Goal: Information Seeking & Learning: Learn about a topic

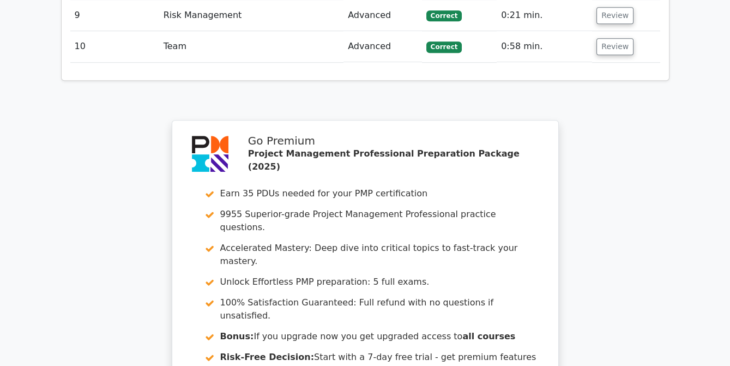
scroll to position [1898, 0]
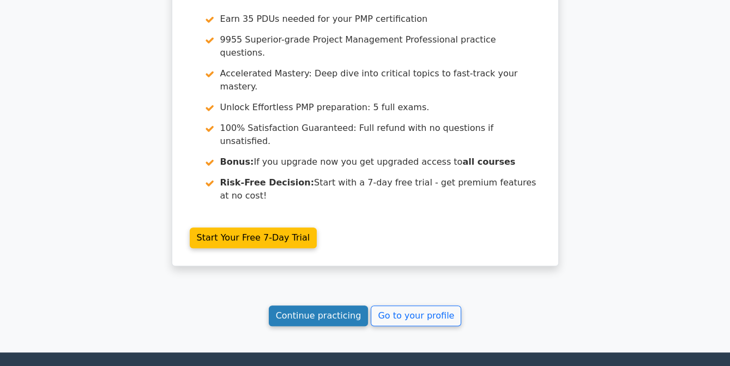
click at [313, 305] on link "Continue practicing" at bounding box center [319, 315] width 100 height 21
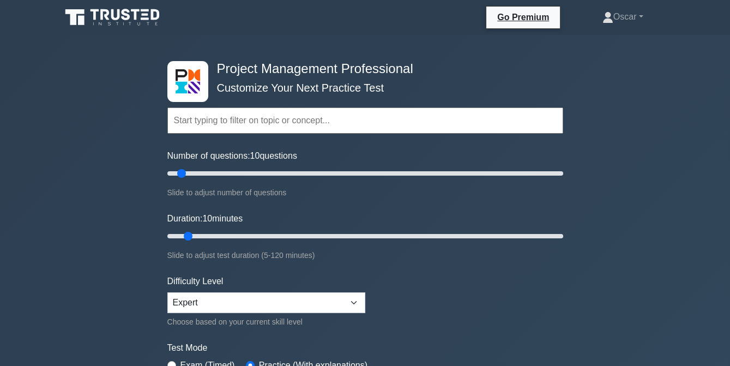
click at [202, 122] on input "text" at bounding box center [365, 120] width 396 height 26
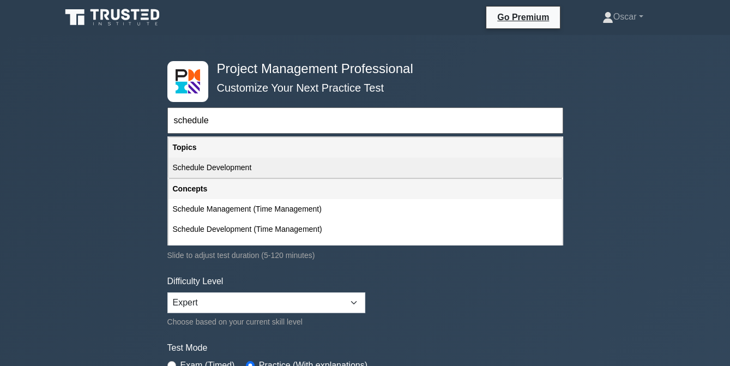
click at [219, 206] on div "Schedule Management (Time Management)" at bounding box center [366, 209] width 394 height 20
type input "Schedule Management (Time Management)"
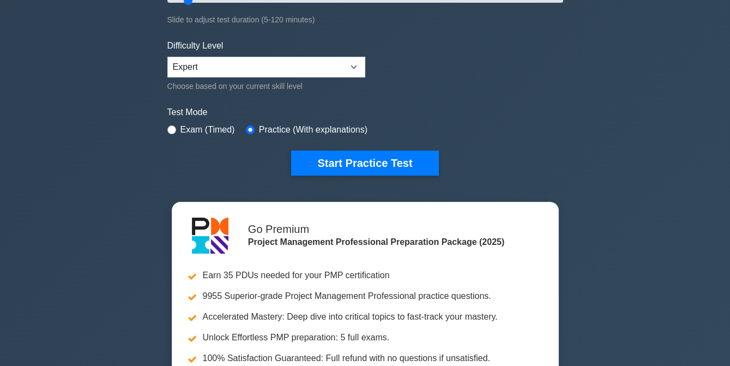
scroll to position [236, 0]
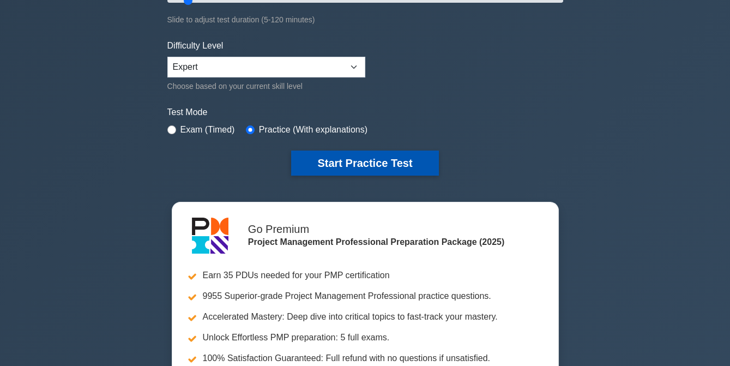
click at [345, 158] on button "Start Practice Test" at bounding box center [364, 163] width 147 height 25
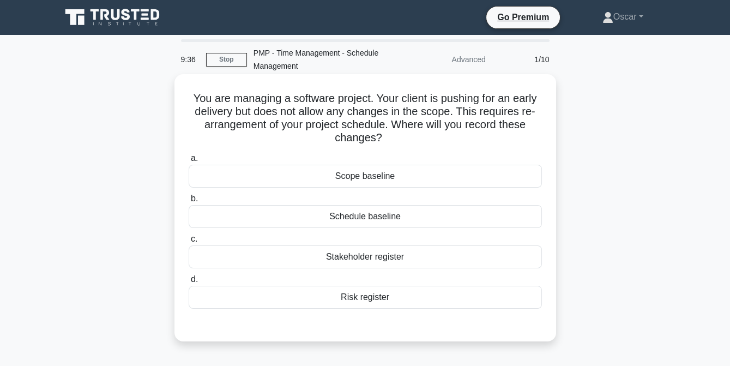
click at [359, 297] on div "Risk register" at bounding box center [365, 297] width 353 height 23
click at [189, 283] on input "d. Risk register" at bounding box center [189, 279] width 0 height 7
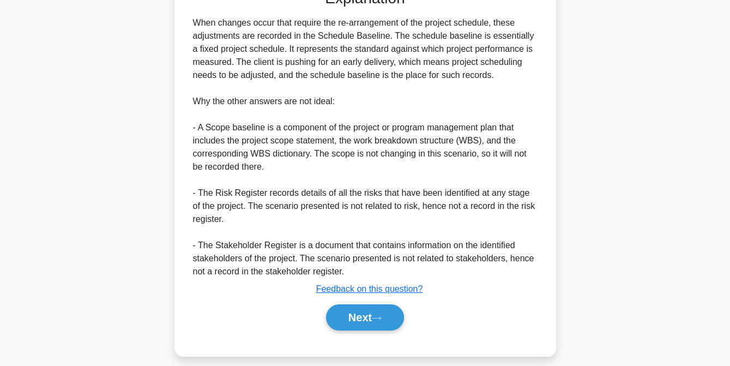
scroll to position [346, 0]
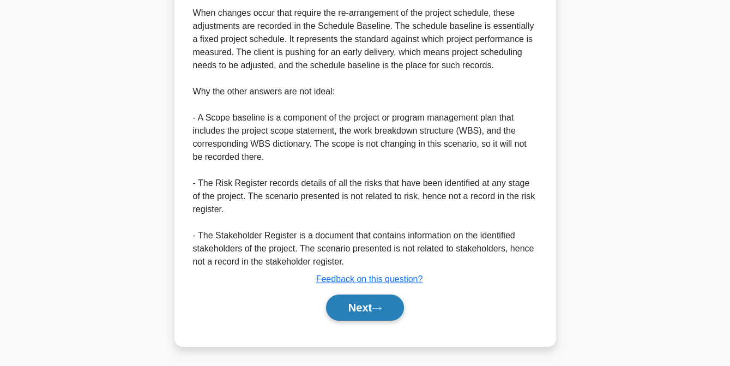
click at [356, 311] on button "Next" at bounding box center [365, 308] width 78 height 26
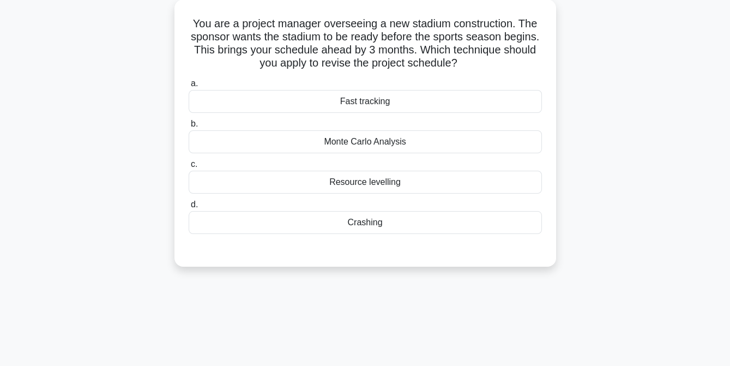
scroll to position [71, 0]
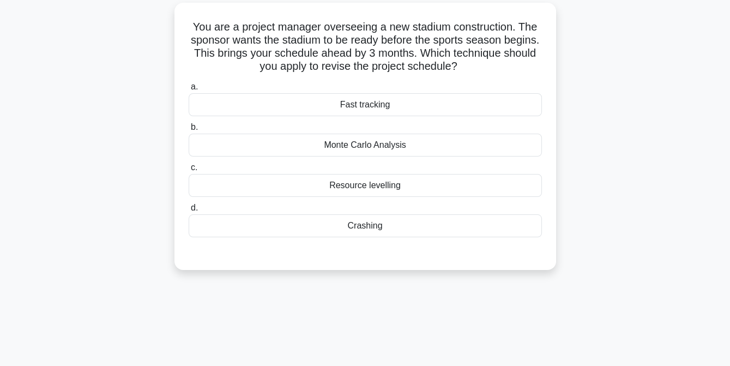
click at [342, 225] on div "Crashing" at bounding box center [365, 225] width 353 height 23
click at [189, 212] on input "d. Crashing" at bounding box center [189, 208] width 0 height 7
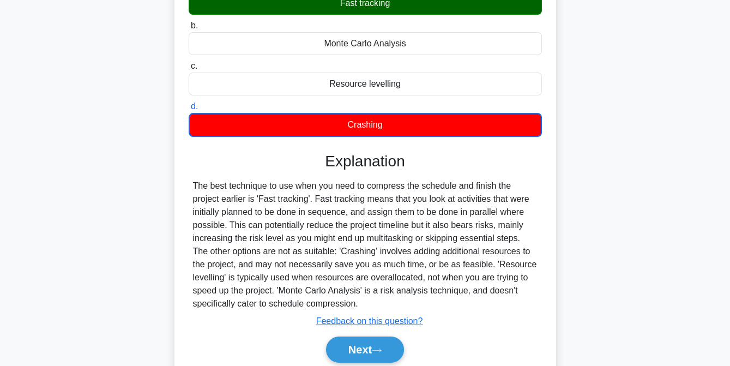
scroll to position [173, 0]
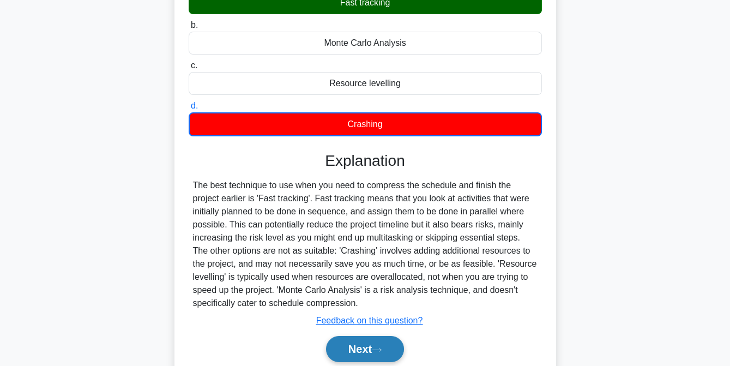
click at [363, 346] on button "Next" at bounding box center [365, 349] width 78 height 26
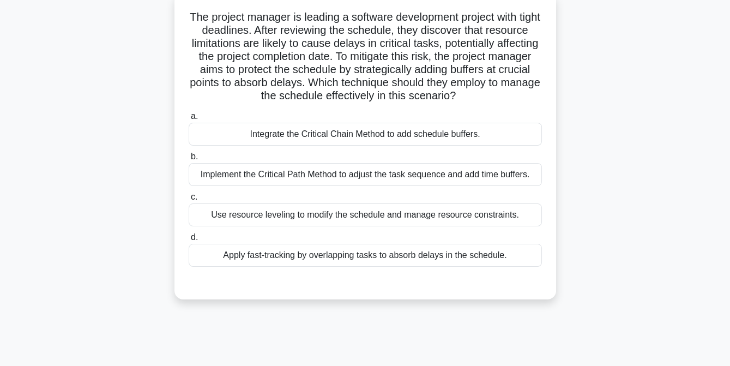
scroll to position [83, 0]
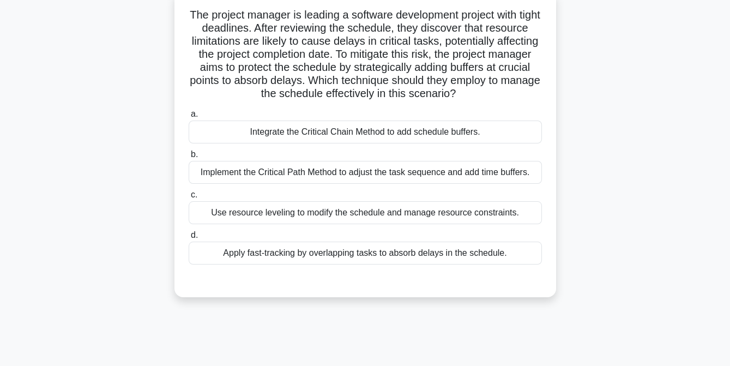
click at [316, 224] on div "Use resource leveling to modify the schedule and manage resource constraints." at bounding box center [365, 212] width 353 height 23
click at [189, 199] on input "c. Use resource leveling to modify the schedule and manage resource constraints." at bounding box center [189, 194] width 0 height 7
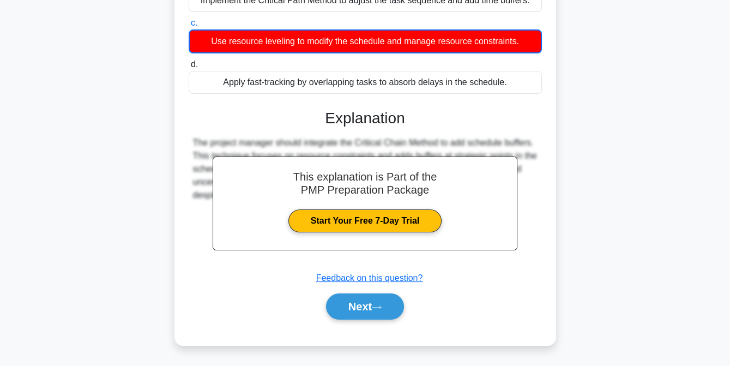
scroll to position [267, 0]
click at [382, 305] on icon at bounding box center [377, 307] width 10 height 6
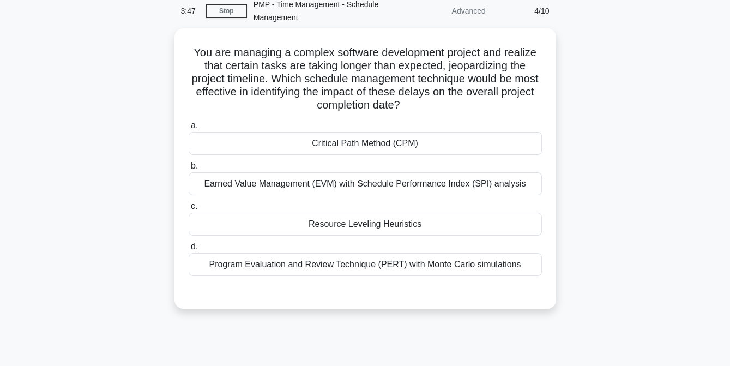
scroll to position [48, 0]
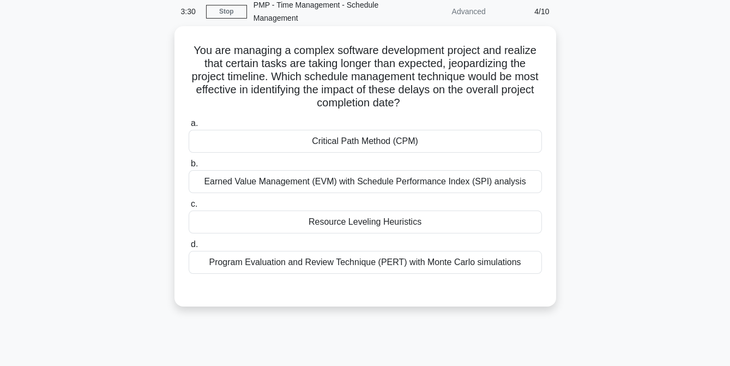
click at [346, 141] on div "Critical Path Method (CPM)" at bounding box center [365, 141] width 353 height 23
click at [189, 127] on input "a. Critical Path Method (CPM)" at bounding box center [189, 123] width 0 height 7
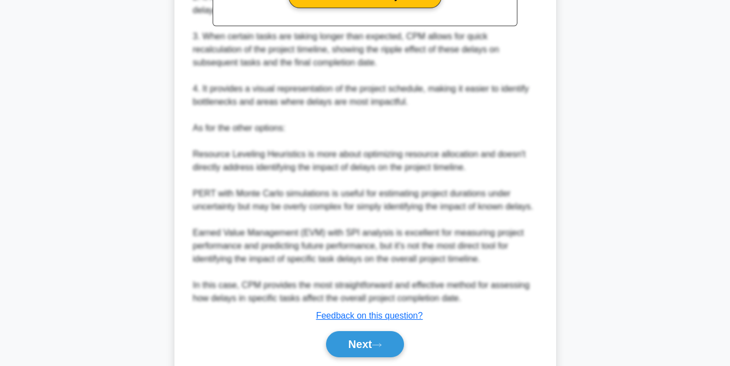
scroll to position [458, 0]
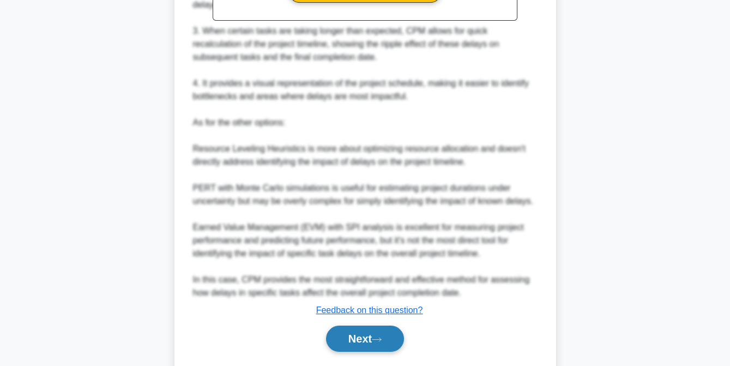
click at [355, 342] on button "Next" at bounding box center [365, 339] width 78 height 26
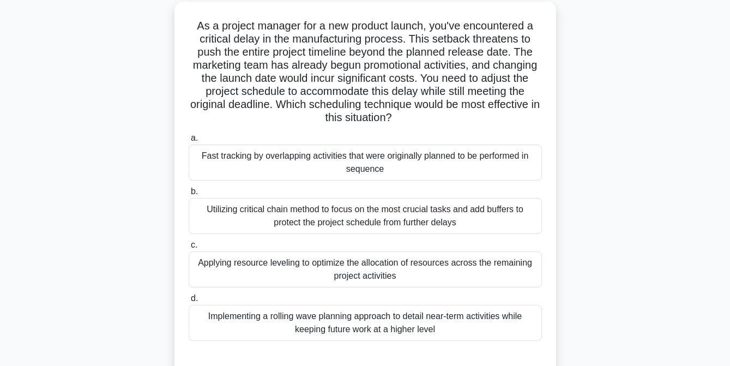
scroll to position [76, 0]
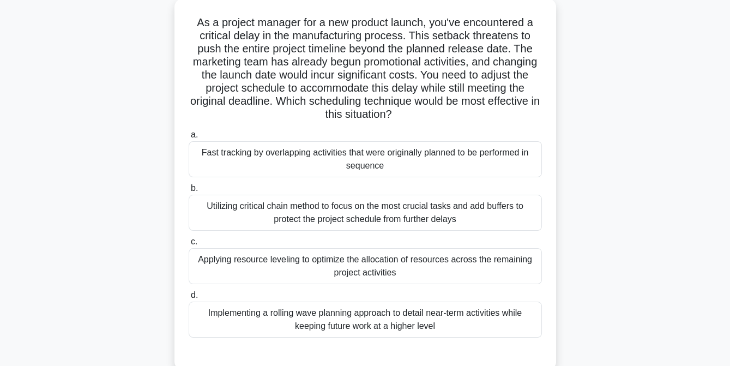
click at [262, 171] on div "Fast tracking by overlapping activities that were originally planned to be perf…" at bounding box center [365, 159] width 353 height 36
click at [189, 139] on input "a. Fast tracking by overlapping activities that were originally planned to be p…" at bounding box center [189, 134] width 0 height 7
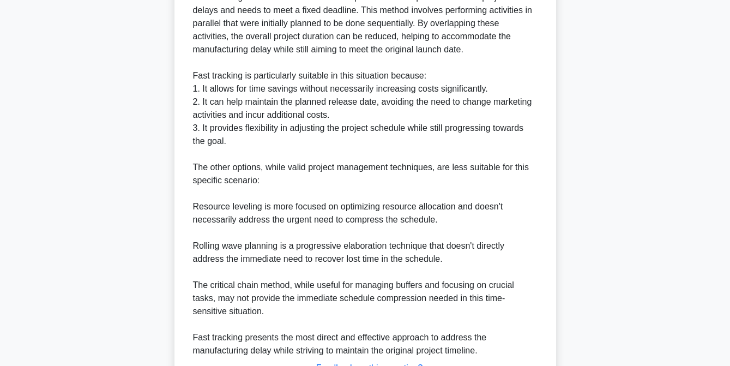
scroll to position [593, 0]
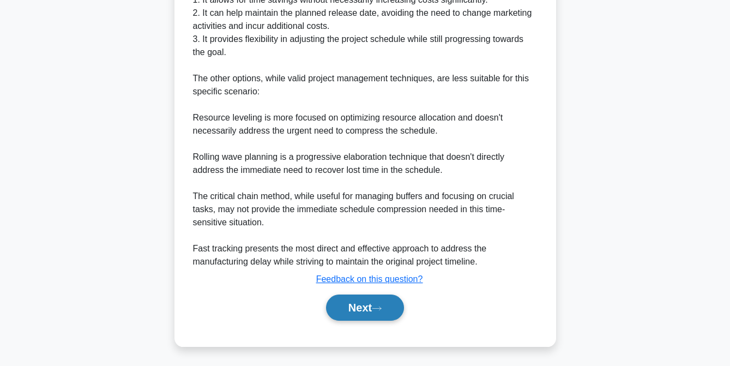
click at [360, 301] on button "Next" at bounding box center [365, 308] width 78 height 26
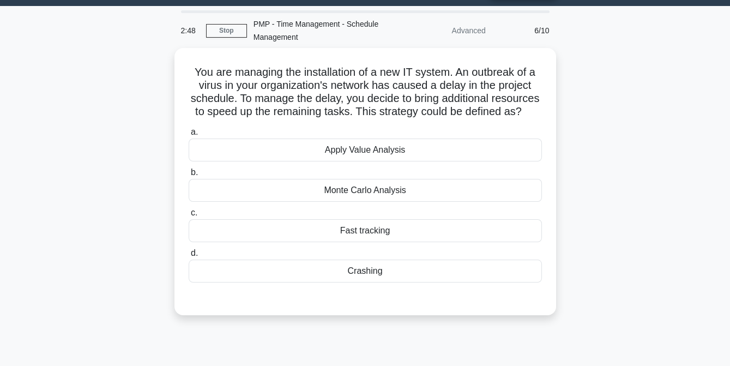
scroll to position [28, 0]
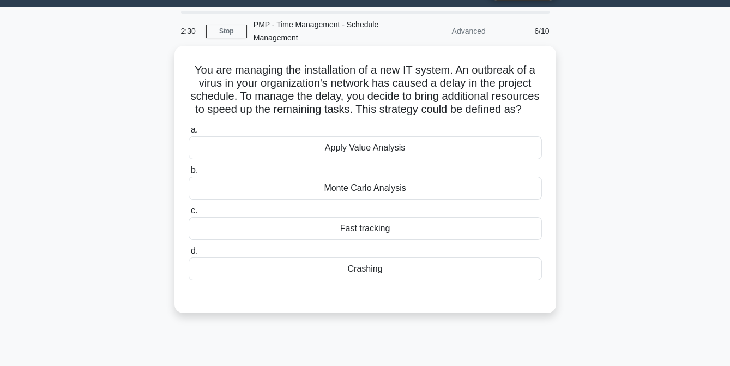
click at [363, 280] on div "Crashing" at bounding box center [365, 268] width 353 height 23
click at [189, 255] on input "d. Crashing" at bounding box center [189, 251] width 0 height 7
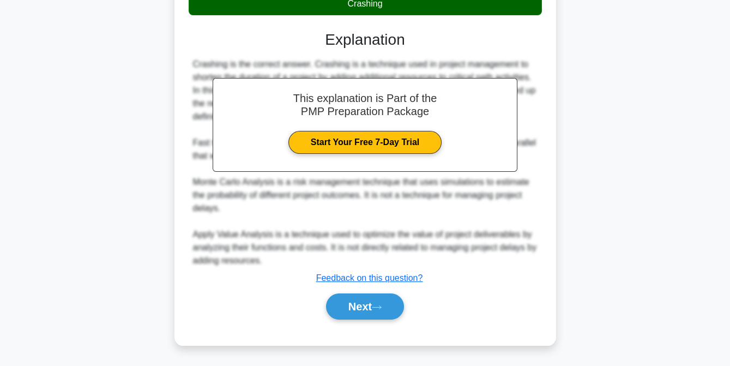
scroll to position [305, 0]
click at [363, 311] on button "Next" at bounding box center [365, 306] width 78 height 26
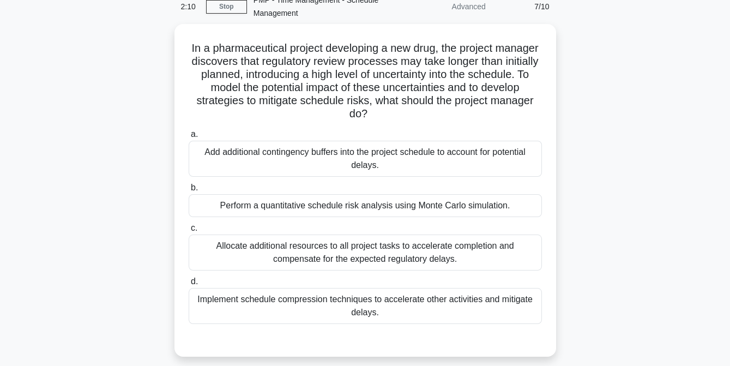
scroll to position [52, 0]
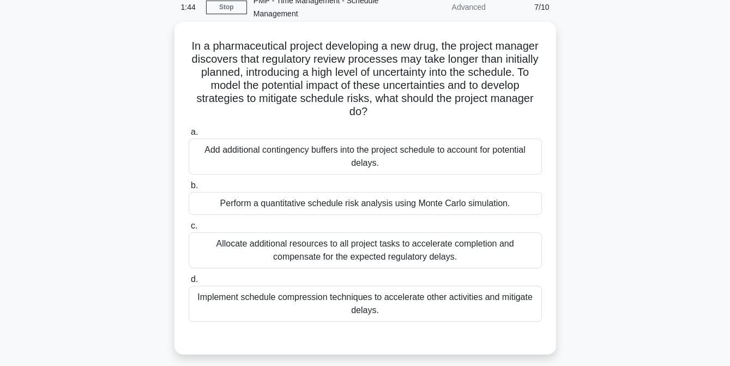
click at [352, 165] on div "Add additional contingency buffers into the project schedule to account for pot…" at bounding box center [365, 157] width 353 height 36
click at [189, 136] on input "a. Add additional contingency buffers into the project schedule to account for …" at bounding box center [189, 132] width 0 height 7
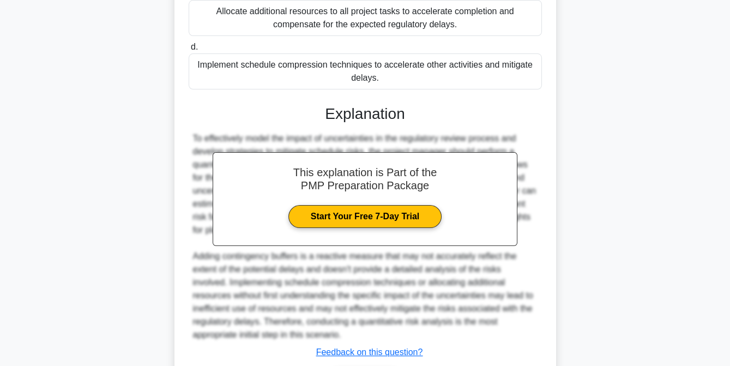
scroll to position [359, 0]
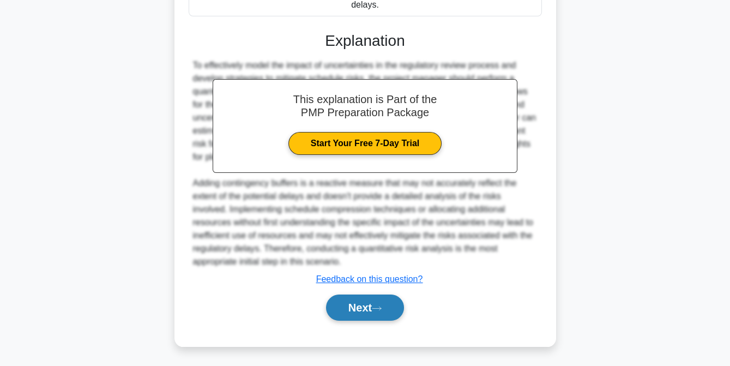
click at [364, 304] on button "Next" at bounding box center [365, 308] width 78 height 26
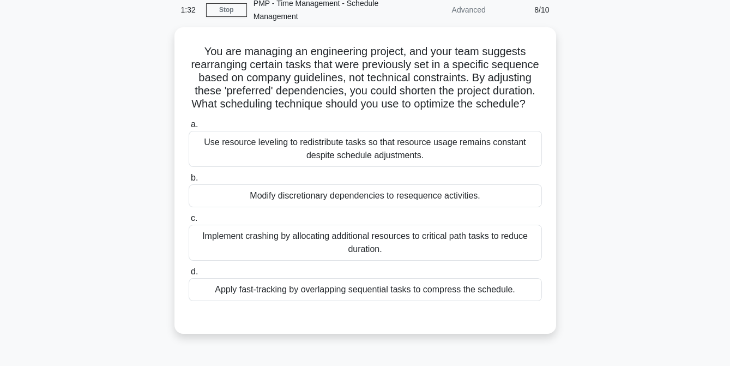
scroll to position [49, 0]
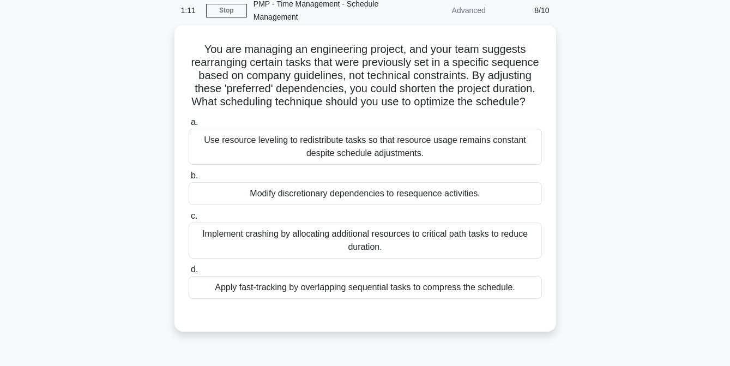
click at [358, 299] on div "Apply fast-tracking by overlapping sequential tasks to compress the schedule." at bounding box center [365, 287] width 353 height 23
click at [189, 273] on input "d. Apply fast-tracking by overlapping sequential tasks to compress the schedule." at bounding box center [189, 269] width 0 height 7
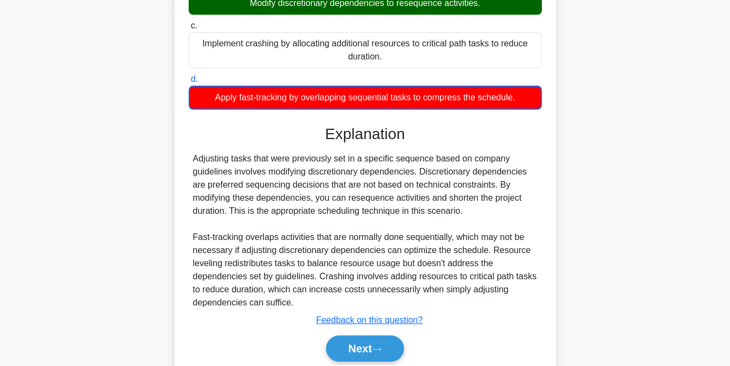
scroll to position [293, 0]
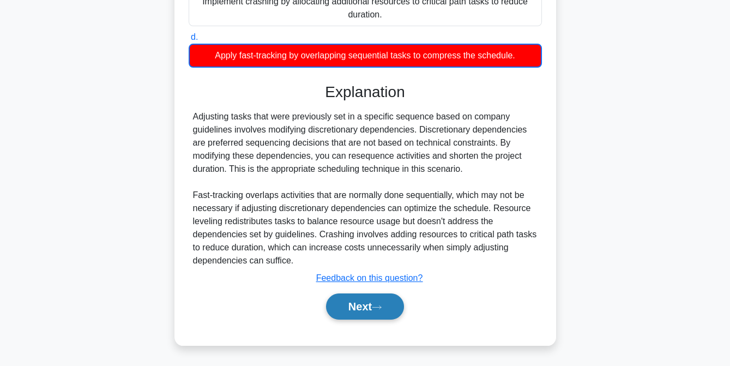
click at [363, 306] on button "Next" at bounding box center [365, 306] width 78 height 26
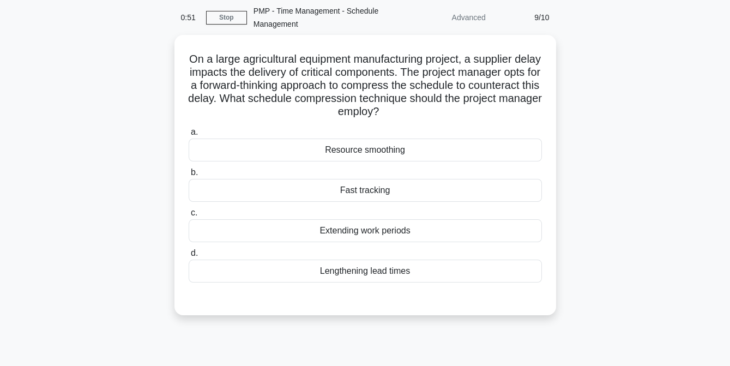
scroll to position [40, 0]
click at [355, 152] on div "Resource smoothing" at bounding box center [365, 148] width 353 height 23
click at [189, 135] on input "a. Resource smoothing" at bounding box center [189, 131] width 0 height 7
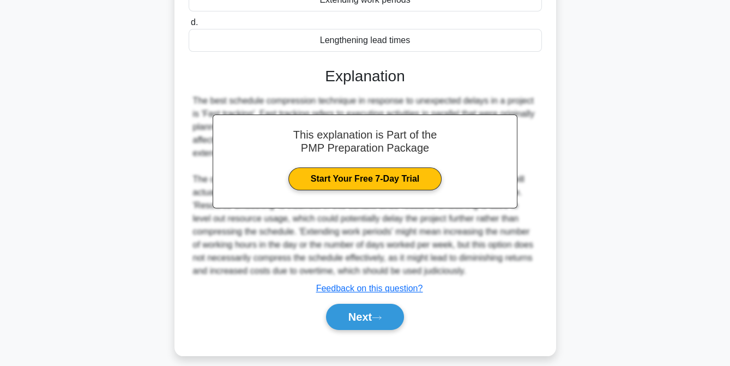
scroll to position [280, 0]
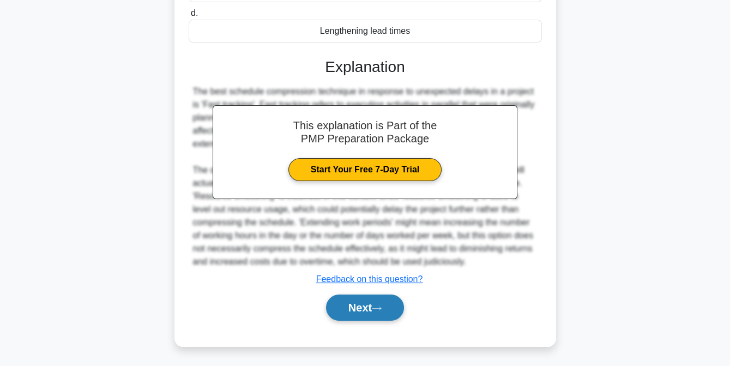
click at [364, 314] on button "Next" at bounding box center [365, 308] width 78 height 26
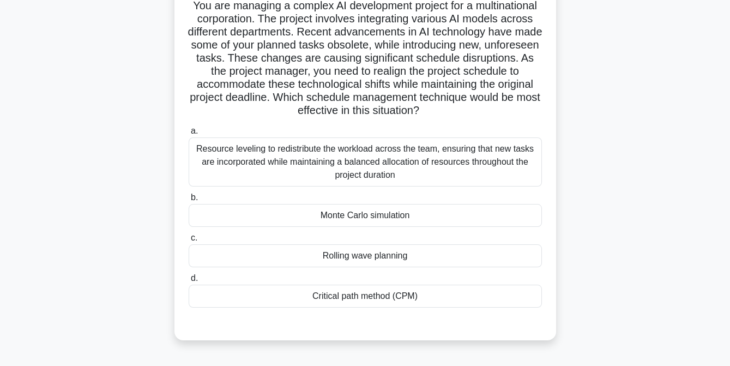
scroll to position [94, 0]
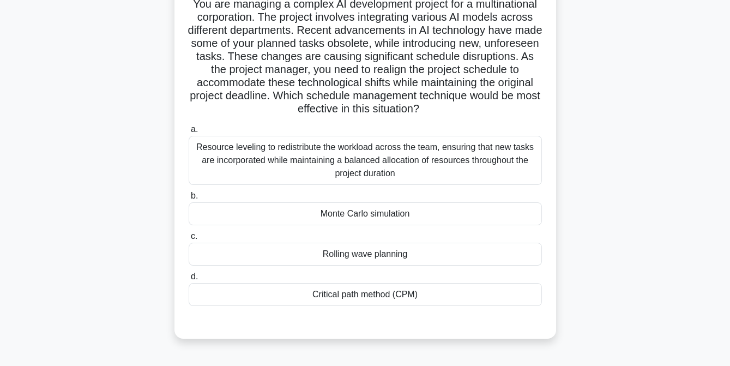
click at [350, 214] on div "Monte Carlo simulation" at bounding box center [365, 213] width 353 height 23
click at [189, 200] on input "b. Monte Carlo simulation" at bounding box center [189, 196] width 0 height 7
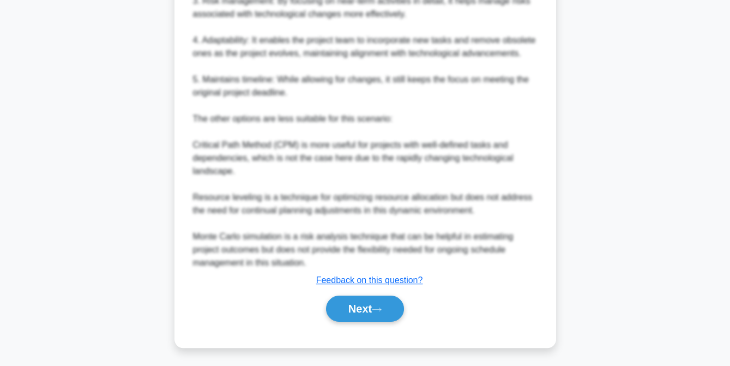
scroll to position [659, 0]
click at [352, 302] on button "Next" at bounding box center [365, 309] width 78 height 26
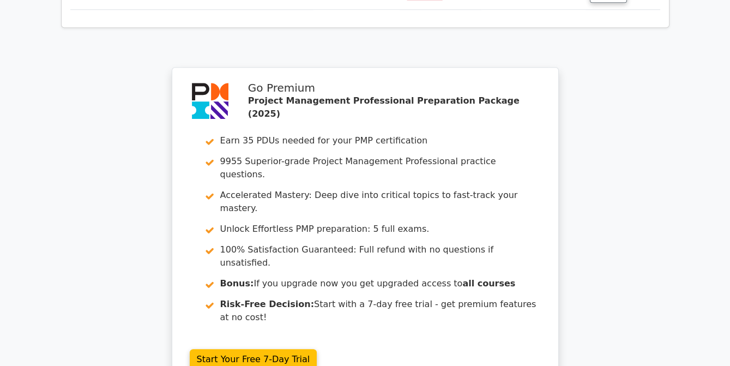
scroll to position [1793, 0]
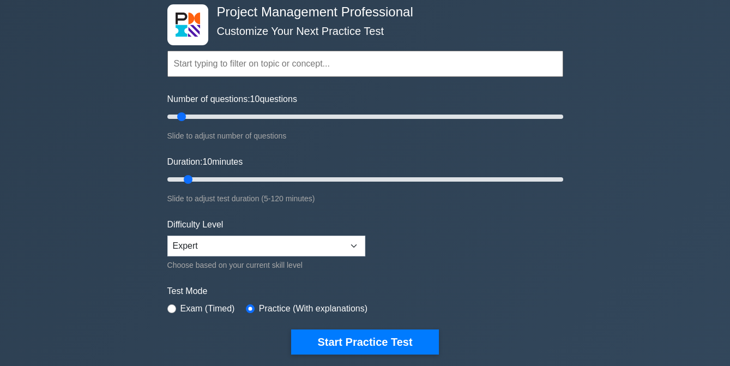
scroll to position [56, 0]
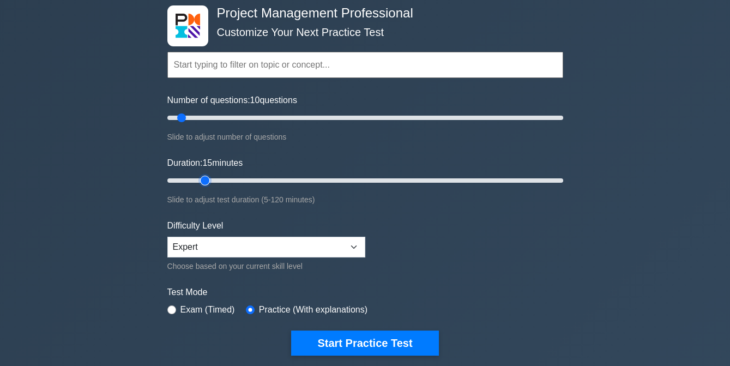
type input "15"
click at [213, 178] on input "Duration: 15 minutes" at bounding box center [365, 180] width 396 height 13
click at [245, 61] on input "text" at bounding box center [365, 65] width 396 height 26
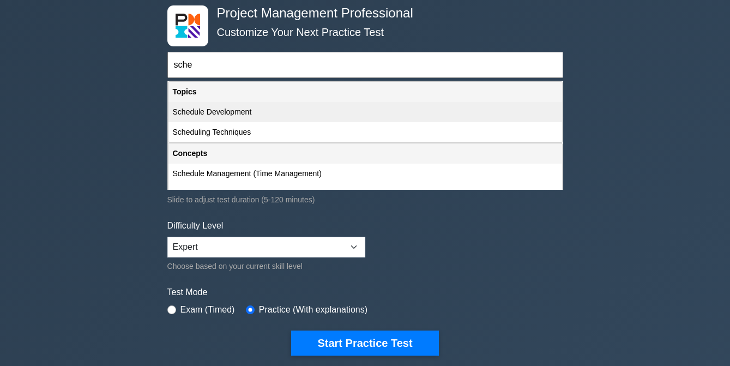
click at [229, 113] on div "Schedule Development" at bounding box center [366, 112] width 394 height 20
type input "Schedule Development"
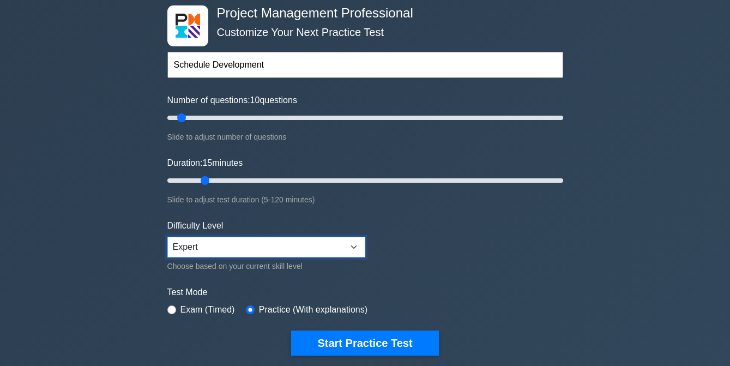
click at [355, 242] on select "Beginner Intermediate Expert" at bounding box center [266, 247] width 198 height 21
select select "beginner"
click at [167, 237] on select "Beginner Intermediate Expert" at bounding box center [266, 247] width 198 height 21
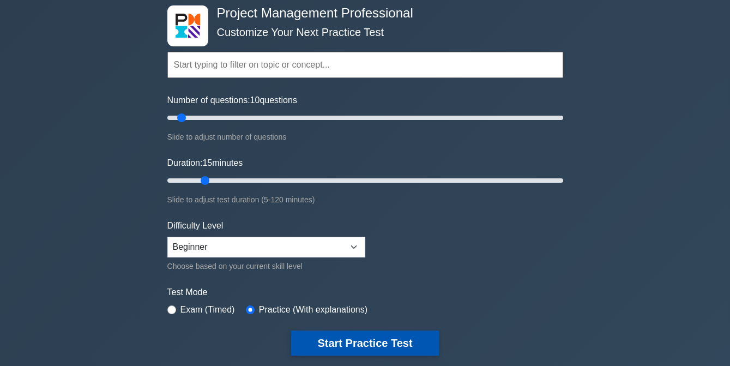
click at [336, 341] on button "Start Practice Test" at bounding box center [364, 343] width 147 height 25
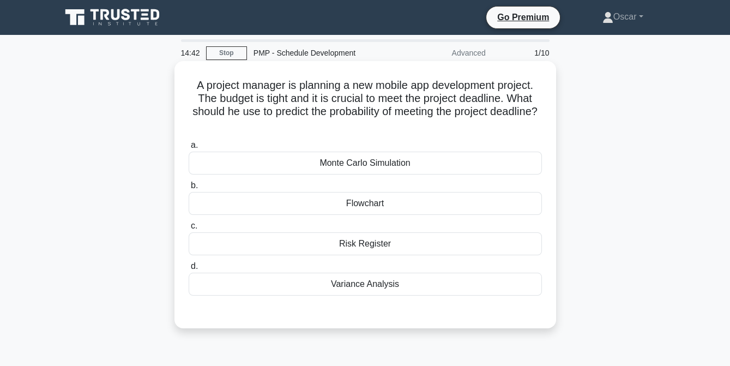
click at [337, 165] on div "Monte Carlo Simulation" at bounding box center [365, 163] width 353 height 23
click at [189, 149] on input "a. Monte Carlo Simulation" at bounding box center [189, 145] width 0 height 7
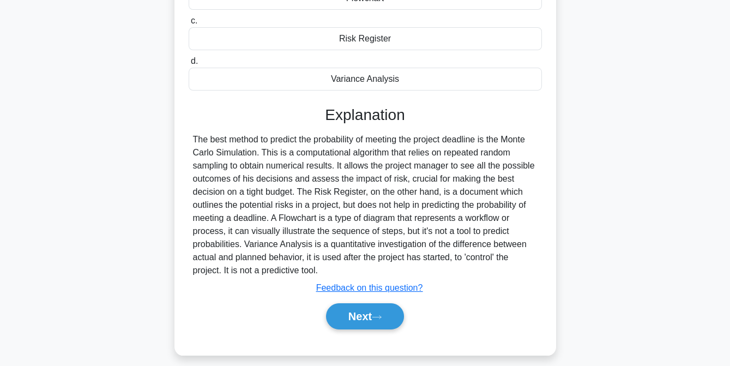
scroll to position [223, 0]
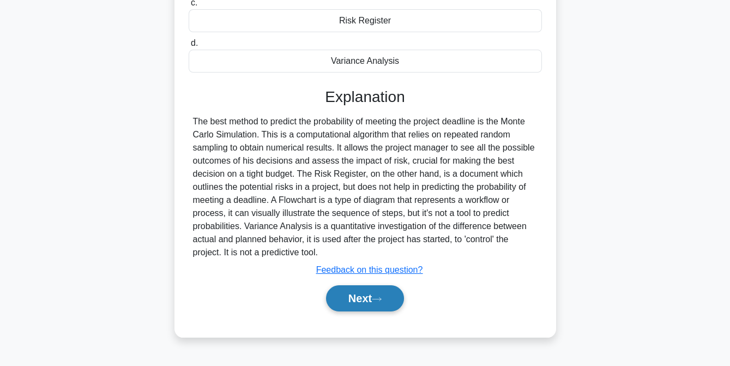
click at [356, 297] on button "Next" at bounding box center [365, 298] width 78 height 26
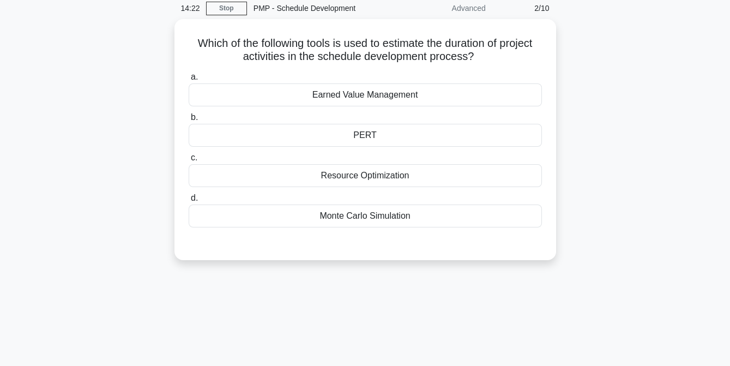
scroll to position [44, 0]
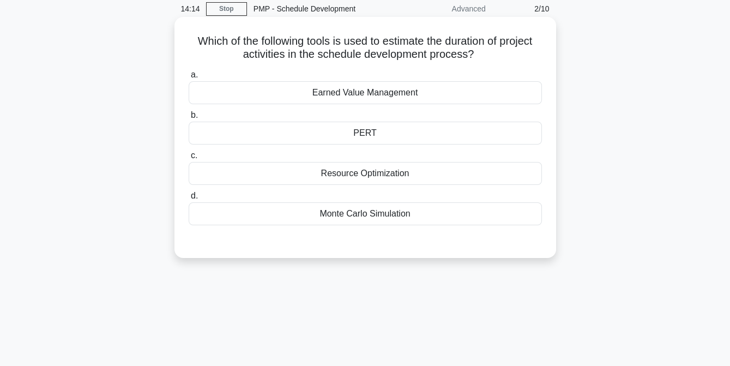
click at [374, 212] on div "Monte Carlo Simulation" at bounding box center [365, 213] width 353 height 23
click at [189, 200] on input "d. Monte Carlo Simulation" at bounding box center [189, 196] width 0 height 7
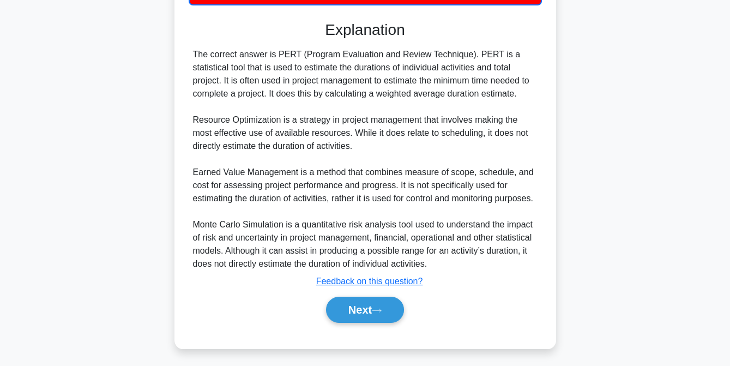
scroll to position [267, 0]
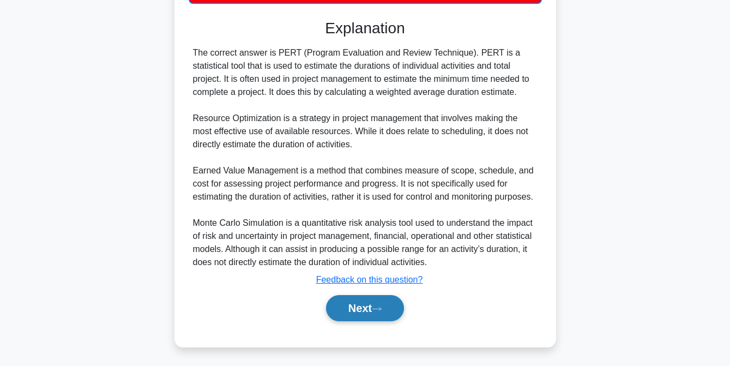
click at [357, 307] on button "Next" at bounding box center [365, 308] width 78 height 26
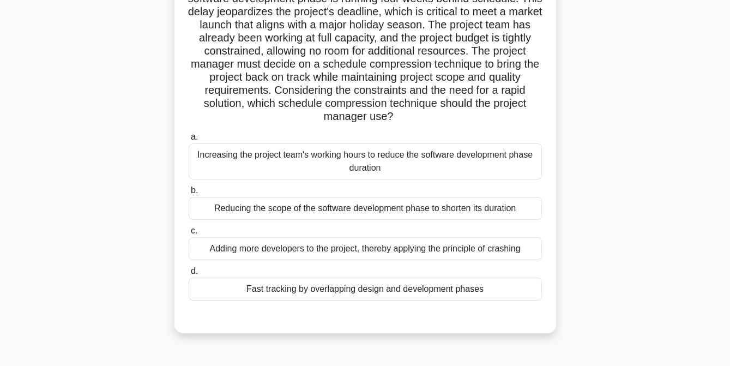
scroll to position [102, 0]
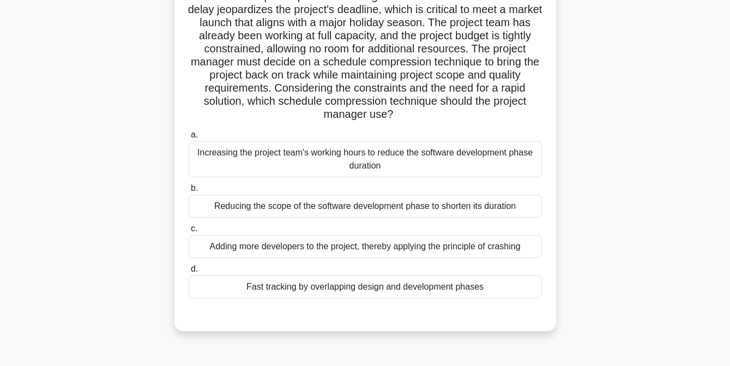
click at [358, 294] on div "Fast tracking by overlapping design and development phases" at bounding box center [365, 286] width 353 height 23
click at [189, 273] on input "d. Fast tracking by overlapping design and development phases" at bounding box center [189, 269] width 0 height 7
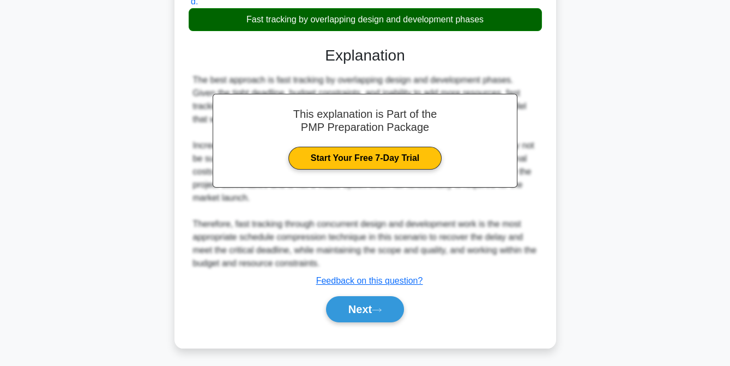
scroll to position [371, 0]
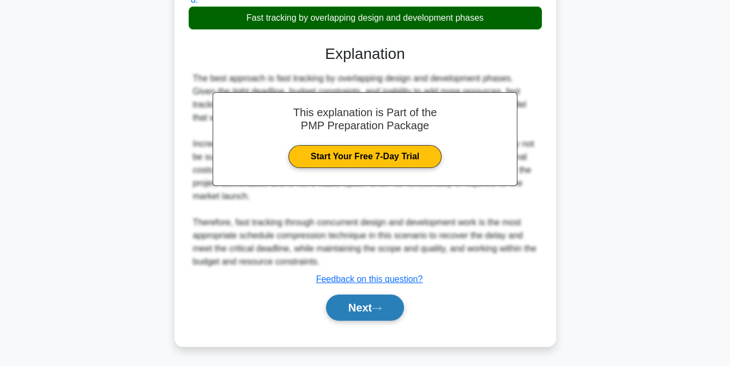
click at [358, 304] on button "Next" at bounding box center [365, 308] width 78 height 26
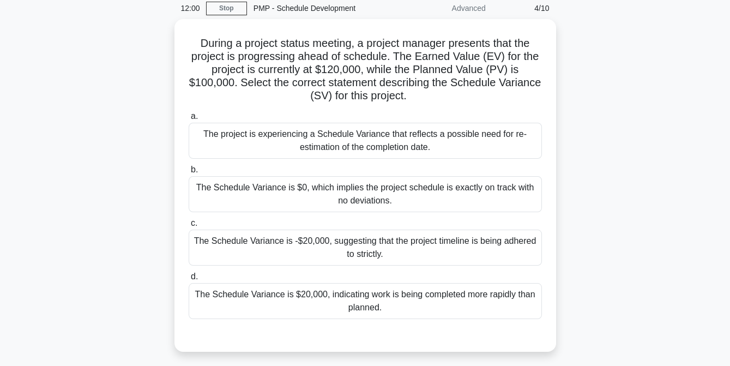
scroll to position [44, 0]
click at [358, 304] on div "The Schedule Variance is $20,000, indicating work is being completed more rapid…" at bounding box center [365, 302] width 353 height 36
click at [189, 281] on input "d. The Schedule Variance is $20,000, indicating work is being completed more ra…" at bounding box center [189, 277] width 0 height 7
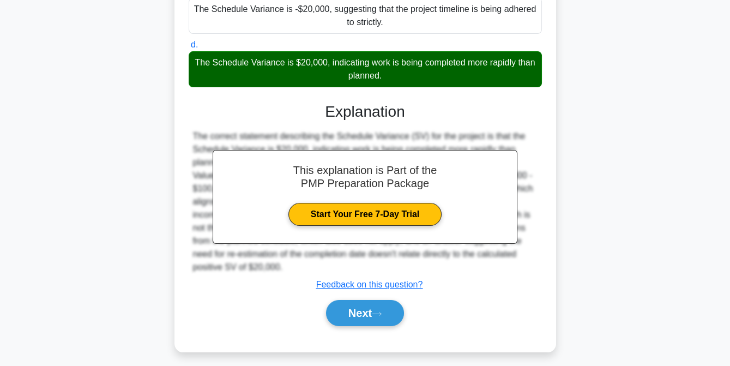
scroll to position [279, 0]
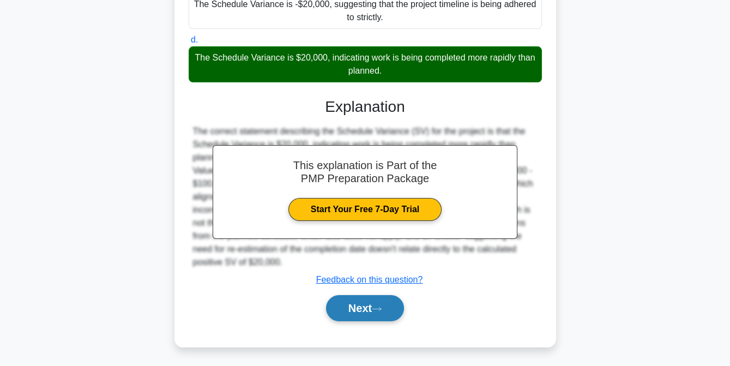
click at [358, 306] on button "Next" at bounding box center [365, 308] width 78 height 26
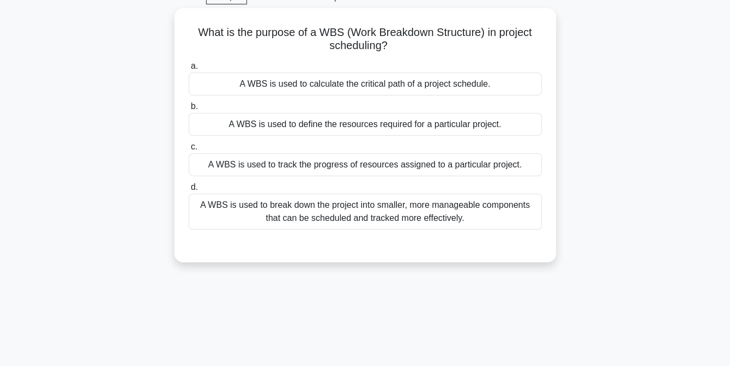
scroll to position [55, 0]
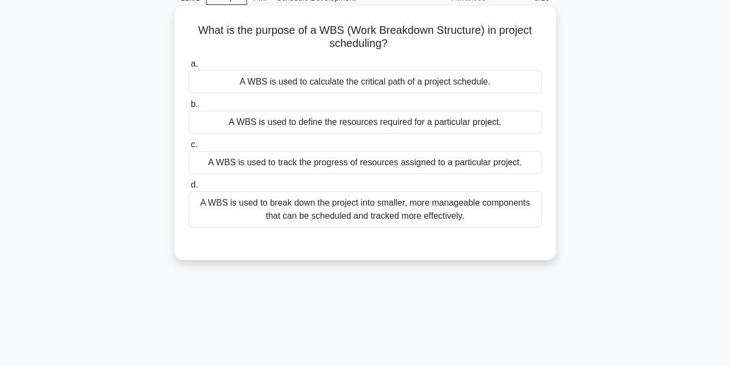
click at [394, 219] on div "A WBS is used to break down the project into smaller, more manageable component…" at bounding box center [365, 209] width 353 height 36
click at [189, 189] on input "d. A WBS is used to break down the project into smaller, more manageable compon…" at bounding box center [189, 185] width 0 height 7
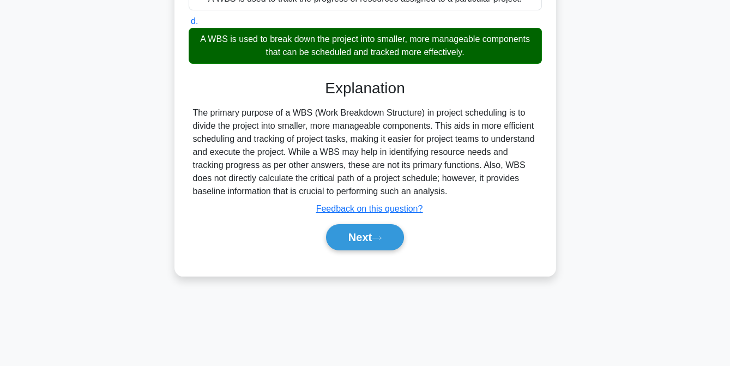
scroll to position [223, 0]
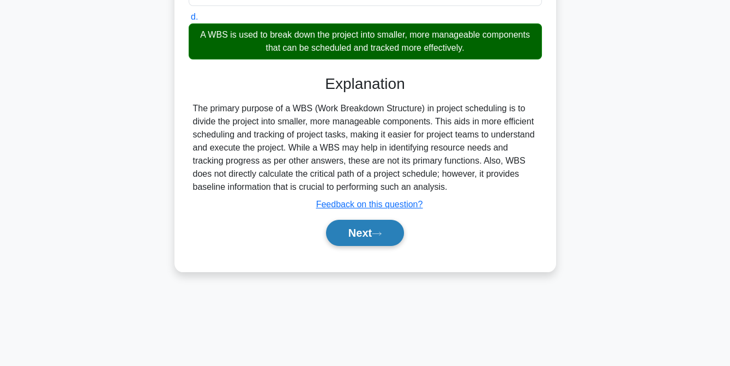
click at [370, 236] on button "Next" at bounding box center [365, 233] width 78 height 26
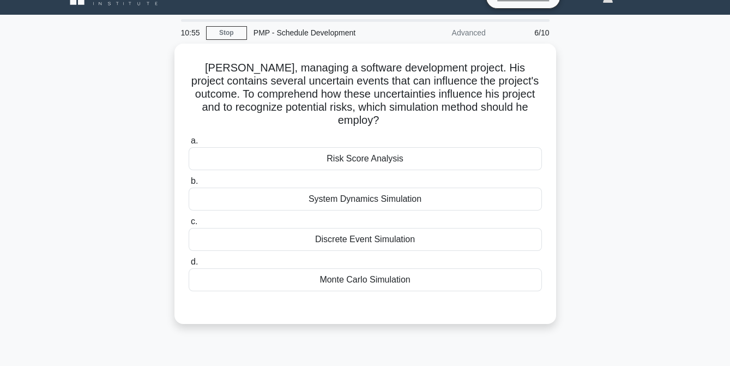
scroll to position [20, 0]
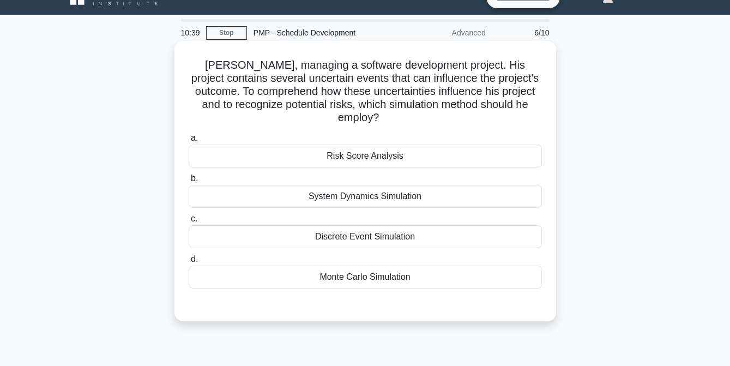
click at [376, 278] on div "Monte Carlo Simulation" at bounding box center [365, 277] width 353 height 23
click at [189, 263] on input "d. Monte Carlo Simulation" at bounding box center [189, 259] width 0 height 7
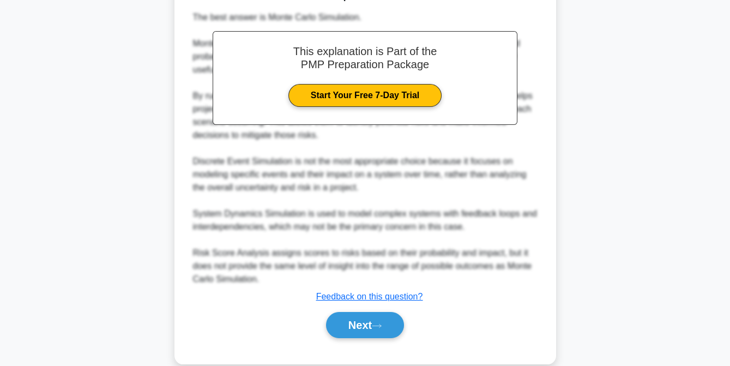
scroll to position [349, 0]
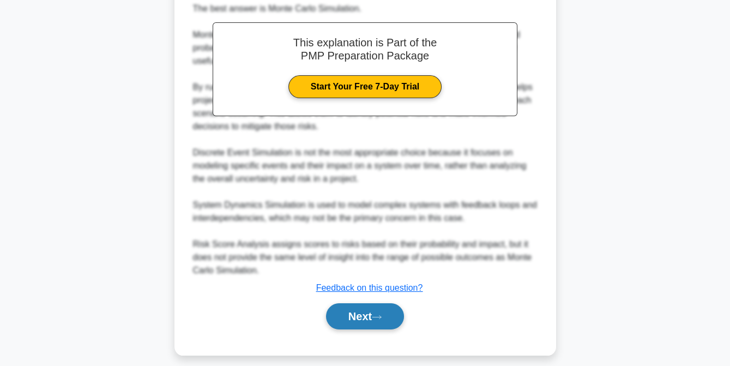
click at [370, 317] on button "Next" at bounding box center [365, 316] width 78 height 26
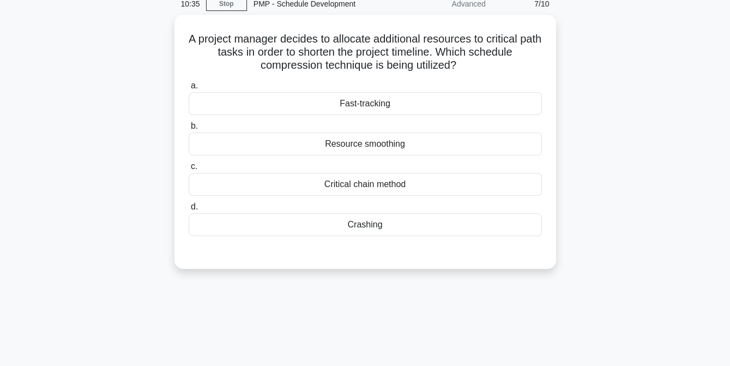
scroll to position [49, 0]
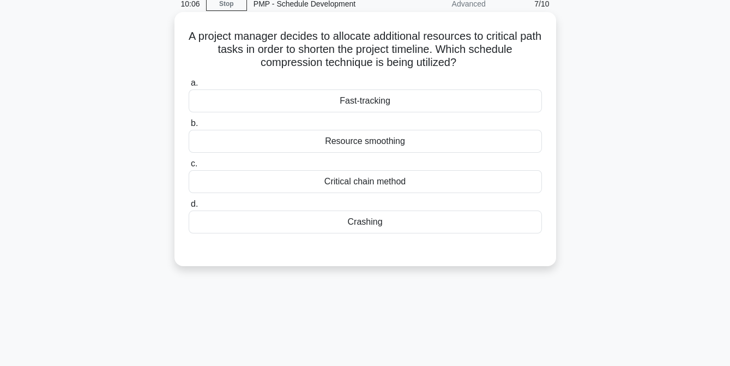
click at [367, 222] on div "Crashing" at bounding box center [365, 222] width 353 height 23
click at [189, 208] on input "d. Crashing" at bounding box center [189, 204] width 0 height 7
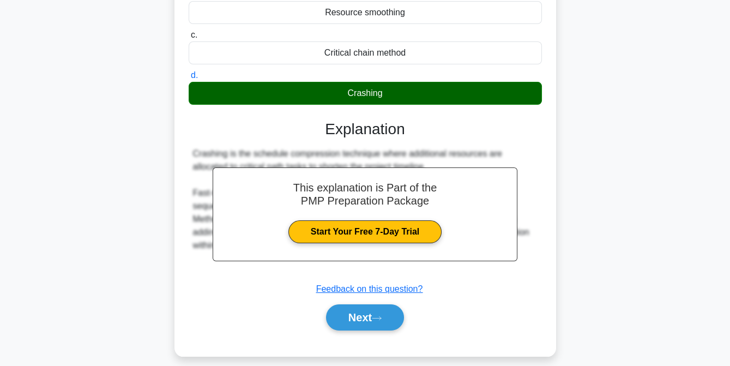
scroll to position [223, 0]
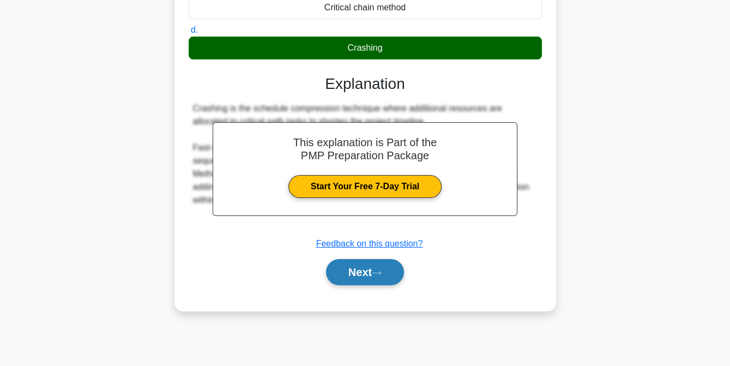
click at [359, 267] on button "Next" at bounding box center [365, 272] width 78 height 26
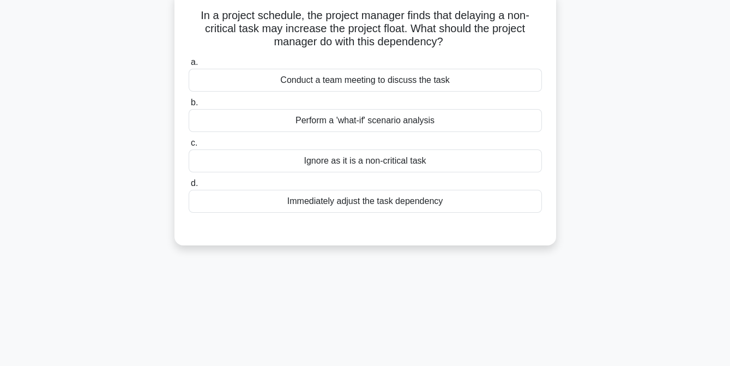
scroll to position [71, 0]
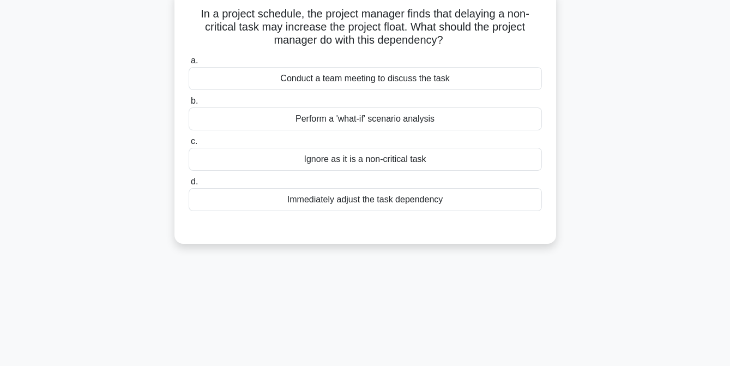
click at [403, 198] on div "Immediately adjust the task dependency" at bounding box center [365, 199] width 353 height 23
click at [189, 185] on input "d. Immediately adjust the task dependency" at bounding box center [189, 181] width 0 height 7
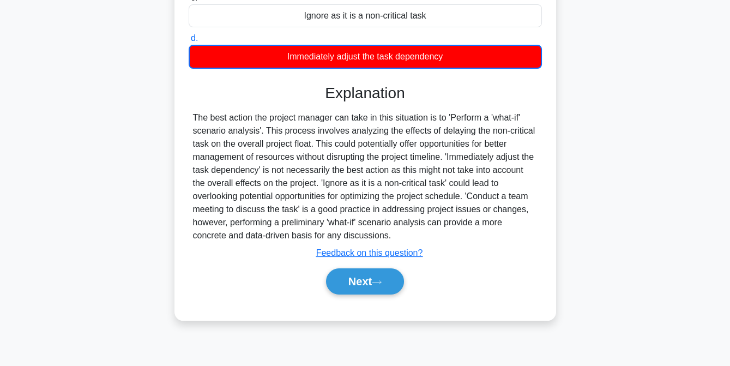
scroll to position [215, 0]
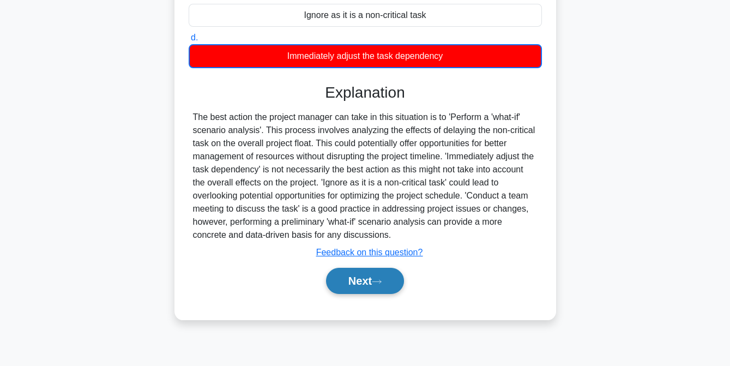
click at [359, 278] on button "Next" at bounding box center [365, 281] width 78 height 26
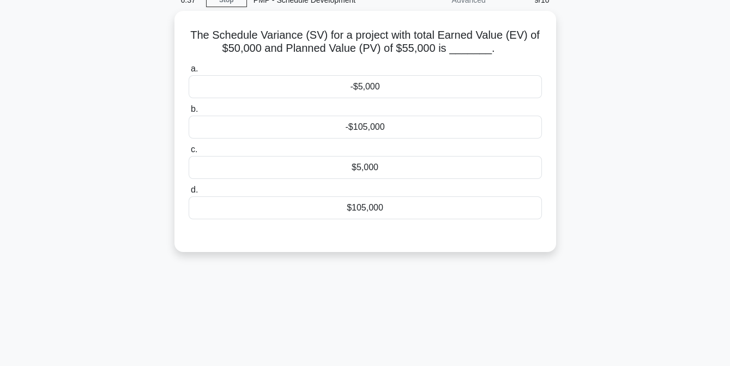
scroll to position [27, 0]
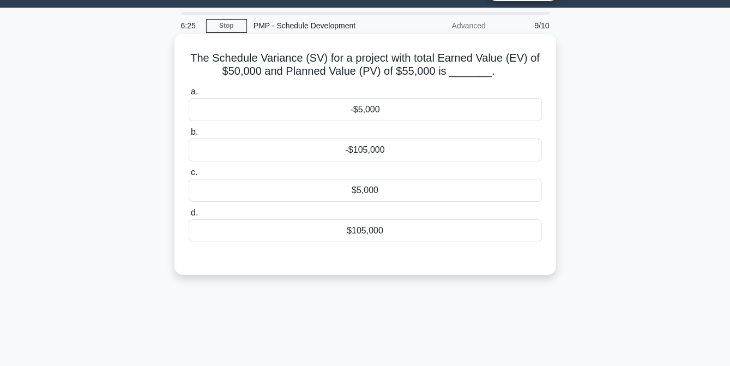
click at [381, 113] on div "-$5,000" at bounding box center [365, 109] width 353 height 23
click at [189, 95] on input "a. -$5,000" at bounding box center [189, 91] width 0 height 7
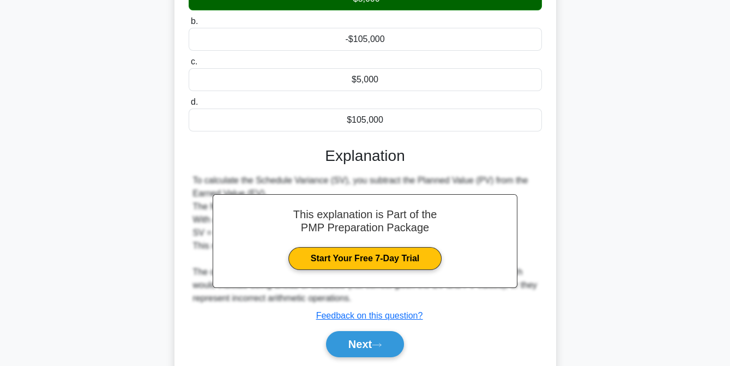
scroll to position [223, 0]
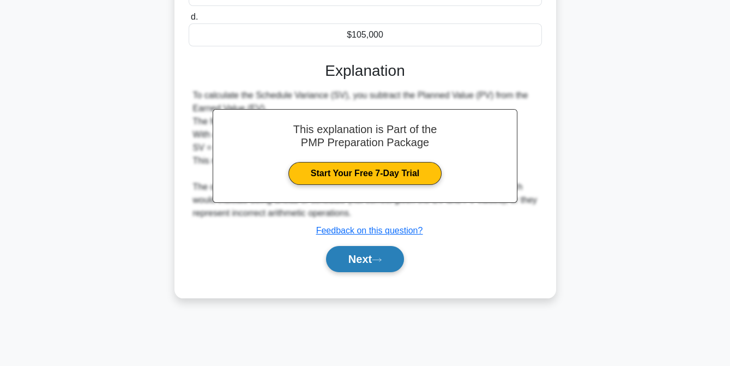
click at [362, 265] on button "Next" at bounding box center [365, 259] width 78 height 26
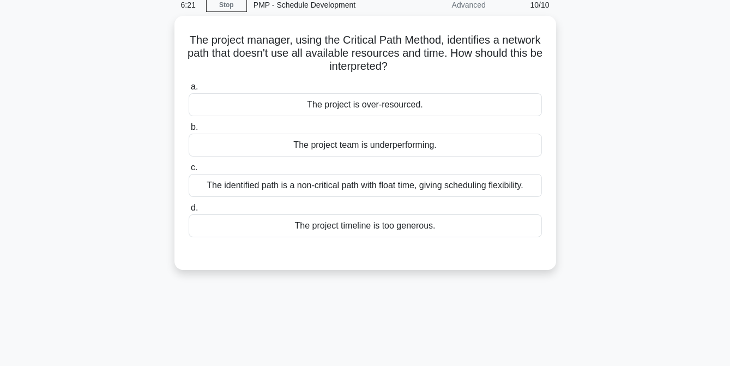
scroll to position [47, 0]
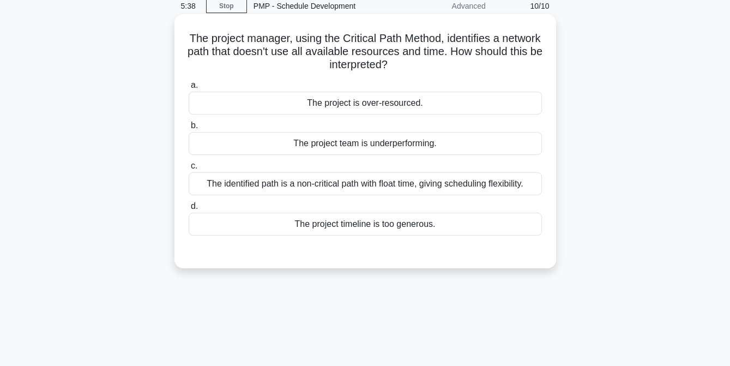
click at [351, 108] on div "The project is over-resourced." at bounding box center [365, 103] width 353 height 23
click at [189, 89] on input "a. The project is over-resourced." at bounding box center [189, 85] width 0 height 7
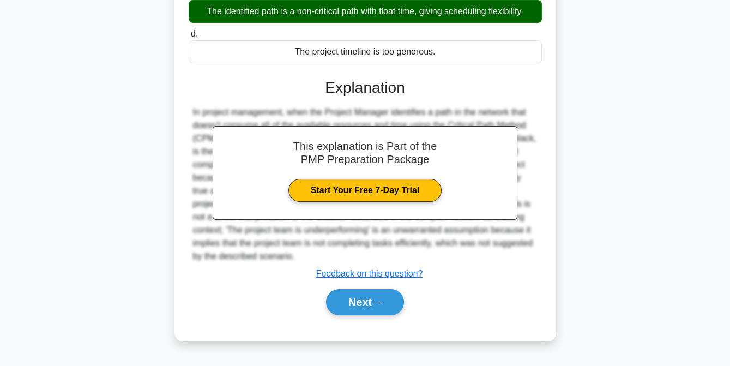
scroll to position [223, 0]
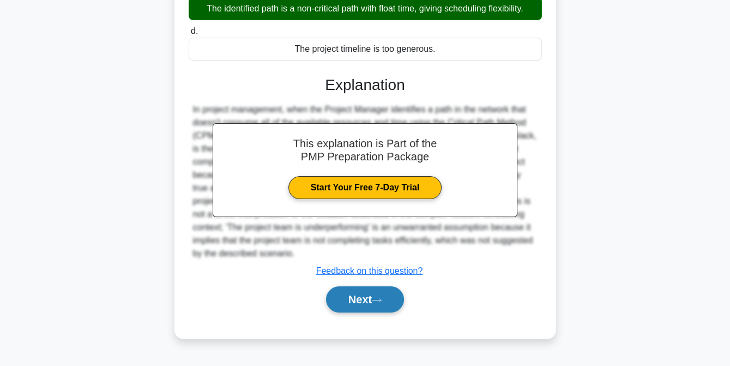
click at [364, 297] on button "Next" at bounding box center [365, 299] width 78 height 26
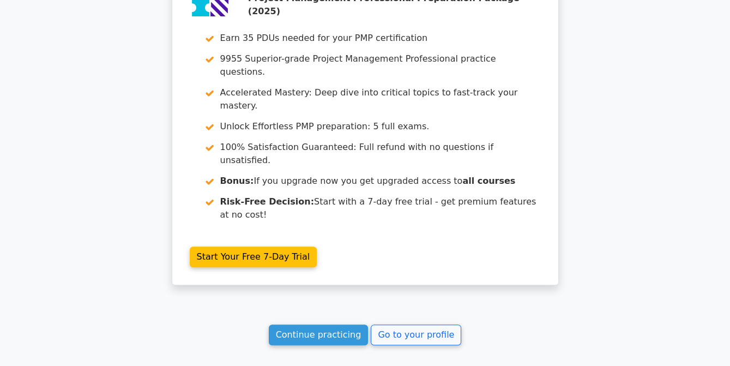
scroll to position [1812, 0]
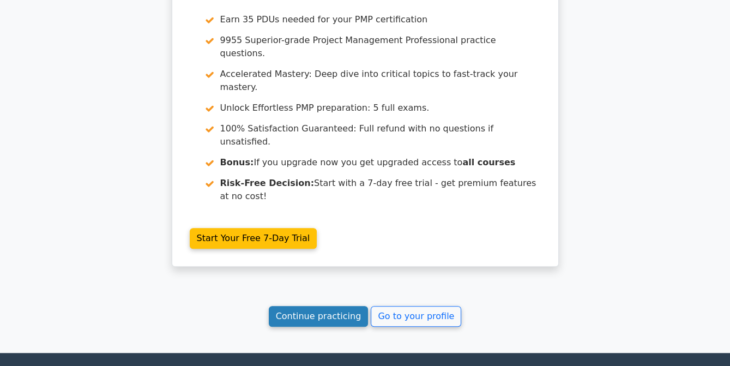
click at [340, 306] on link "Continue practicing" at bounding box center [319, 316] width 100 height 21
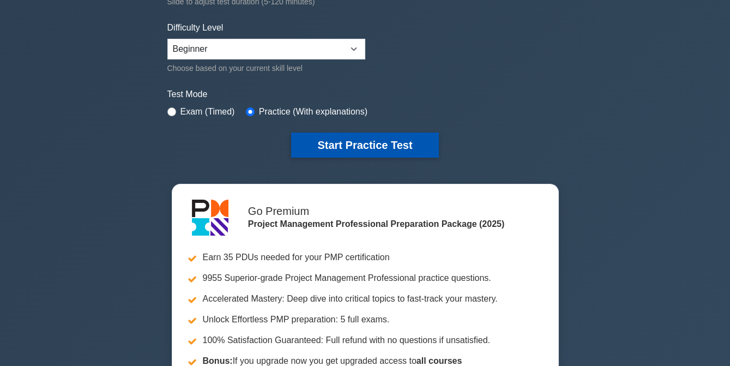
scroll to position [254, 0]
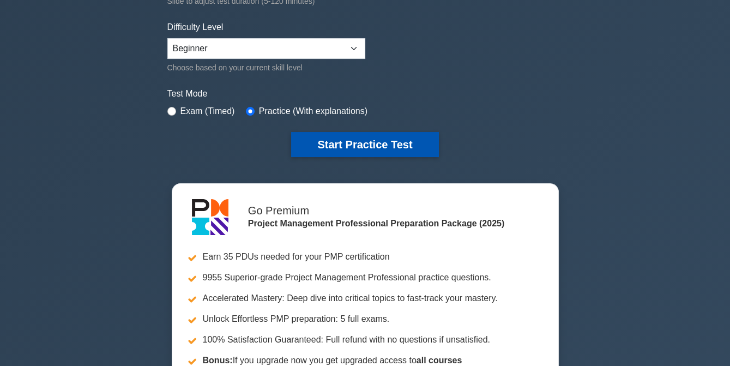
click at [371, 143] on button "Start Practice Test" at bounding box center [364, 144] width 147 height 25
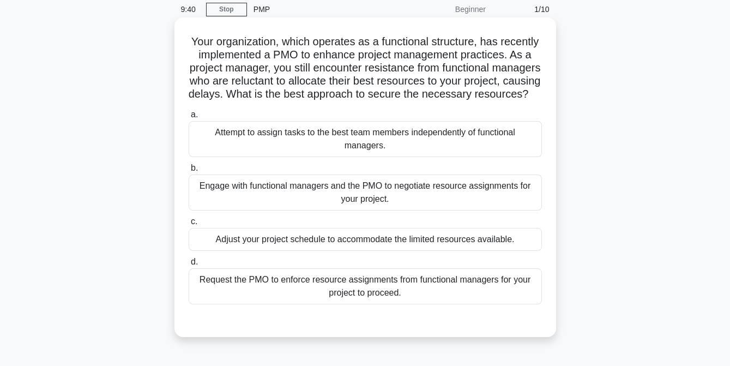
scroll to position [43, 0]
click at [291, 204] on div "Engage with functional managers and the PMO to negotiate resource assignments f…" at bounding box center [365, 193] width 353 height 36
click at [189, 172] on input "b. Engage with functional managers and the PMO to negotiate resource assignment…" at bounding box center [189, 168] width 0 height 7
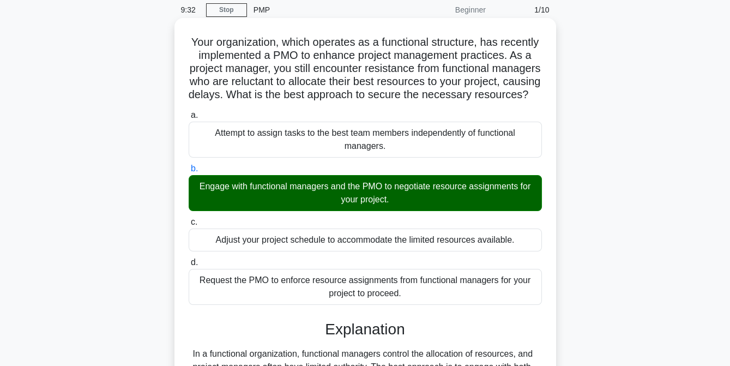
scroll to position [253, 0]
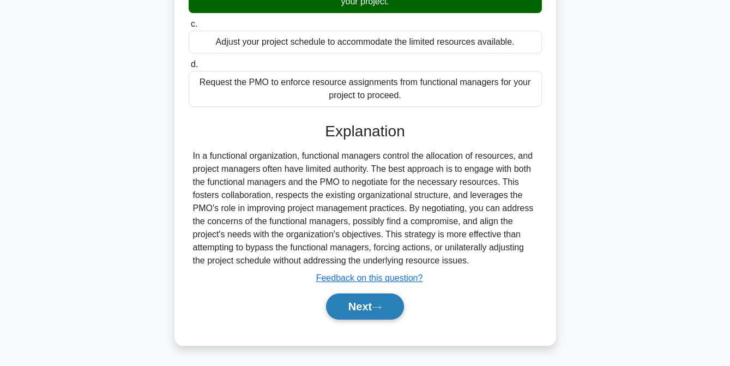
click at [365, 305] on button "Next" at bounding box center [365, 306] width 78 height 26
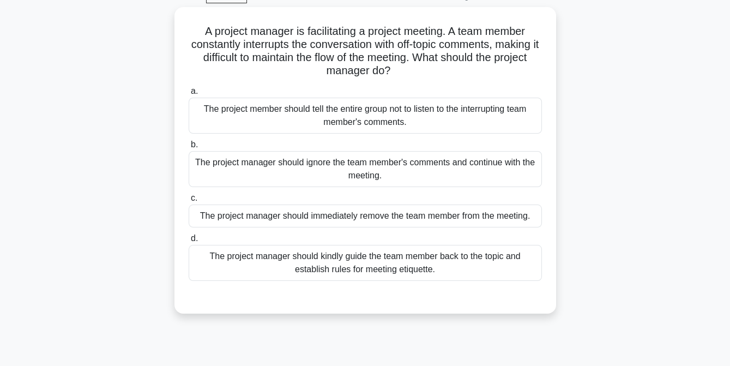
scroll to position [57, 0]
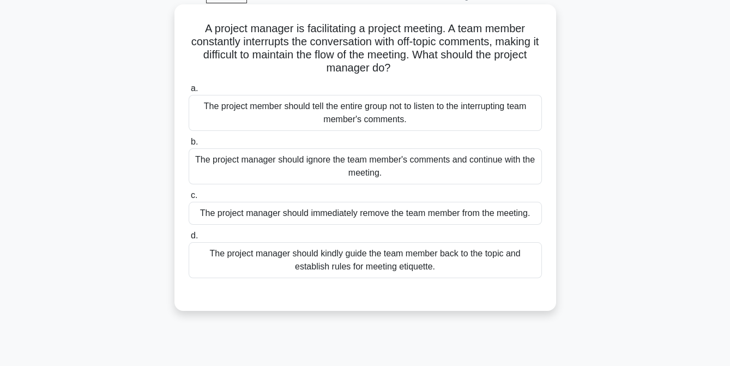
click at [370, 264] on div "The project manager should kindly guide the team member back to the topic and e…" at bounding box center [365, 260] width 353 height 36
click at [189, 239] on input "d. The project manager should kindly guide the team member back to the topic an…" at bounding box center [189, 235] width 0 height 7
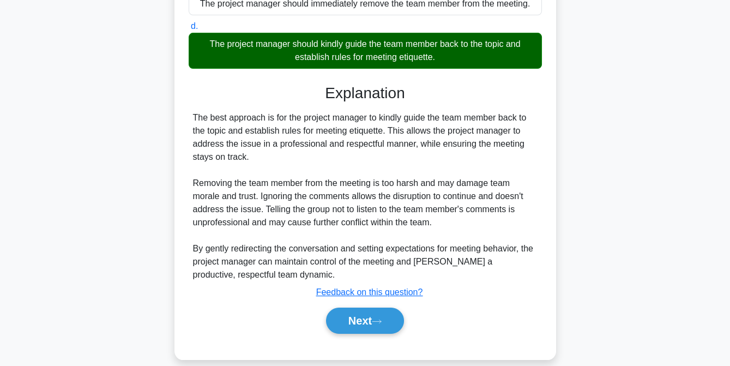
scroll to position [279, 0]
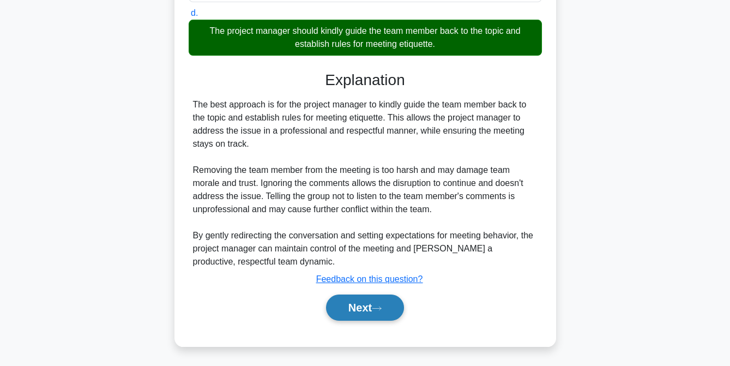
click at [364, 303] on button "Next" at bounding box center [365, 308] width 78 height 26
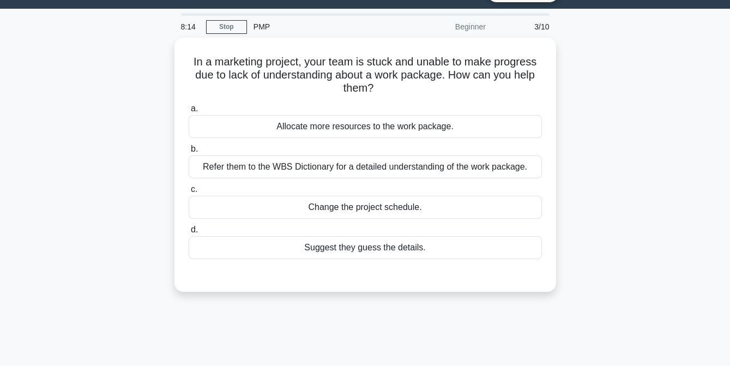
scroll to position [26, 0]
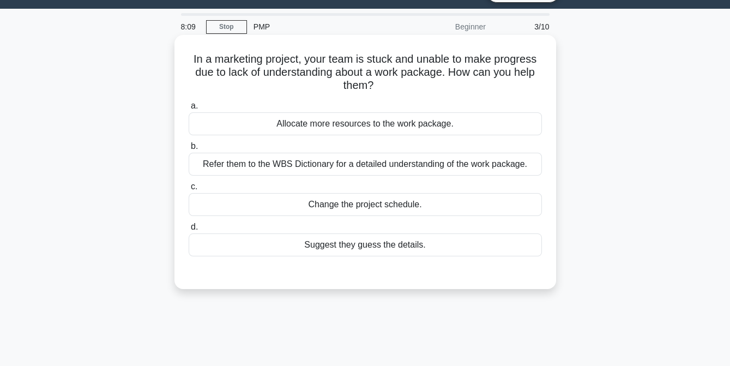
click at [403, 165] on div "Refer them to the WBS Dictionary for a detailed understanding of the work packa…" at bounding box center [365, 164] width 353 height 23
click at [189, 150] on input "b. Refer them to the WBS Dictionary for a detailed understanding of the work pa…" at bounding box center [189, 146] width 0 height 7
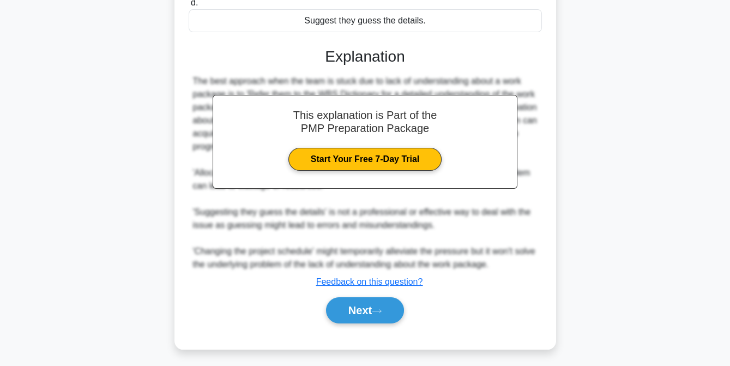
scroll to position [253, 0]
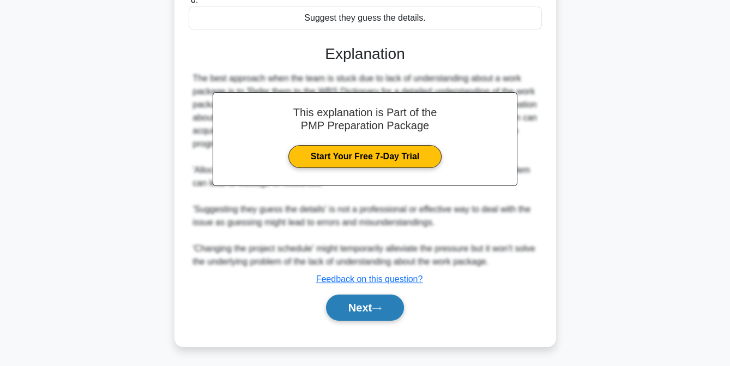
click at [356, 305] on button "Next" at bounding box center [365, 308] width 78 height 26
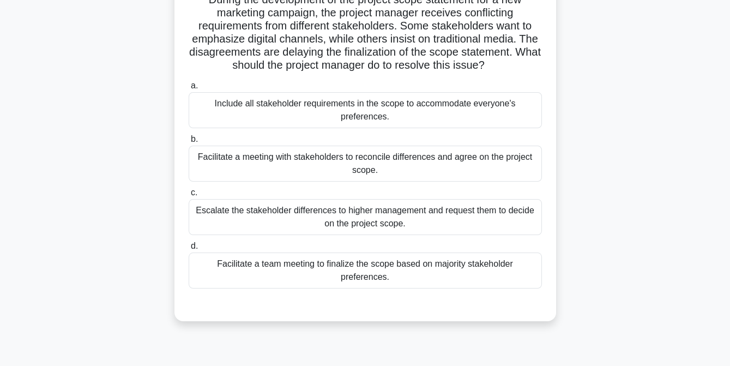
scroll to position [67, 0]
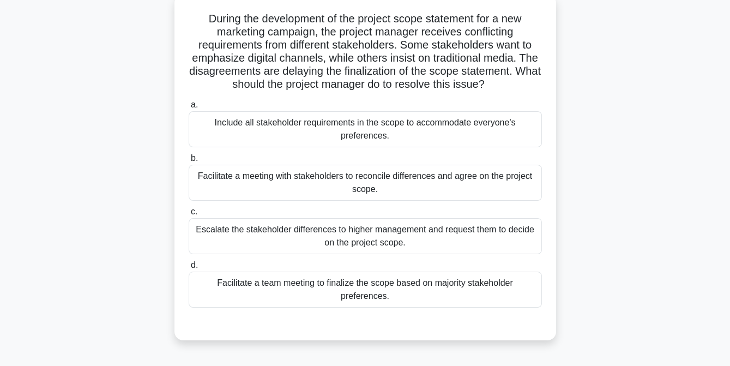
click at [409, 188] on div "Facilitate a meeting with stakeholders to reconcile differences and agree on th…" at bounding box center [365, 183] width 353 height 36
click at [189, 162] on input "b. Facilitate a meeting with stakeholders to reconcile differences and agree on…" at bounding box center [189, 158] width 0 height 7
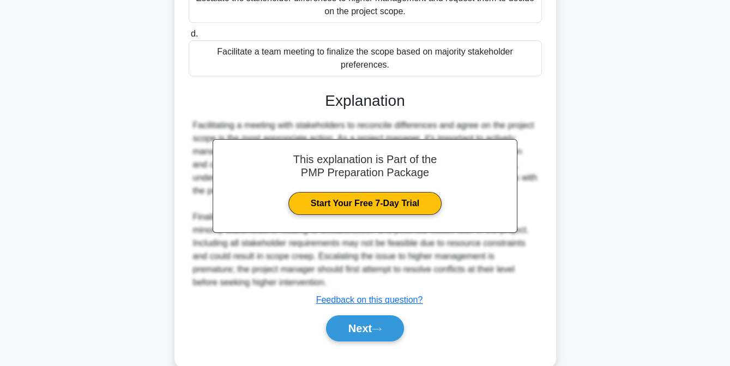
scroll to position [319, 0]
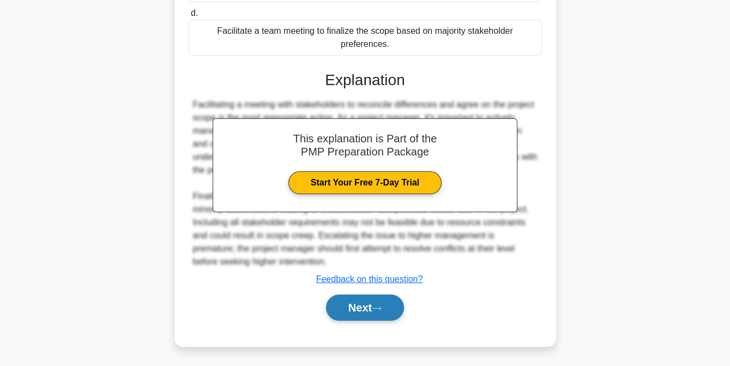
click at [359, 306] on button "Next" at bounding box center [365, 308] width 78 height 26
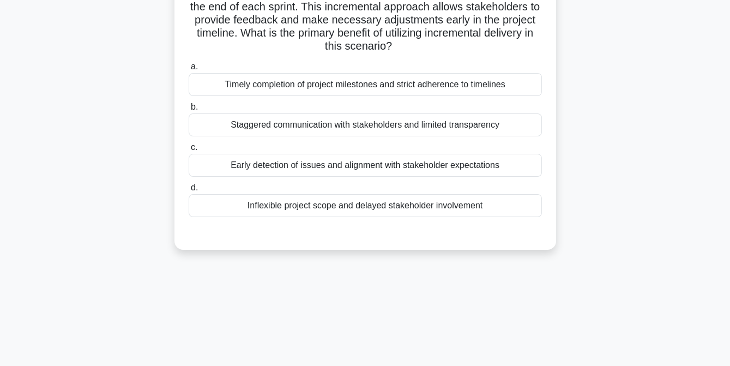
scroll to position [108, 0]
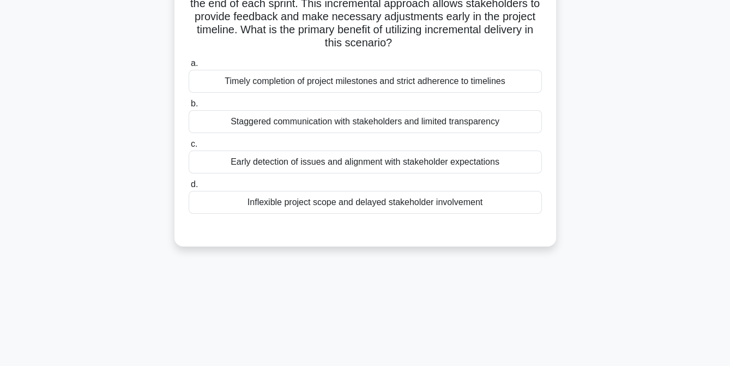
click at [393, 165] on div "Early detection of issues and alignment with stakeholder expectations" at bounding box center [365, 162] width 353 height 23
click at [189, 148] on input "c. Early detection of issues and alignment with stakeholder expectations" at bounding box center [189, 144] width 0 height 7
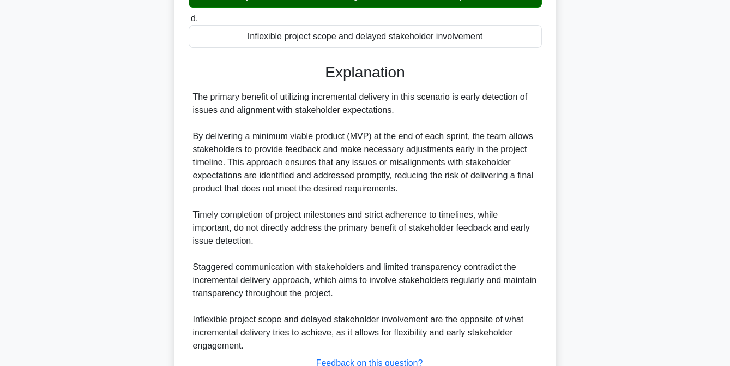
scroll to position [358, 0]
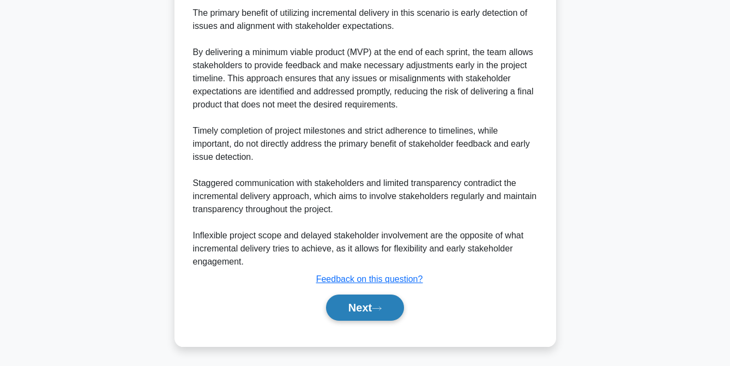
click at [364, 306] on button "Next" at bounding box center [365, 308] width 78 height 26
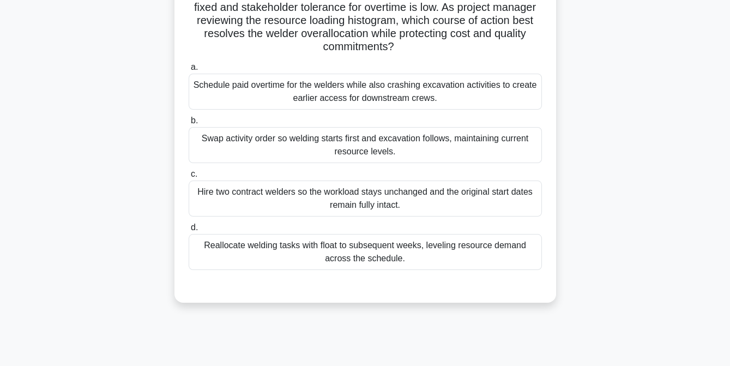
scroll to position [118, 0]
click at [319, 251] on div "Reallocate welding tasks with float to subsequent weeks, leveling resource dema…" at bounding box center [365, 251] width 353 height 36
click at [189, 231] on input "d. Reallocate welding tasks with float to subsequent weeks, leveling resource d…" at bounding box center [189, 227] width 0 height 7
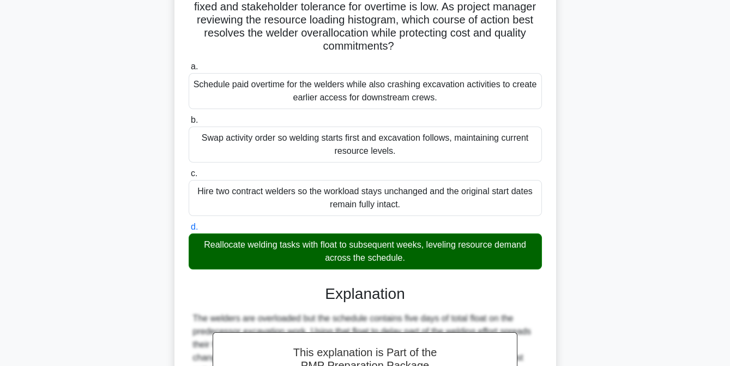
scroll to position [319, 0]
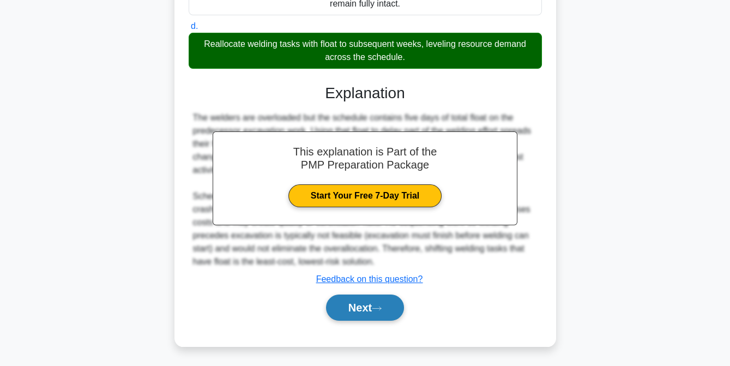
click at [357, 307] on button "Next" at bounding box center [365, 308] width 78 height 26
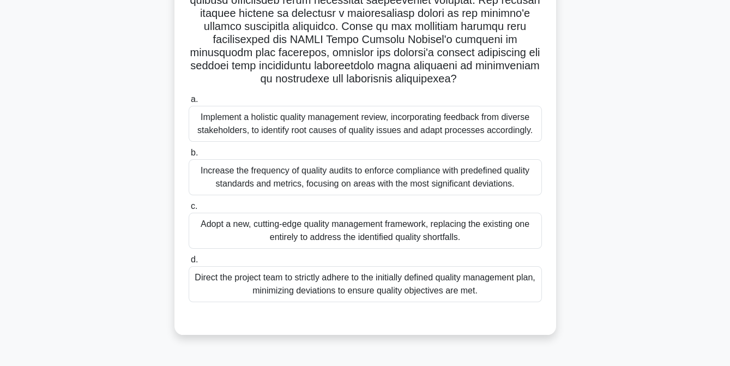
scroll to position [223, 0]
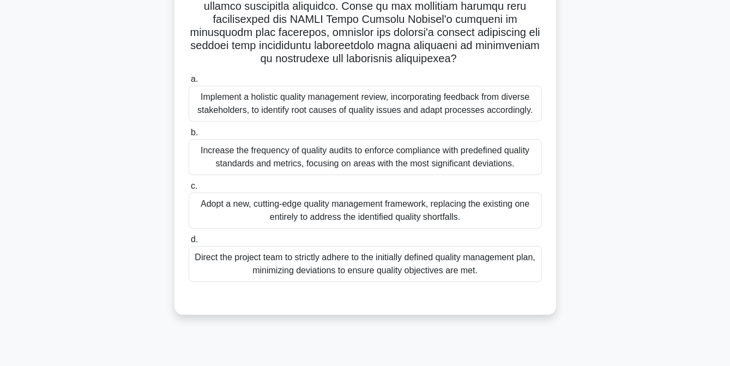
click at [355, 112] on div "Implement a holistic quality management review, incorporating feedback from div…" at bounding box center [365, 104] width 353 height 36
click at [189, 83] on input "a. Implement a holistic quality management review, incorporating feedback from …" at bounding box center [189, 79] width 0 height 7
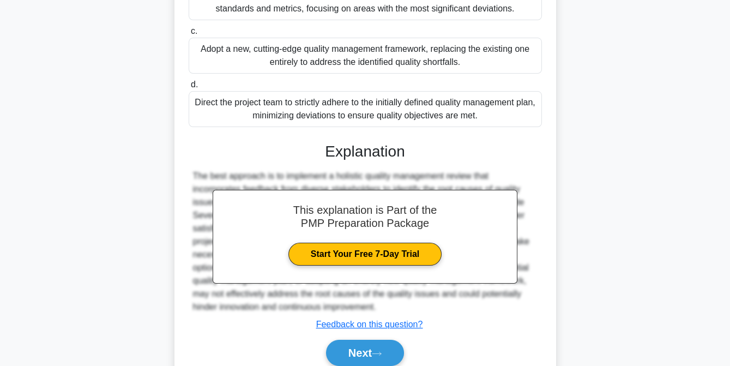
scroll to position [436, 0]
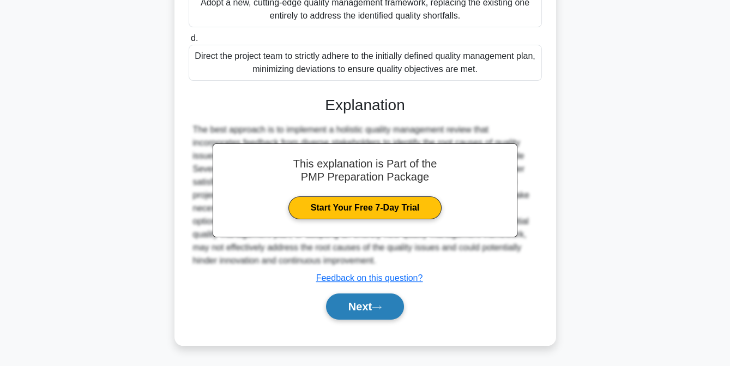
click at [349, 308] on button "Next" at bounding box center [365, 306] width 78 height 26
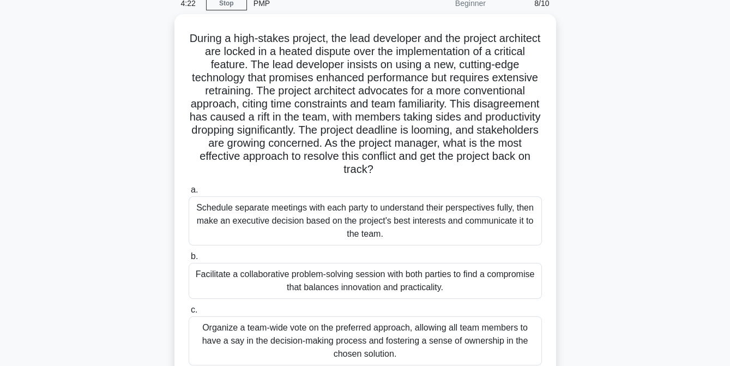
scroll to position [49, 0]
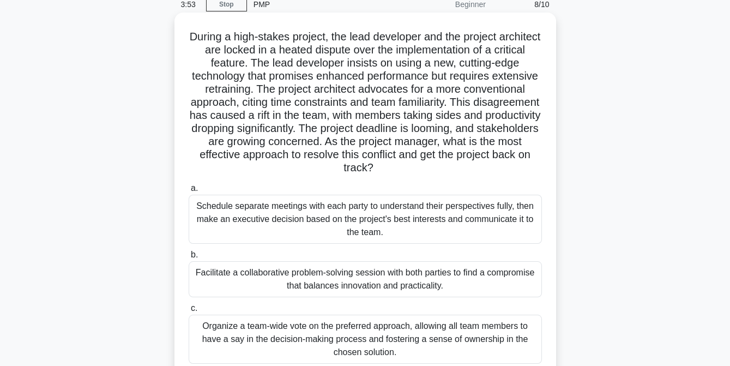
click at [350, 308] on label "c. Organize a team-wide vote on the preferred approach, allowing all team membe…" at bounding box center [365, 333] width 353 height 62
click at [189, 308] on input "c. Organize a team-wide vote on the preferred approach, allowing all team membe…" at bounding box center [189, 308] width 0 height 7
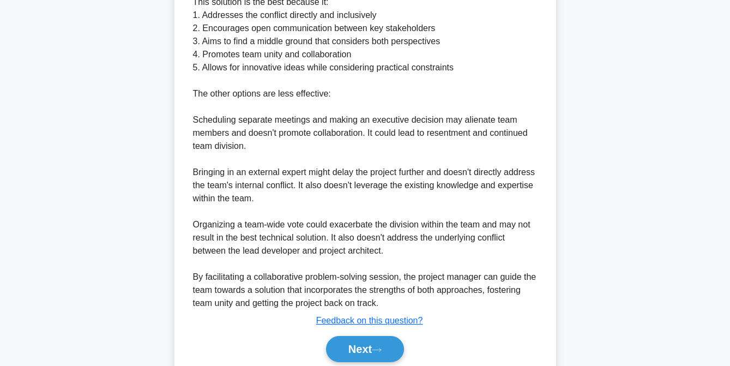
scroll to position [621, 0]
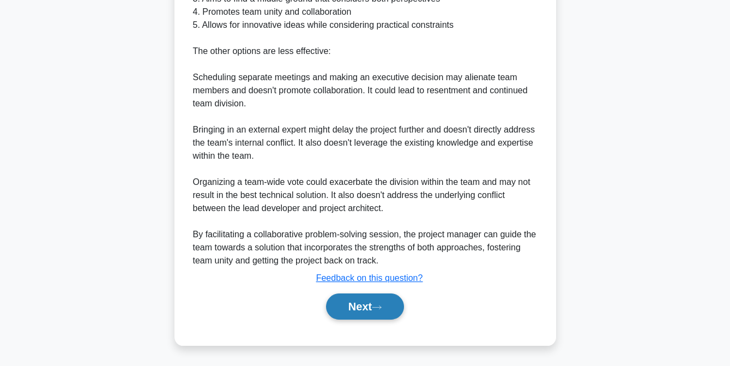
click at [353, 310] on button "Next" at bounding box center [365, 306] width 78 height 26
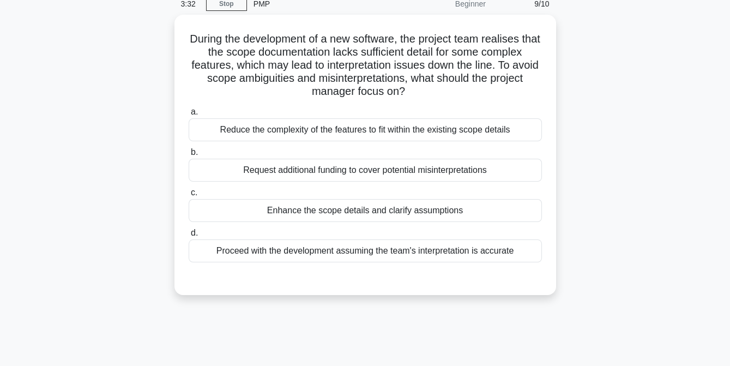
scroll to position [47, 0]
click at [328, 210] on div "Enhance the scope details and clarify assumptions" at bounding box center [365, 210] width 353 height 23
click at [189, 196] on input "c. Enhance the scope details and clarify assumptions" at bounding box center [189, 192] width 0 height 7
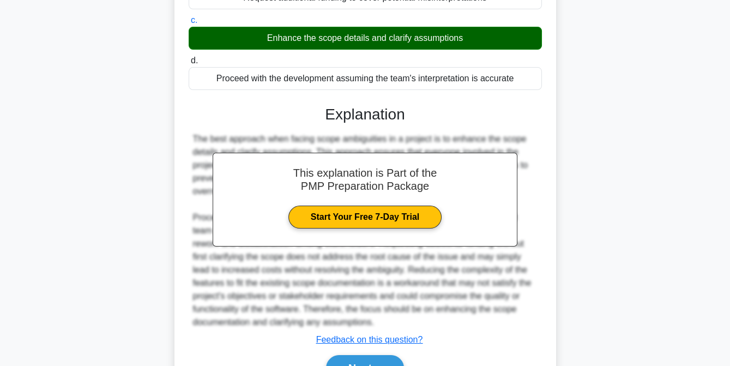
scroll to position [279, 0]
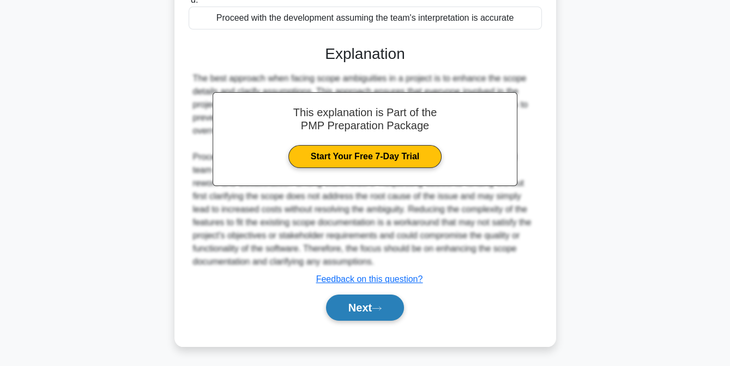
click at [346, 304] on button "Next" at bounding box center [365, 308] width 78 height 26
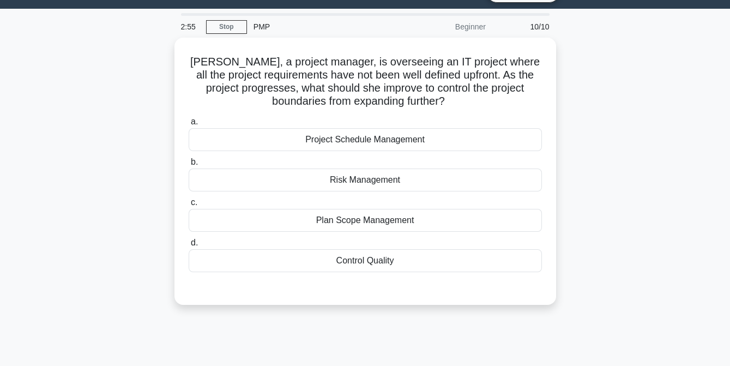
scroll to position [25, 0]
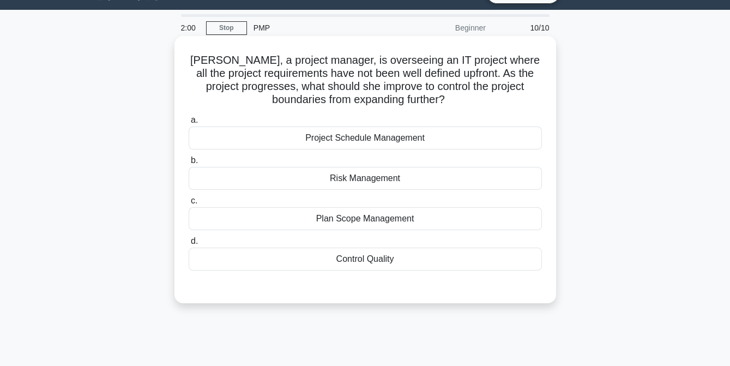
click at [326, 220] on div "Plan Scope Management" at bounding box center [365, 218] width 353 height 23
click at [189, 205] on input "c. Plan Scope Management" at bounding box center [189, 200] width 0 height 7
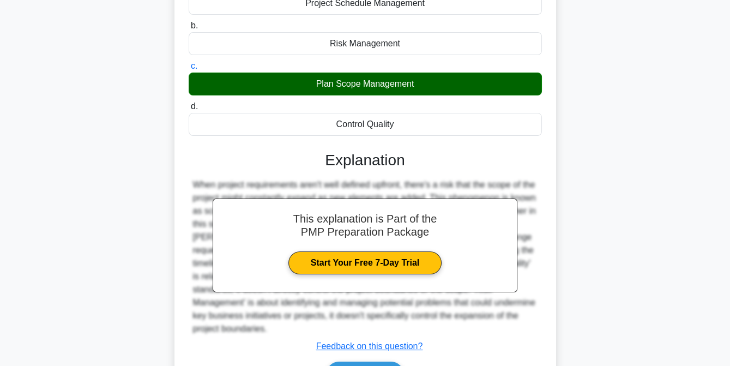
scroll to position [227, 0]
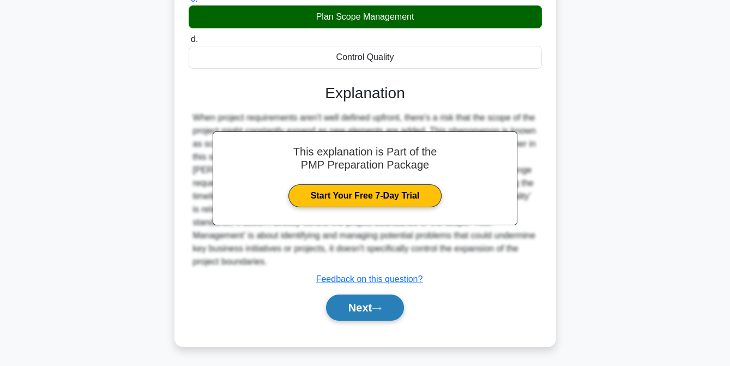
click at [353, 304] on button "Next" at bounding box center [365, 308] width 78 height 26
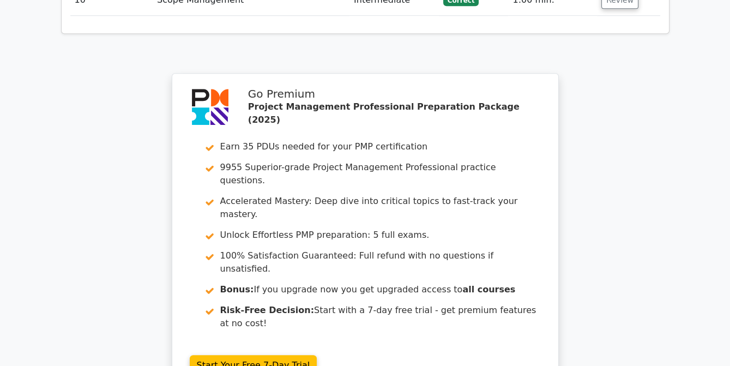
scroll to position [1933, 0]
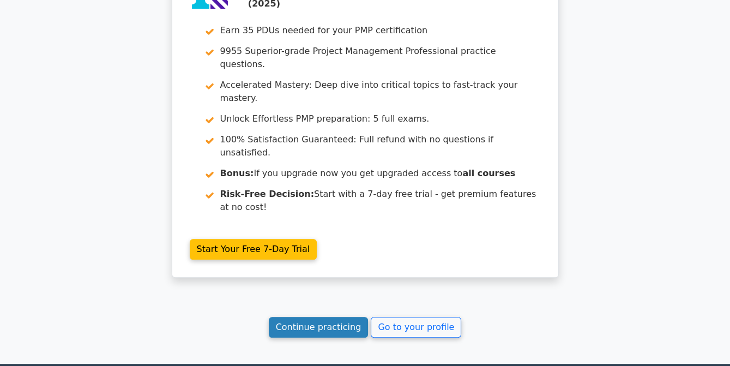
click at [333, 317] on link "Continue practicing" at bounding box center [319, 327] width 100 height 21
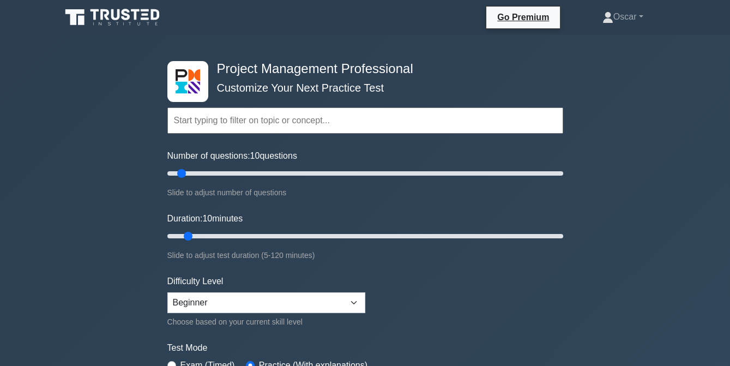
click at [244, 123] on input "text" at bounding box center [365, 120] width 396 height 26
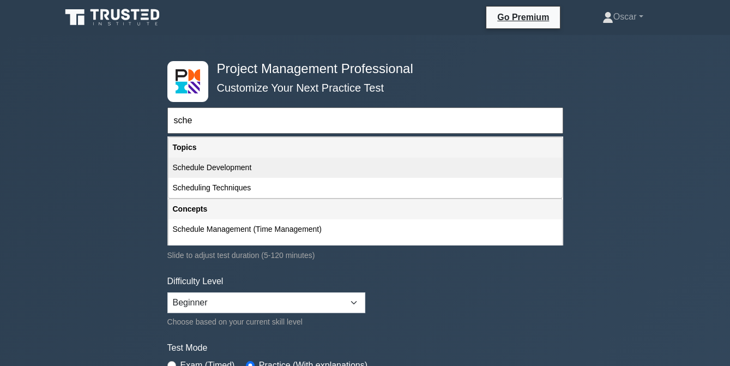
click at [230, 166] on div "Schedule Development" at bounding box center [366, 168] width 394 height 20
type input "Schedule Development"
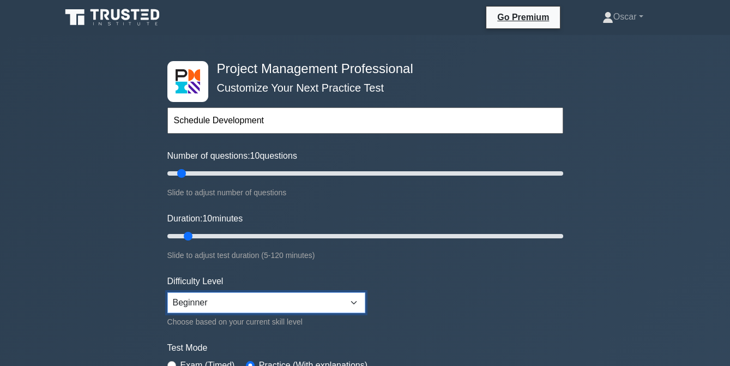
click at [353, 299] on select "Beginner Intermediate Expert" at bounding box center [266, 302] width 198 height 21
select select "intermediate"
click at [167, 292] on select "Beginner Intermediate Expert" at bounding box center [266, 302] width 198 height 21
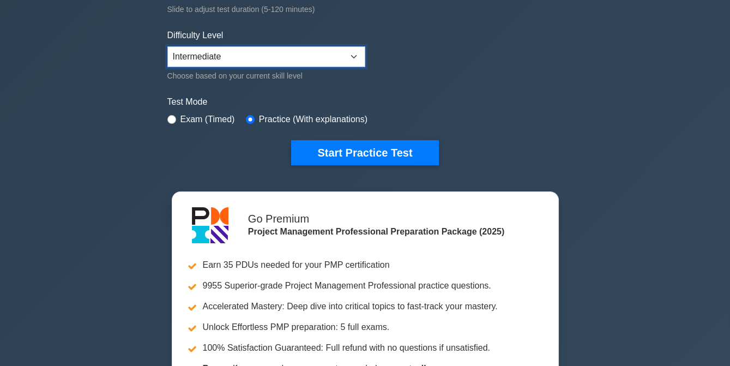
scroll to position [255, 0]
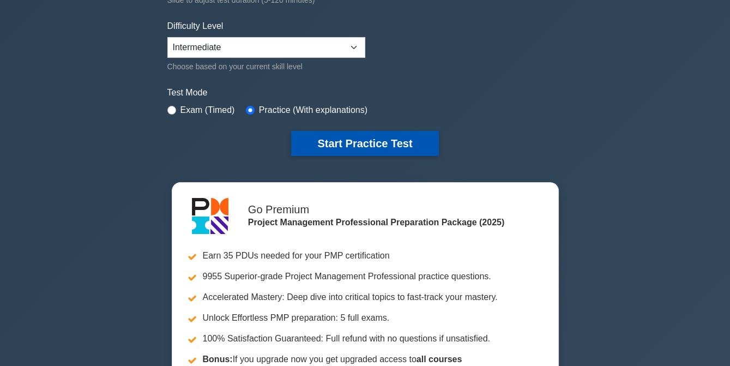
click at [381, 141] on button "Start Practice Test" at bounding box center [364, 143] width 147 height 25
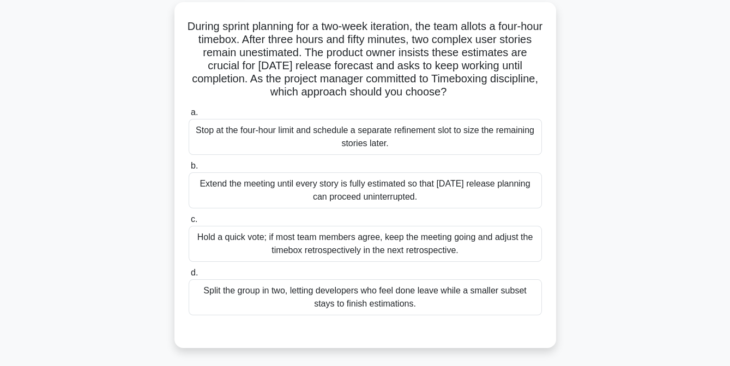
scroll to position [61, 0]
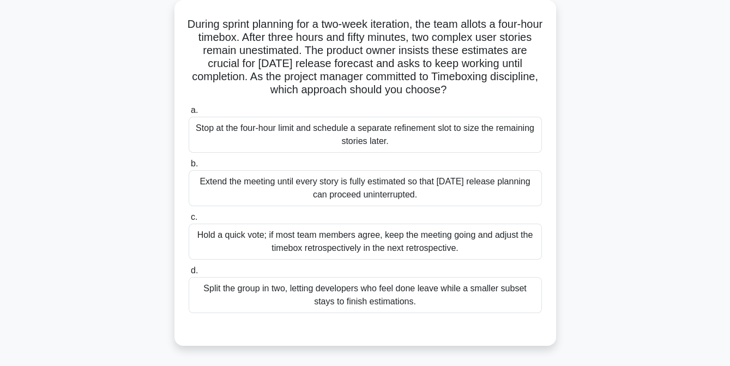
click at [315, 244] on div "Hold a quick vote; if most team members agree, keep the meeting going and adjus…" at bounding box center [365, 242] width 353 height 36
click at [189, 221] on input "c. Hold a quick vote; if most team members agree, keep the meeting going and ad…" at bounding box center [189, 217] width 0 height 7
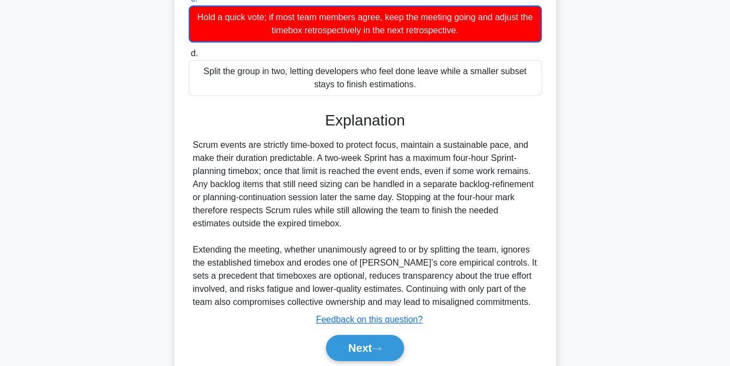
scroll to position [280, 0]
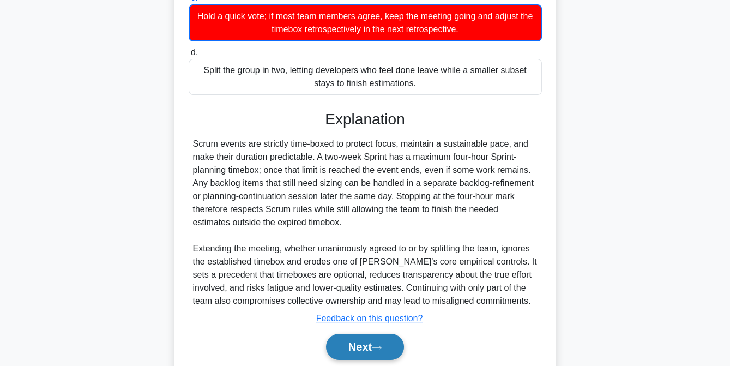
click at [351, 344] on button "Next" at bounding box center [365, 347] width 78 height 26
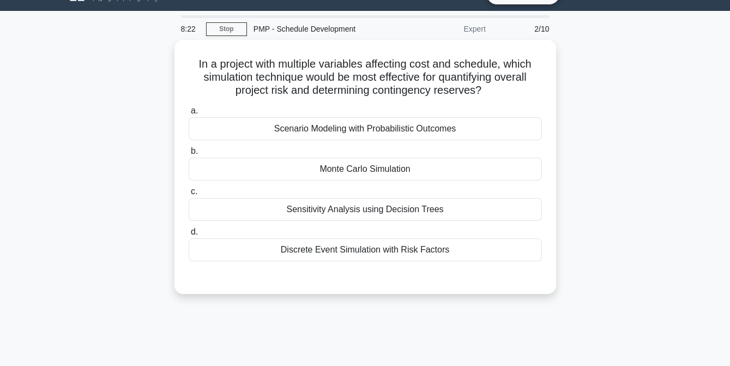
scroll to position [19, 0]
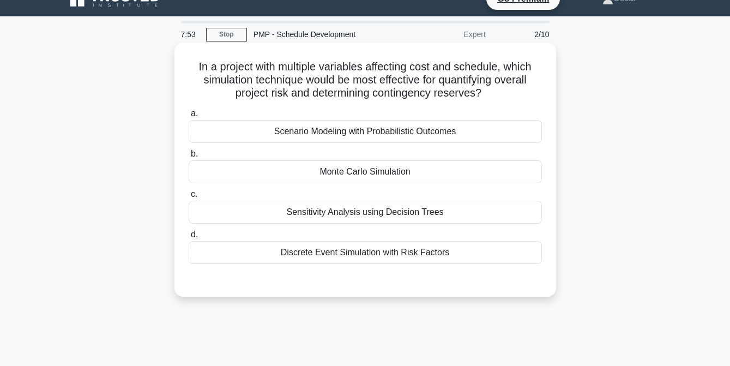
click at [385, 134] on div "Scenario Modeling with Probabilistic Outcomes" at bounding box center [365, 131] width 353 height 23
click at [189, 117] on input "a. Scenario Modeling with Probabilistic Outcomes" at bounding box center [189, 113] width 0 height 7
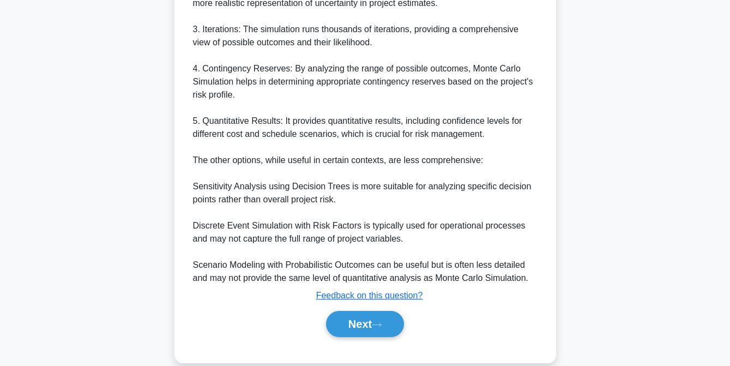
scroll to position [464, 0]
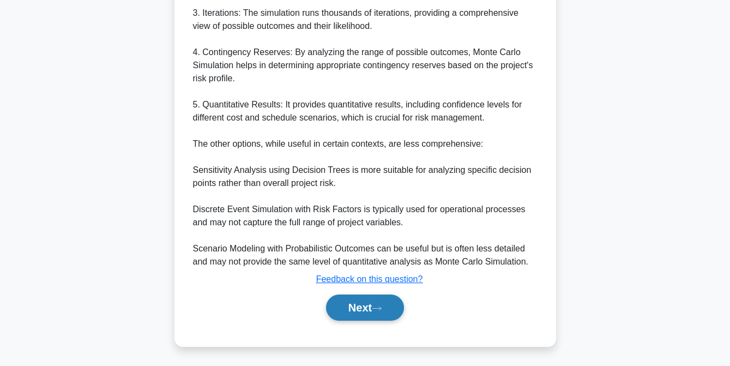
click at [352, 307] on button "Next" at bounding box center [365, 308] width 78 height 26
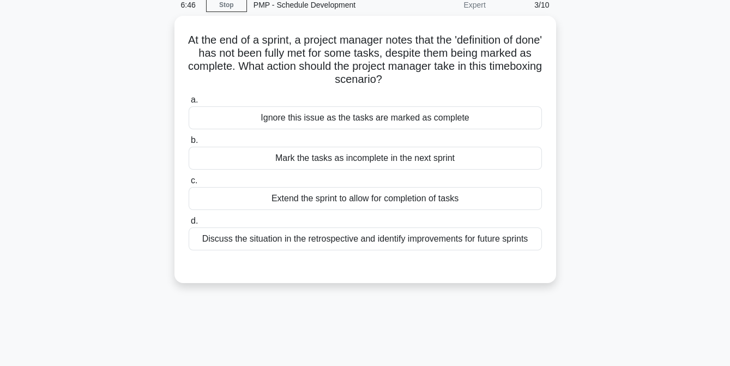
scroll to position [46, 0]
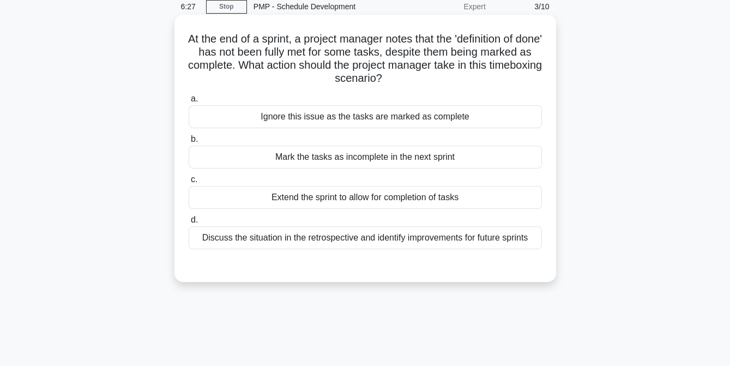
click at [315, 241] on div "Discuss the situation in the retrospective and identify improvements for future…" at bounding box center [365, 237] width 353 height 23
click at [189, 224] on input "d. Discuss the situation in the retrospective and identify improvements for fut…" at bounding box center [189, 220] width 0 height 7
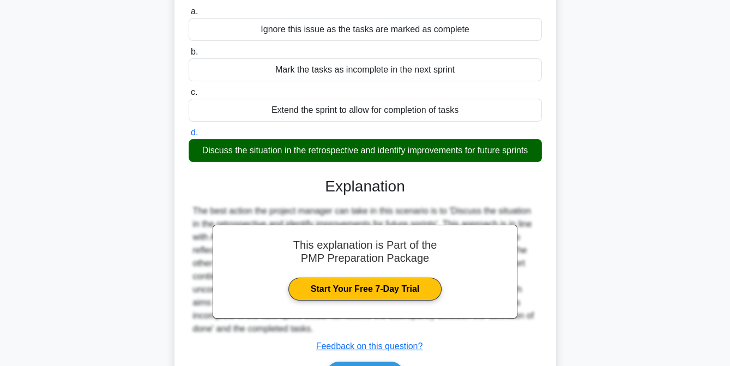
scroll to position [223, 0]
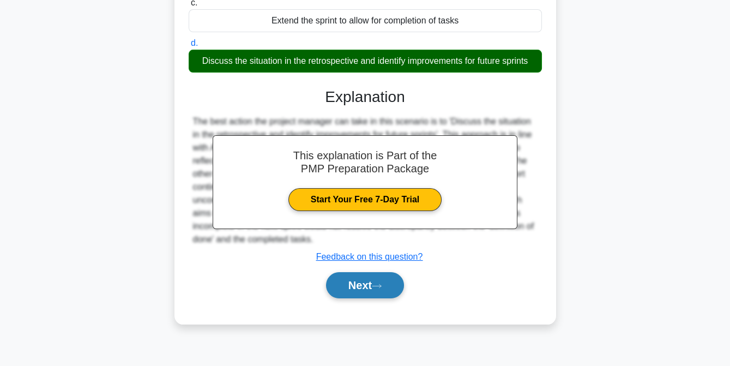
click at [352, 283] on button "Next" at bounding box center [365, 285] width 78 height 26
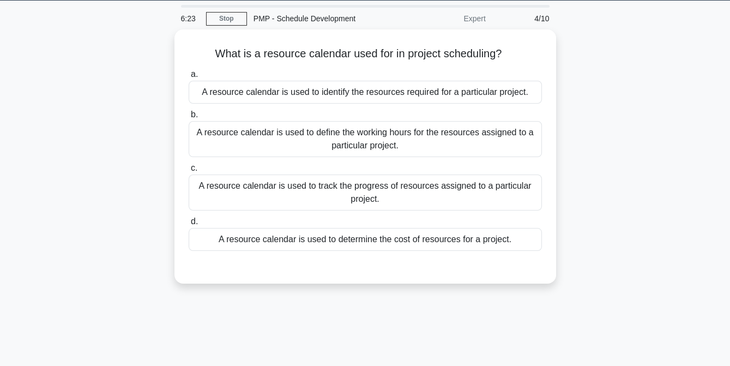
scroll to position [33, 0]
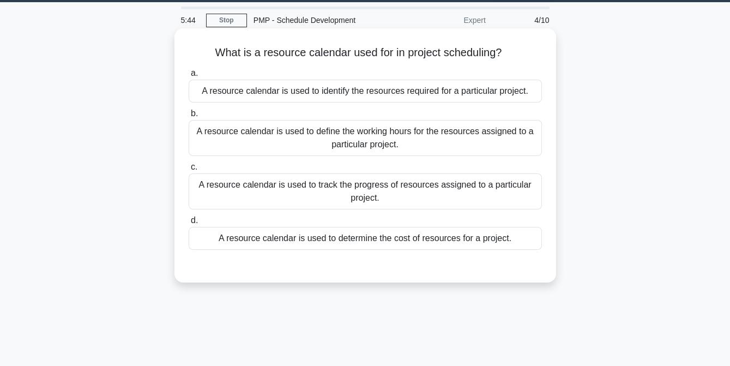
click at [316, 91] on div "A resource calendar is used to identify the resources required for a particular…" at bounding box center [365, 91] width 353 height 23
click at [189, 77] on input "a. A resource calendar is used to identify the resources required for a particu…" at bounding box center [189, 73] width 0 height 7
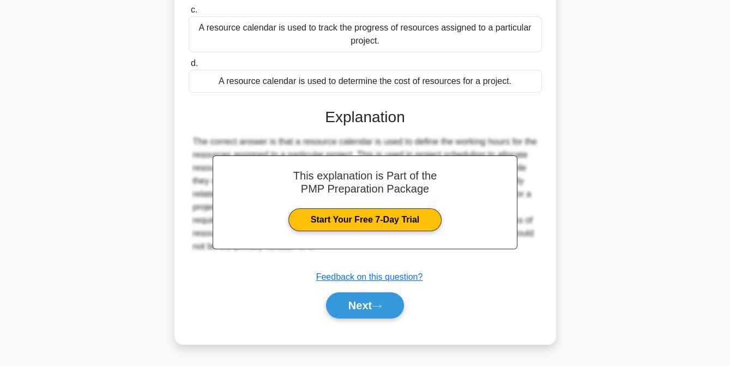
scroll to position [191, 0]
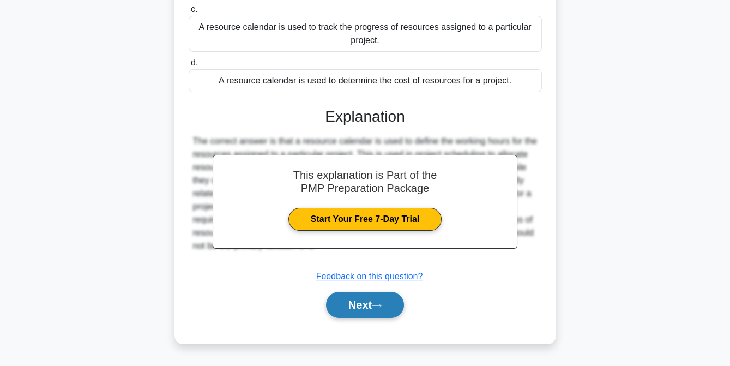
click at [357, 303] on button "Next" at bounding box center [365, 305] width 78 height 26
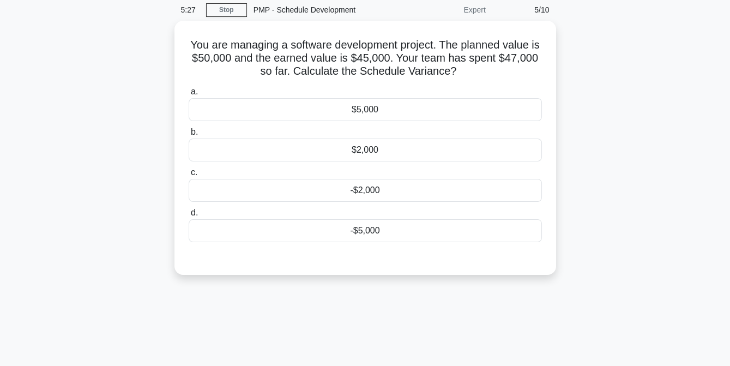
scroll to position [43, 0]
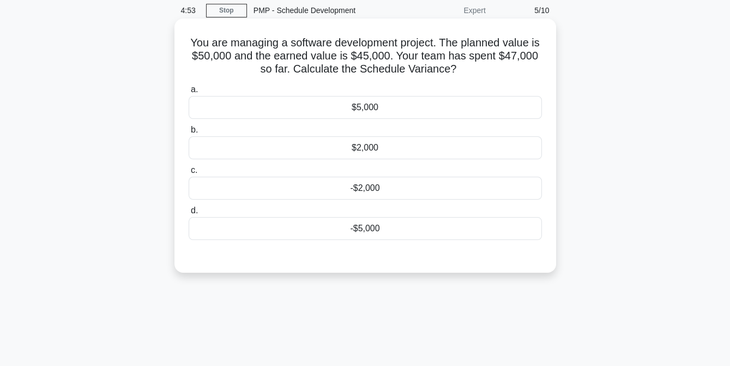
click at [333, 227] on div "-$5,000" at bounding box center [365, 228] width 353 height 23
click at [189, 214] on input "d. -$5,000" at bounding box center [189, 210] width 0 height 7
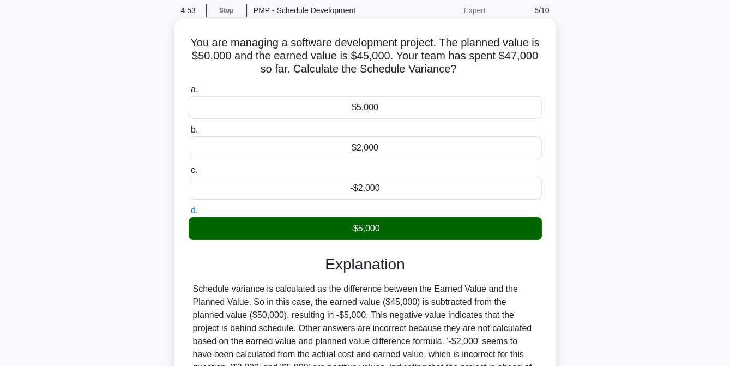
scroll to position [223, 0]
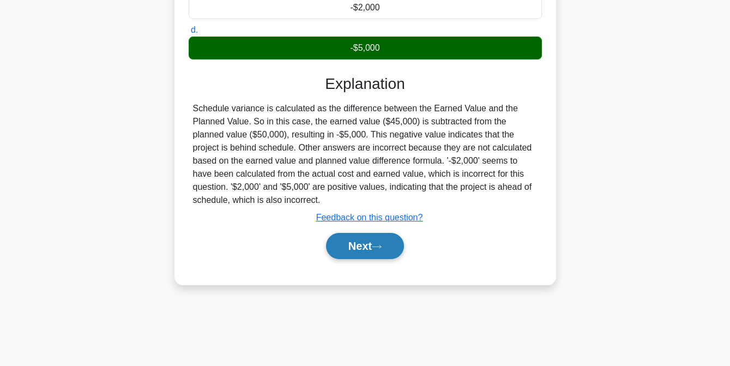
click at [353, 245] on button "Next" at bounding box center [365, 246] width 78 height 26
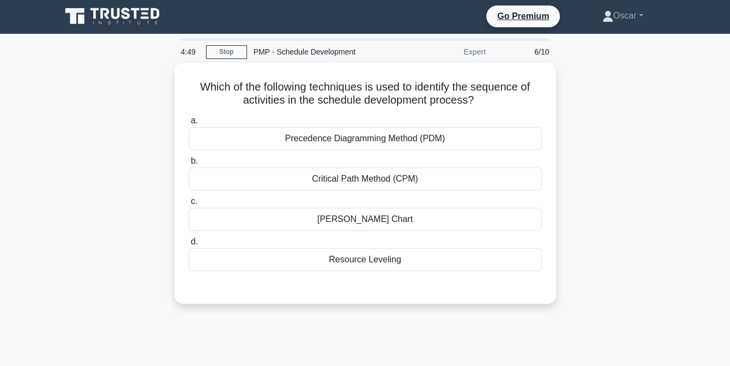
scroll to position [1, 0]
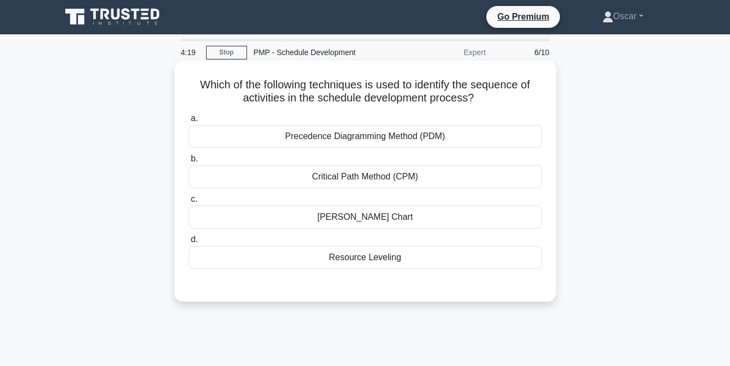
click at [327, 140] on div "Precedence Diagramming Method (PDM)" at bounding box center [365, 136] width 353 height 23
click at [189, 122] on input "a. Precedence Diagramming Method (PDM)" at bounding box center [189, 118] width 0 height 7
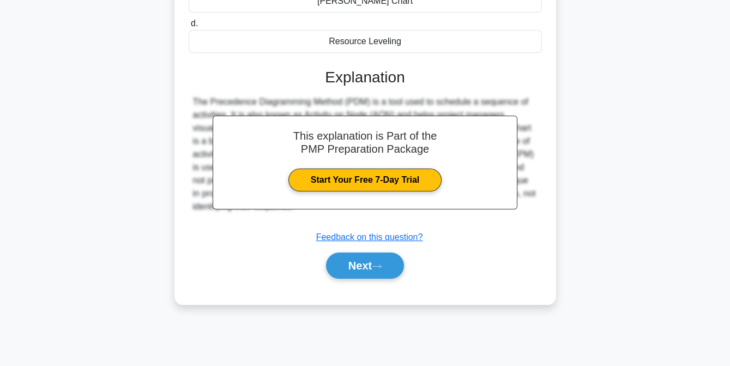
scroll to position [221, 0]
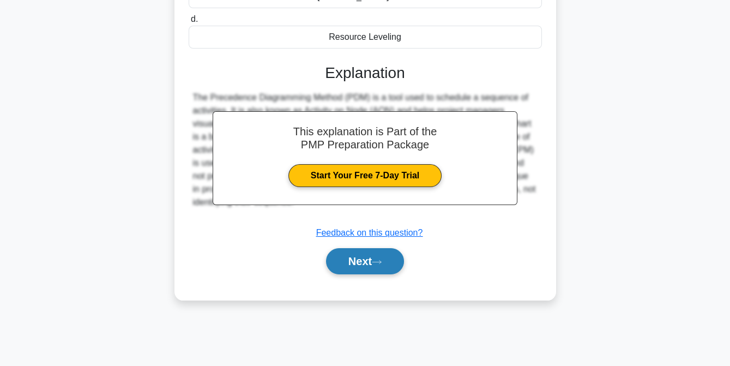
click at [352, 263] on button "Next" at bounding box center [365, 261] width 78 height 26
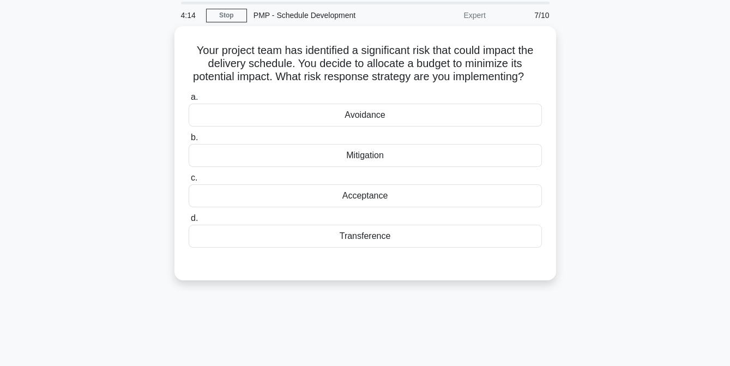
scroll to position [37, 0]
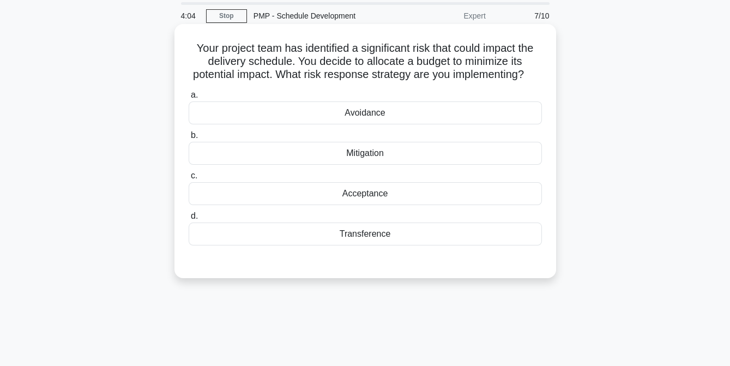
click at [361, 165] on div "Mitigation" at bounding box center [365, 153] width 353 height 23
click at [189, 139] on input "b. Mitigation" at bounding box center [189, 135] width 0 height 7
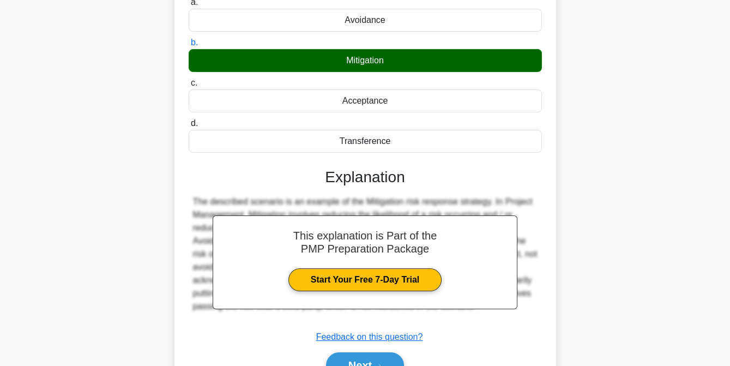
scroll to position [223, 0]
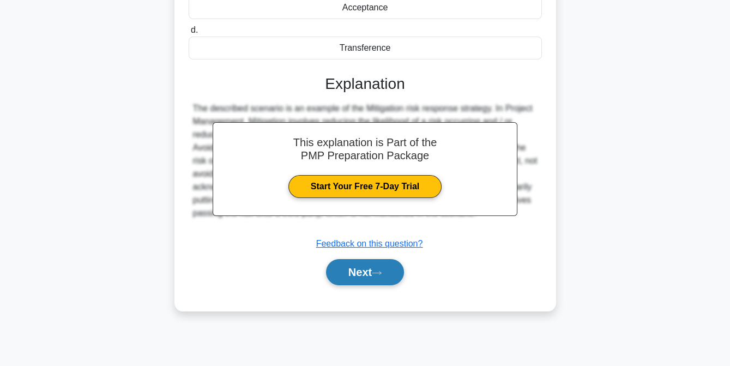
click at [349, 285] on button "Next" at bounding box center [365, 272] width 78 height 26
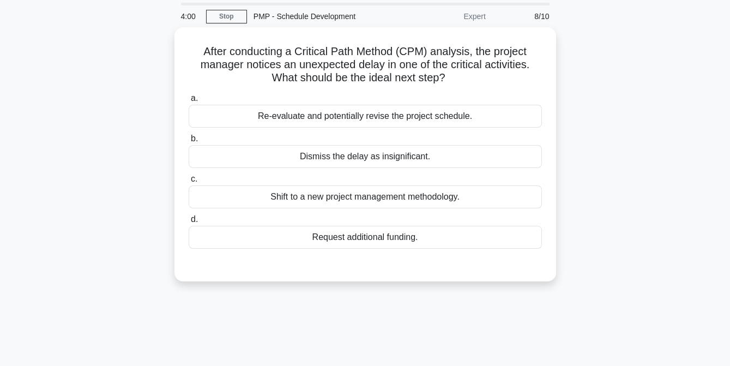
scroll to position [36, 0]
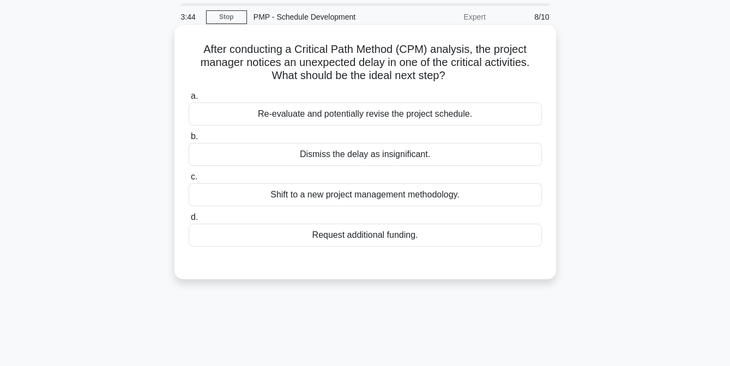
click at [317, 115] on div "Re-evaluate and potentially revise the project schedule." at bounding box center [365, 114] width 353 height 23
click at [189, 100] on input "a. Re-evaluate and potentially revise the project schedule." at bounding box center [189, 96] width 0 height 7
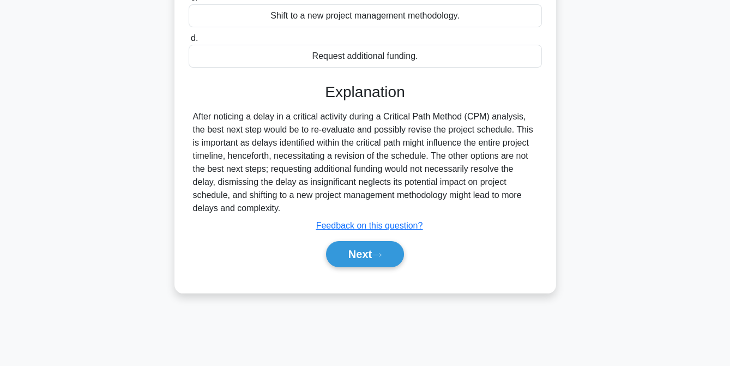
scroll to position [223, 0]
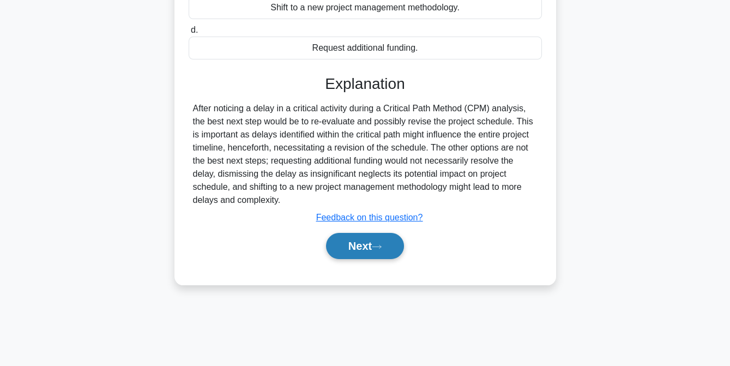
click at [350, 244] on button "Next" at bounding box center [365, 246] width 78 height 26
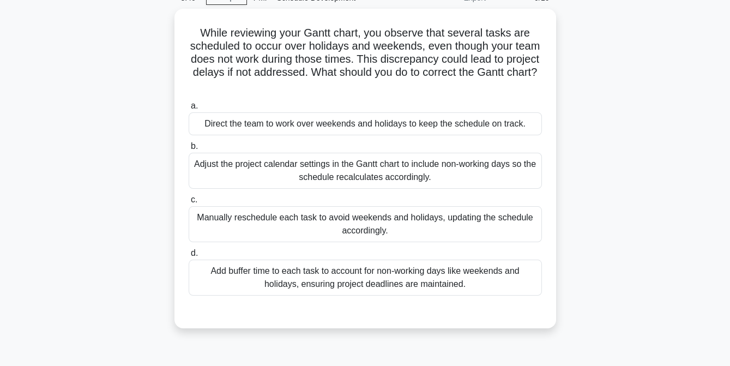
scroll to position [53, 0]
click at [419, 178] on div "Adjust the project calendar settings in the Gantt chart to include non-working …" at bounding box center [365, 170] width 353 height 36
click at [189, 149] on input "b. Adjust the project calendar settings in the Gantt chart to include non-worki…" at bounding box center [189, 145] width 0 height 7
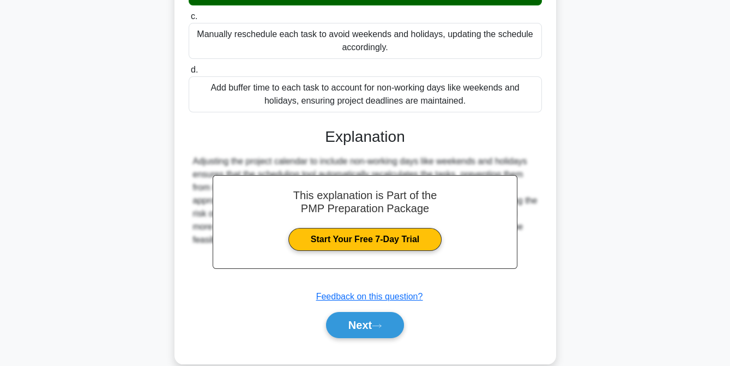
scroll to position [253, 0]
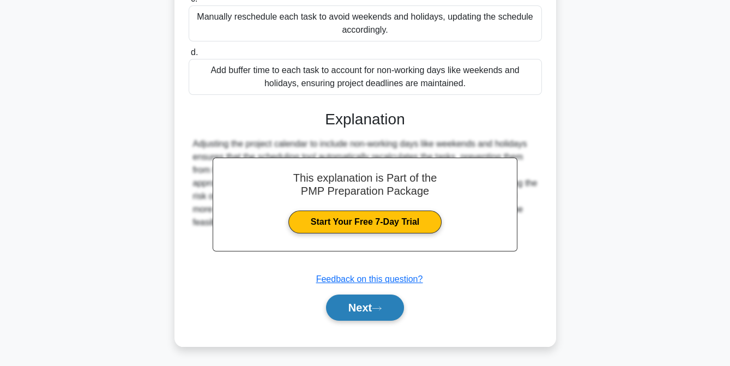
click at [363, 307] on button "Next" at bounding box center [365, 308] width 78 height 26
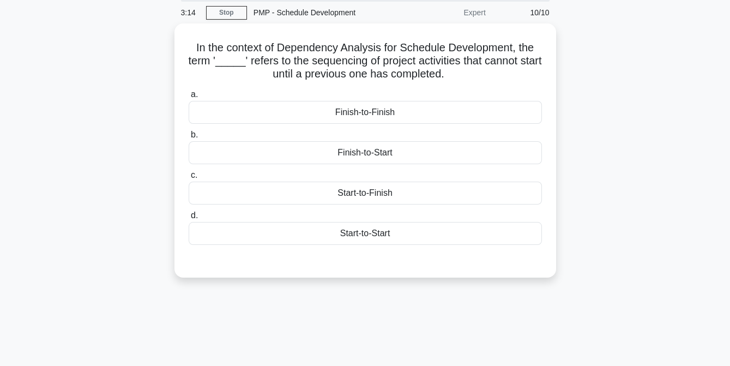
scroll to position [39, 0]
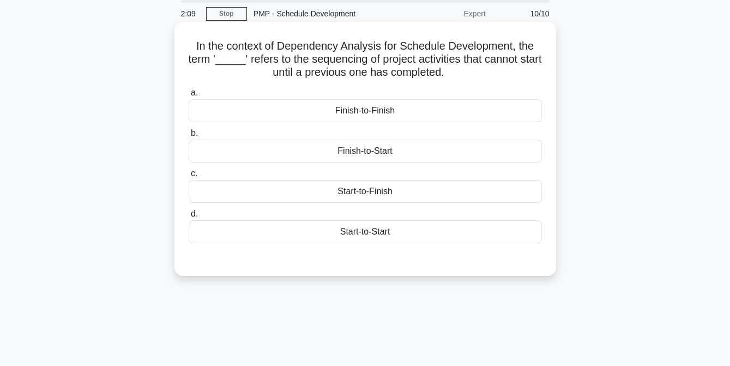
click at [344, 153] on div "Finish-to-Start" at bounding box center [365, 151] width 353 height 23
click at [189, 137] on input "b. Finish-to-Start" at bounding box center [189, 133] width 0 height 7
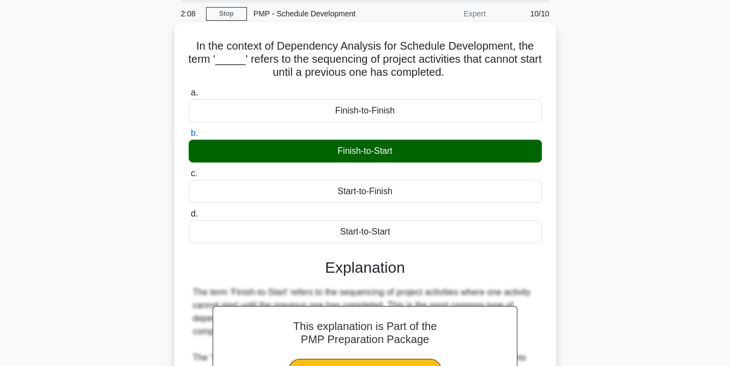
scroll to position [223, 0]
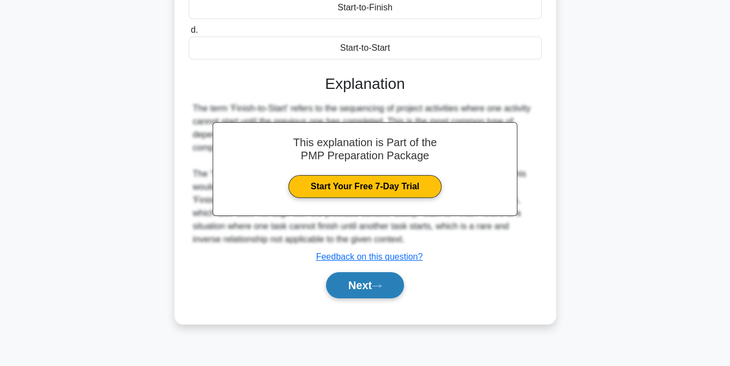
click at [359, 287] on button "Next" at bounding box center [365, 285] width 78 height 26
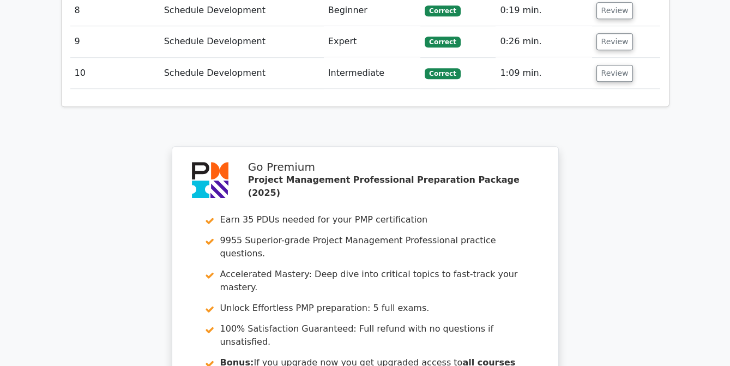
scroll to position [1906, 0]
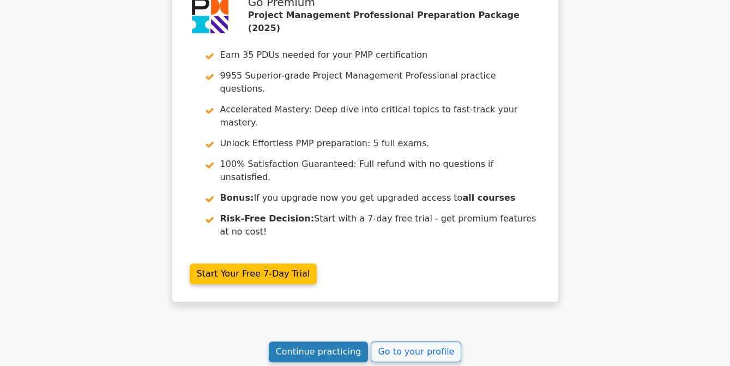
click at [323, 341] on link "Continue practicing" at bounding box center [319, 351] width 100 height 21
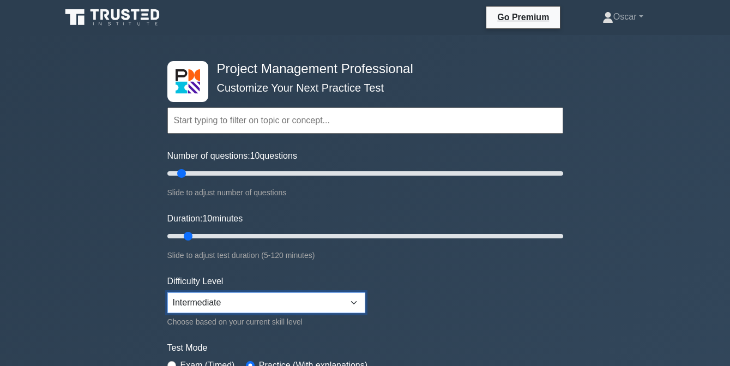
click at [353, 302] on select "Beginner Intermediate Expert" at bounding box center [266, 302] width 198 height 21
select select "expert"
click at [167, 292] on select "Beginner Intermediate Expert" at bounding box center [266, 302] width 198 height 21
click at [214, 119] on input "text" at bounding box center [365, 120] width 396 height 26
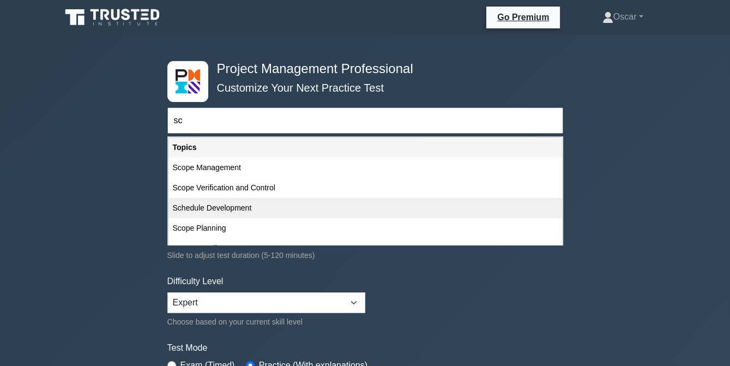
click at [212, 203] on div "Schedule Development" at bounding box center [366, 208] width 394 height 20
type input "Schedule Development"
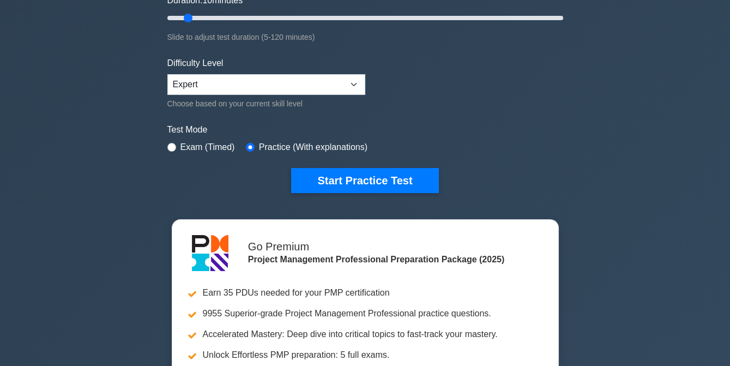
scroll to position [219, 0]
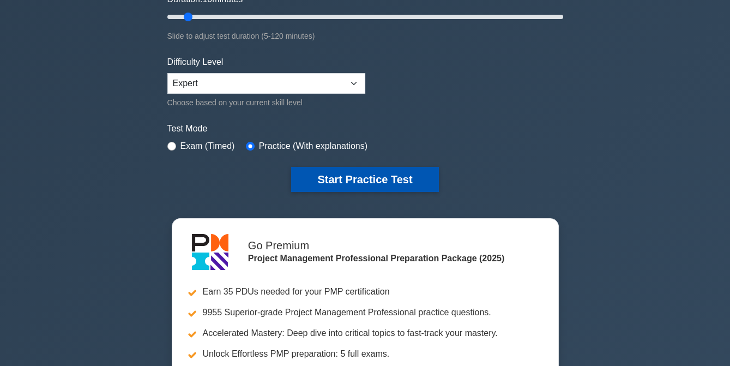
click at [355, 180] on button "Start Practice Test" at bounding box center [364, 179] width 147 height 25
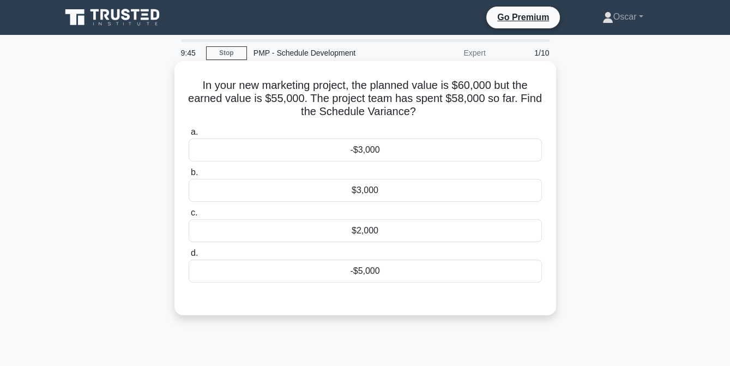
click at [361, 272] on div "-$5,000" at bounding box center [365, 271] width 353 height 23
click at [189, 257] on input "d. -$5,000" at bounding box center [189, 253] width 0 height 7
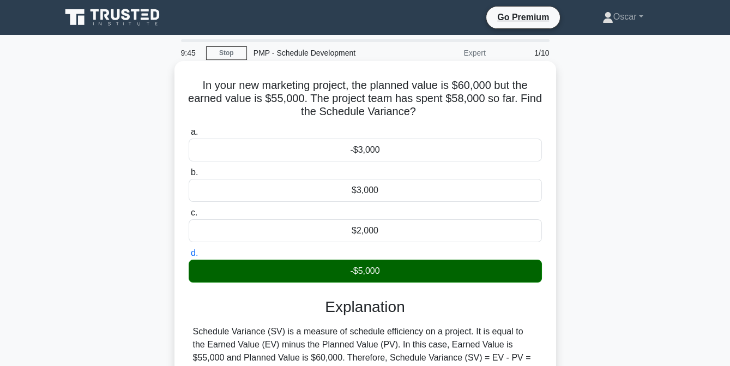
scroll to position [223, 0]
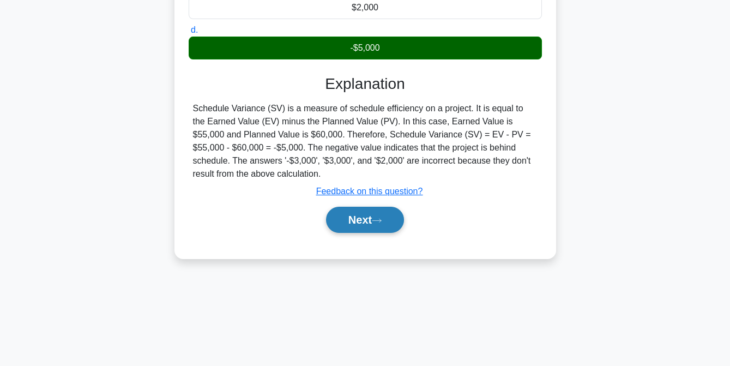
click at [360, 227] on button "Next" at bounding box center [365, 220] width 78 height 26
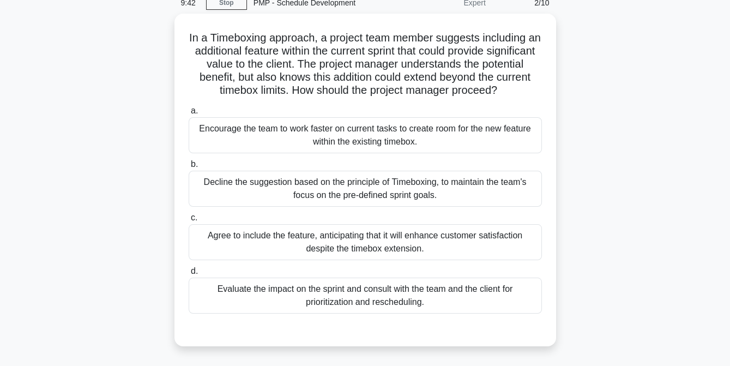
scroll to position [50, 0]
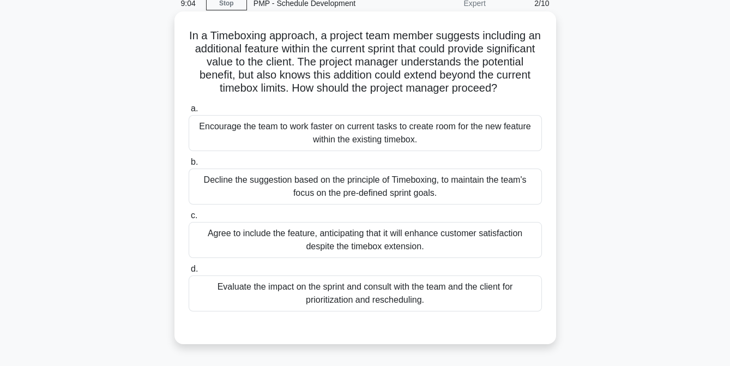
click at [326, 293] on div "Evaluate the impact on the sprint and consult with the team and the client for …" at bounding box center [365, 293] width 353 height 36
click at [189, 273] on input "d. Evaluate the impact on the sprint and consult with the team and the client f…" at bounding box center [189, 269] width 0 height 7
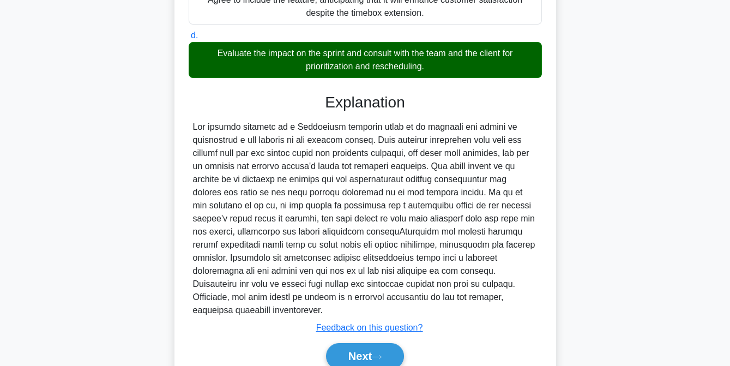
scroll to position [332, 0]
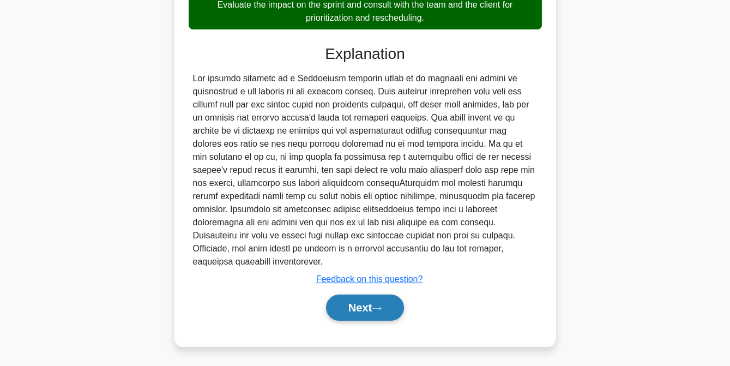
click at [355, 307] on button "Next" at bounding box center [365, 308] width 78 height 26
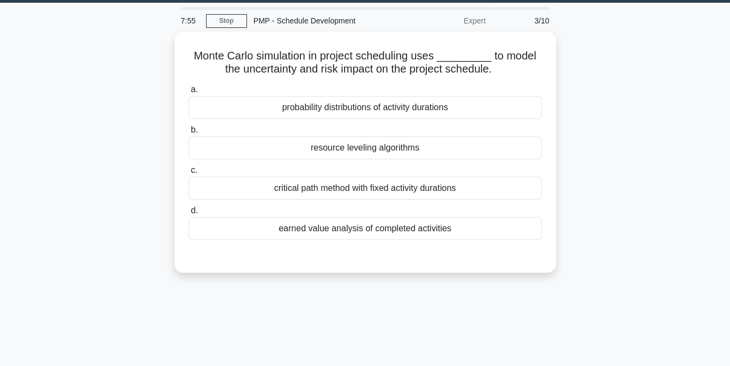
scroll to position [30, 0]
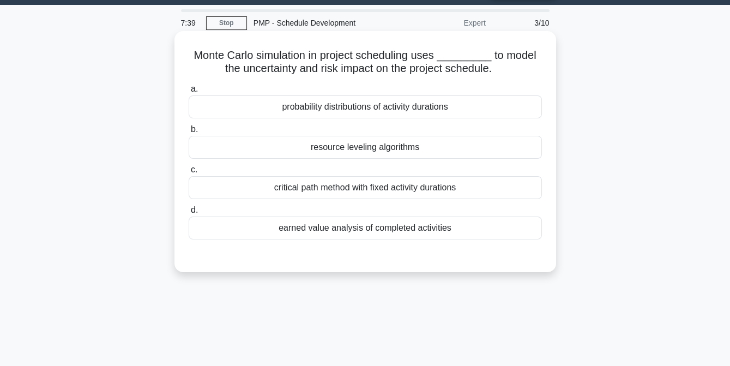
click at [339, 103] on div "probability distributions of activity durations" at bounding box center [365, 106] width 353 height 23
click at [189, 93] on input "a. probability distributions of activity durations" at bounding box center [189, 89] width 0 height 7
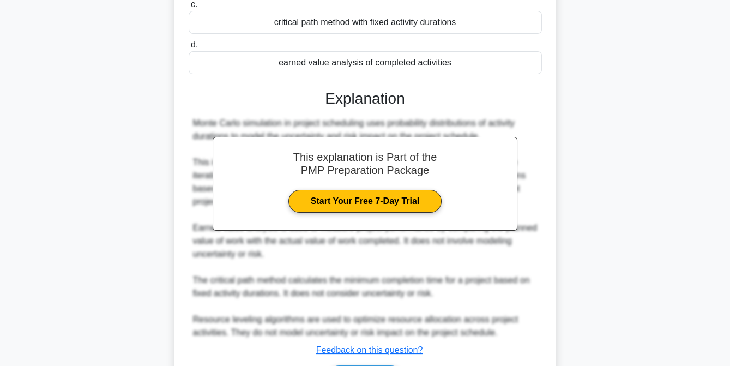
scroll to position [266, 0]
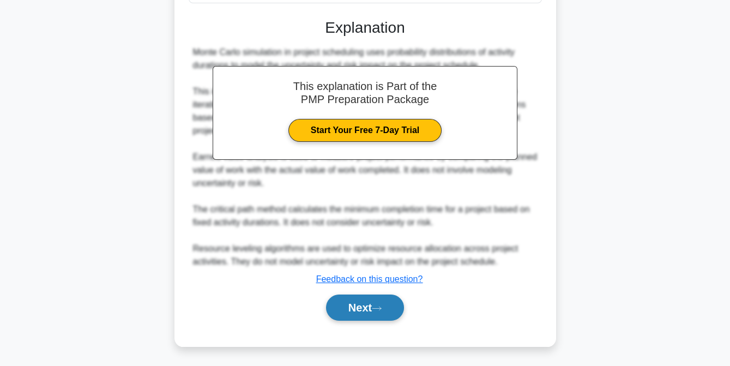
click at [359, 308] on button "Next" at bounding box center [365, 308] width 78 height 26
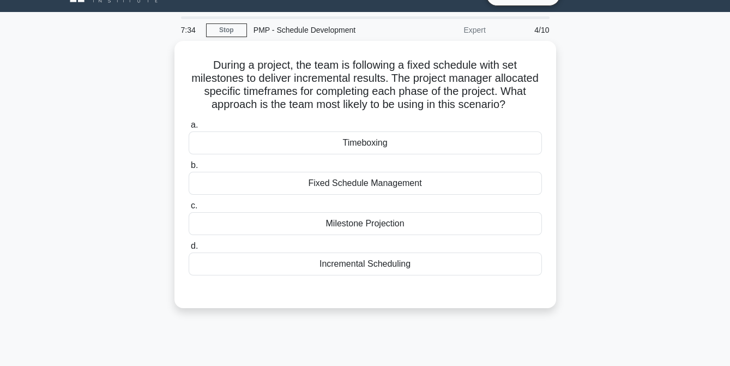
scroll to position [22, 0]
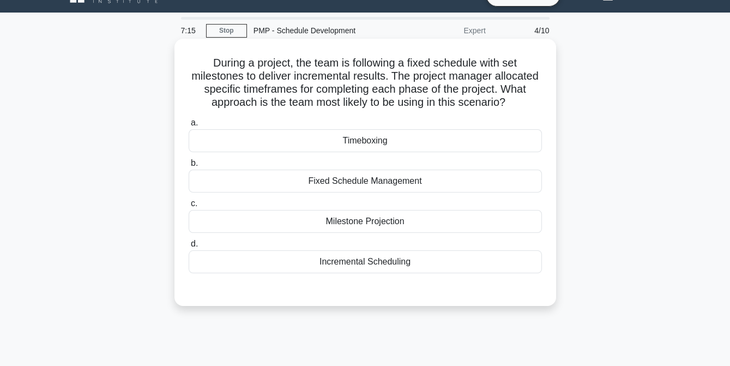
click at [435, 260] on div "Incremental Scheduling" at bounding box center [365, 261] width 353 height 23
click at [189, 248] on input "d. Incremental Scheduling" at bounding box center [189, 244] width 0 height 7
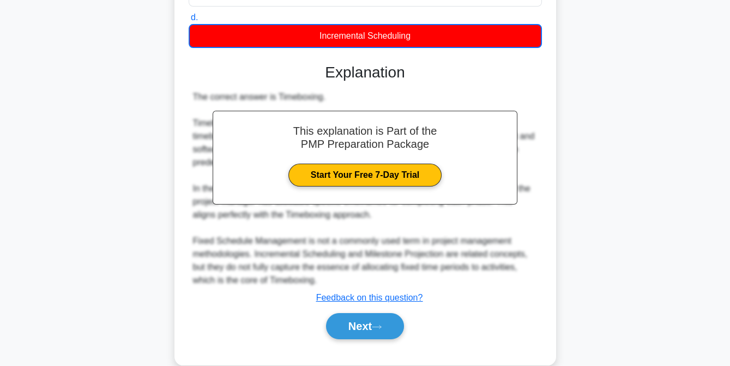
scroll to position [267, 0]
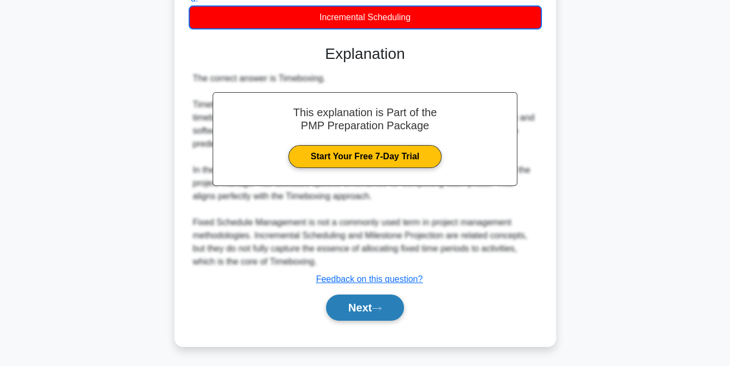
click at [370, 312] on button "Next" at bounding box center [365, 308] width 78 height 26
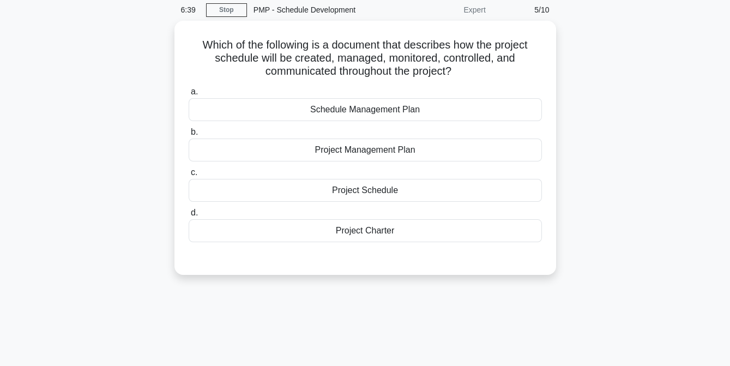
scroll to position [43, 0]
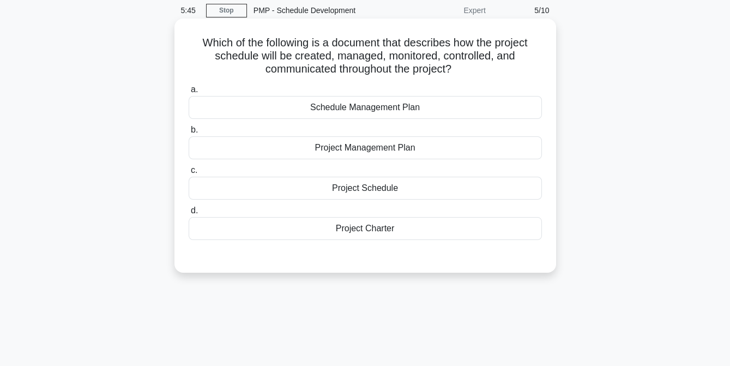
click at [380, 149] on div "Project Management Plan" at bounding box center [365, 147] width 353 height 23
click at [189, 134] on input "b. Project Management Plan" at bounding box center [189, 130] width 0 height 7
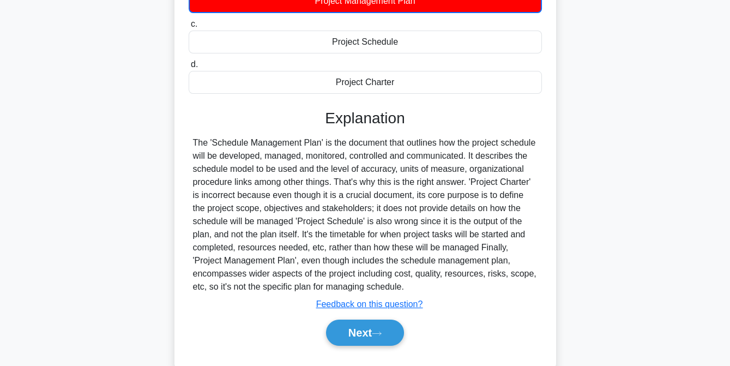
scroll to position [223, 0]
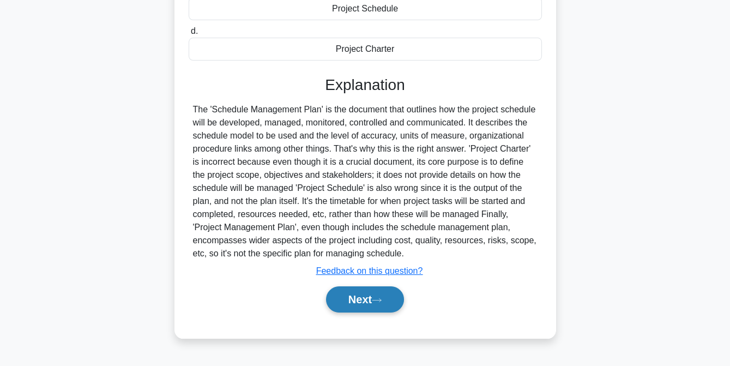
click at [361, 299] on button "Next" at bounding box center [365, 299] width 78 height 26
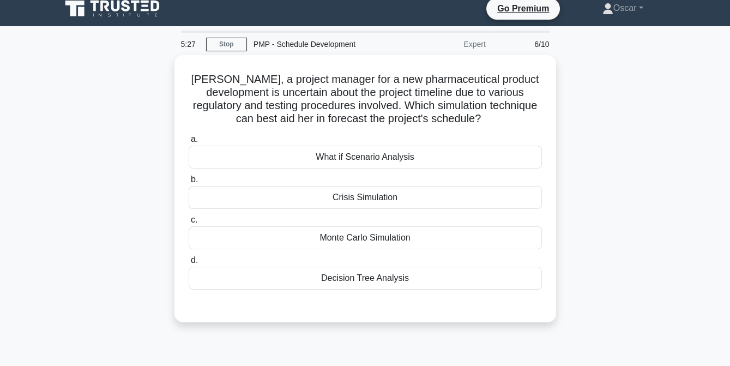
scroll to position [9, 0]
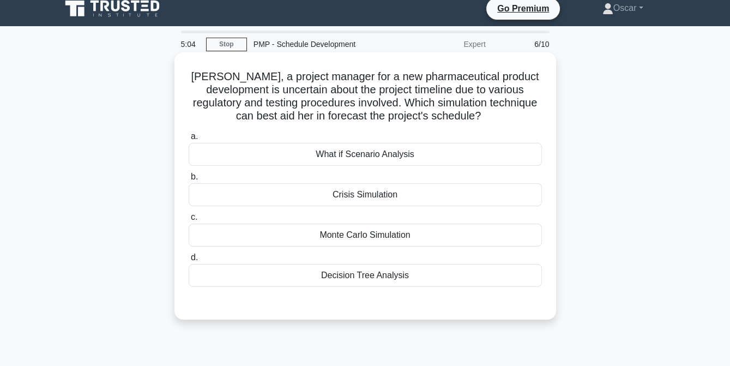
click at [358, 155] on div "What if Scenario Analysis" at bounding box center [365, 154] width 353 height 23
click at [189, 140] on input "a. What if Scenario Analysis" at bounding box center [189, 136] width 0 height 7
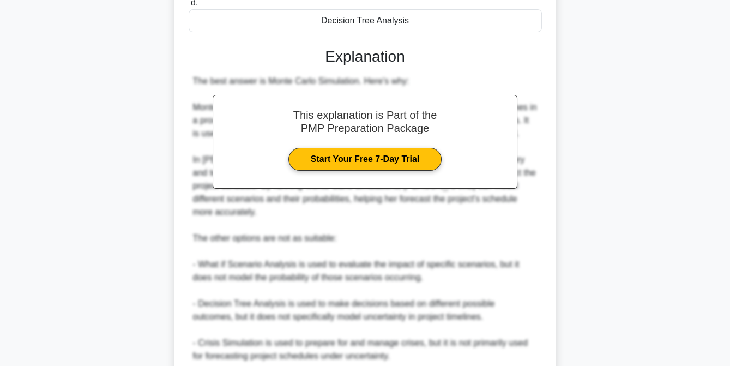
scroll to position [346, 0]
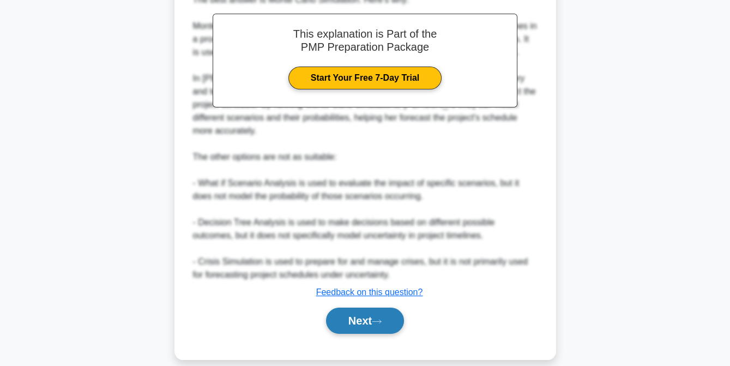
click at [361, 308] on button "Next" at bounding box center [365, 321] width 78 height 26
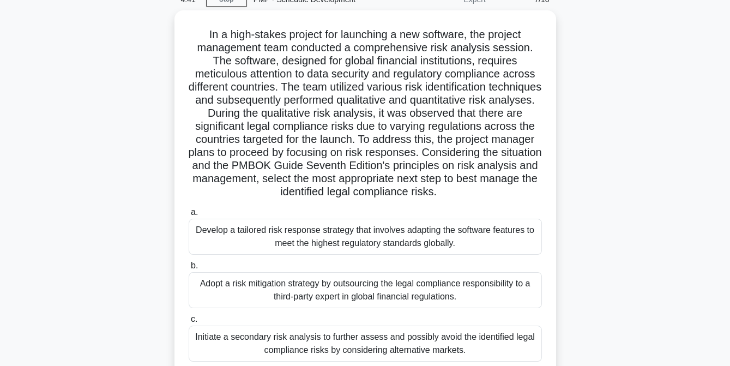
scroll to position [52, 0]
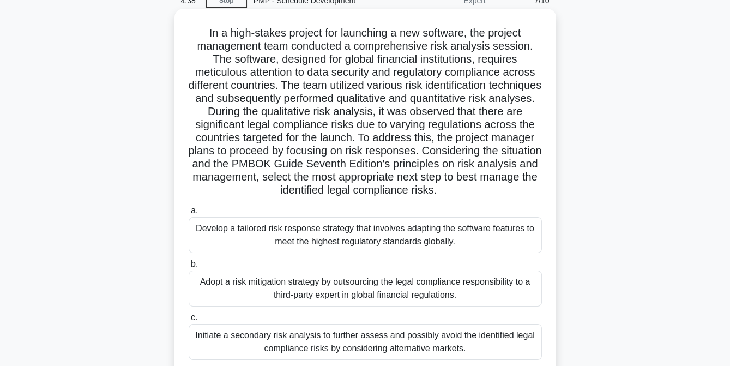
click at [312, 245] on div "Develop a tailored risk response strategy that involves adapting the software f…" at bounding box center [365, 235] width 353 height 36
click at [189, 214] on input "a. Develop a tailored risk response strategy that involves adapting the softwar…" at bounding box center [189, 210] width 0 height 7
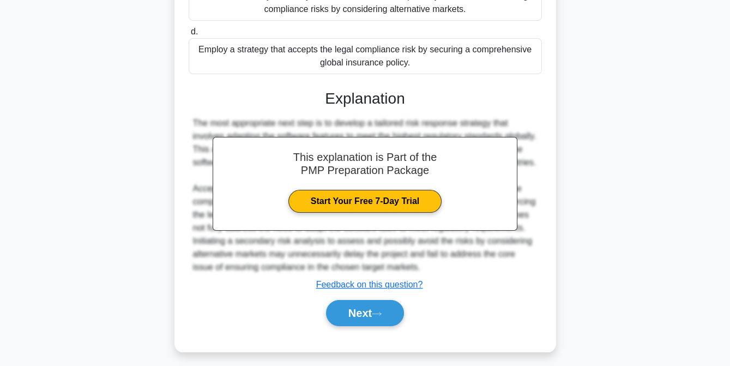
scroll to position [407, 0]
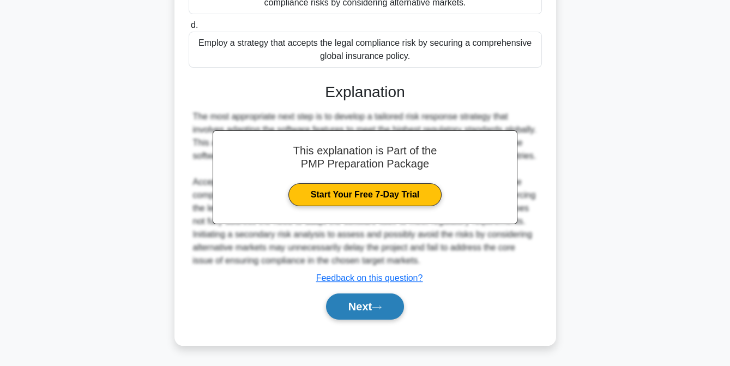
click at [347, 309] on button "Next" at bounding box center [365, 306] width 78 height 26
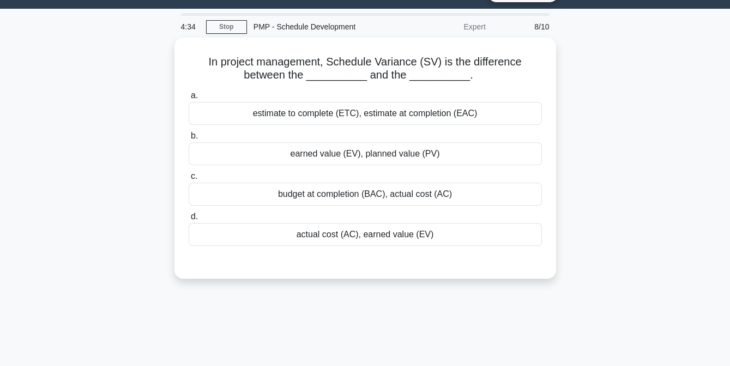
scroll to position [23, 0]
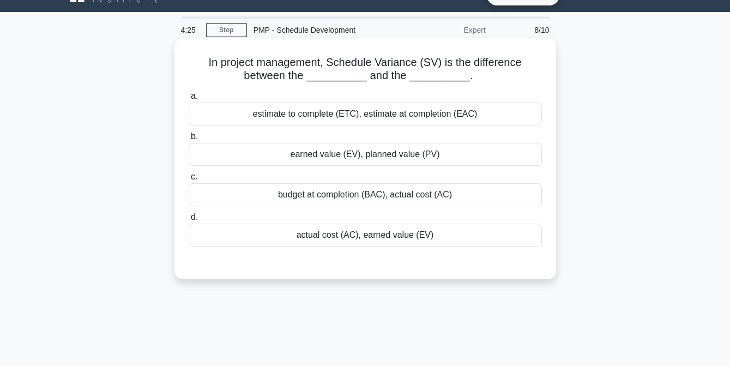
click at [397, 159] on div "earned value (EV), planned value (PV)" at bounding box center [365, 154] width 353 height 23
click at [189, 140] on input "b. earned value (EV), planned value (PV)" at bounding box center [189, 136] width 0 height 7
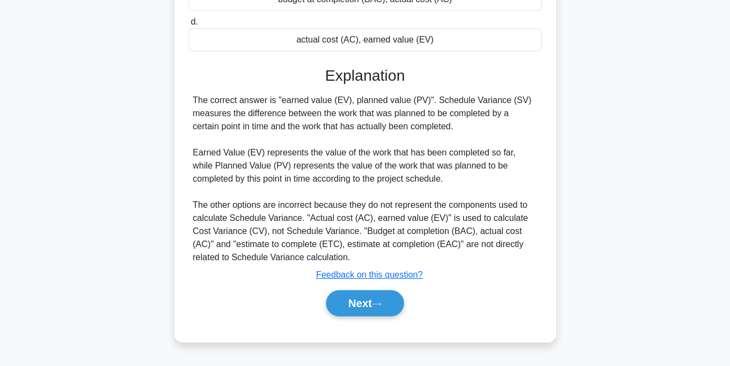
scroll to position [223, 0]
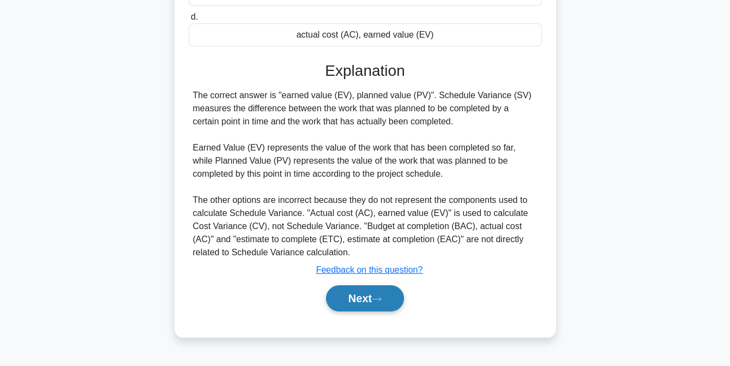
click at [362, 293] on button "Next" at bounding box center [365, 298] width 78 height 26
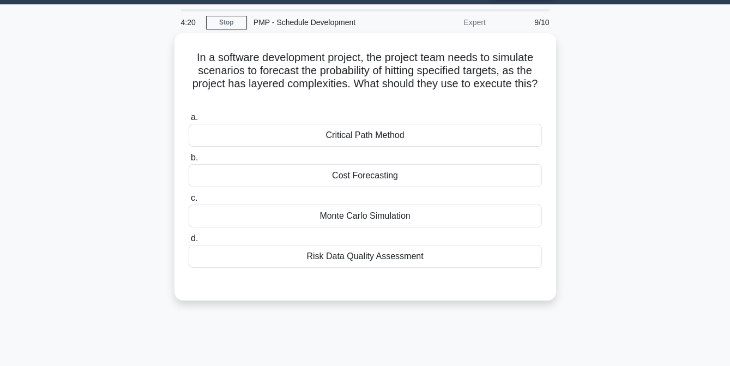
scroll to position [17, 0]
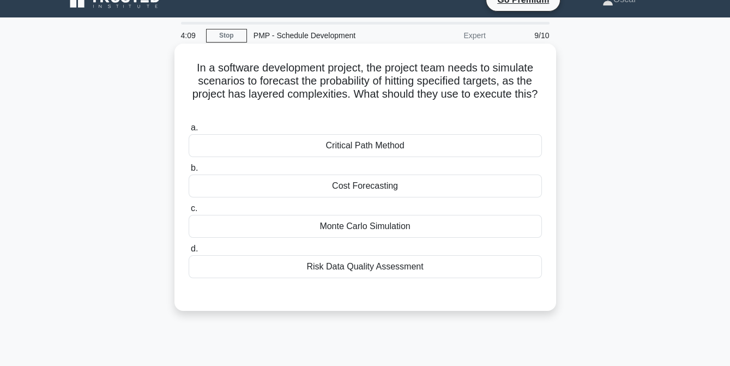
click at [369, 228] on div "Monte Carlo Simulation" at bounding box center [365, 226] width 353 height 23
click at [189, 212] on input "c. Monte Carlo Simulation" at bounding box center [189, 208] width 0 height 7
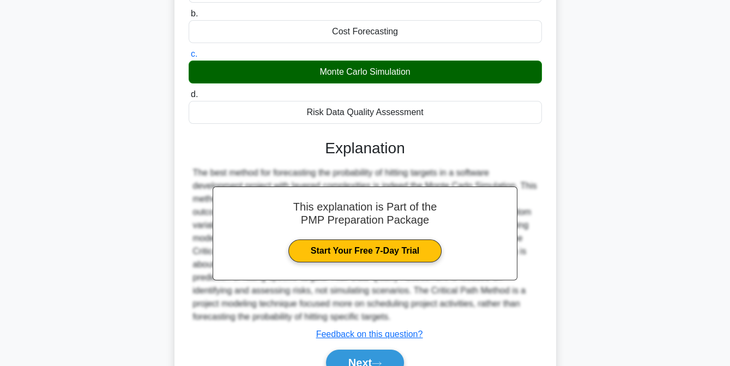
scroll to position [227, 0]
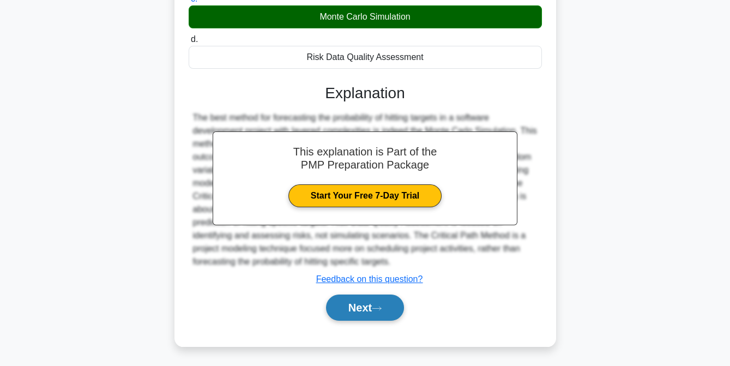
click at [362, 304] on button "Next" at bounding box center [365, 308] width 78 height 26
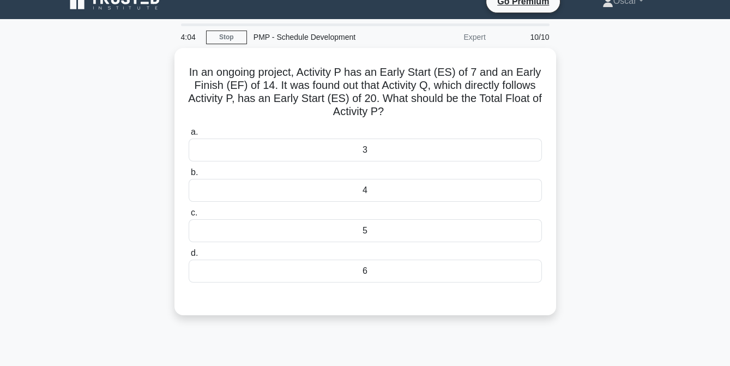
scroll to position [16, 0]
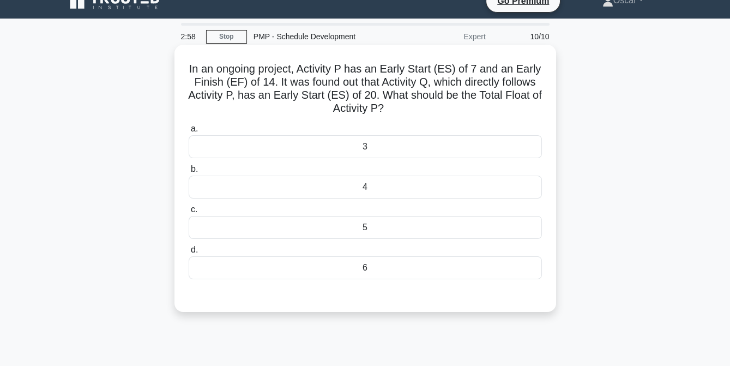
click at [344, 190] on div "4" at bounding box center [365, 187] width 353 height 23
click at [189, 173] on input "b. 4" at bounding box center [189, 169] width 0 height 7
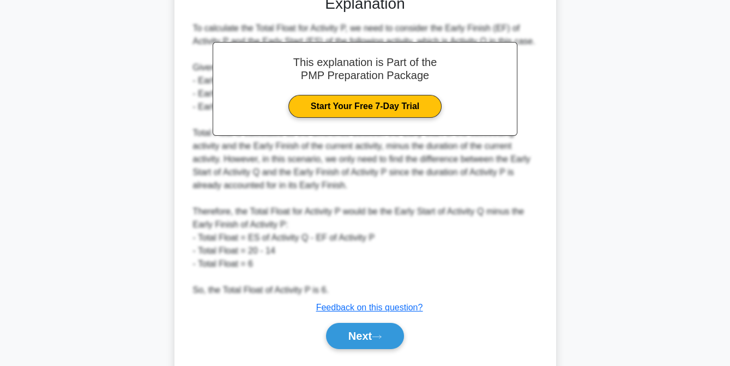
scroll to position [346, 0]
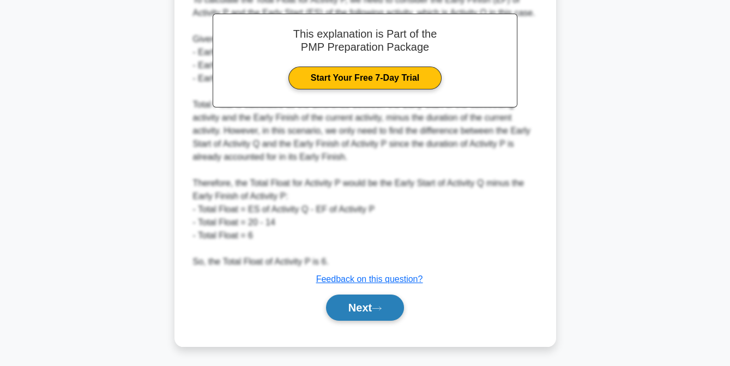
click at [358, 305] on button "Next" at bounding box center [365, 308] width 78 height 26
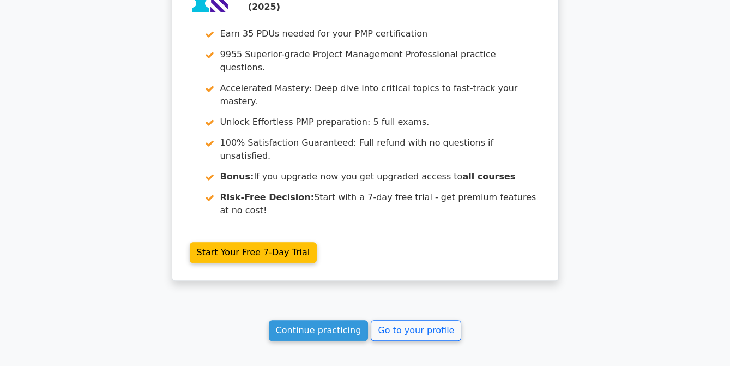
scroll to position [1730, 0]
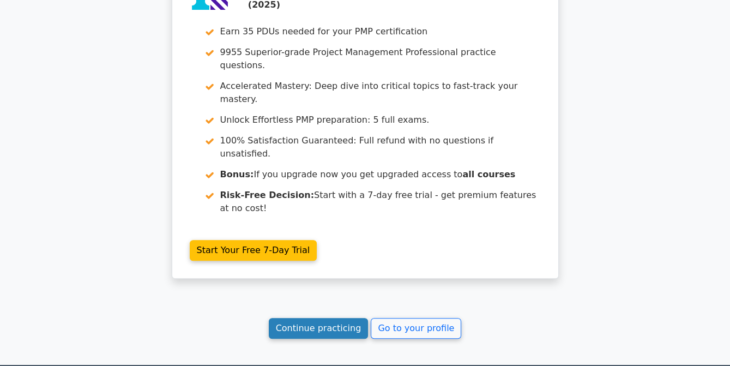
click at [332, 318] on link "Continue practicing" at bounding box center [319, 328] width 100 height 21
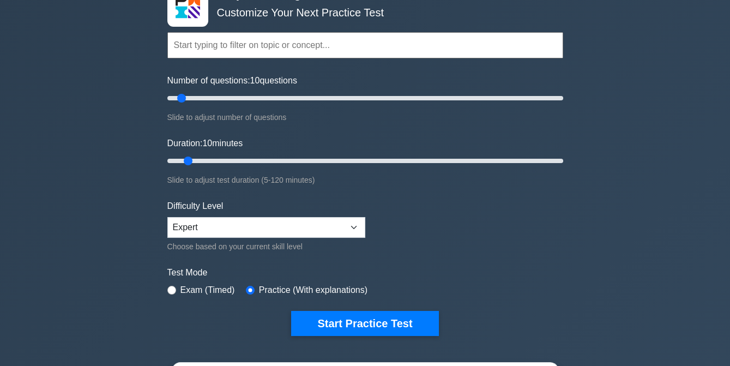
scroll to position [74, 0]
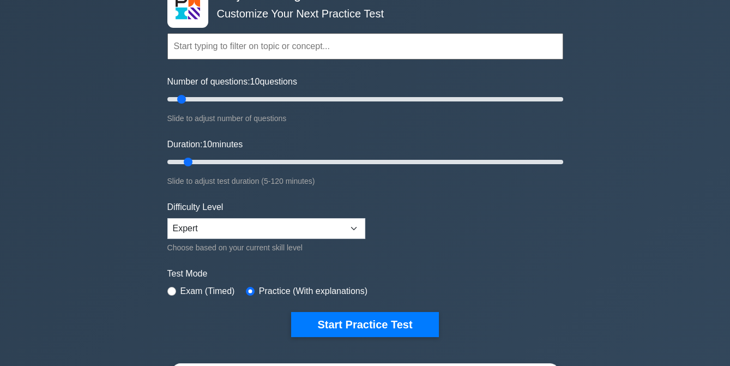
click at [199, 41] on input "text" at bounding box center [365, 46] width 396 height 26
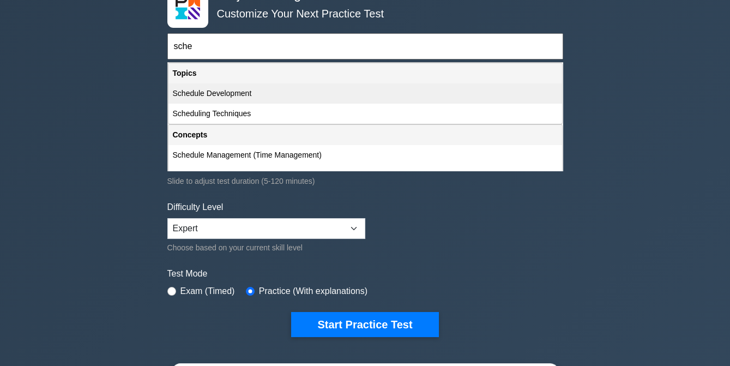
click at [195, 91] on div "Schedule Development" at bounding box center [366, 93] width 394 height 20
type input "Schedule Development"
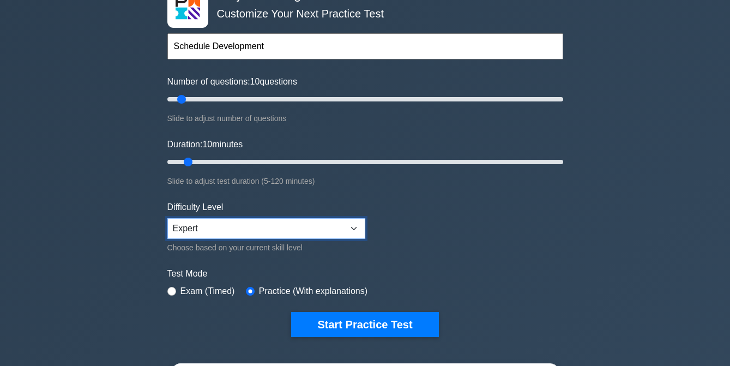
click at [352, 225] on select "Beginner Intermediate Expert" at bounding box center [266, 228] width 198 height 21
select select "intermediate"
click at [167, 218] on select "Beginner Intermediate Expert" at bounding box center [266, 228] width 198 height 21
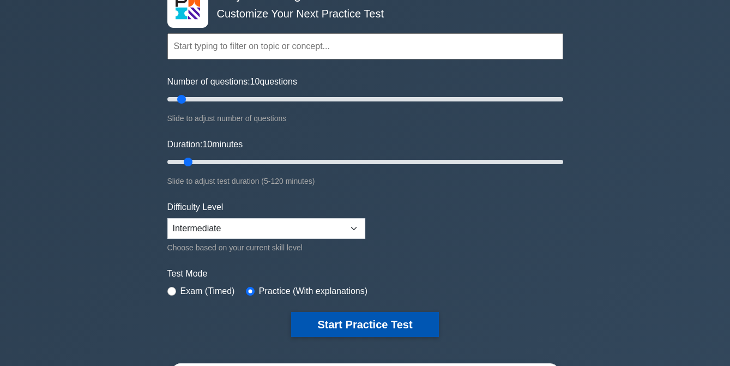
click at [362, 322] on button "Start Practice Test" at bounding box center [364, 324] width 147 height 25
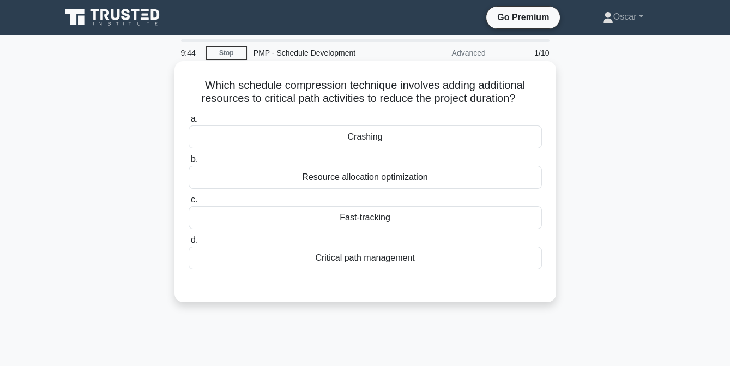
click at [351, 142] on div "Crashing" at bounding box center [365, 136] width 353 height 23
click at [189, 123] on input "a. Crashing" at bounding box center [189, 119] width 0 height 7
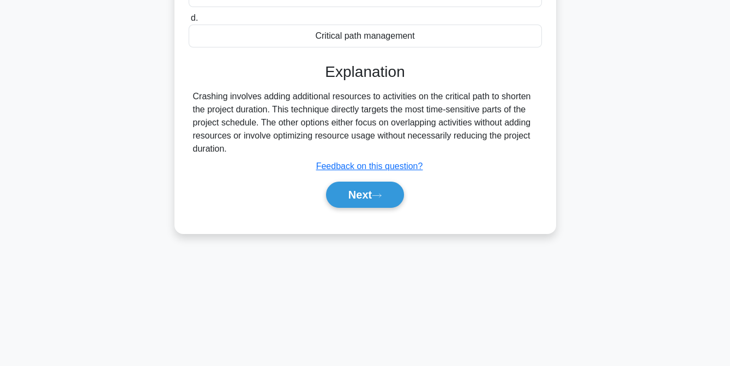
scroll to position [223, 0]
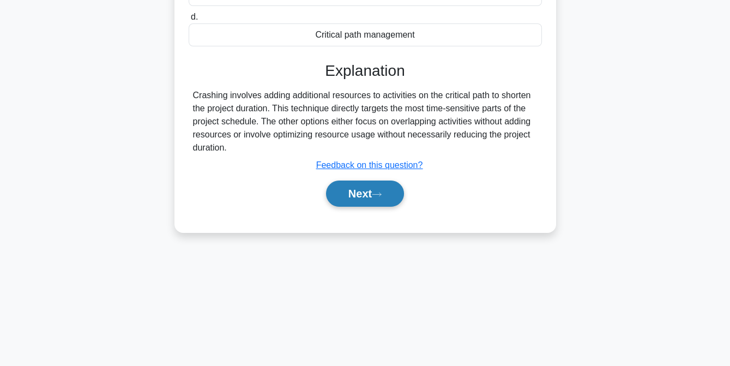
click at [355, 200] on button "Next" at bounding box center [365, 194] width 78 height 26
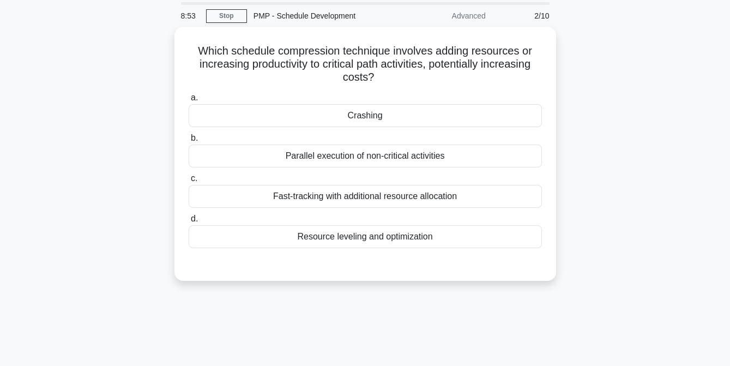
scroll to position [39, 0]
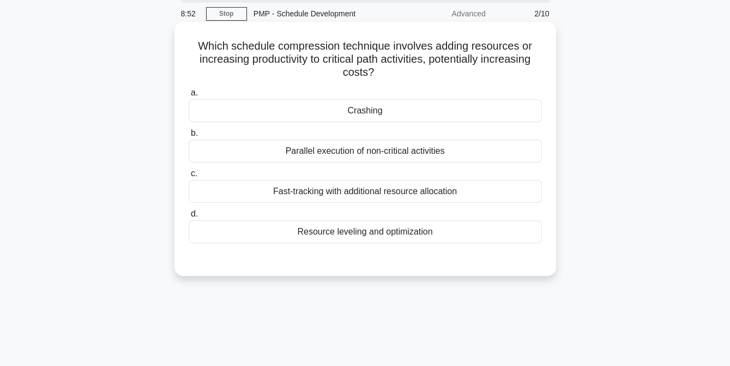
click at [349, 193] on div "Fast-tracking with additional resource allocation" at bounding box center [365, 191] width 353 height 23
click at [189, 177] on input "c. Fast-tracking with additional resource allocation" at bounding box center [189, 173] width 0 height 7
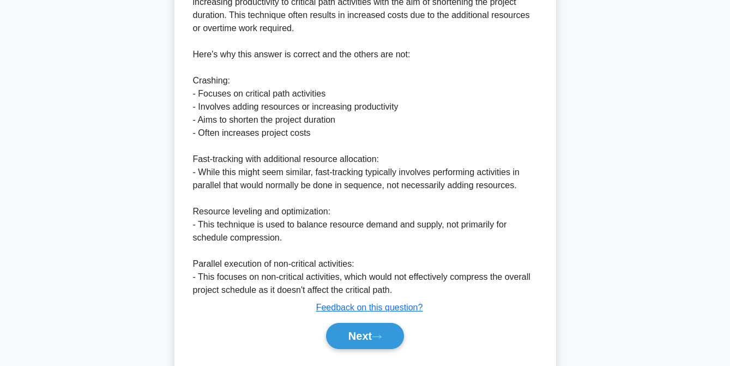
scroll to position [370, 0]
click at [343, 334] on button "Next" at bounding box center [365, 335] width 78 height 26
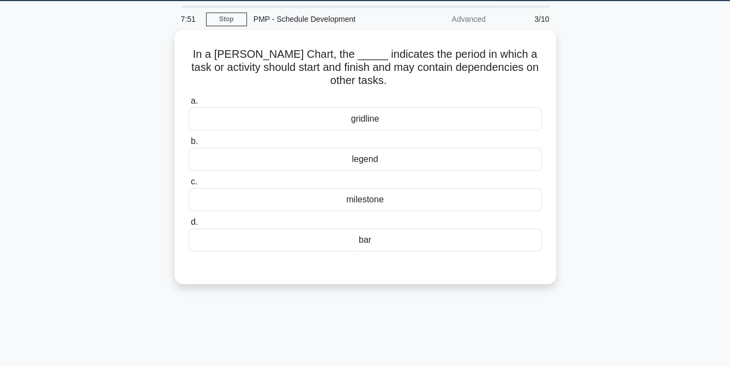
scroll to position [30, 0]
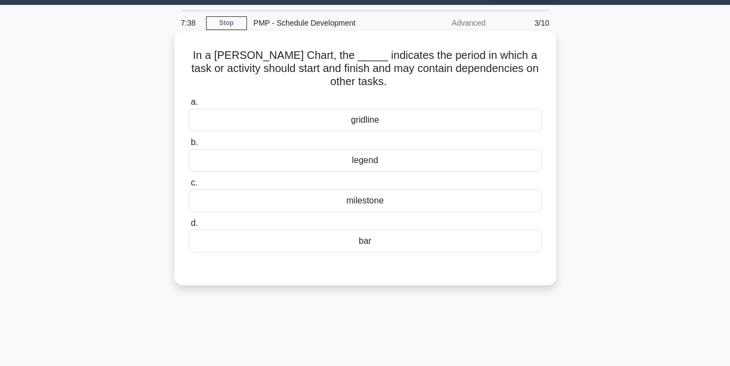
click at [343, 246] on div "bar" at bounding box center [365, 241] width 353 height 23
click at [189, 227] on input "d. bar" at bounding box center [189, 223] width 0 height 7
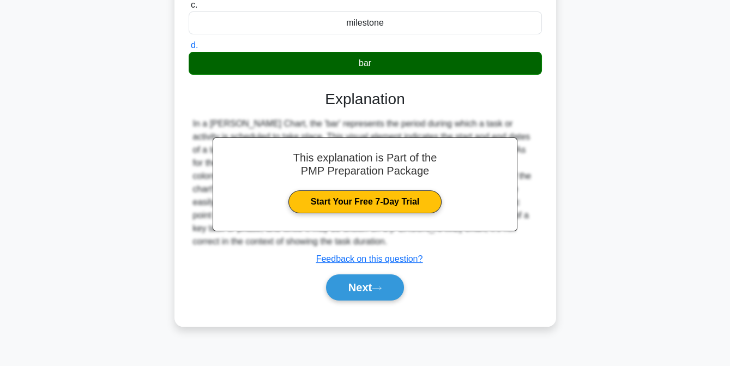
scroll to position [223, 0]
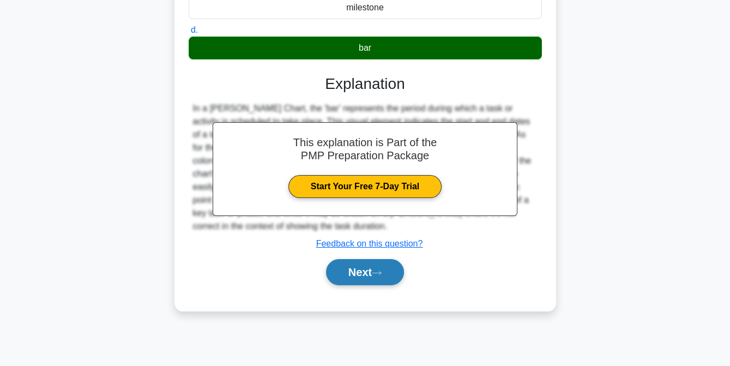
click at [355, 273] on button "Next" at bounding box center [365, 272] width 78 height 26
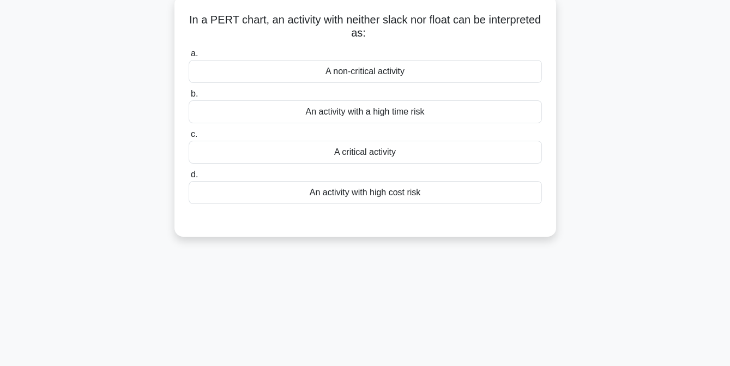
scroll to position [28, 0]
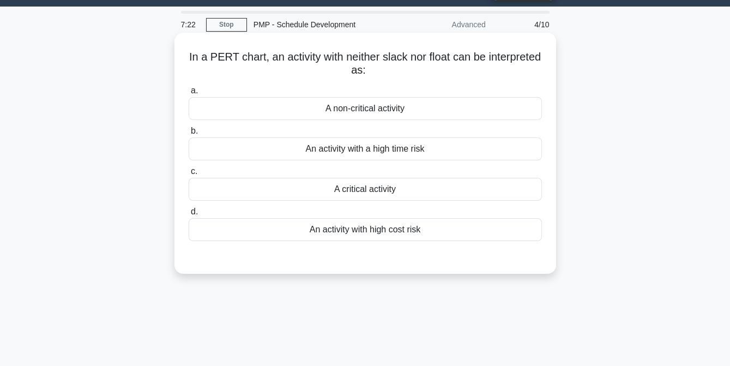
click at [329, 112] on div "A non-critical activity" at bounding box center [365, 108] width 353 height 23
click at [189, 94] on input "a. A non-critical activity" at bounding box center [189, 90] width 0 height 7
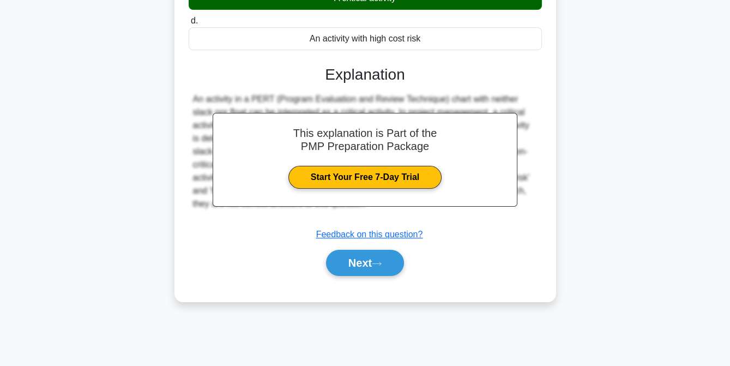
scroll to position [223, 0]
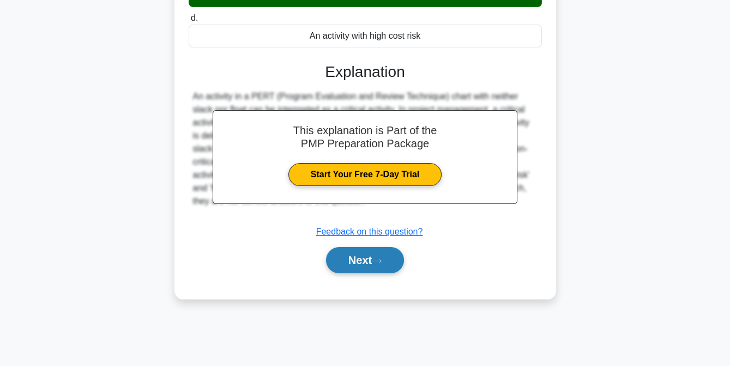
click at [356, 260] on button "Next" at bounding box center [365, 260] width 78 height 26
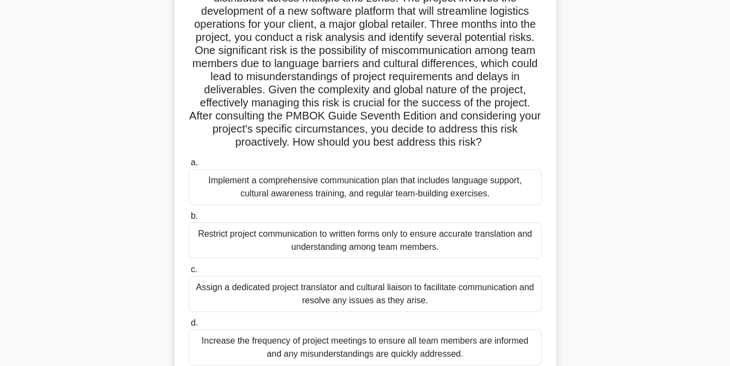
scroll to position [108, 0]
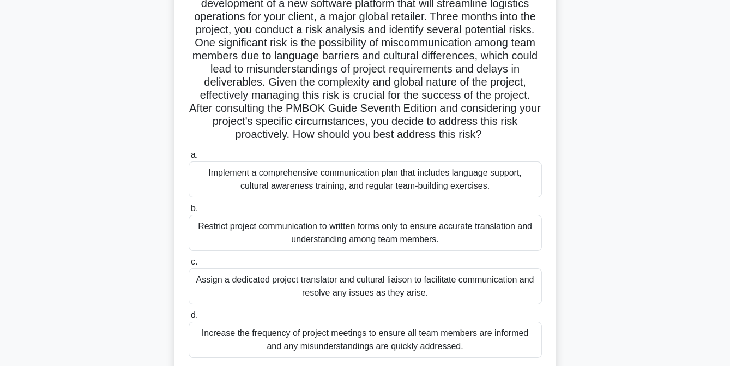
click at [332, 178] on div "Implement a comprehensive communication plan that includes language support, cu…" at bounding box center [365, 179] width 353 height 36
click at [189, 159] on input "a. Implement a comprehensive communication plan that includes language support,…" at bounding box center [189, 155] width 0 height 7
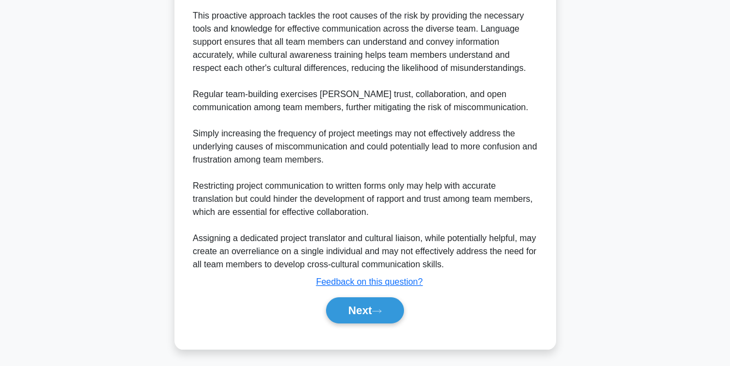
scroll to position [567, 0]
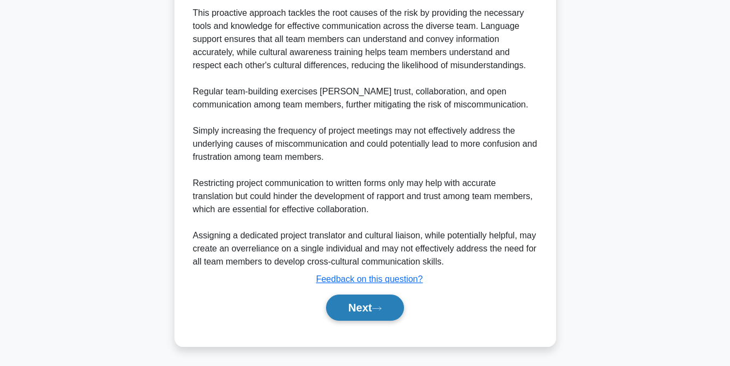
click at [358, 305] on button "Next" at bounding box center [365, 308] width 78 height 26
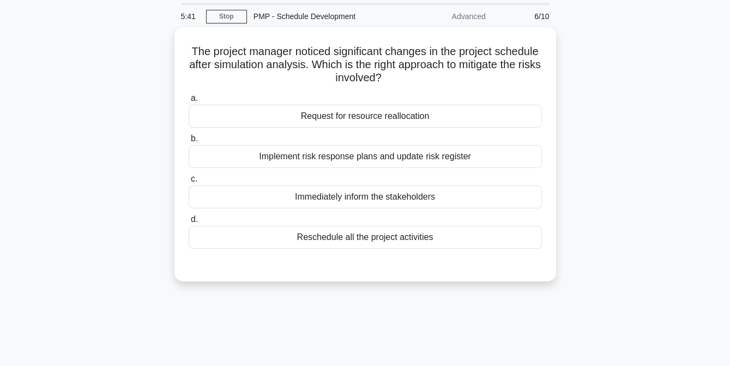
scroll to position [0, 0]
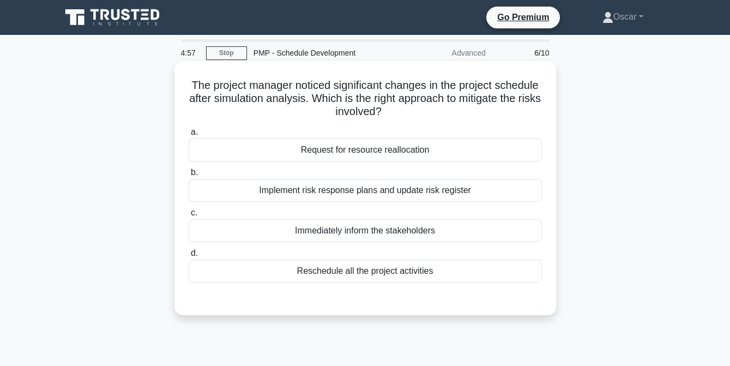
click at [352, 194] on div "Implement risk response plans and update risk register" at bounding box center [365, 190] width 353 height 23
click at [189, 176] on input "b. Implement risk response plans and update risk register" at bounding box center [189, 172] width 0 height 7
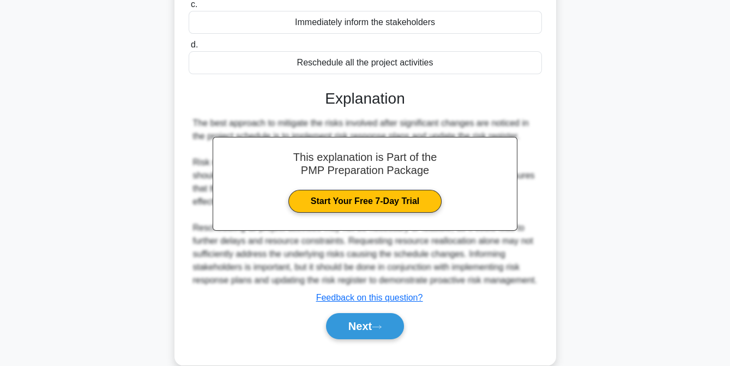
scroll to position [227, 0]
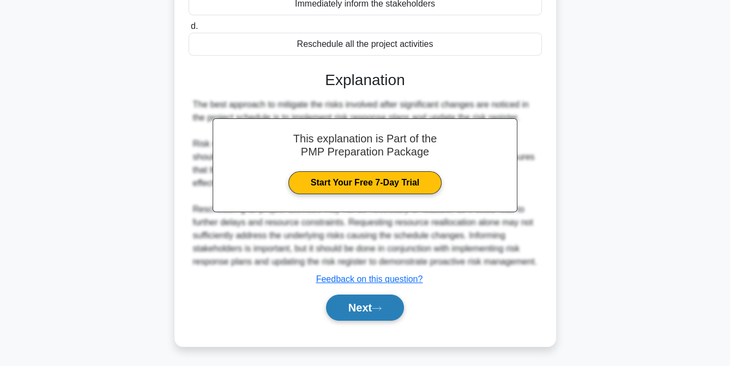
click at [368, 317] on button "Next" at bounding box center [365, 308] width 78 height 26
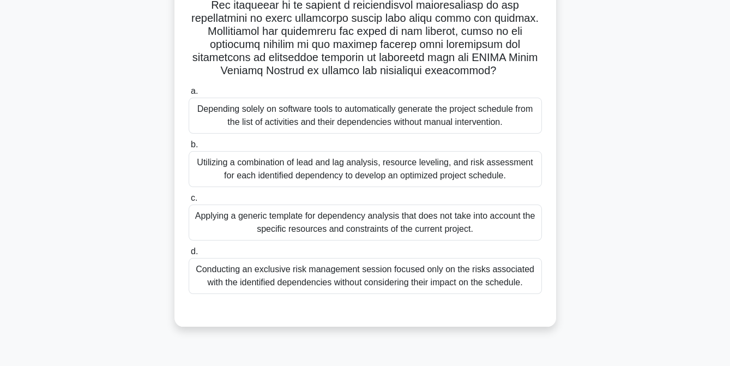
scroll to position [213, 0]
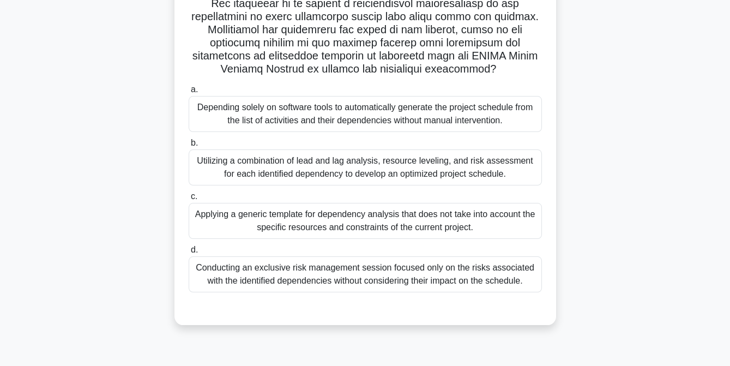
click at [331, 182] on div "Utilizing a combination of lead and lag analysis, resource leveling, and risk a…" at bounding box center [365, 167] width 353 height 36
click at [189, 147] on input "b. Utilizing a combination of lead and lag analysis, resource leveling, and ris…" at bounding box center [189, 143] width 0 height 7
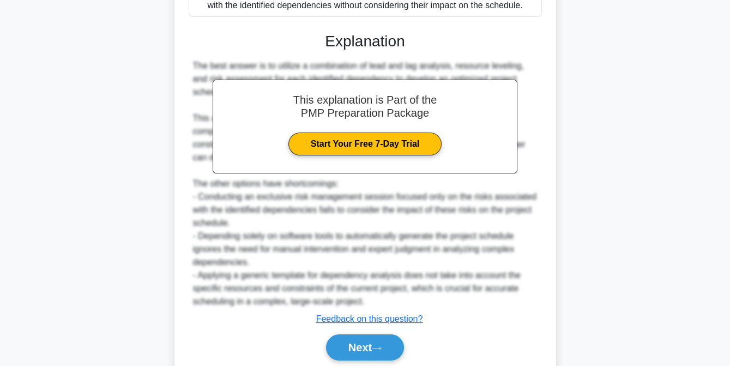
scroll to position [528, 0]
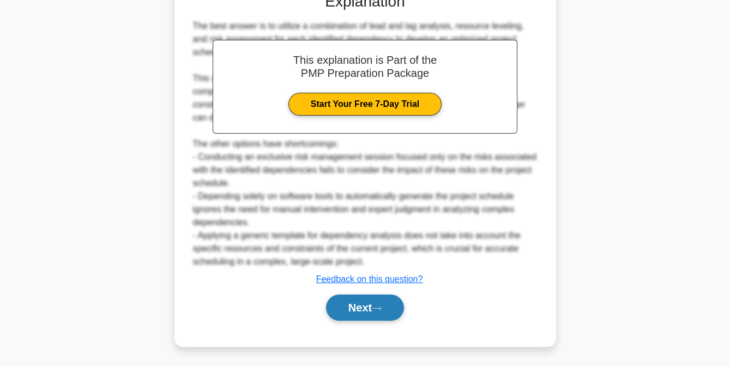
click at [359, 309] on button "Next" at bounding box center [365, 308] width 78 height 26
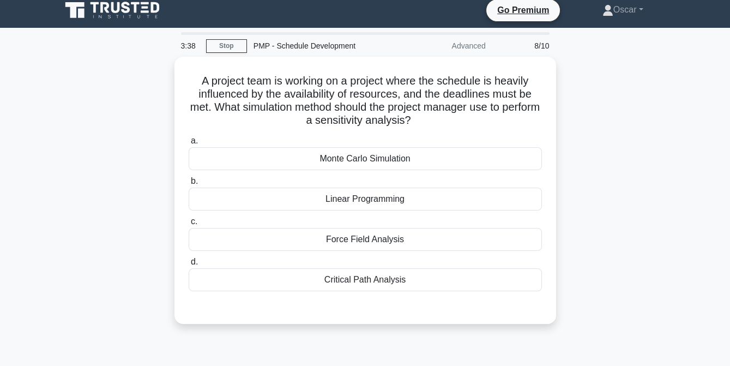
scroll to position [3, 0]
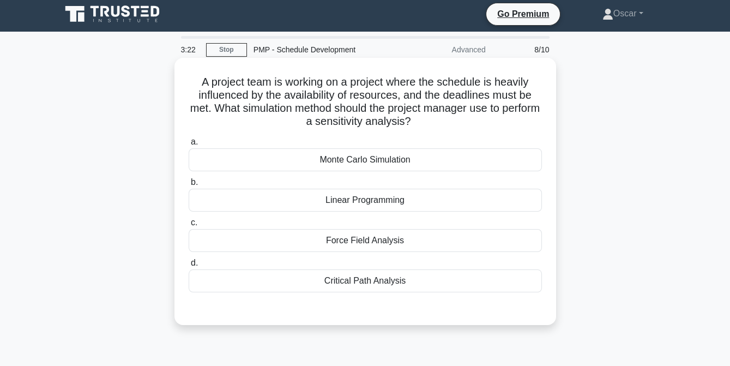
click at [328, 163] on div "Monte Carlo Simulation" at bounding box center [365, 159] width 353 height 23
click at [189, 146] on input "a. Monte Carlo Simulation" at bounding box center [189, 142] width 0 height 7
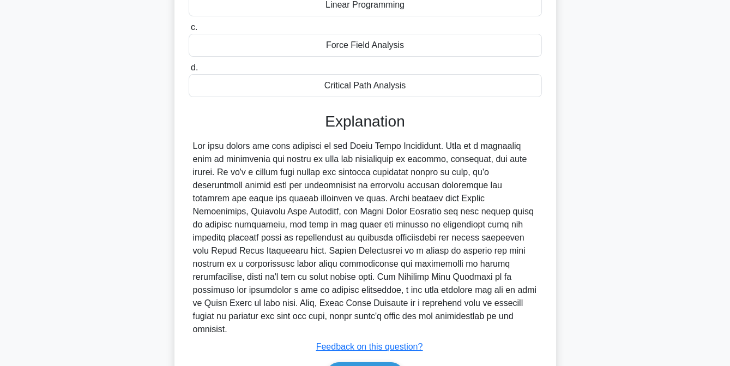
scroll to position [240, 0]
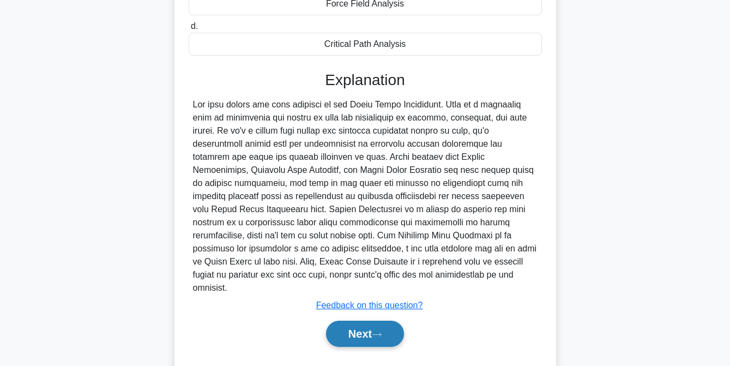
click at [359, 321] on button "Next" at bounding box center [365, 334] width 78 height 26
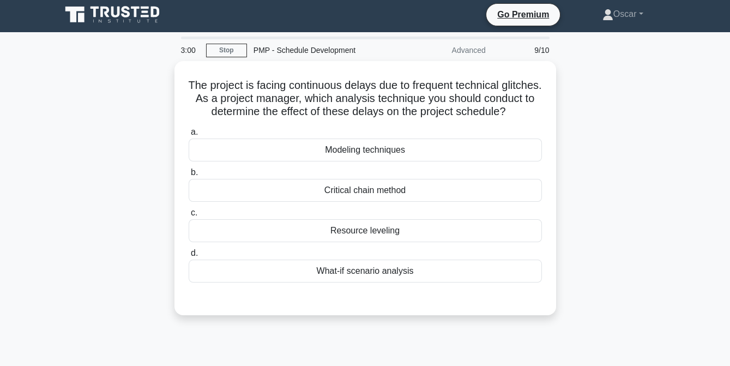
scroll to position [0, 0]
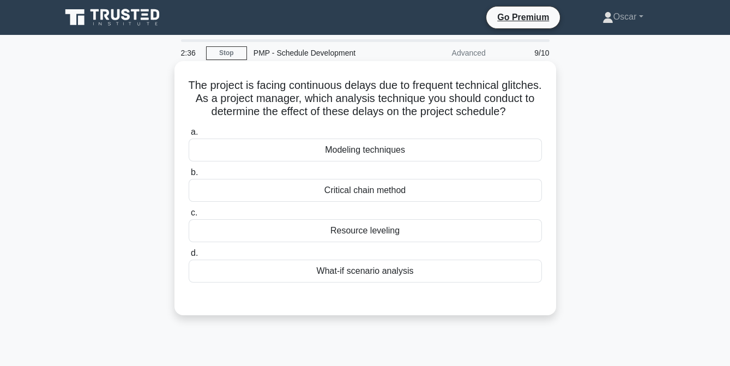
click at [364, 161] on div "Modeling techniques" at bounding box center [365, 150] width 353 height 23
click at [189, 136] on input "a. Modeling techniques" at bounding box center [189, 132] width 0 height 7
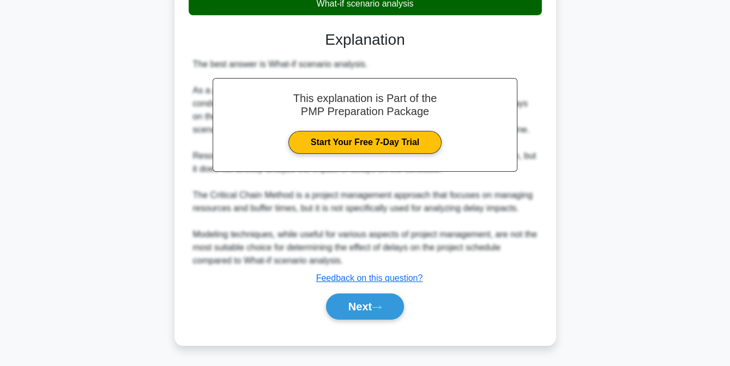
scroll to position [280, 0]
click at [355, 309] on button "Next" at bounding box center [365, 306] width 78 height 26
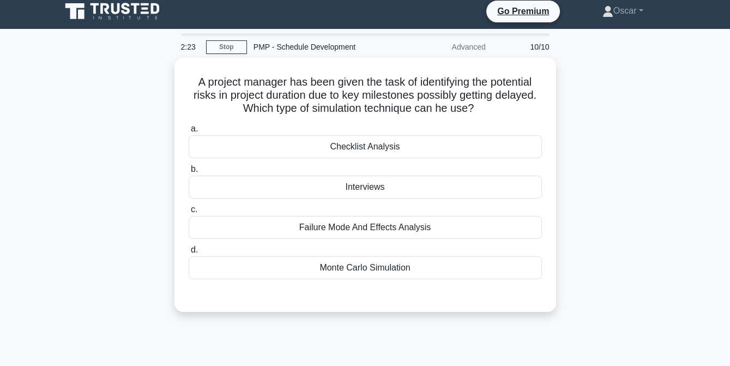
scroll to position [5, 0]
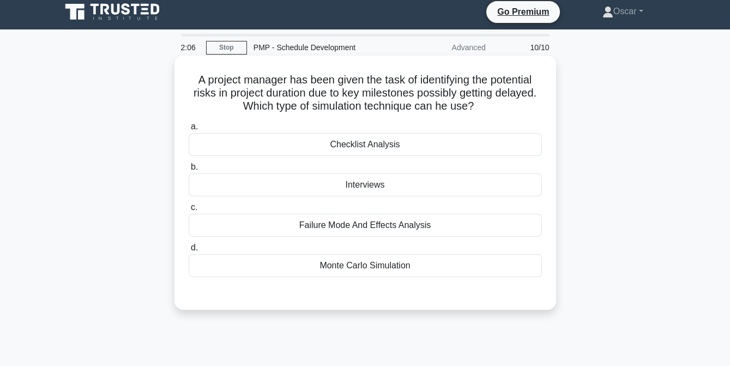
click at [373, 149] on div "Checklist Analysis" at bounding box center [365, 144] width 353 height 23
click at [189, 130] on input "a. Checklist Analysis" at bounding box center [189, 126] width 0 height 7
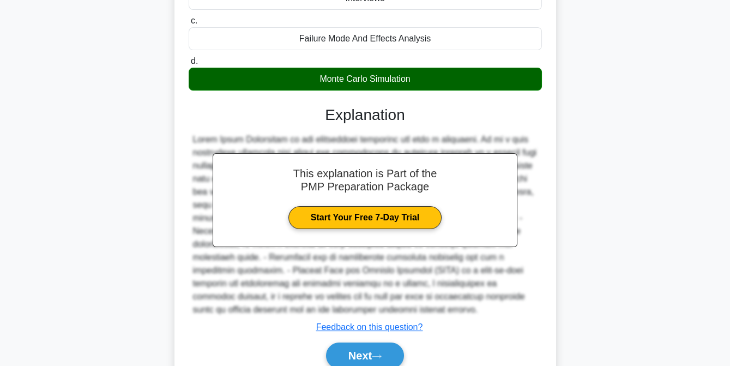
scroll to position [241, 0]
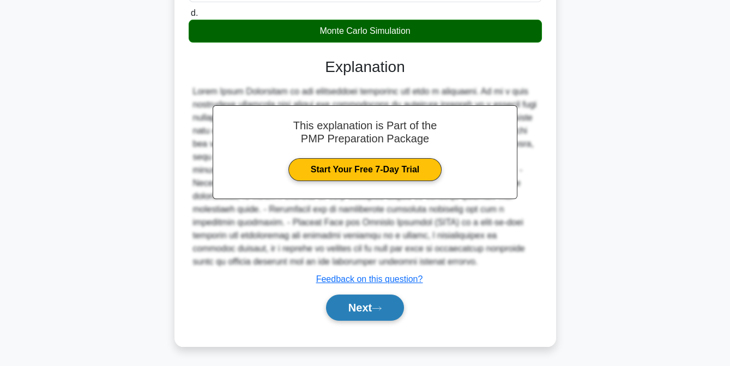
click at [356, 309] on button "Next" at bounding box center [365, 308] width 78 height 26
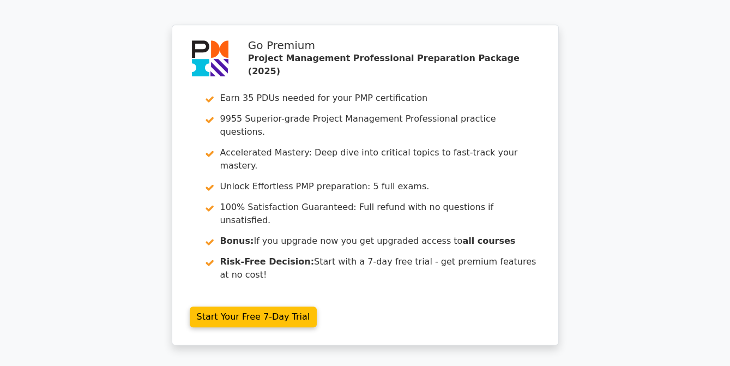
scroll to position [1641, 0]
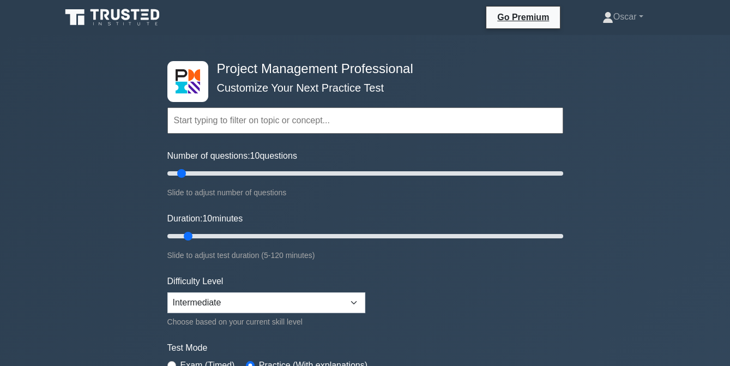
click at [213, 123] on input "text" at bounding box center [365, 120] width 396 height 26
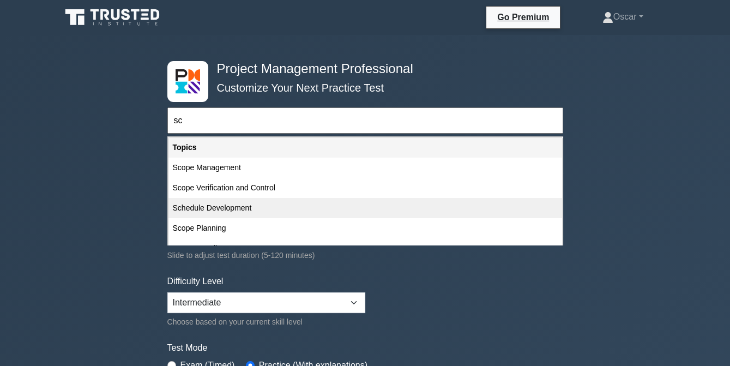
click at [209, 205] on div "Schedule Development" at bounding box center [366, 208] width 394 height 20
type input "Schedule Development"
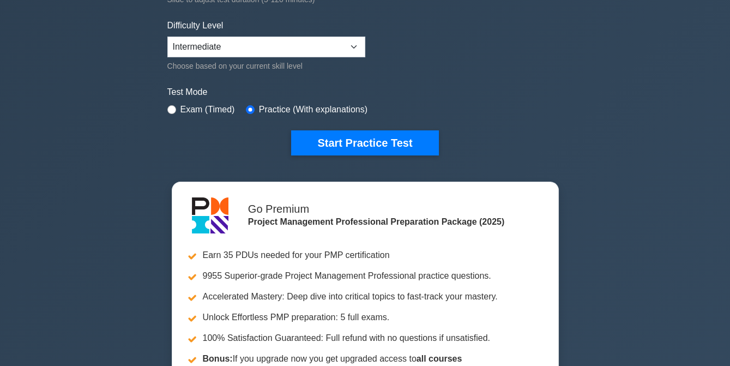
scroll to position [259, 0]
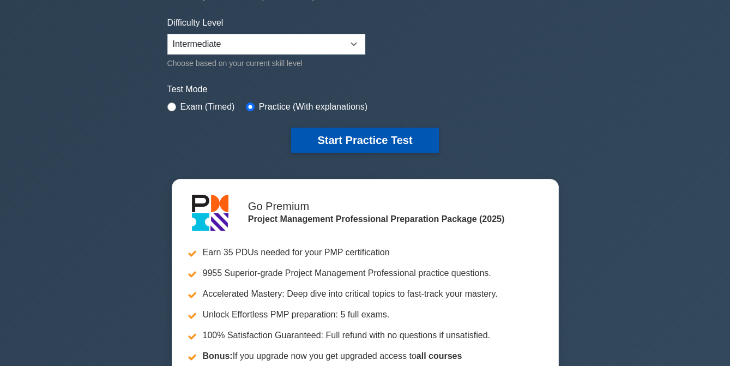
click at [347, 140] on button "Start Practice Test" at bounding box center [364, 140] width 147 height 25
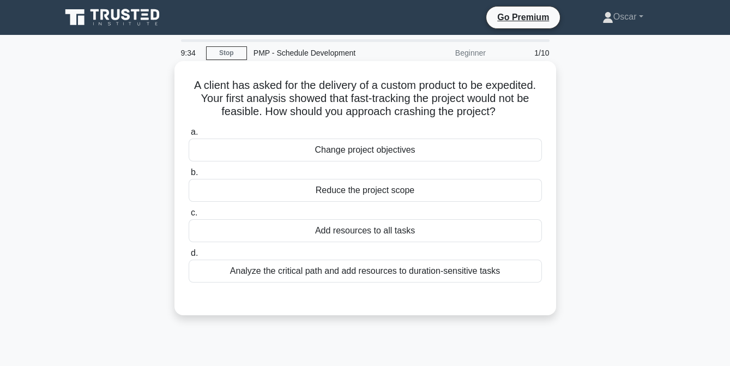
click at [367, 232] on div "Add resources to all tasks" at bounding box center [365, 230] width 353 height 23
click at [189, 217] on input "c. Add resources to all tasks" at bounding box center [189, 212] width 0 height 7
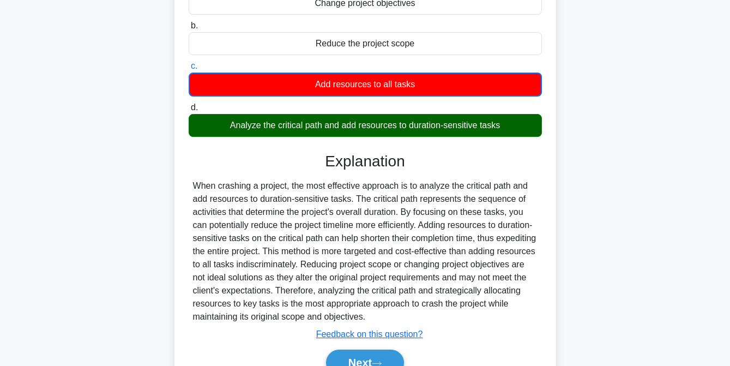
scroll to position [223, 0]
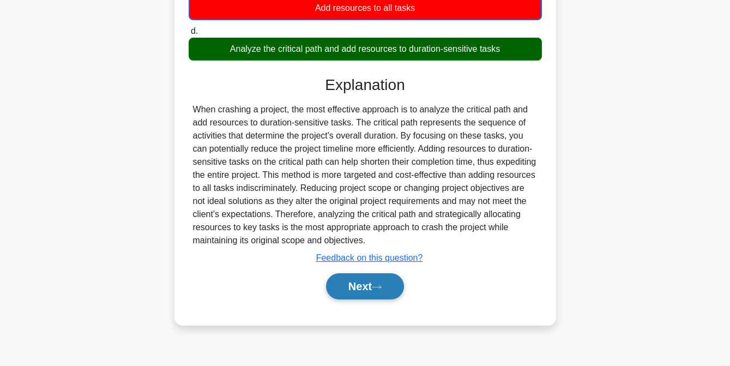
click at [363, 286] on button "Next" at bounding box center [365, 286] width 78 height 26
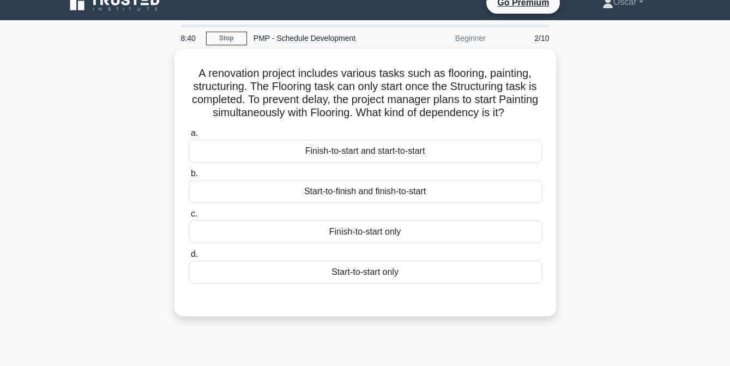
scroll to position [14, 0]
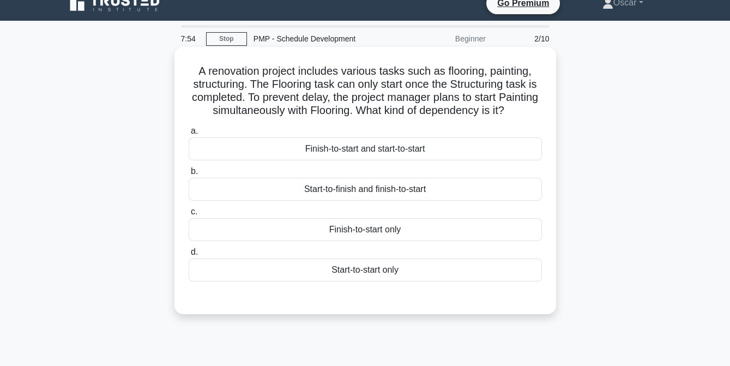
click at [400, 160] on div "Finish-to-start and start-to-start" at bounding box center [365, 148] width 353 height 23
click at [189, 135] on input "a. Finish-to-start and start-to-start" at bounding box center [189, 131] width 0 height 7
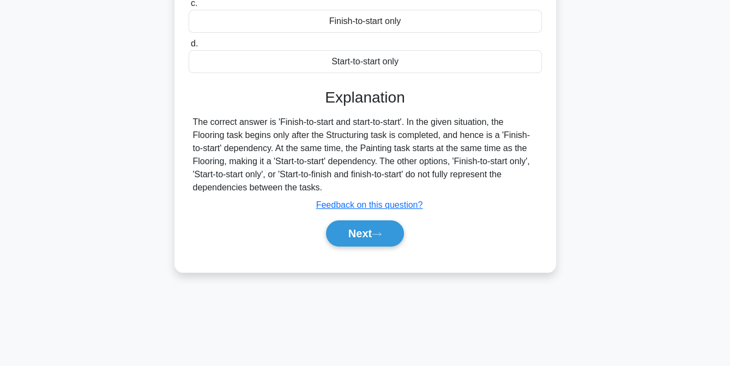
scroll to position [223, 0]
click at [365, 242] on button "Next" at bounding box center [365, 233] width 78 height 26
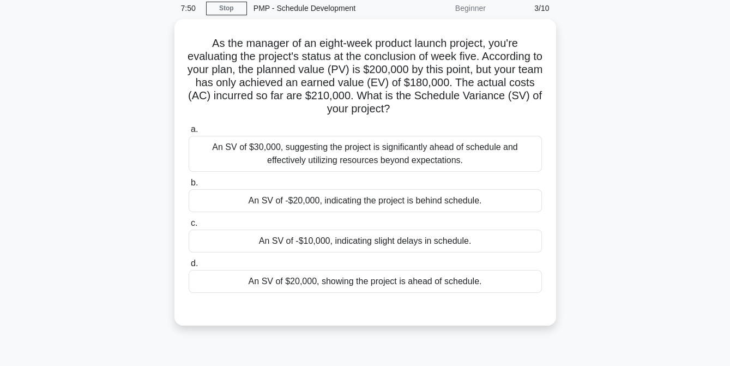
scroll to position [39, 0]
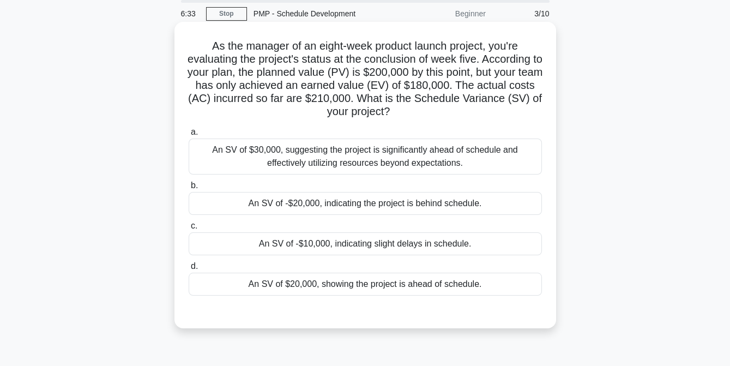
click at [349, 204] on div "An SV of -$20,000, indicating the project is behind schedule." at bounding box center [365, 203] width 353 height 23
click at [189, 189] on input "b. An SV of -$20,000, indicating the project is behind schedule." at bounding box center [189, 185] width 0 height 7
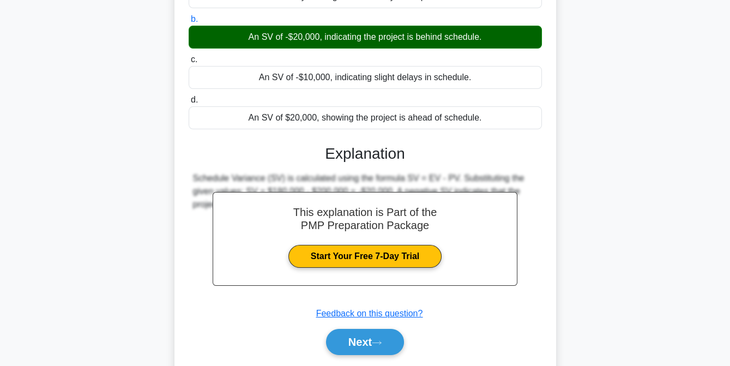
scroll to position [240, 0]
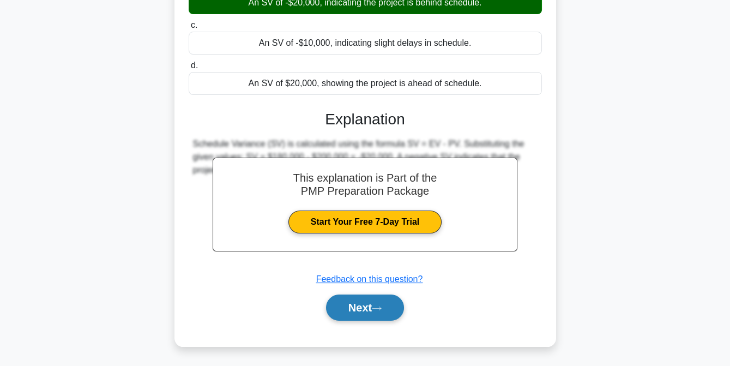
click at [361, 310] on button "Next" at bounding box center [365, 308] width 78 height 26
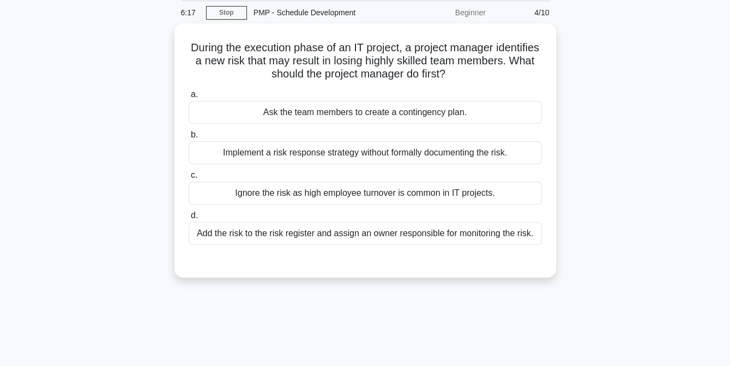
scroll to position [39, 0]
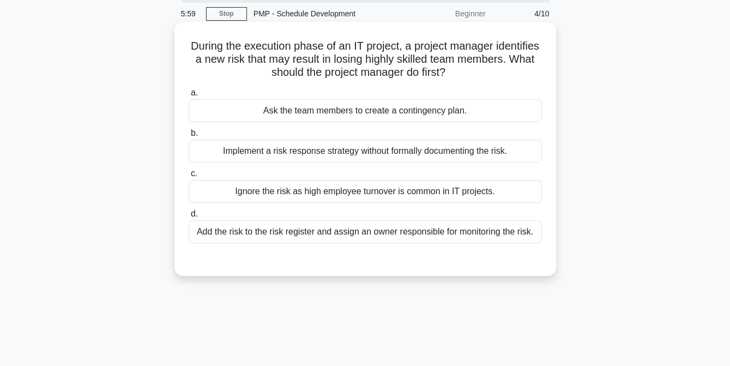
click at [348, 233] on div "Add the risk to the risk register and assign an owner responsible for monitorin…" at bounding box center [365, 231] width 353 height 23
click at [189, 218] on input "d. Add the risk to the risk register and assign an owner responsible for monito…" at bounding box center [189, 214] width 0 height 7
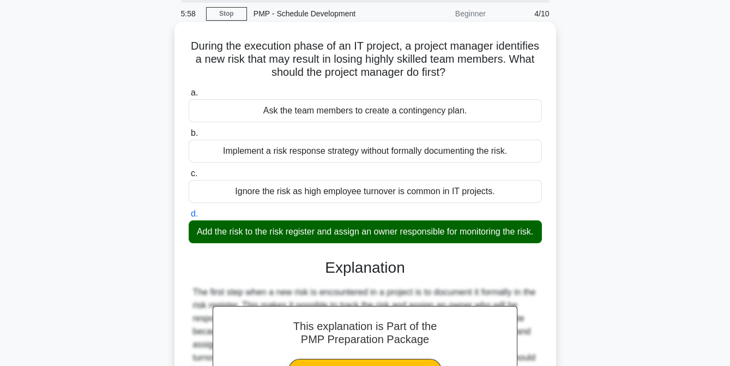
scroll to position [223, 0]
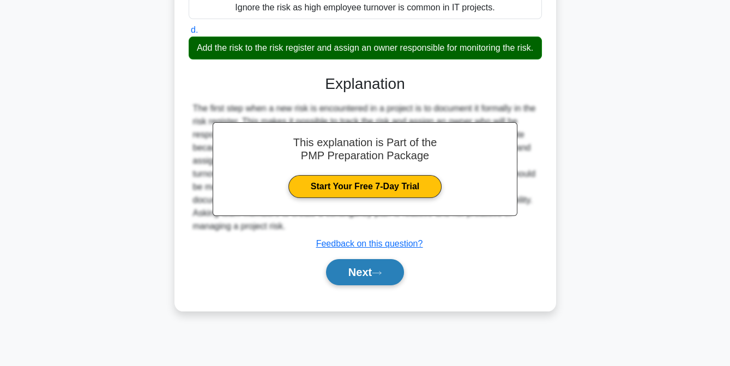
click at [355, 285] on button "Next" at bounding box center [365, 272] width 78 height 26
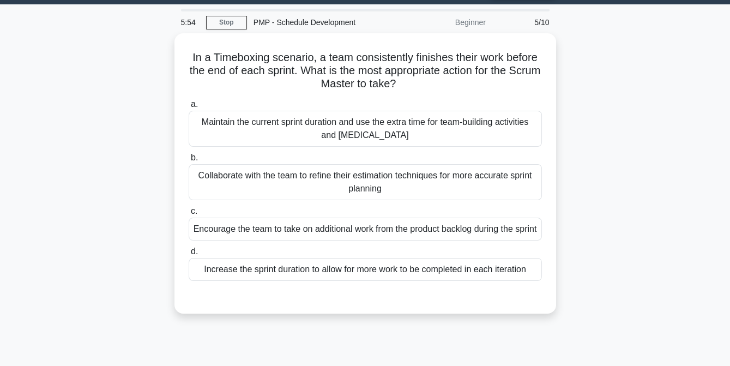
scroll to position [31, 0]
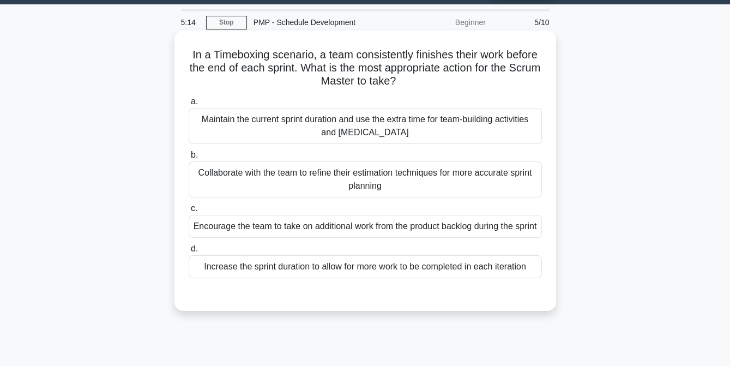
click at [352, 193] on div "Collaborate with the team to refine their estimation techniques for more accura…" at bounding box center [365, 179] width 353 height 36
click at [189, 159] on input "b. Collaborate with the team to refine their estimation techniques for more acc…" at bounding box center [189, 155] width 0 height 7
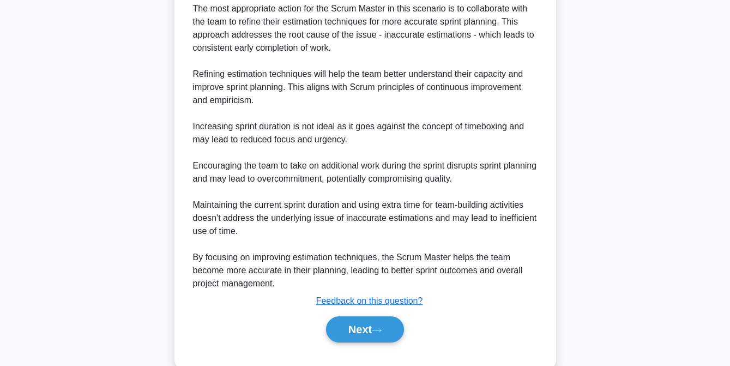
scroll to position [350, 0]
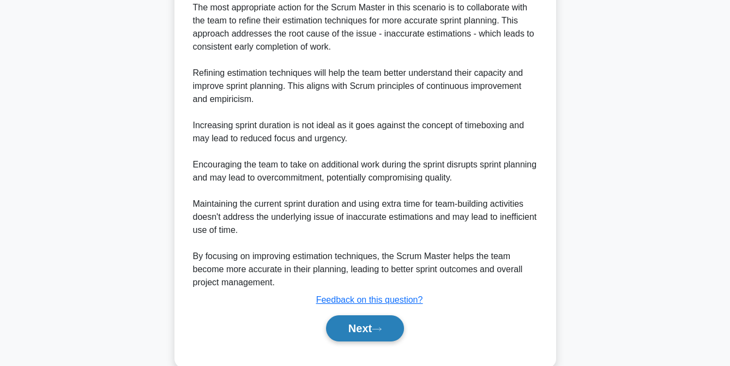
click at [358, 339] on button "Next" at bounding box center [365, 328] width 78 height 26
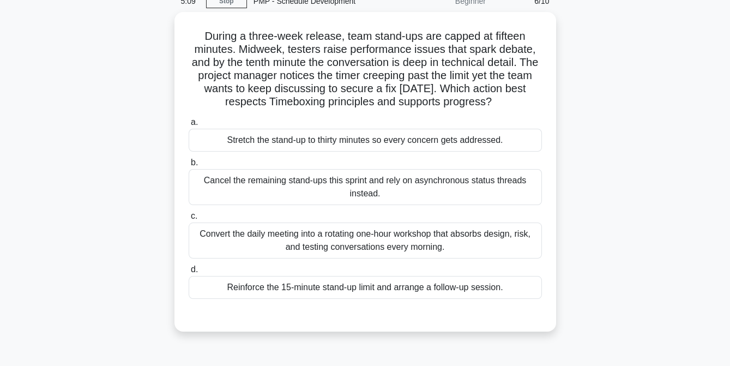
scroll to position [49, 0]
click at [352, 293] on div "Reinforce the 15-minute stand-up limit and arrange a follow-up session." at bounding box center [365, 287] width 353 height 23
click at [189, 273] on input "d. Reinforce the 15-minute stand-up limit and arrange a follow-up session." at bounding box center [189, 269] width 0 height 7
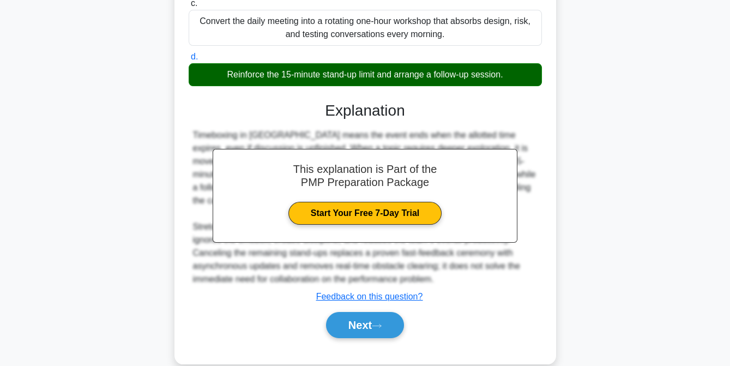
scroll to position [279, 0]
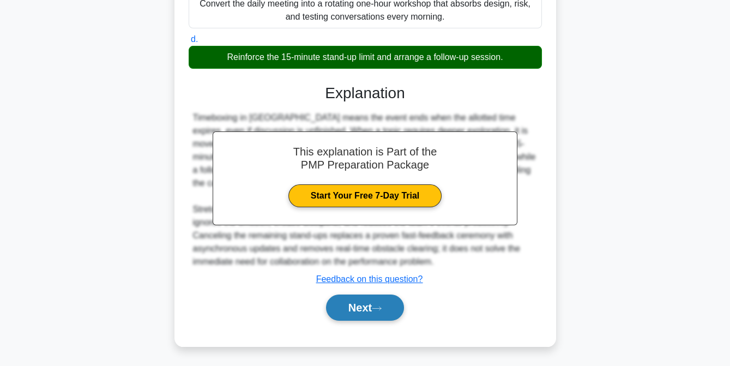
click at [358, 303] on button "Next" at bounding box center [365, 308] width 78 height 26
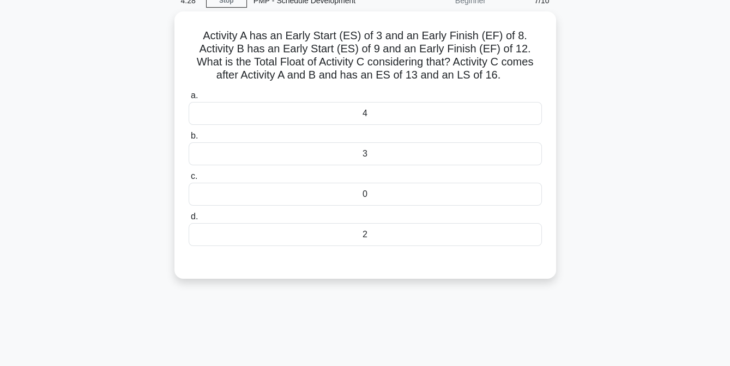
scroll to position [52, 0]
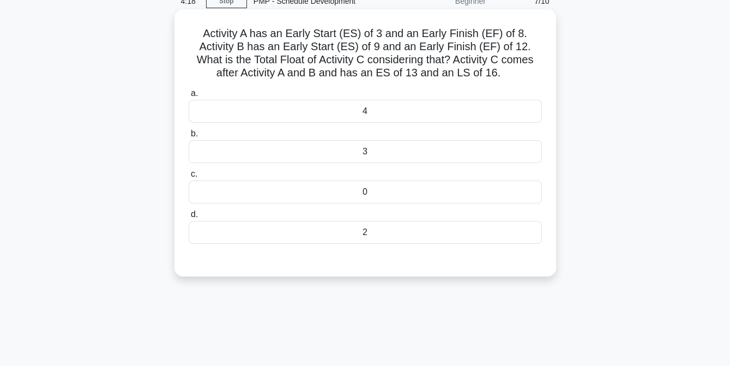
click at [365, 152] on div "3" at bounding box center [365, 151] width 353 height 23
click at [189, 137] on input "b. 3" at bounding box center [189, 133] width 0 height 7
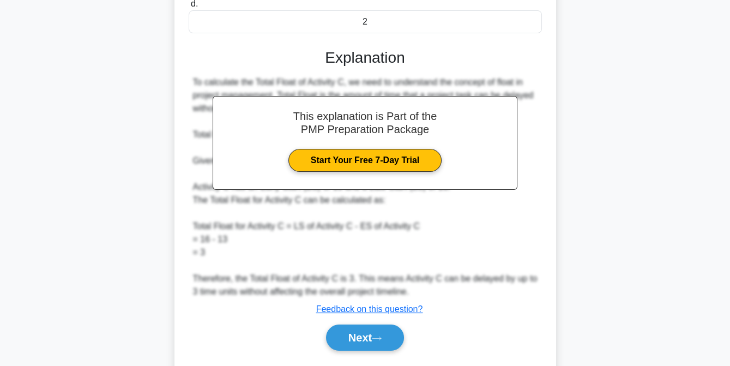
scroll to position [292, 0]
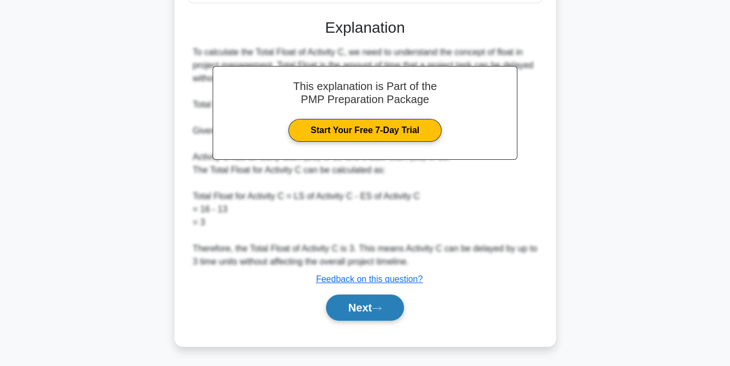
click at [370, 310] on button "Next" at bounding box center [365, 308] width 78 height 26
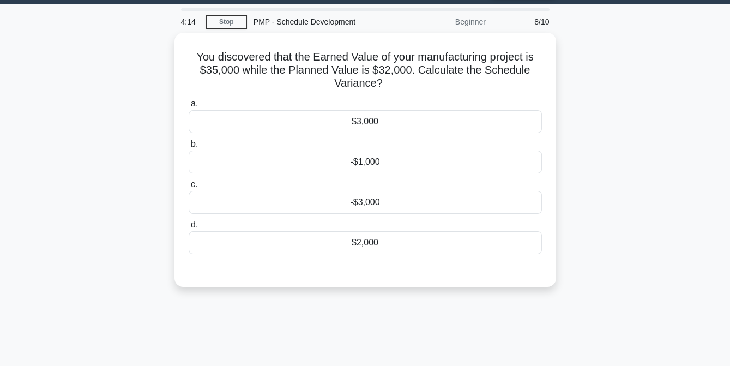
scroll to position [29, 0]
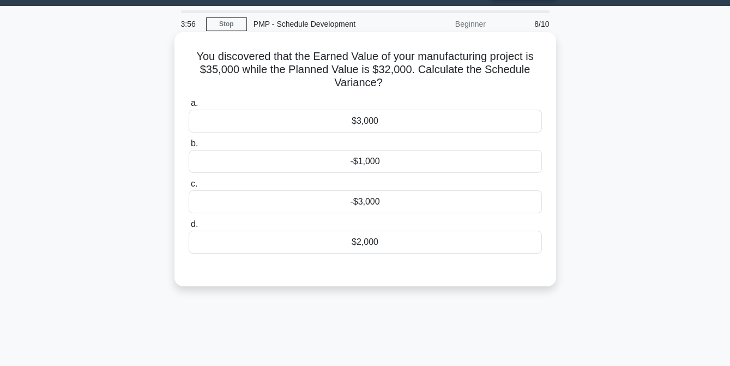
click at [352, 124] on div "$3,000" at bounding box center [365, 121] width 353 height 23
click at [189, 107] on input "a. $3,000" at bounding box center [189, 103] width 0 height 7
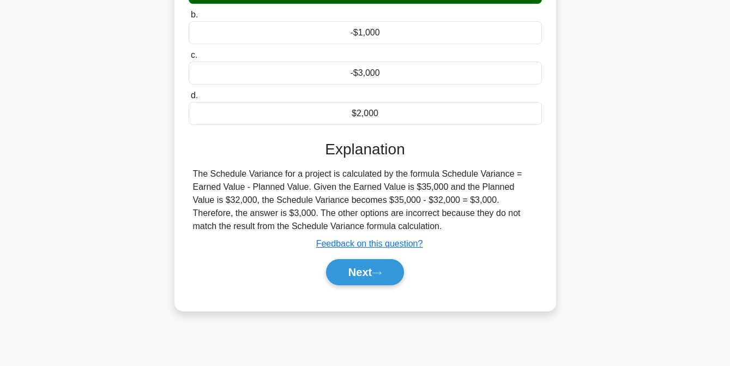
scroll to position [223, 0]
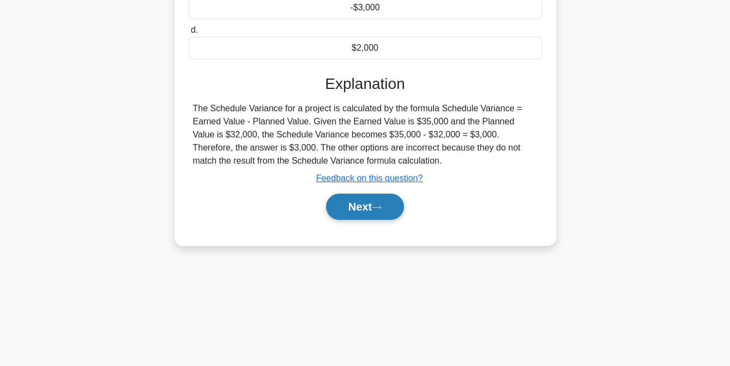
click at [352, 204] on button "Next" at bounding box center [365, 207] width 78 height 26
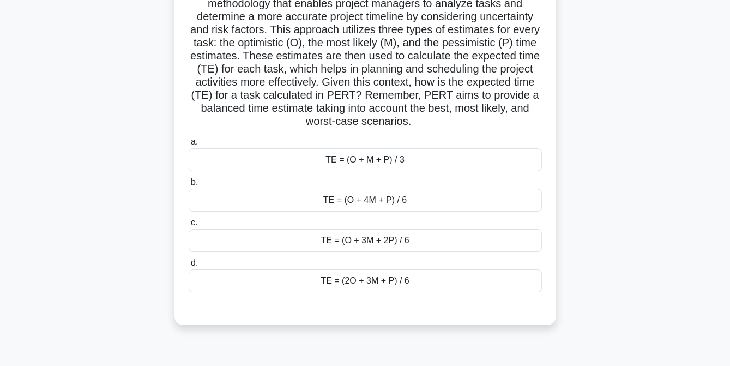
scroll to position [123, 0]
click at [352, 204] on div "TE = (O + 4M + P) / 6" at bounding box center [365, 200] width 353 height 23
click at [189, 187] on input "b. TE = (O + 4M + P) / 6" at bounding box center [189, 182] width 0 height 7
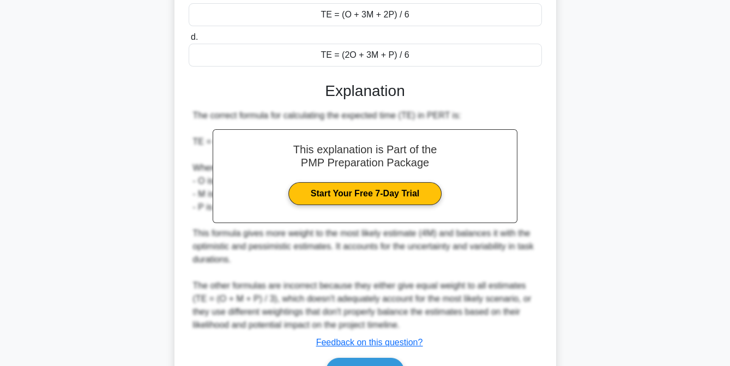
scroll to position [362, 0]
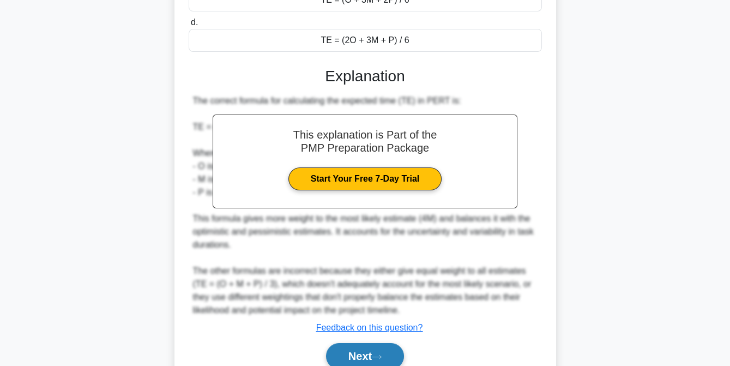
click at [364, 354] on button "Next" at bounding box center [365, 356] width 78 height 26
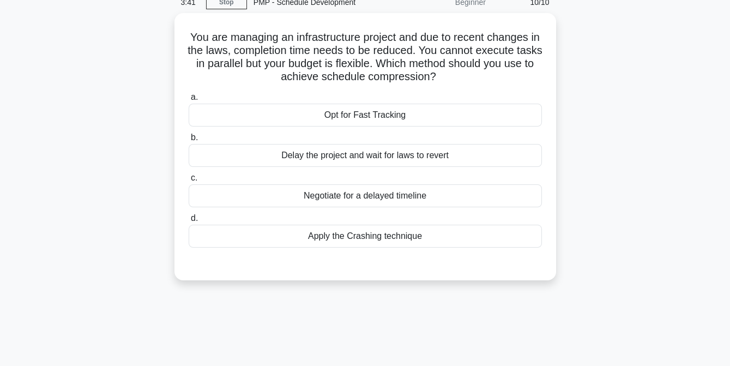
scroll to position [51, 0]
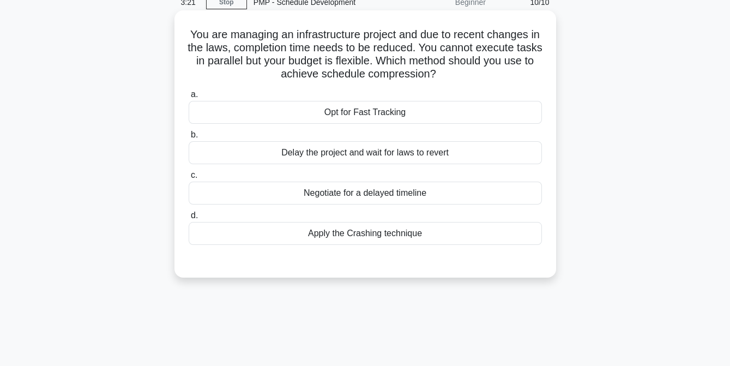
click at [350, 117] on div "Opt for Fast Tracking" at bounding box center [365, 112] width 353 height 23
click at [189, 98] on input "a. Opt for Fast Tracking" at bounding box center [189, 94] width 0 height 7
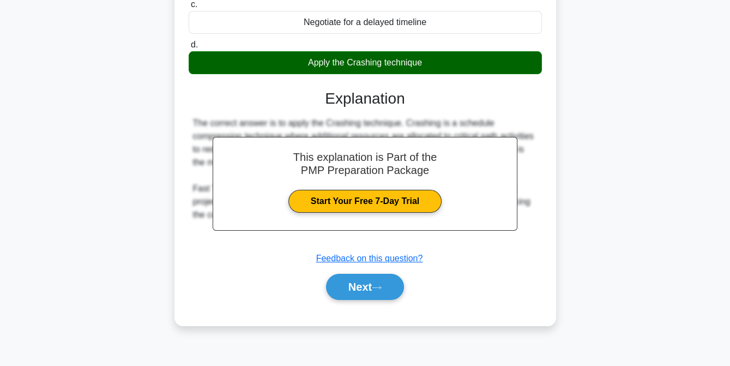
scroll to position [223, 0]
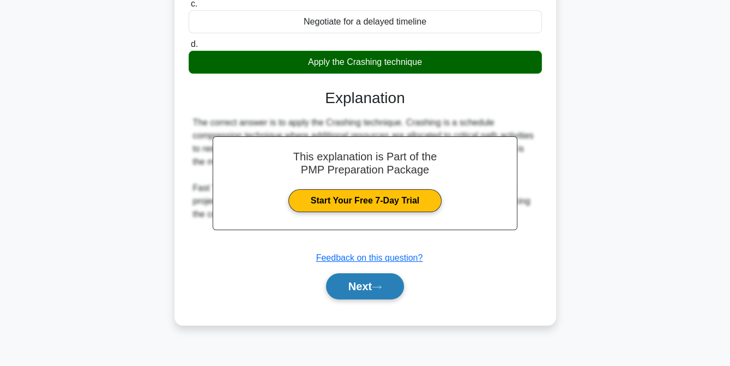
click at [359, 286] on button "Next" at bounding box center [365, 286] width 78 height 26
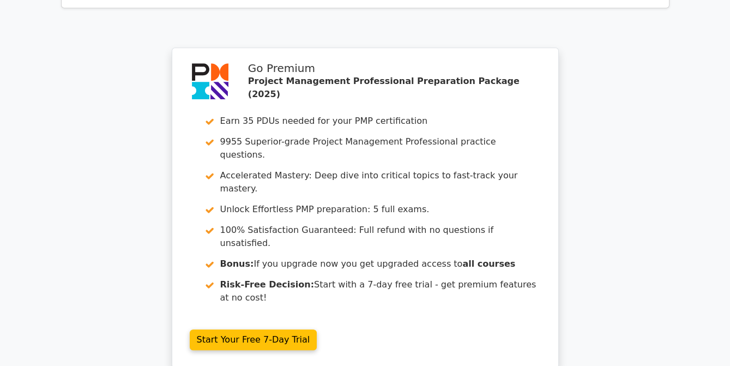
scroll to position [1726, 0]
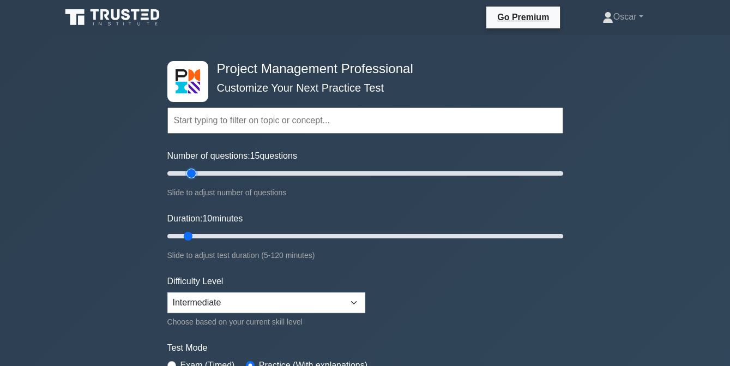
type input "15"
click at [191, 171] on input "Number of questions: 15 questions" at bounding box center [365, 173] width 396 height 13
click at [352, 301] on select "Beginner Intermediate Expert" at bounding box center [266, 302] width 198 height 21
select select "expert"
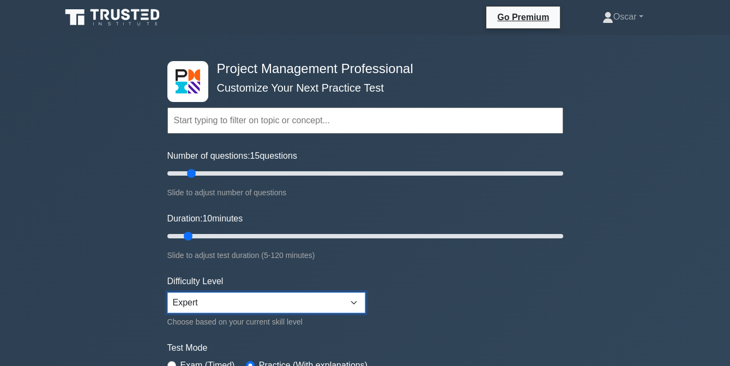
click at [167, 292] on select "Beginner Intermediate Expert" at bounding box center [266, 302] width 198 height 21
click at [265, 118] on input "text" at bounding box center [365, 120] width 396 height 26
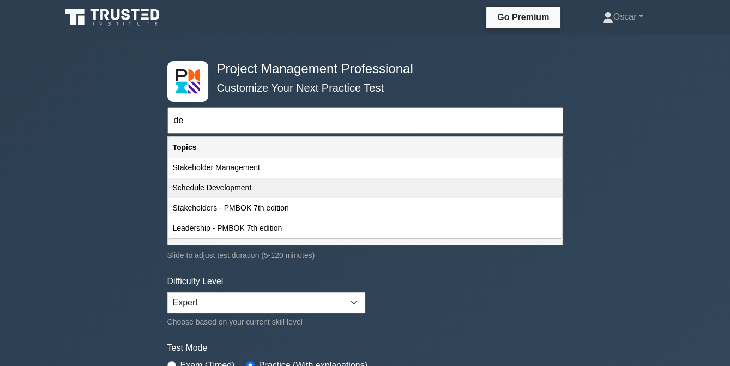
click at [240, 188] on div "Schedule Development" at bounding box center [366, 188] width 394 height 20
type input "Schedule Development"
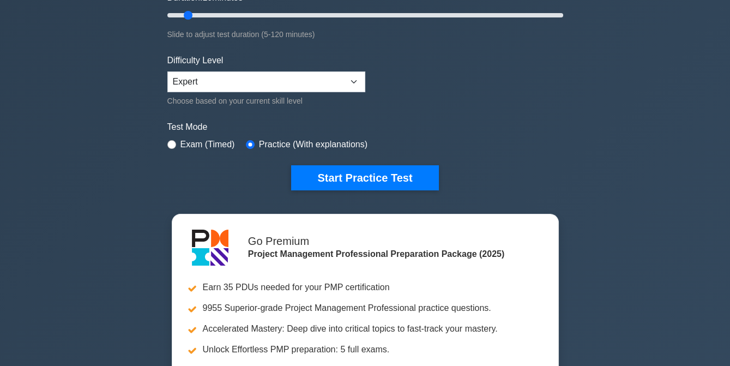
scroll to position [222, 0]
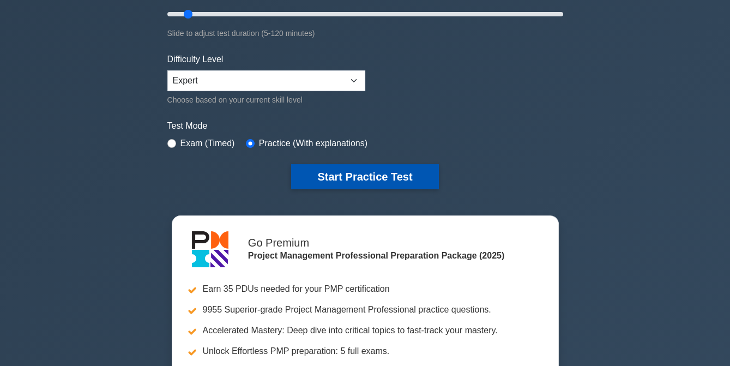
click at [374, 179] on button "Start Practice Test" at bounding box center [364, 176] width 147 height 25
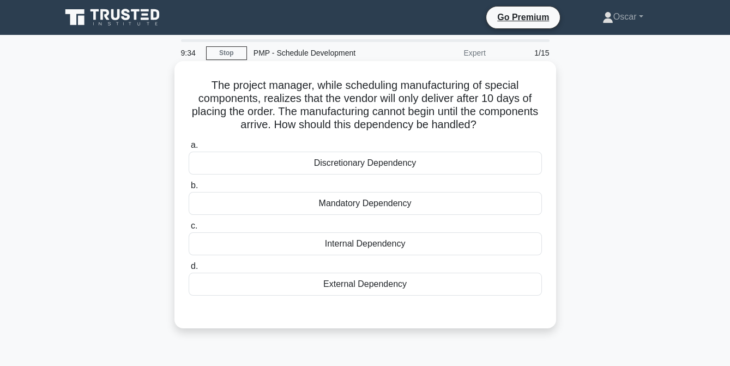
click at [373, 206] on div "Mandatory Dependency" at bounding box center [365, 203] width 353 height 23
click at [189, 189] on input "b. Mandatory Dependency" at bounding box center [189, 185] width 0 height 7
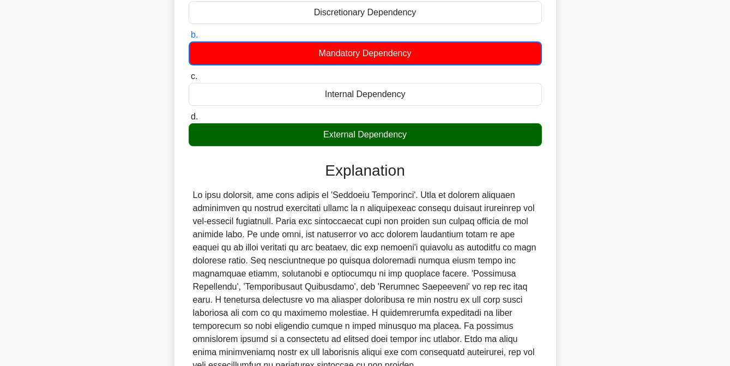
scroll to position [254, 0]
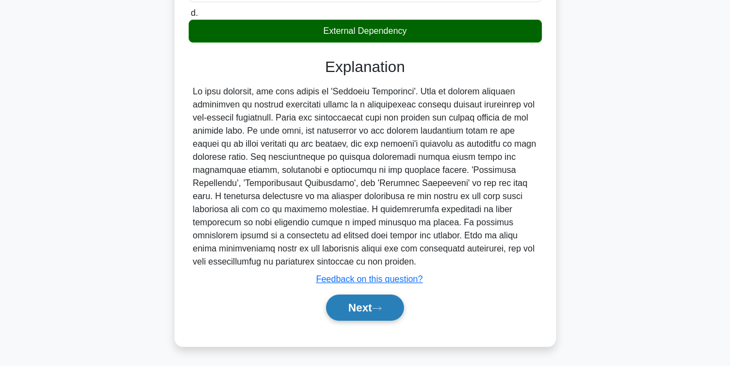
click at [369, 304] on button "Next" at bounding box center [365, 308] width 78 height 26
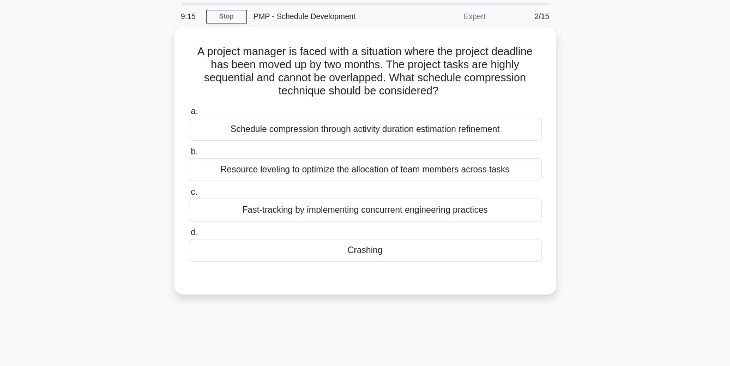
scroll to position [36, 0]
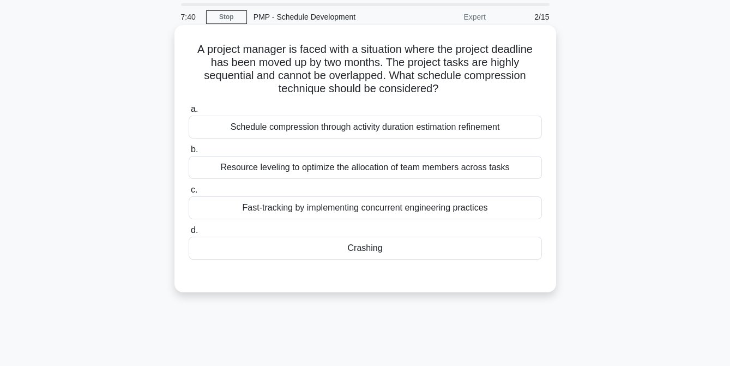
click at [336, 246] on div "Crashing" at bounding box center [365, 248] width 353 height 23
click at [189, 234] on input "d. Crashing" at bounding box center [189, 230] width 0 height 7
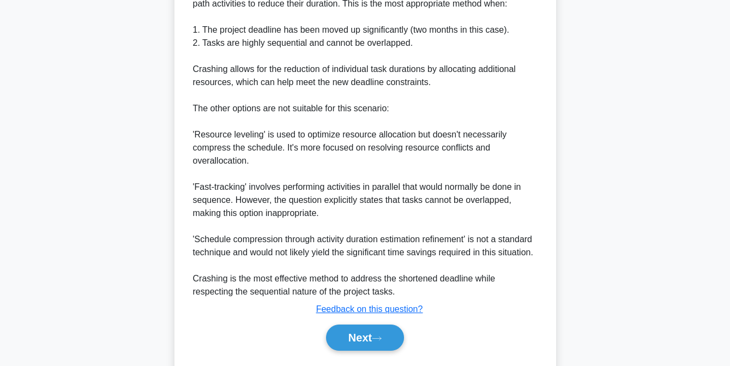
scroll to position [397, 0]
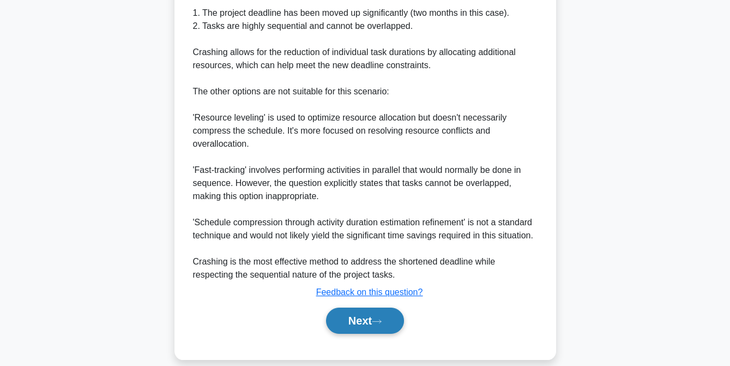
click at [363, 317] on button "Next" at bounding box center [365, 321] width 78 height 26
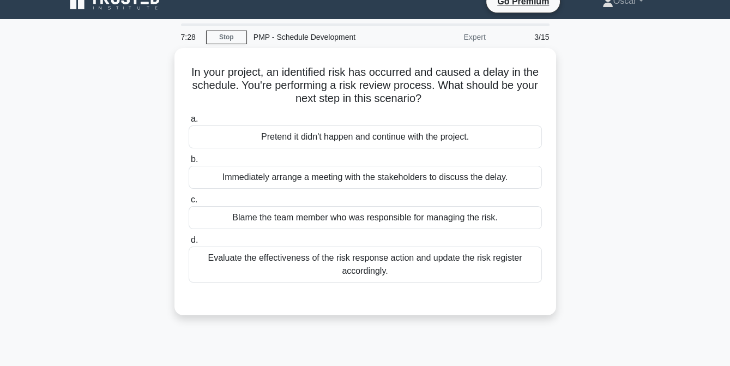
scroll to position [15, 0]
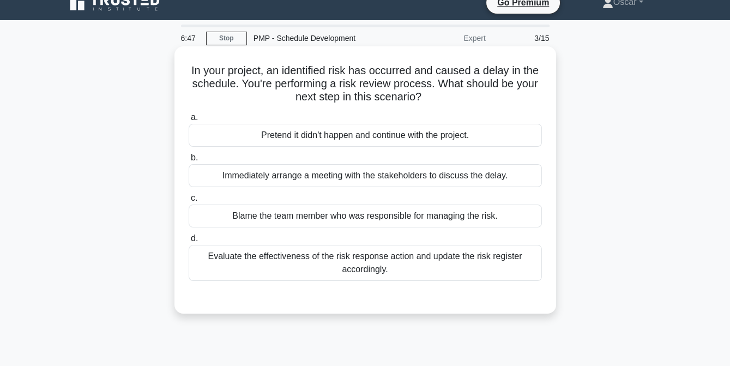
click at [352, 182] on div "Immediately arrange a meeting with the stakeholders to discuss the delay." at bounding box center [365, 175] width 353 height 23
click at [189, 161] on input "b. Immediately arrange a meeting with the stakeholders to discuss the delay." at bounding box center [189, 157] width 0 height 7
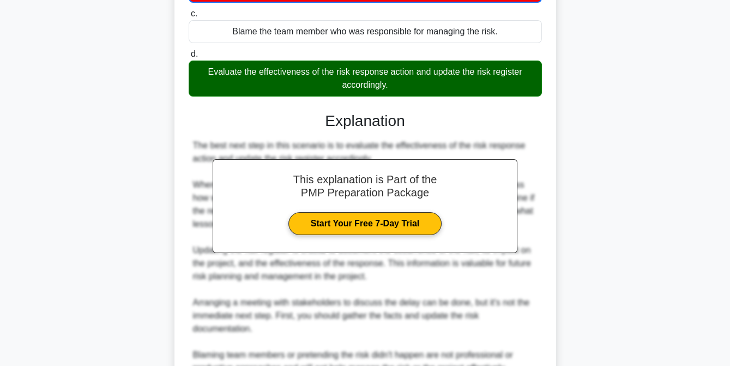
scroll to position [307, 0]
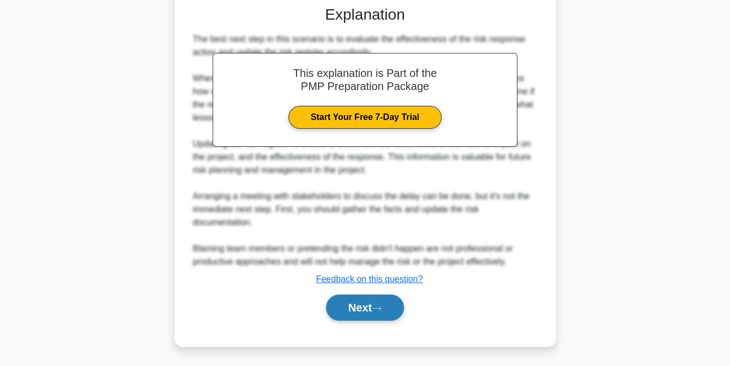
click at [364, 313] on button "Next" at bounding box center [365, 308] width 78 height 26
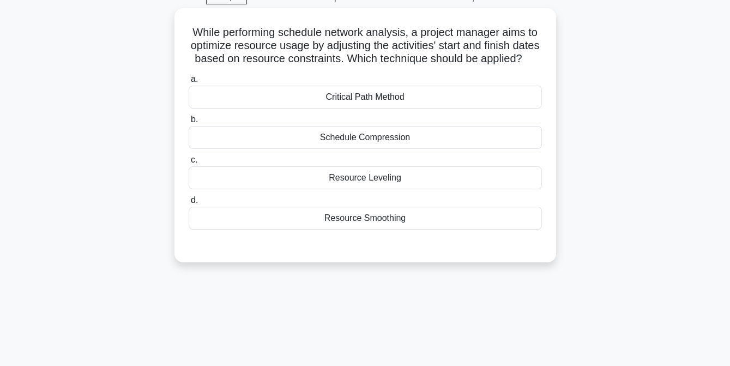
scroll to position [55, 0]
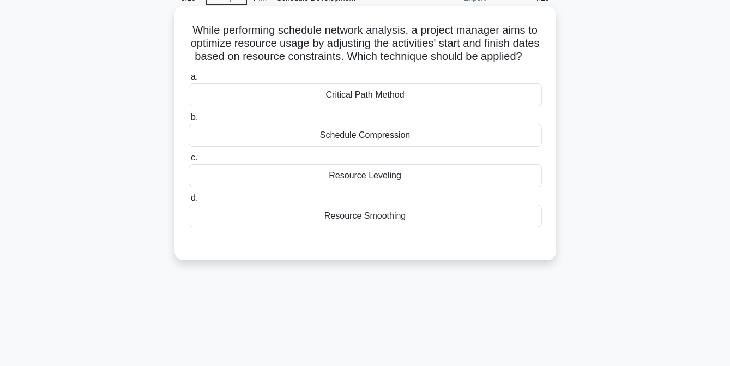
click at [392, 147] on div "Schedule Compression" at bounding box center [365, 135] width 353 height 23
click at [189, 121] on input "b. Schedule Compression" at bounding box center [189, 117] width 0 height 7
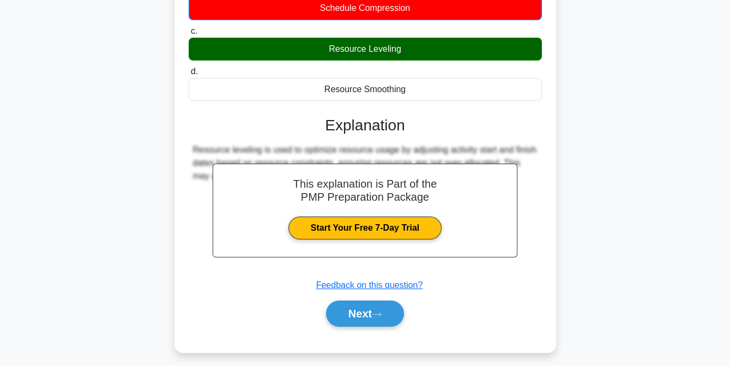
scroll to position [185, 0]
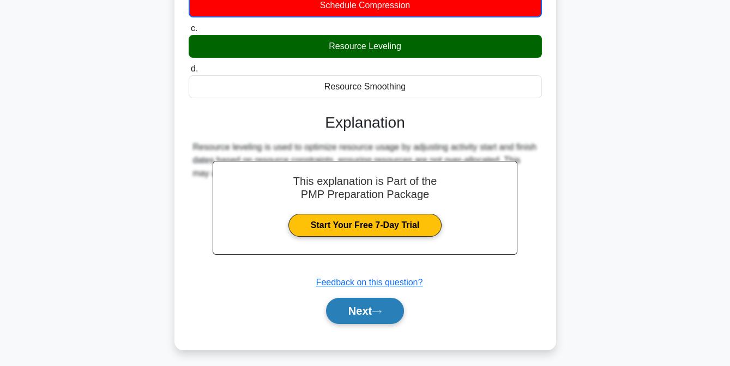
click at [356, 320] on button "Next" at bounding box center [365, 311] width 78 height 26
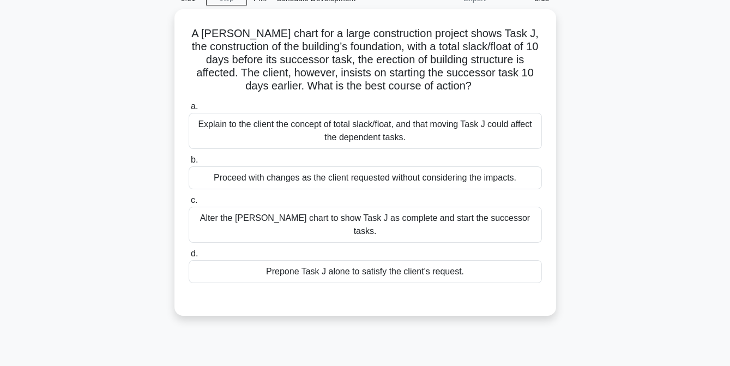
scroll to position [53, 0]
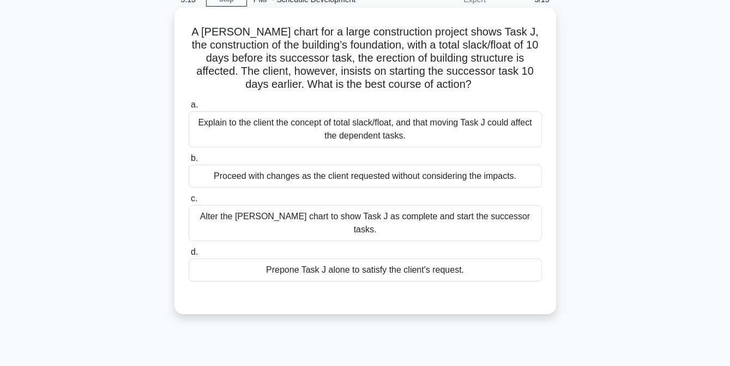
click at [362, 133] on div "Explain to the client the concept of total slack/float, and that moving Task J …" at bounding box center [365, 129] width 353 height 36
click at [189, 109] on input "a. Explain to the client the concept of total slack/float, and that moving Task…" at bounding box center [189, 104] width 0 height 7
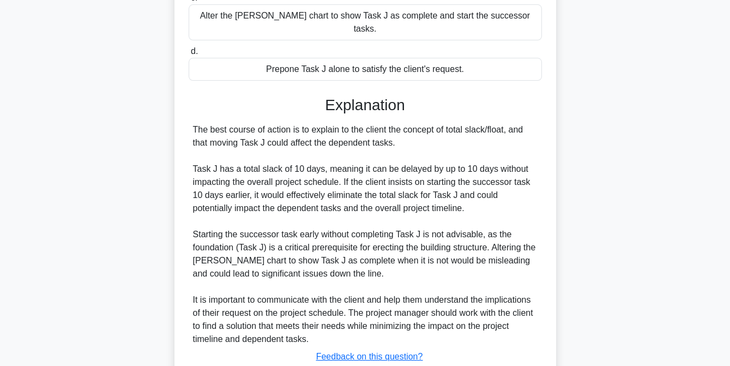
scroll to position [319, 0]
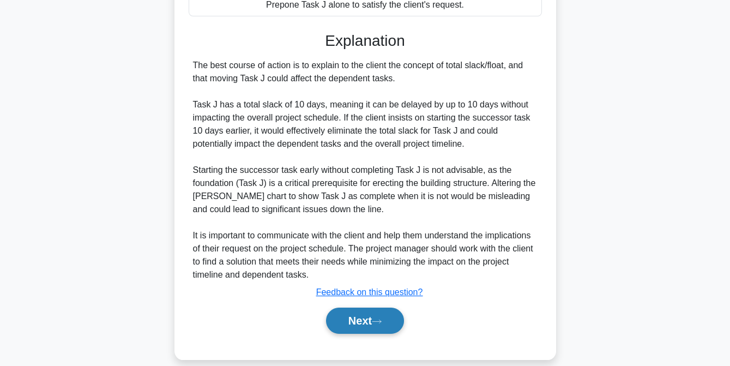
click at [355, 308] on button "Next" at bounding box center [365, 321] width 78 height 26
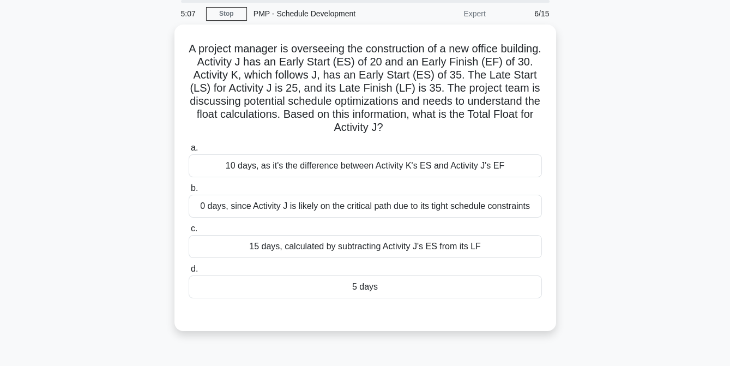
scroll to position [39, 0]
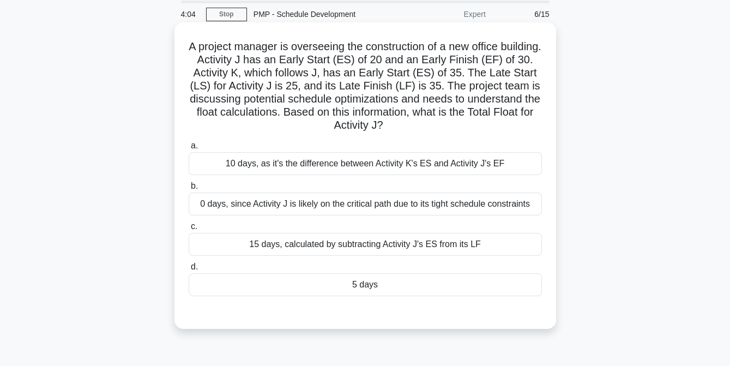
click at [398, 213] on div "0 days, since Activity J is likely on the critical path due to its tight schedu…" at bounding box center [365, 204] width 353 height 23
click at [189, 190] on input "b. 0 days, since Activity J is likely on the critical path due to its tight sch…" at bounding box center [189, 186] width 0 height 7
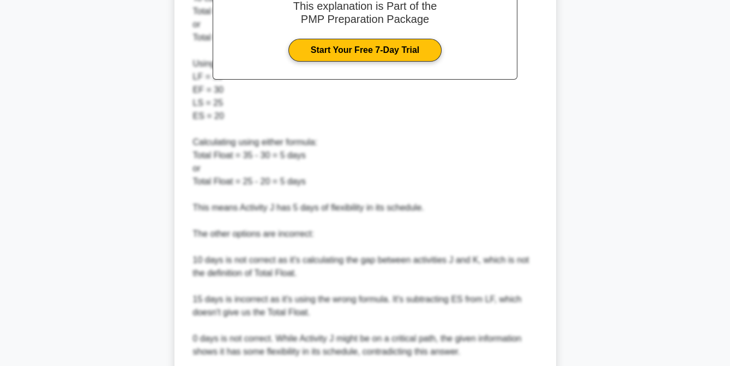
scroll to position [542, 0]
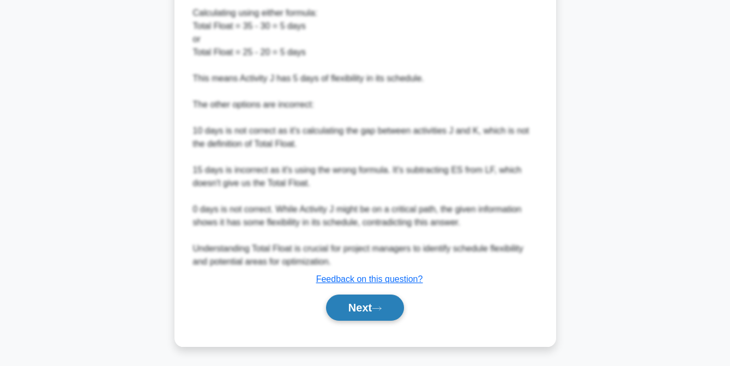
click at [359, 308] on button "Next" at bounding box center [365, 308] width 78 height 26
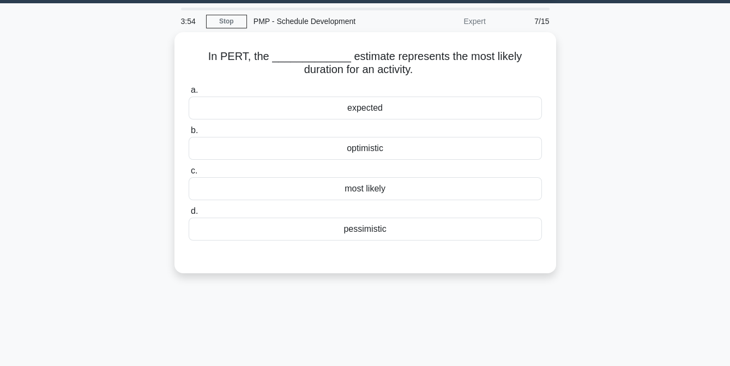
scroll to position [31, 0]
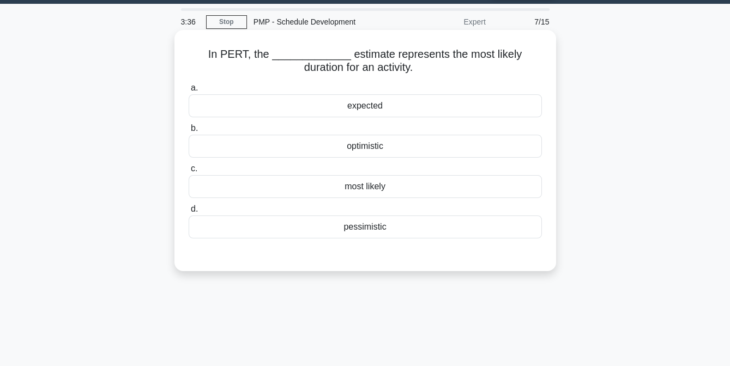
click at [382, 189] on div "most likely" at bounding box center [365, 186] width 353 height 23
click at [189, 172] on input "c. most likely" at bounding box center [189, 168] width 0 height 7
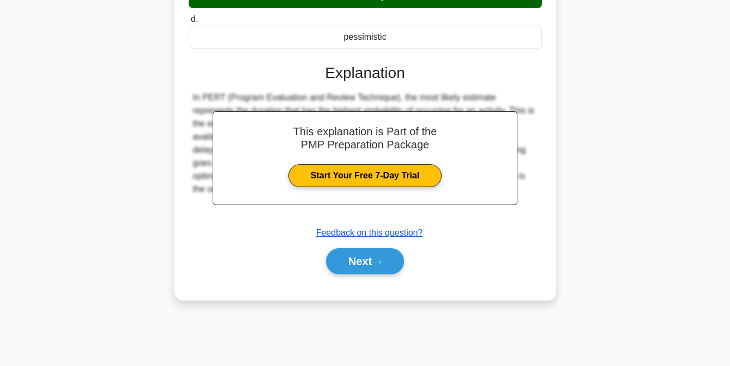
scroll to position [221, 0]
click at [362, 260] on button "Next" at bounding box center [365, 261] width 78 height 26
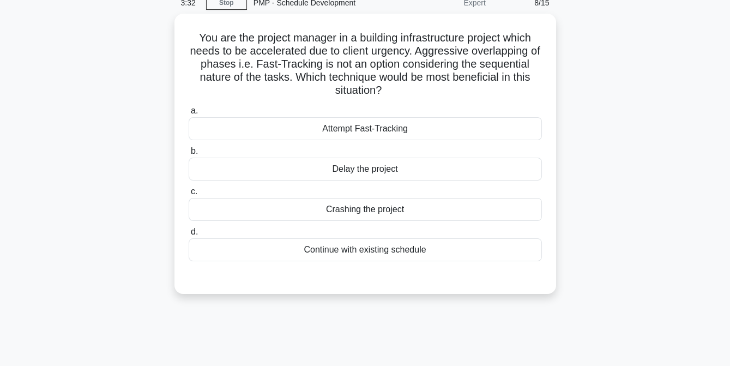
scroll to position [49, 0]
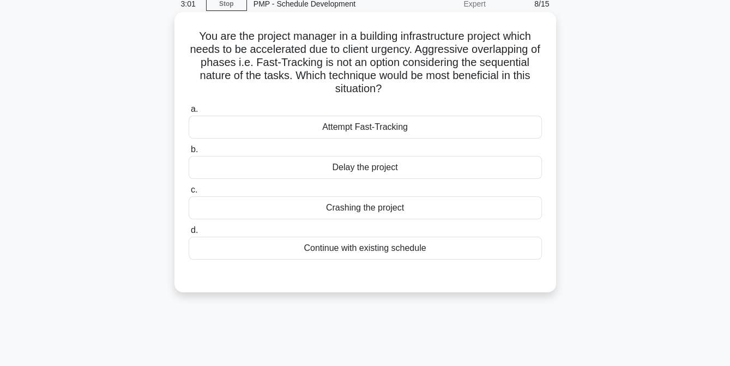
click at [366, 208] on div "Crashing the project" at bounding box center [365, 207] width 353 height 23
click at [189, 194] on input "c. Crashing the project" at bounding box center [189, 190] width 0 height 7
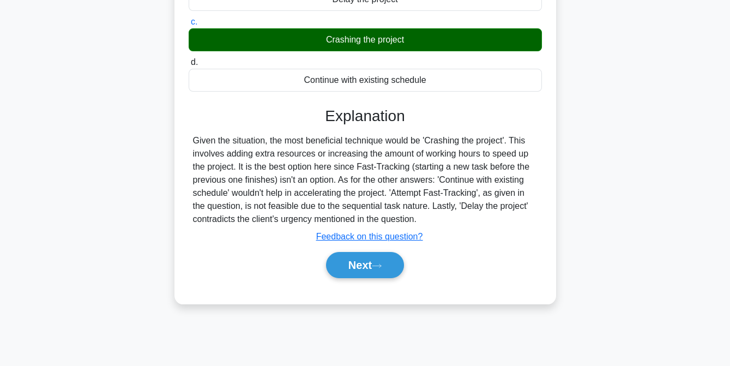
scroll to position [223, 0]
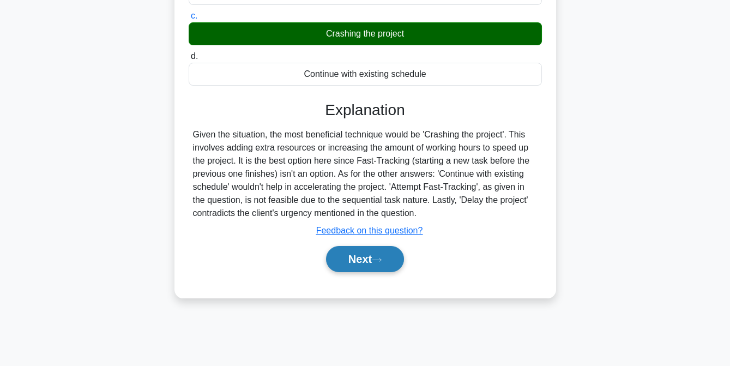
click at [358, 264] on button "Next" at bounding box center [365, 259] width 78 height 26
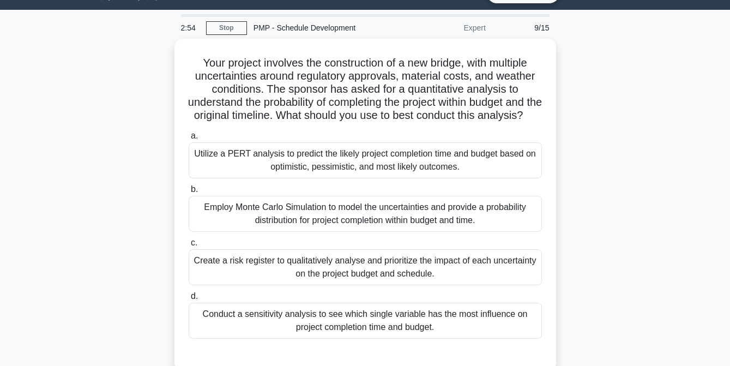
scroll to position [25, 0]
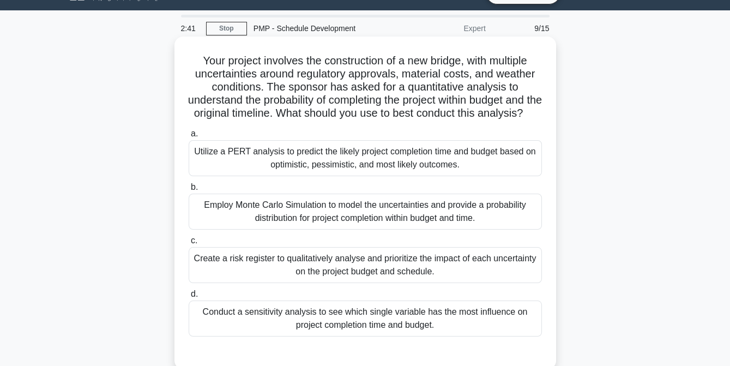
click at [337, 223] on div "Employ Monte Carlo Simulation to model the uncertainties and provide a probabil…" at bounding box center [365, 212] width 353 height 36
click at [189, 191] on input "b. Employ Monte Carlo Simulation to model the uncertainties and provide a proba…" at bounding box center [189, 187] width 0 height 7
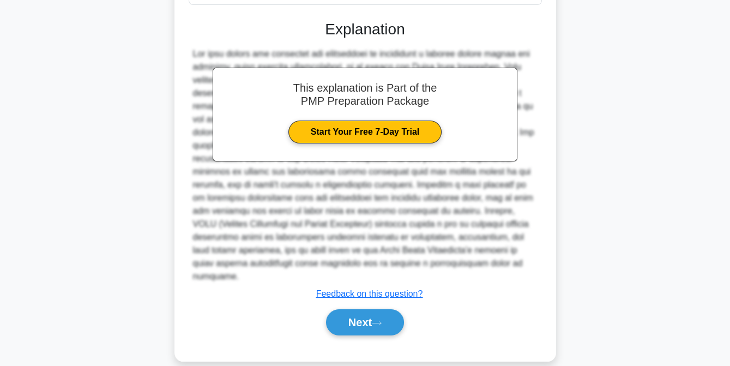
scroll to position [371, 0]
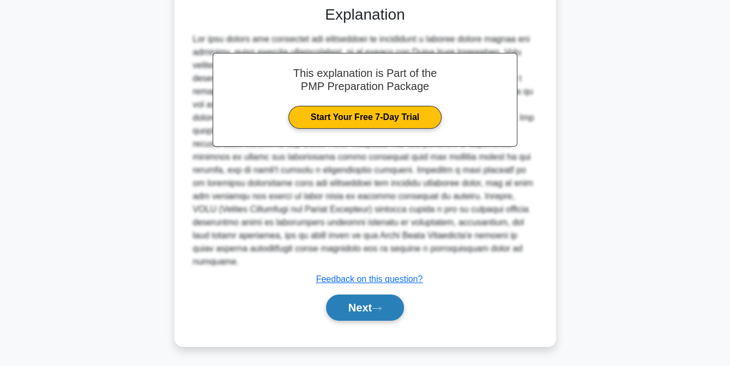
click at [358, 310] on button "Next" at bounding box center [365, 308] width 78 height 26
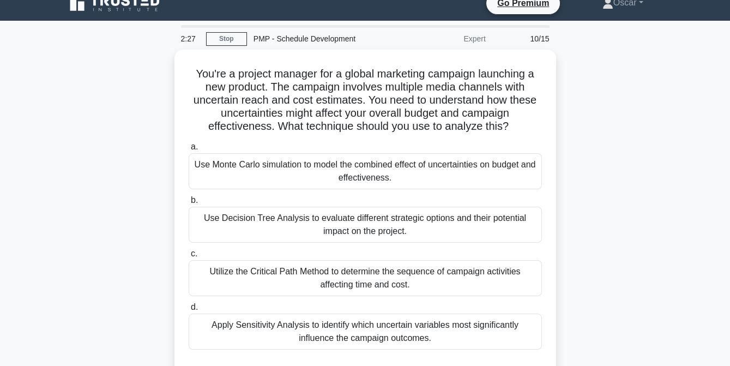
scroll to position [13, 0]
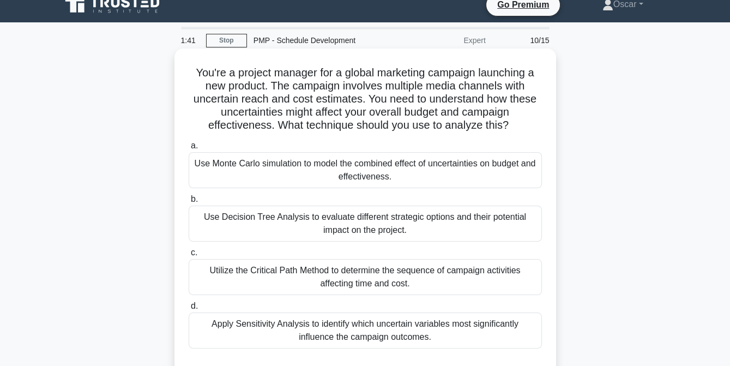
click at [334, 171] on div "Use Monte Carlo simulation to model the combined effect of uncertainties on bud…" at bounding box center [365, 170] width 353 height 36
click at [189, 149] on input "a. Use Monte Carlo simulation to model the combined effect of uncertainties on …" at bounding box center [189, 145] width 0 height 7
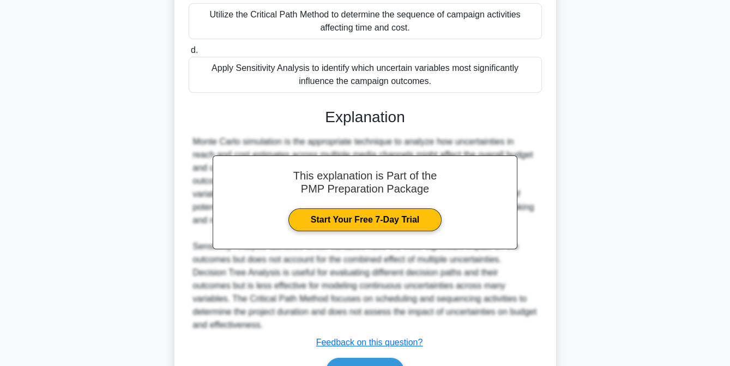
scroll to position [332, 0]
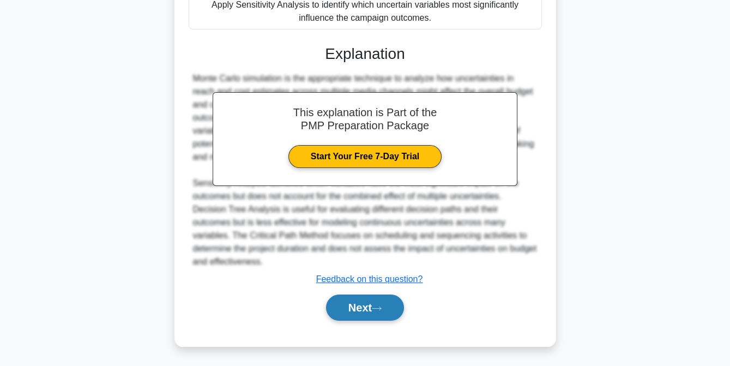
click at [355, 309] on button "Next" at bounding box center [365, 308] width 78 height 26
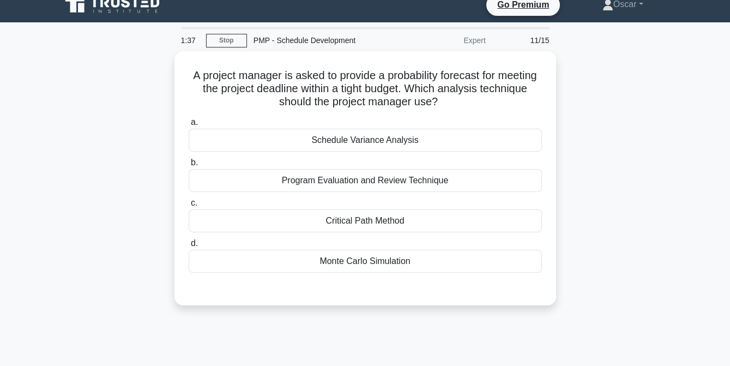
scroll to position [11, 0]
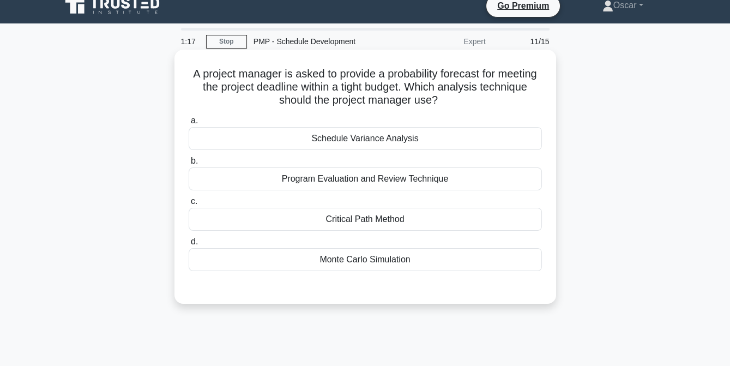
click at [363, 178] on div "Program Evaluation and Review Technique" at bounding box center [365, 178] width 353 height 23
click at [189, 165] on input "b. Program Evaluation and Review Technique" at bounding box center [189, 161] width 0 height 7
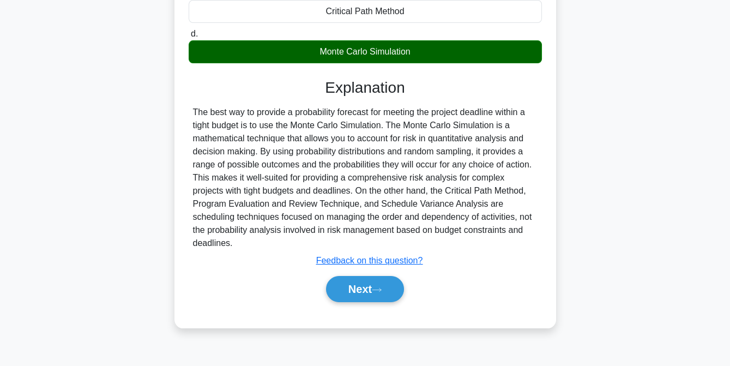
scroll to position [223, 0]
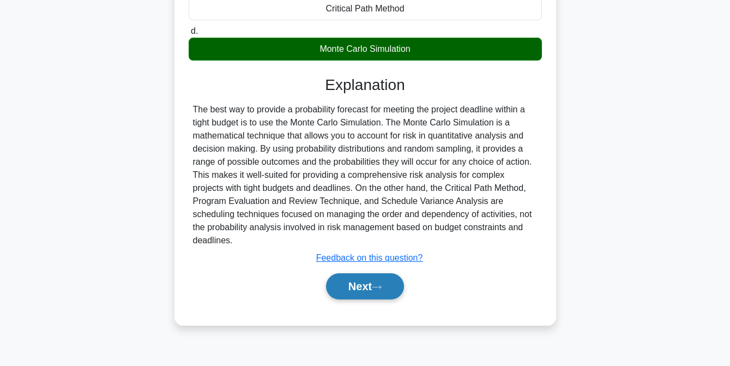
click at [358, 286] on button "Next" at bounding box center [365, 286] width 78 height 26
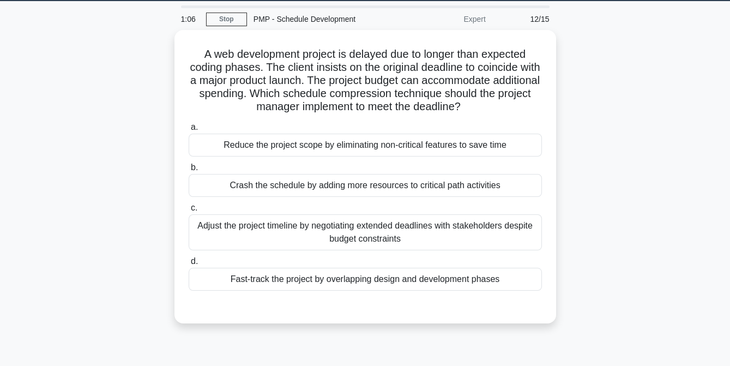
scroll to position [33, 0]
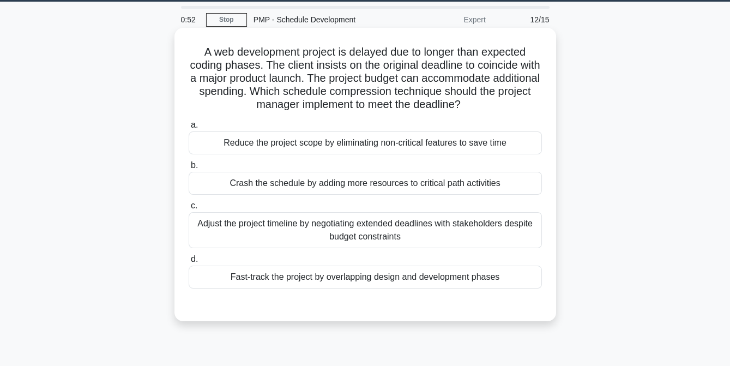
click at [351, 190] on div "Crash the schedule by adding more resources to critical path activities" at bounding box center [365, 183] width 353 height 23
click at [189, 169] on input "b. Crash the schedule by adding more resources to critical path activities" at bounding box center [189, 165] width 0 height 7
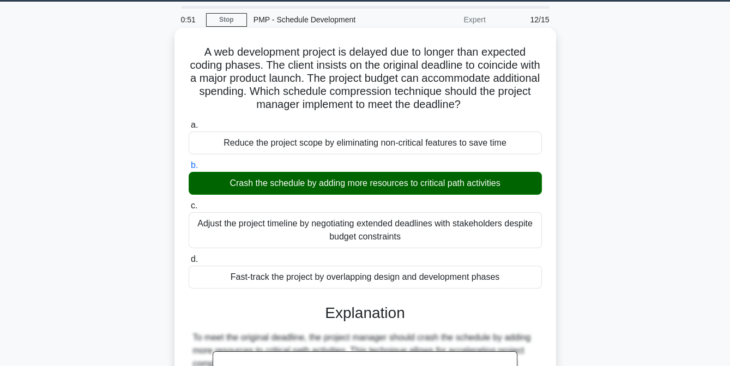
scroll to position [227, 0]
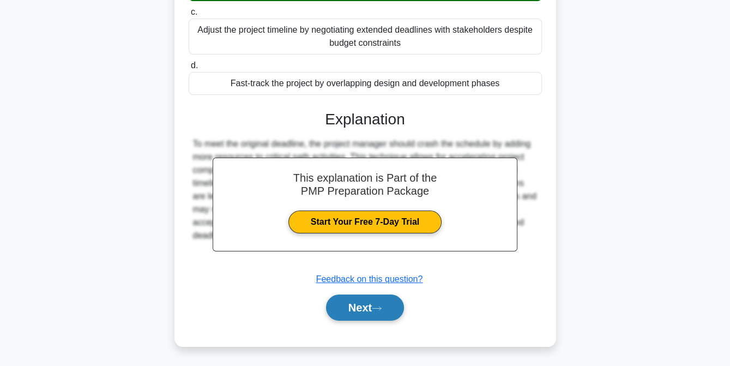
click at [359, 305] on button "Next" at bounding box center [365, 308] width 78 height 26
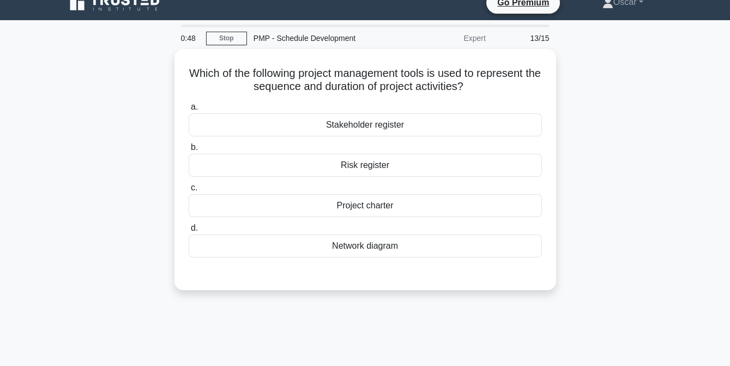
scroll to position [14, 0]
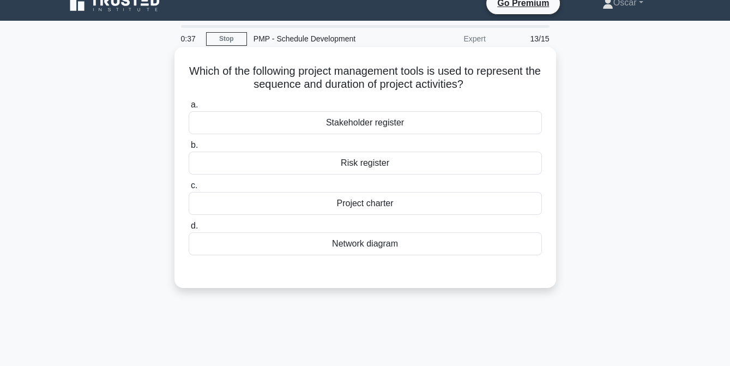
click at [369, 248] on div "Network diagram" at bounding box center [365, 243] width 353 height 23
click at [189, 230] on input "d. Network diagram" at bounding box center [189, 226] width 0 height 7
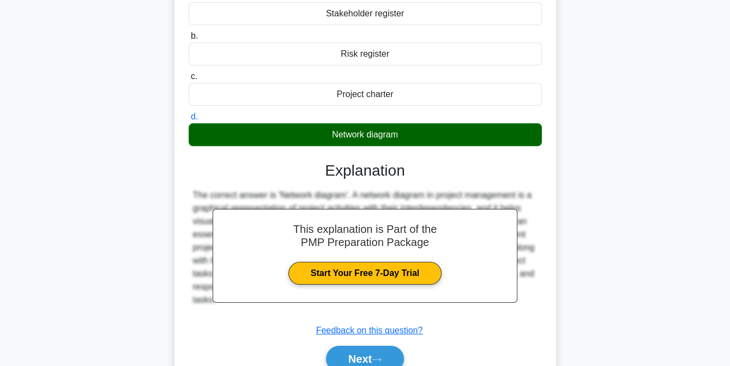
scroll to position [223, 0]
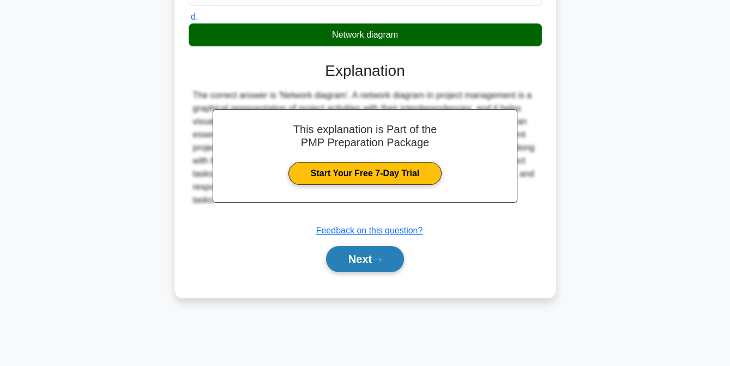
click at [355, 255] on button "Next" at bounding box center [365, 259] width 78 height 26
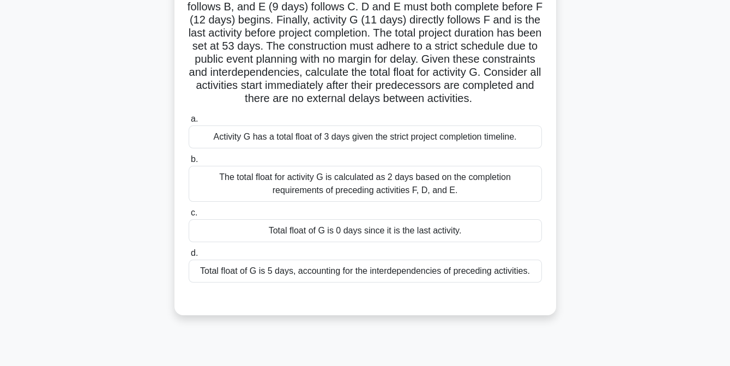
scroll to position [160, 0]
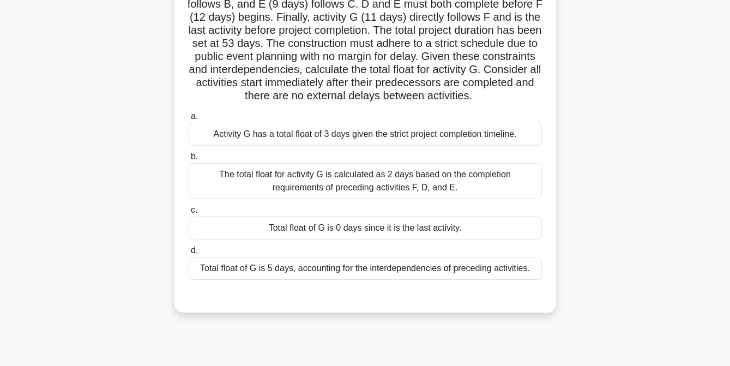
click at [338, 198] on div "The total float for activity G is calculated as 2 days based on the completion …" at bounding box center [365, 181] width 353 height 36
click at [189, 160] on input "b. The total float for activity G is calculated as 2 days based on the completi…" at bounding box center [189, 156] width 0 height 7
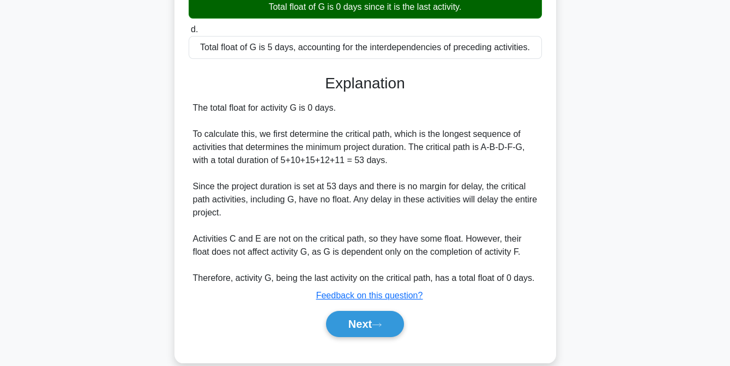
scroll to position [387, 0]
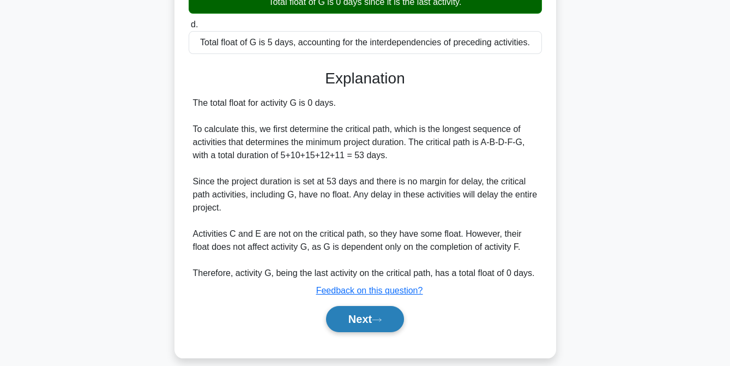
click at [353, 332] on button "Next" at bounding box center [365, 319] width 78 height 26
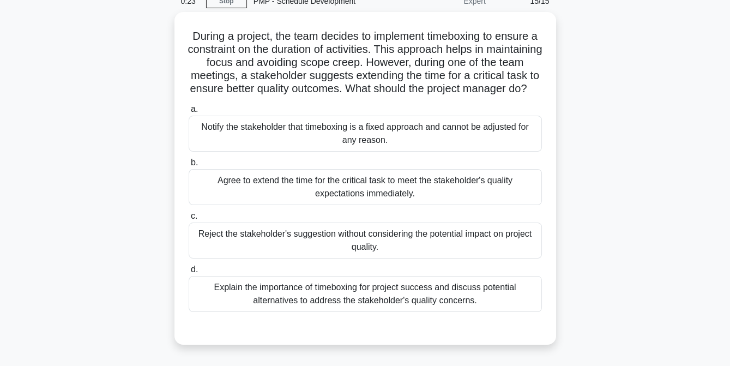
scroll to position [51, 0]
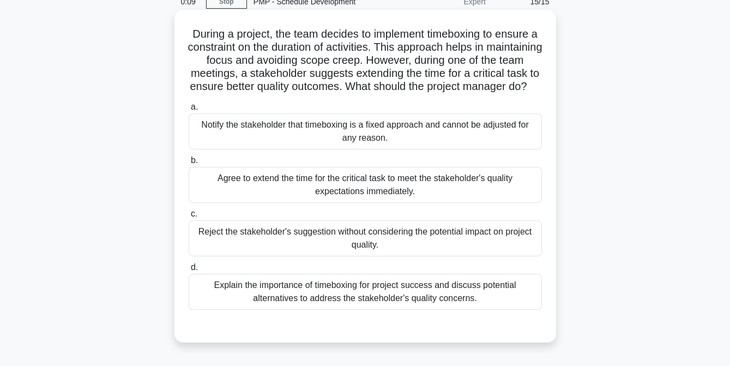
click at [328, 302] on div "Explain the importance of timeboxing for project success and discuss potential …" at bounding box center [365, 292] width 353 height 36
click at [189, 271] on input "d. Explain the importance of timeboxing for project success and discuss potenti…" at bounding box center [189, 267] width 0 height 7
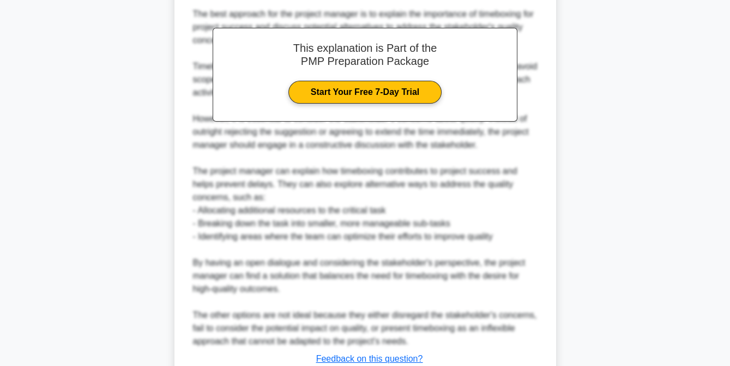
scroll to position [489, 0]
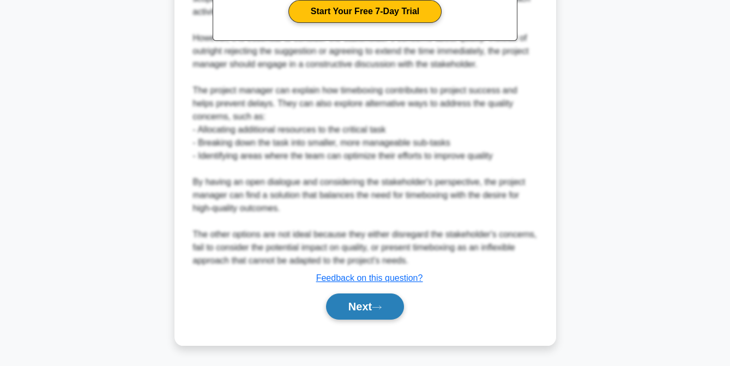
click at [343, 308] on button "Next" at bounding box center [365, 306] width 78 height 26
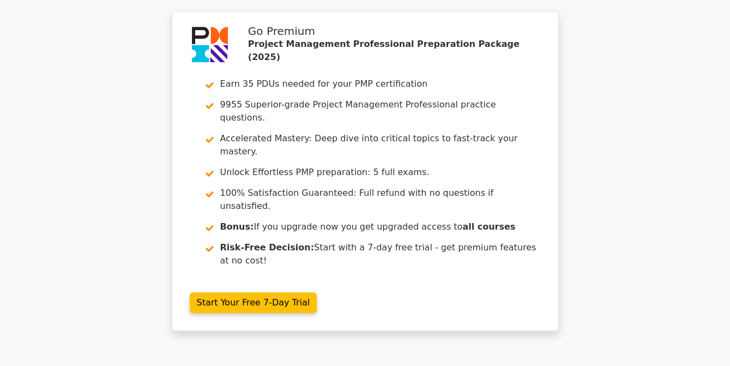
scroll to position [1963, 0]
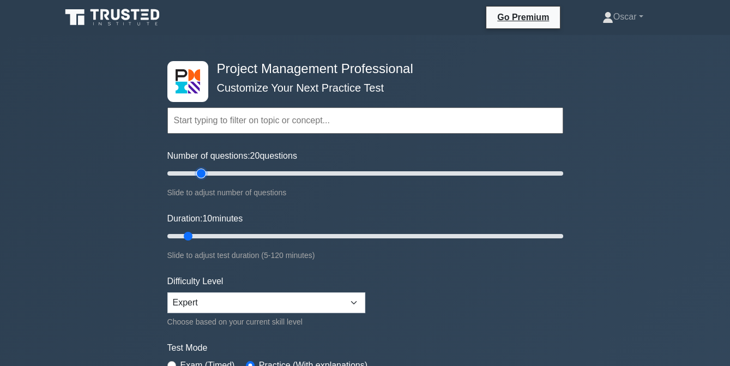
click at [197, 172] on input "Number of questions: 20 questions" at bounding box center [365, 173] width 396 height 13
click at [195, 172] on input "Number of questions: 15 questions" at bounding box center [365, 173] width 396 height 13
click at [189, 172] on input "Number of questions: 15 questions" at bounding box center [365, 173] width 396 height 13
type input "10"
click at [185, 171] on input "Number of questions: 10 questions" at bounding box center [365, 173] width 396 height 13
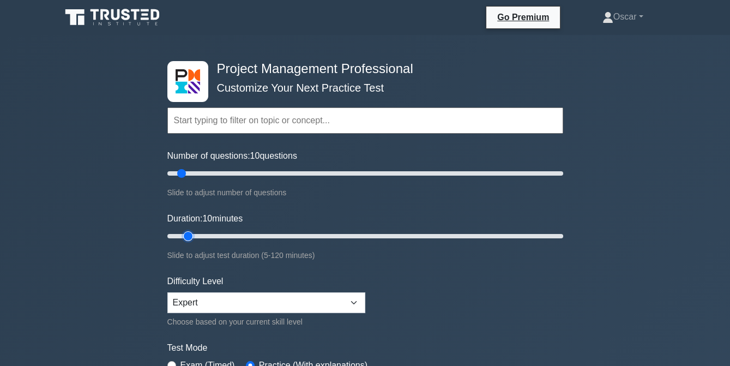
click at [195, 235] on input "Duration: 10 minutes" at bounding box center [365, 236] width 396 height 13
click at [196, 235] on input "Duration: 10 minutes" at bounding box center [365, 236] width 396 height 13
type input "15"
click at [201, 235] on input "Duration: 15 minutes" at bounding box center [365, 236] width 396 height 13
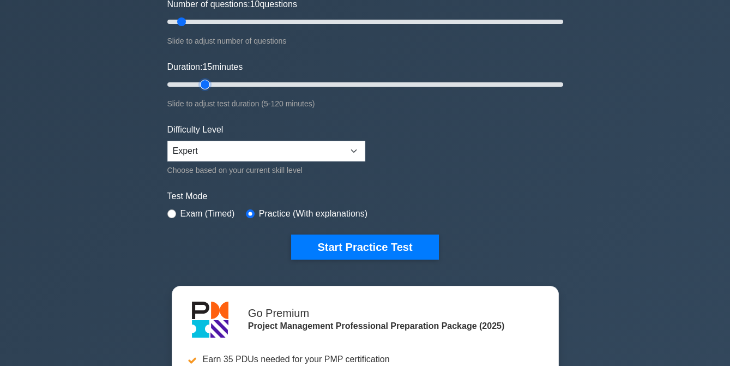
scroll to position [151, 0]
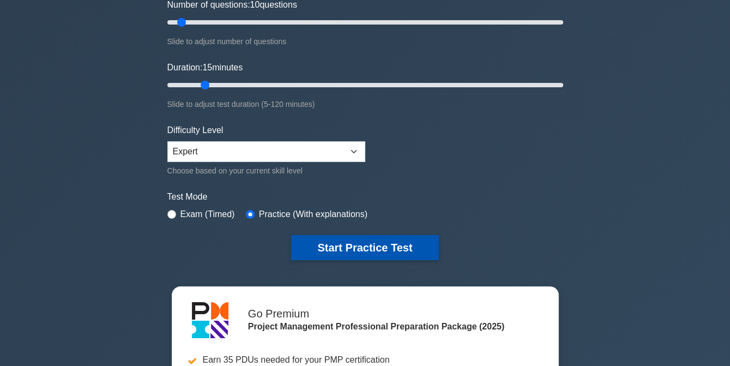
click at [348, 249] on button "Start Practice Test" at bounding box center [364, 247] width 147 height 25
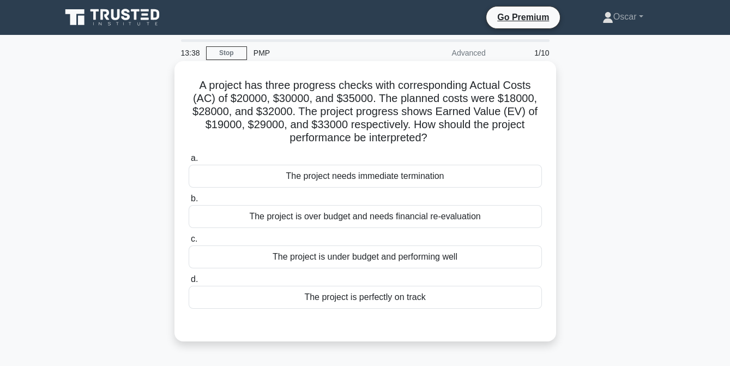
click at [334, 223] on div "The project is over budget and needs financial re-evaluation" at bounding box center [365, 216] width 353 height 23
click at [189, 202] on input "b. The project is over budget and needs financial re-evaluation" at bounding box center [189, 198] width 0 height 7
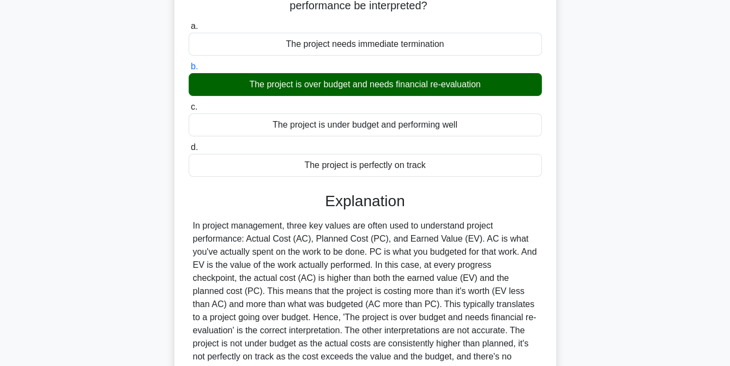
scroll to position [240, 0]
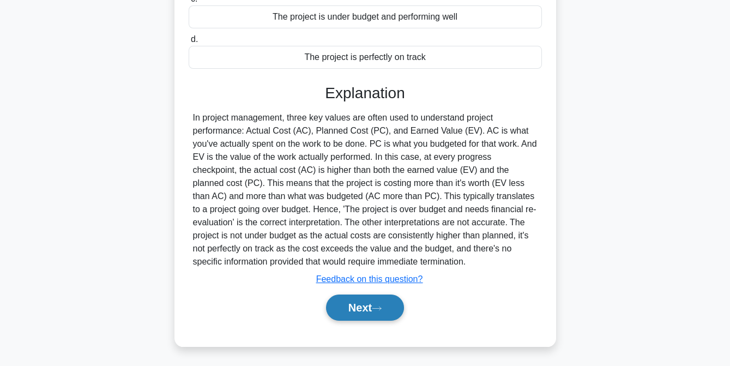
click at [365, 306] on button "Next" at bounding box center [365, 308] width 78 height 26
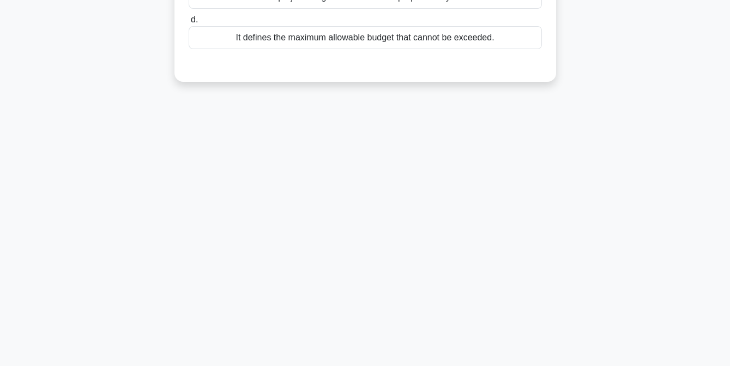
scroll to position [223, 0]
click at [368, 310] on div "13:30 Stop PMP Advanced 2/10 In the Project Cost Management Plan, what is the p…" at bounding box center [366, 88] width 622 height 545
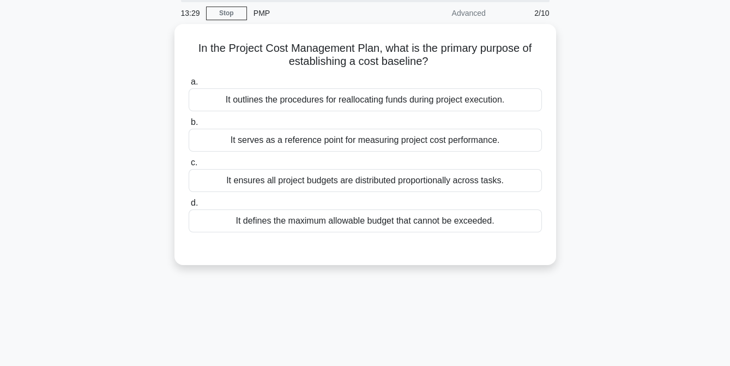
scroll to position [39, 0]
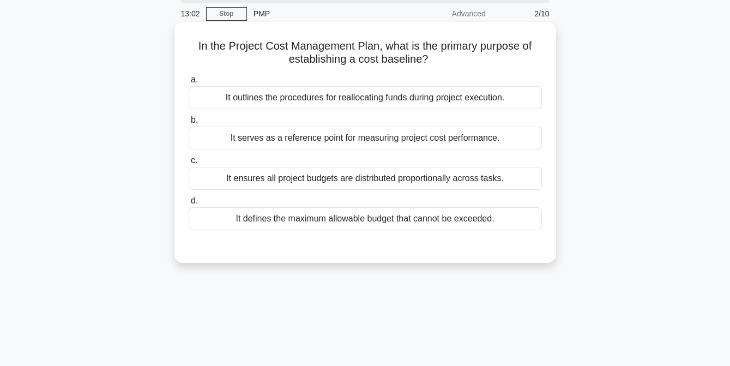
click at [334, 137] on div "It serves as a reference point for measuring project cost performance." at bounding box center [365, 138] width 353 height 23
click at [189, 124] on input "b. It serves as a reference point for measuring project cost performance." at bounding box center [189, 120] width 0 height 7
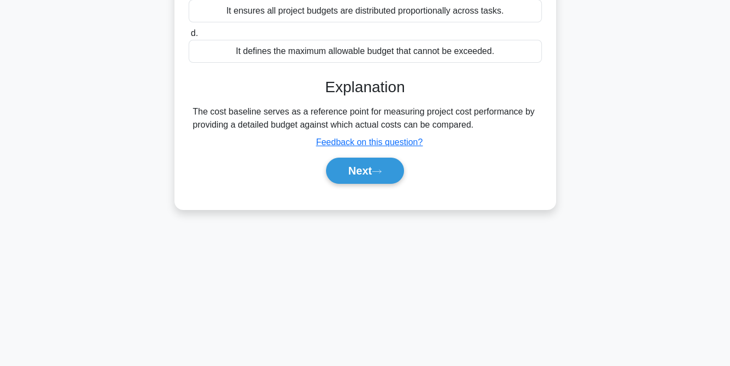
scroll to position [223, 0]
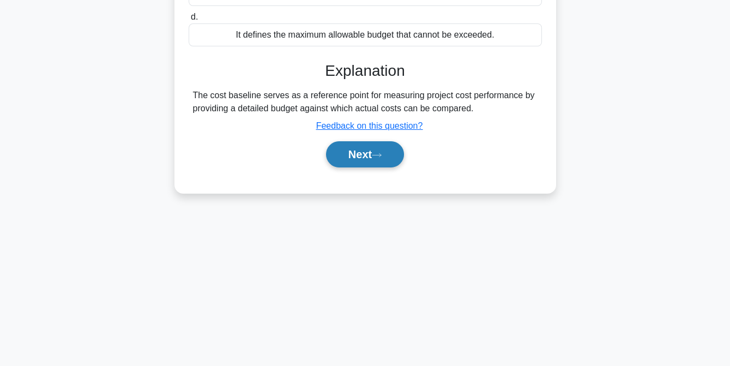
click at [346, 153] on button "Next" at bounding box center [365, 154] width 78 height 26
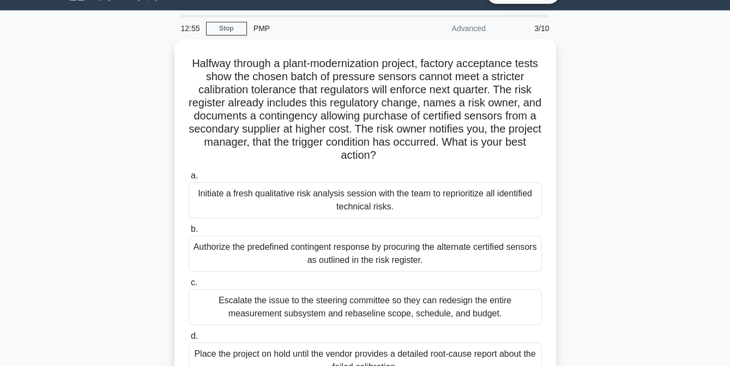
scroll to position [24, 0]
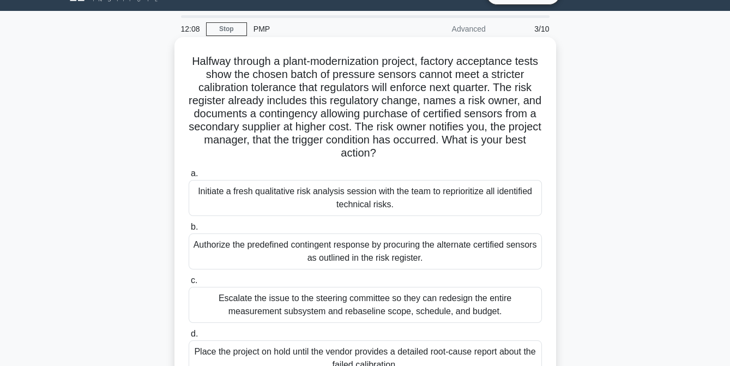
click at [257, 201] on div "Initiate a fresh qualitative risk analysis session with the team to reprioritiz…" at bounding box center [365, 198] width 353 height 36
click at [189, 177] on input "a. Initiate a fresh qualitative risk analysis session with the team to repriori…" at bounding box center [189, 173] width 0 height 7
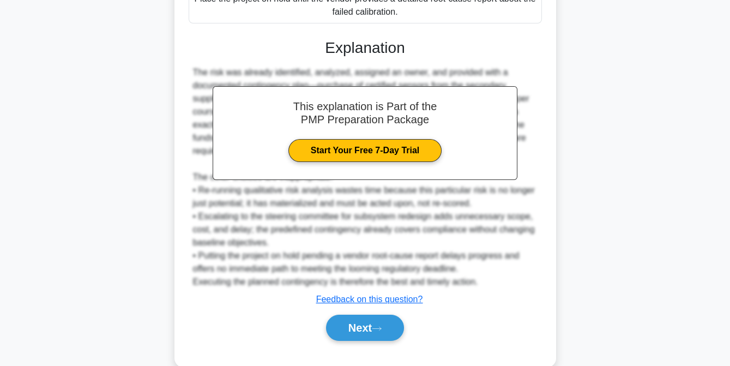
scroll to position [398, 0]
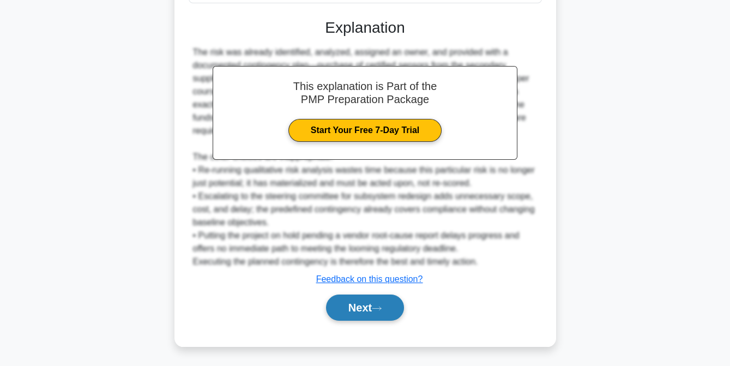
click at [353, 307] on button "Next" at bounding box center [365, 308] width 78 height 26
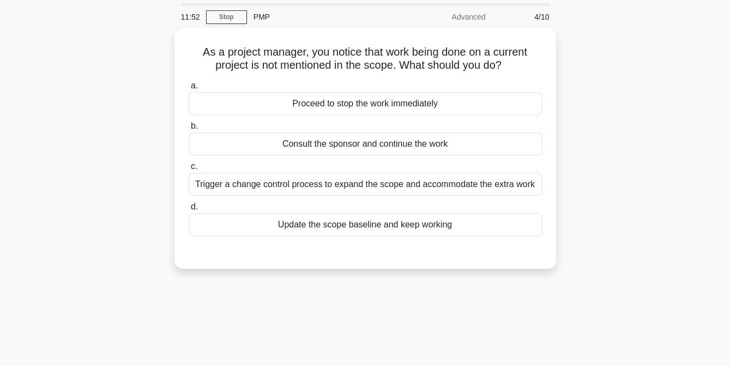
scroll to position [35, 0]
click at [322, 147] on div "Consult the sponsor and continue the work" at bounding box center [365, 142] width 353 height 23
click at [189, 128] on input "b. Consult the sponsor and continue the work" at bounding box center [189, 124] width 0 height 7
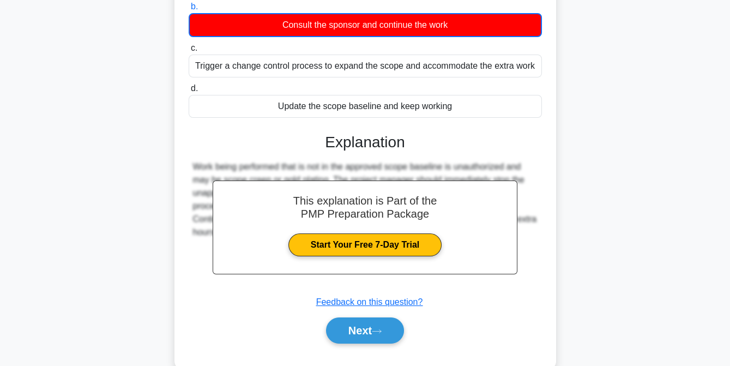
scroll to position [223, 0]
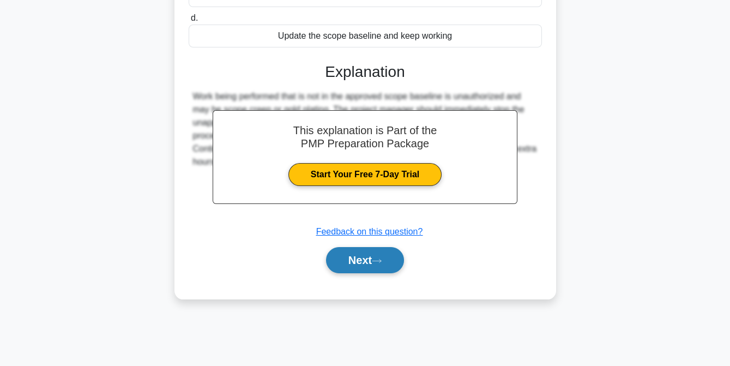
click at [366, 261] on button "Next" at bounding box center [365, 260] width 78 height 26
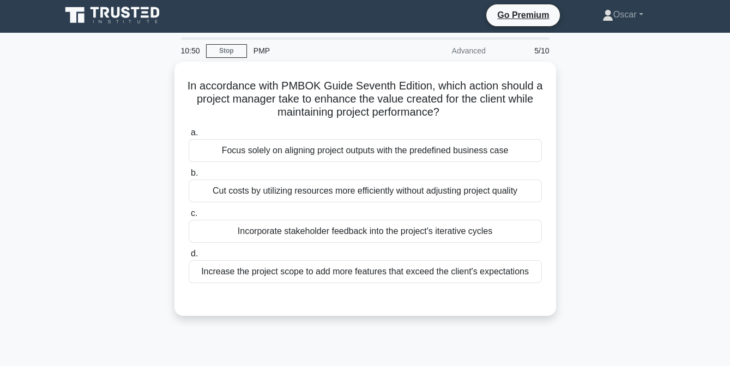
scroll to position [0, 0]
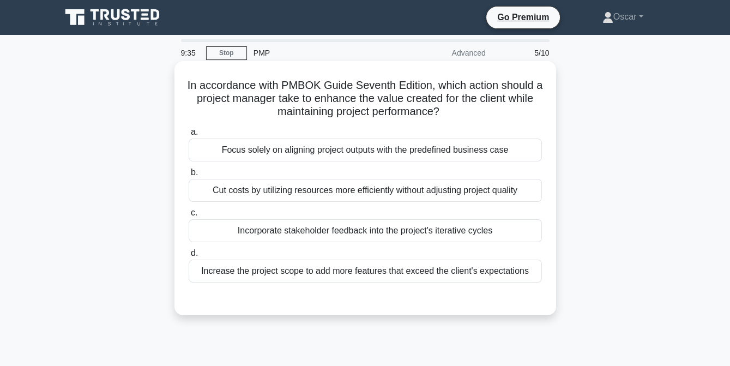
click at [401, 235] on div "Incorporate stakeholder feedback into the project's iterative cycles" at bounding box center [365, 230] width 353 height 23
click at [189, 217] on input "c. Incorporate stakeholder feedback into the project's iterative cycles" at bounding box center [189, 212] width 0 height 7
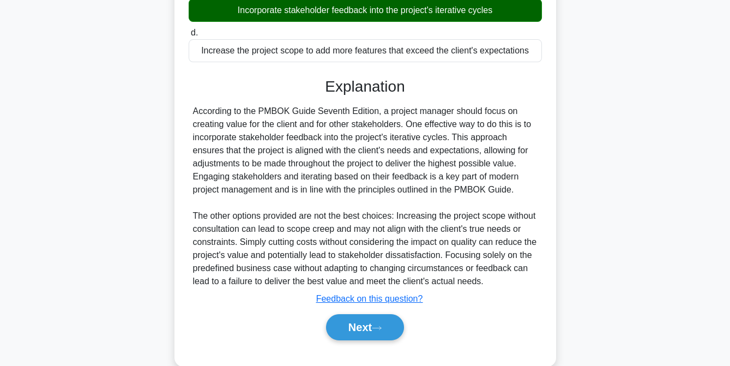
scroll to position [220, 0]
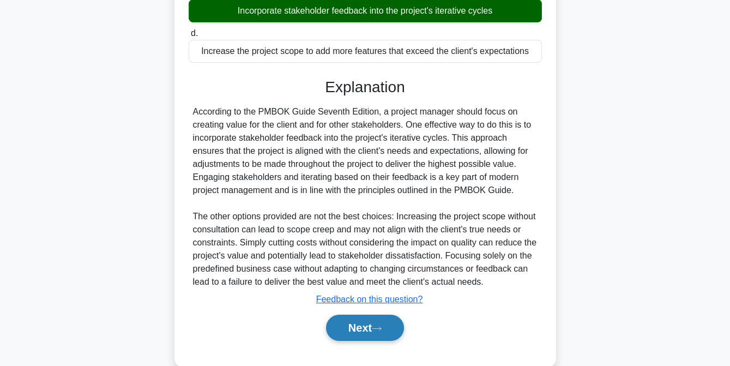
click at [362, 332] on button "Next" at bounding box center [365, 328] width 78 height 26
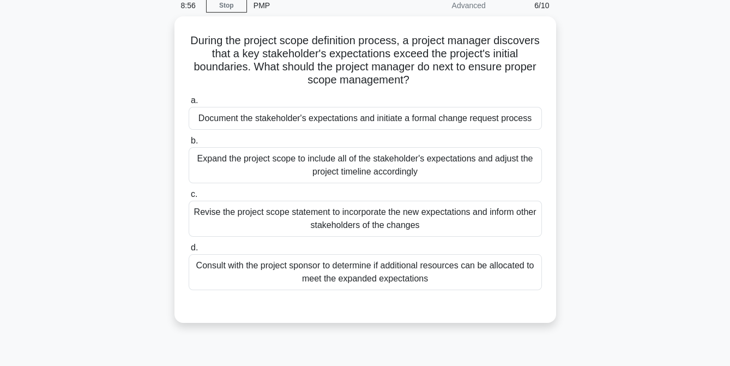
scroll to position [47, 0]
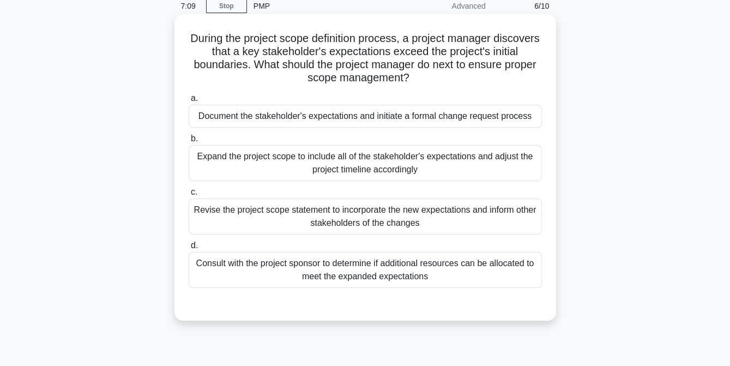
click at [358, 175] on div "Expand the project scope to include all of the stakeholder's expectations and a…" at bounding box center [365, 163] width 353 height 36
click at [189, 142] on input "b. Expand the project scope to include all of the stakeholder's expectations an…" at bounding box center [189, 138] width 0 height 7
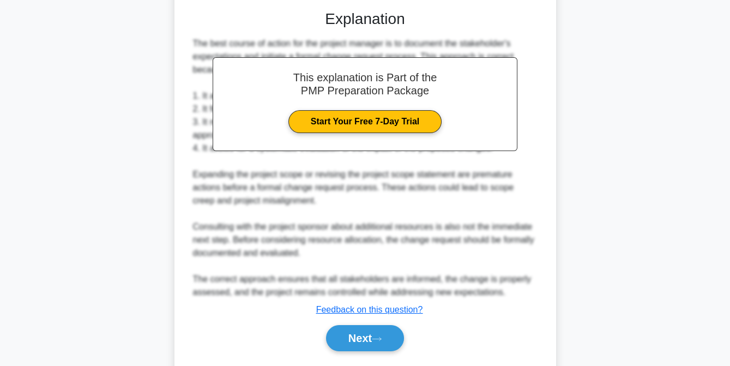
scroll to position [372, 0]
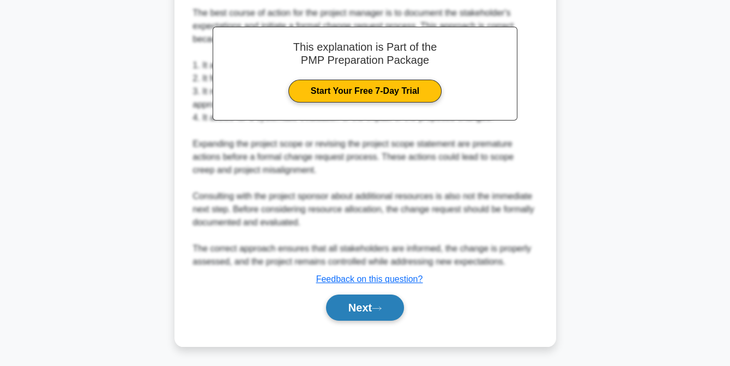
click at [362, 304] on button "Next" at bounding box center [365, 308] width 78 height 26
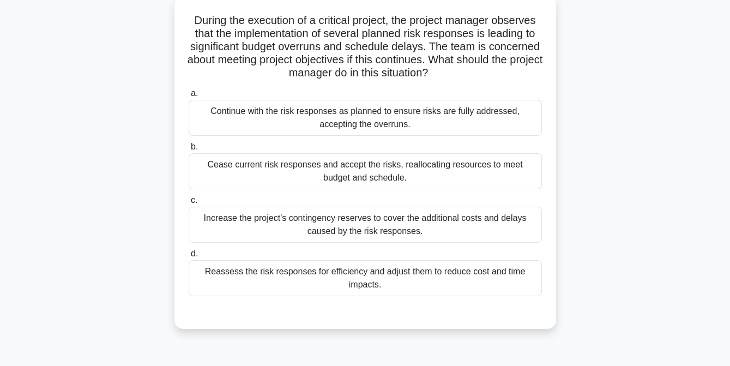
scroll to position [67, 0]
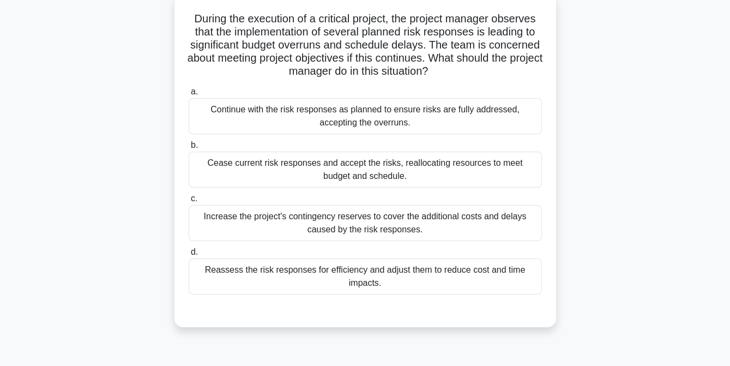
click at [320, 274] on div "Reassess the risk responses for efficiency and adjust them to reduce cost and t…" at bounding box center [365, 277] width 353 height 36
click at [189, 256] on input "d. Reassess the risk responses for efficiency and adjust them to reduce cost an…" at bounding box center [189, 252] width 0 height 7
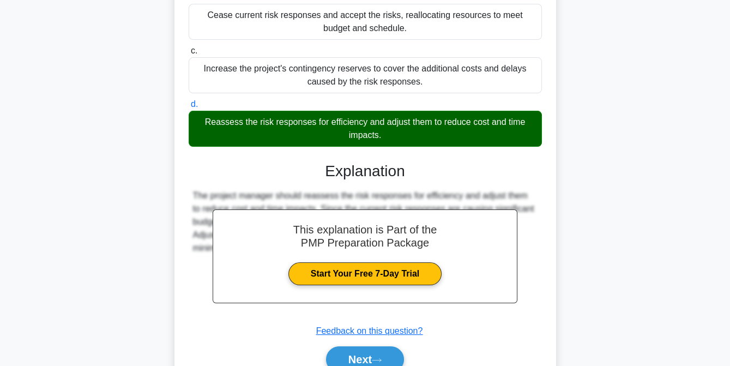
scroll to position [266, 0]
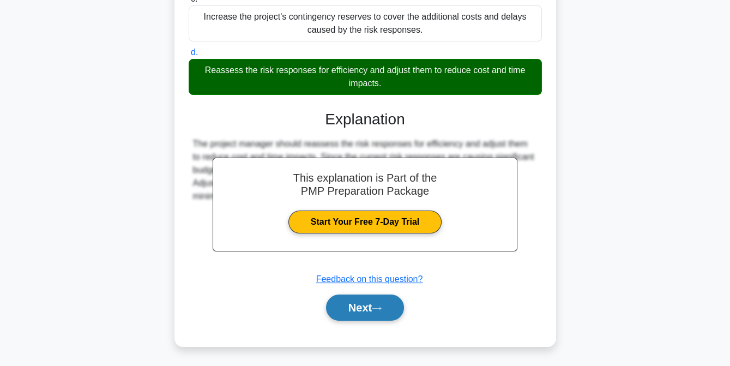
click at [353, 307] on button "Next" at bounding box center [365, 308] width 78 height 26
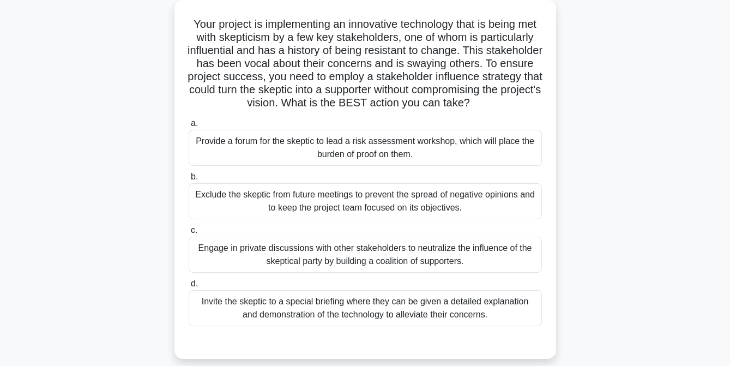
scroll to position [64, 0]
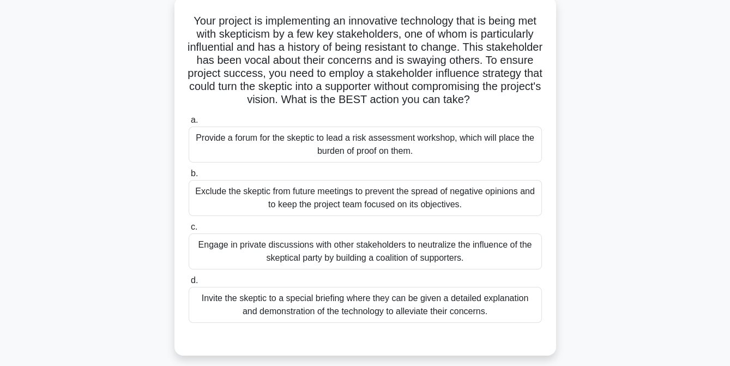
click at [355, 323] on div "Invite the skeptic to a special briefing where they can be given a detailed exp…" at bounding box center [365, 305] width 353 height 36
click at [189, 284] on input "d. Invite the skeptic to a special briefing where they can be given a detailed …" at bounding box center [189, 280] width 0 height 7
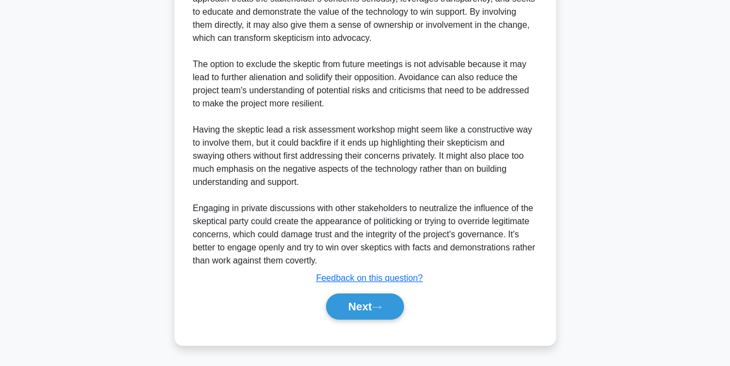
scroll to position [469, 0]
click at [357, 310] on button "Next" at bounding box center [365, 306] width 78 height 26
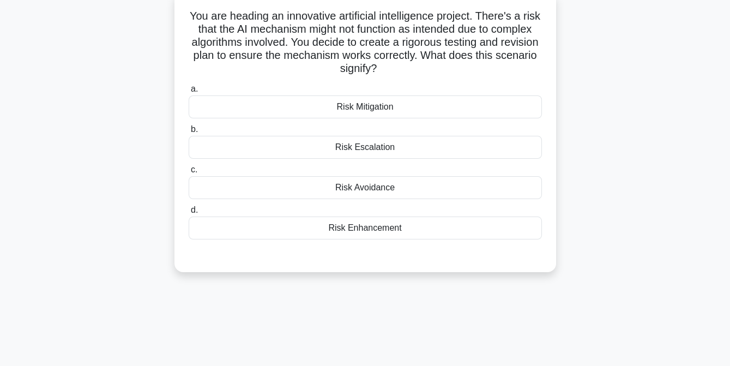
scroll to position [63, 0]
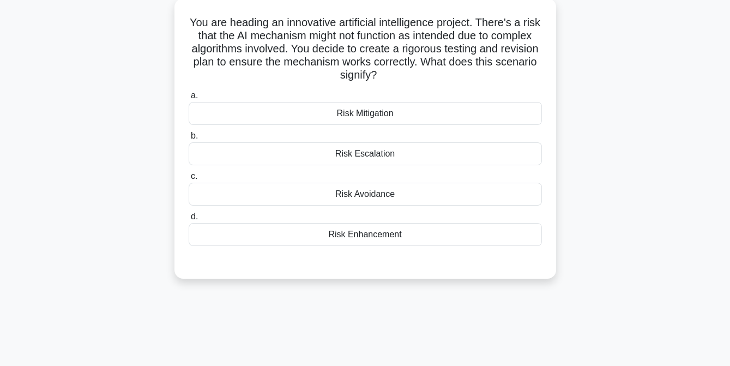
click at [368, 232] on div "Risk Enhancement" at bounding box center [365, 234] width 353 height 23
click at [189, 220] on input "d. Risk Enhancement" at bounding box center [189, 216] width 0 height 7
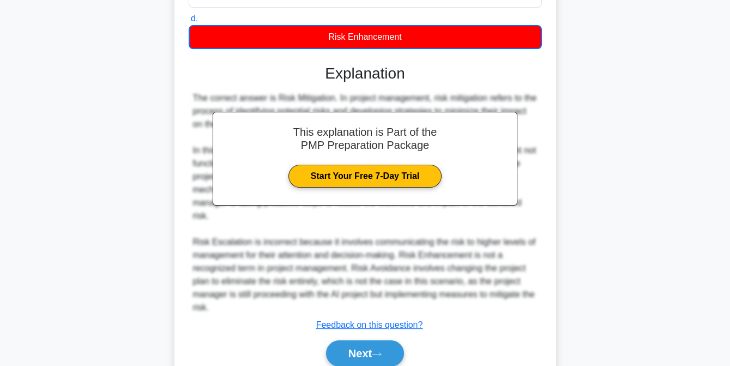
scroll to position [307, 0]
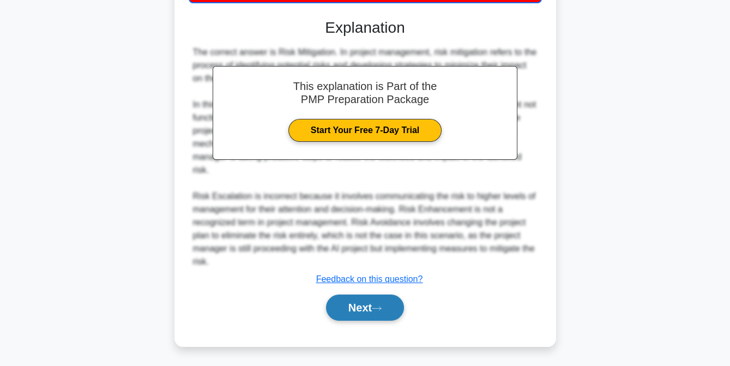
click at [358, 307] on button "Next" at bounding box center [365, 308] width 78 height 26
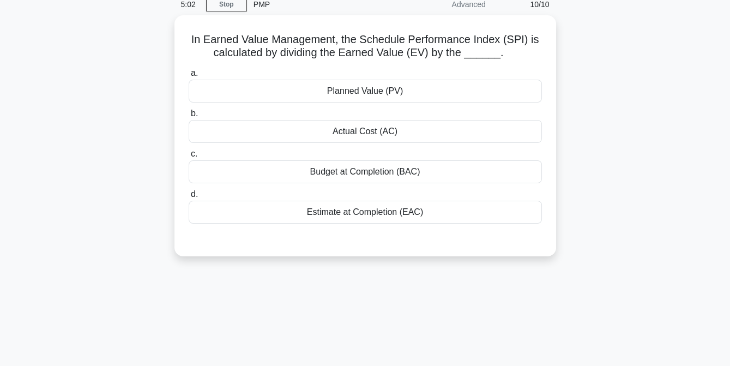
scroll to position [44, 0]
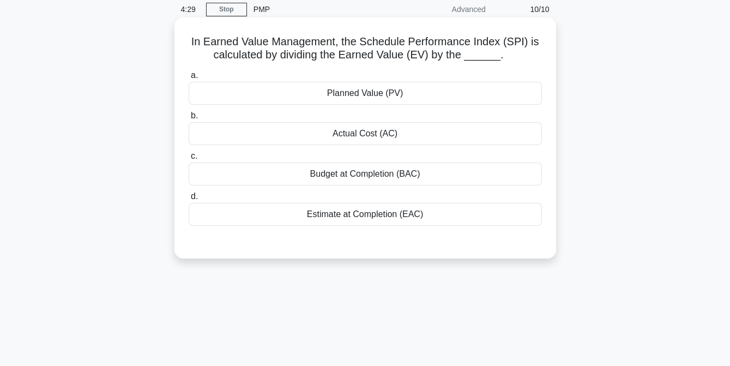
click at [412, 92] on div "Planned Value (PV)" at bounding box center [365, 93] width 353 height 23
click at [189, 79] on input "a. Planned Value (PV)" at bounding box center [189, 75] width 0 height 7
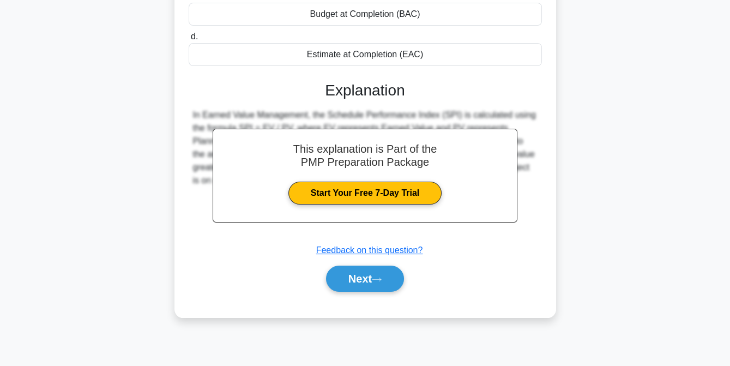
scroll to position [223, 0]
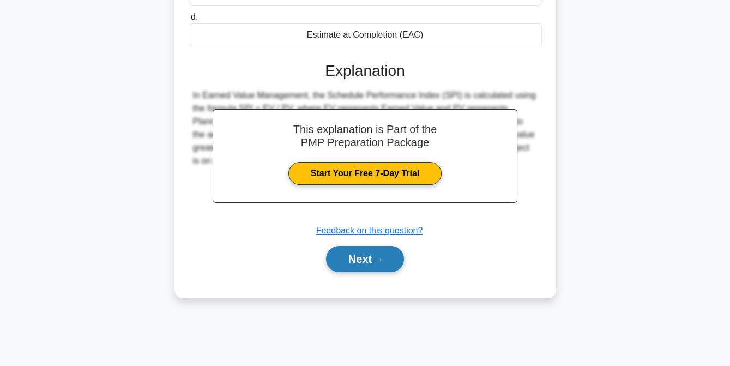
click at [367, 254] on button "Next" at bounding box center [365, 259] width 78 height 26
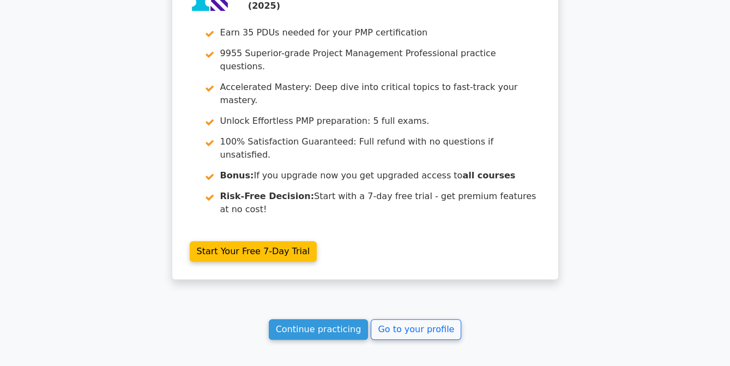
scroll to position [1950, 0]
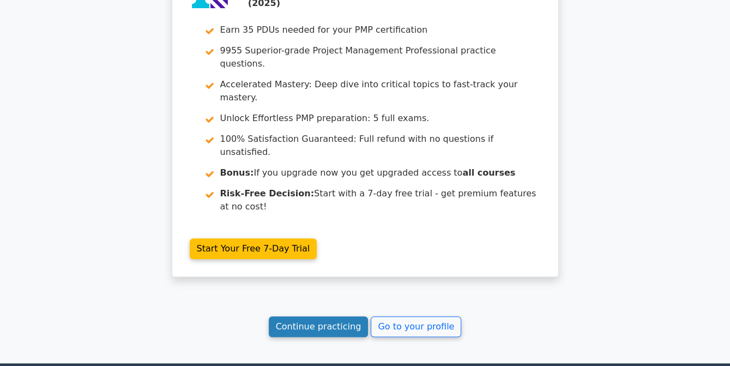
click at [322, 316] on link "Continue practicing" at bounding box center [319, 326] width 100 height 21
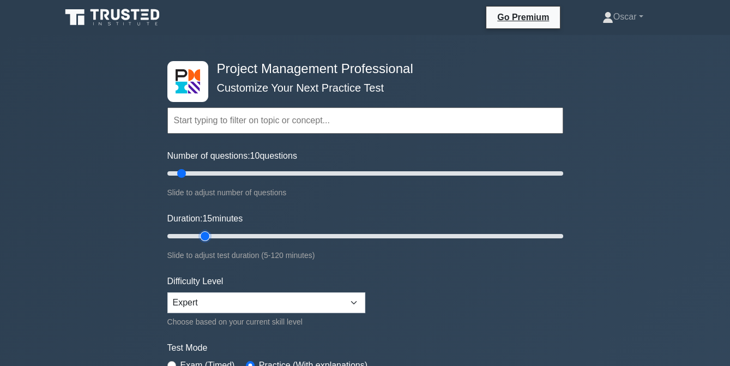
type input "15"
click at [203, 232] on input "Duration: 15 minutes" at bounding box center [365, 236] width 396 height 13
click at [207, 128] on input "text" at bounding box center [365, 120] width 396 height 26
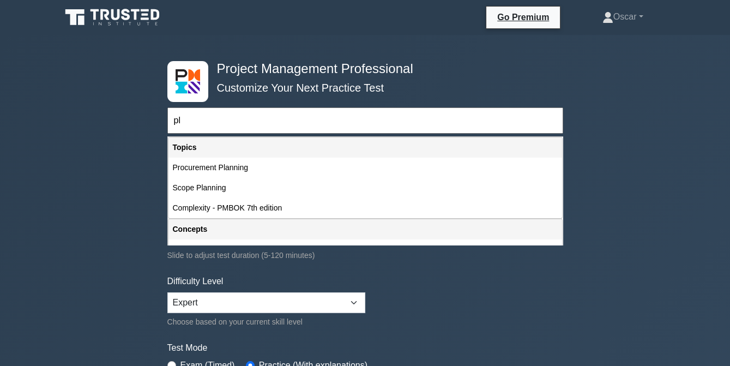
type input "p"
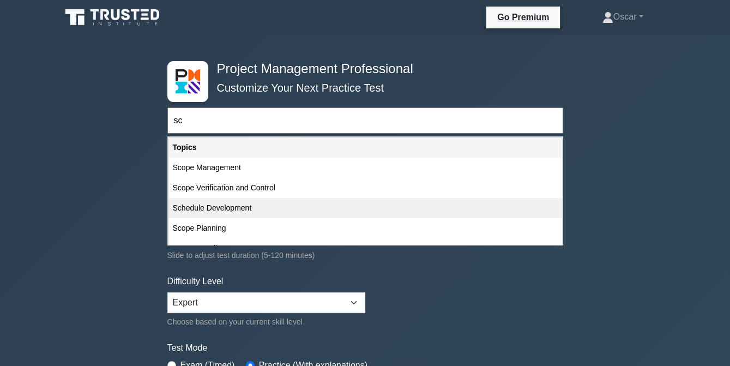
click at [212, 208] on div "Schedule Development" at bounding box center [366, 208] width 394 height 20
type input "Schedule Development"
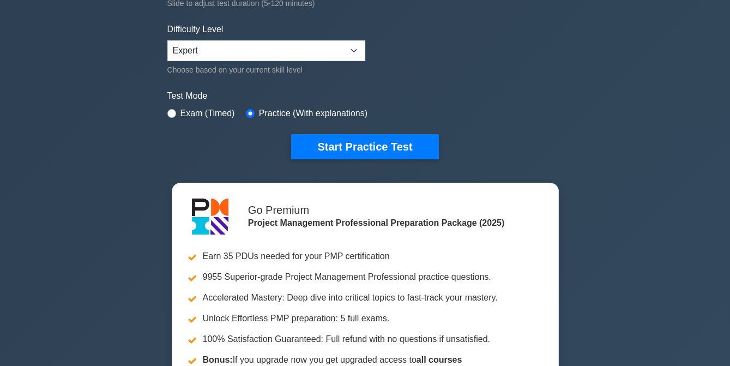
scroll to position [251, 0]
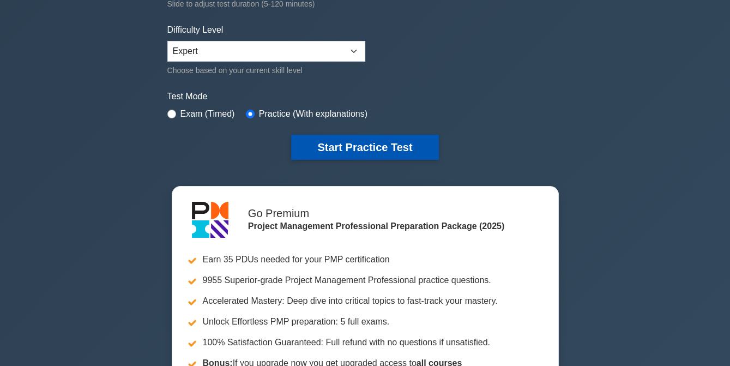
click at [349, 151] on button "Start Practice Test" at bounding box center [364, 147] width 147 height 25
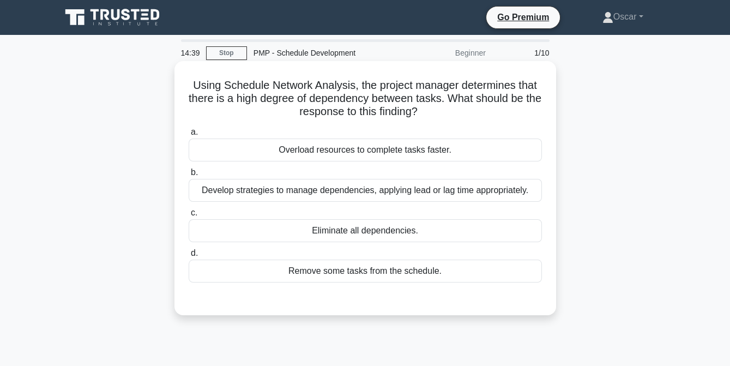
click at [315, 194] on div "Develop strategies to manage dependencies, applying lead or lag time appropriat…" at bounding box center [365, 190] width 353 height 23
click at [189, 176] on input "b. Develop strategies to manage dependencies, applying lead or lag time appropr…" at bounding box center [189, 172] width 0 height 7
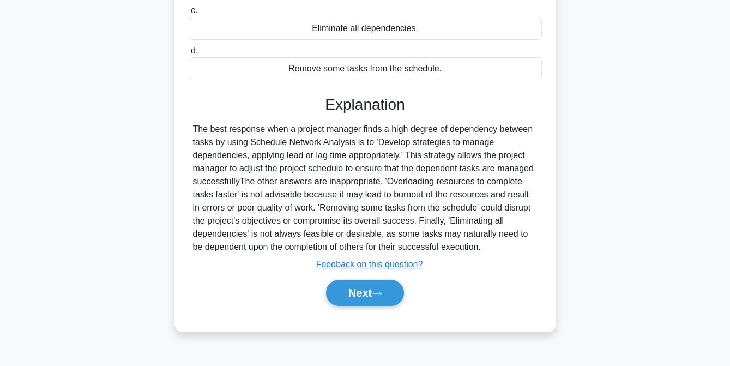
scroll to position [203, 0]
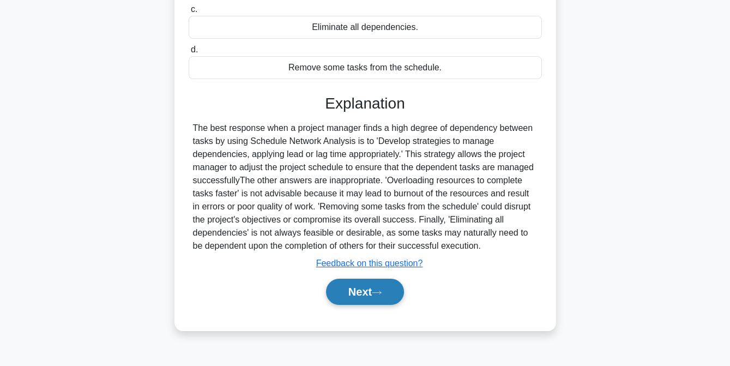
click at [359, 289] on button "Next" at bounding box center [365, 292] width 78 height 26
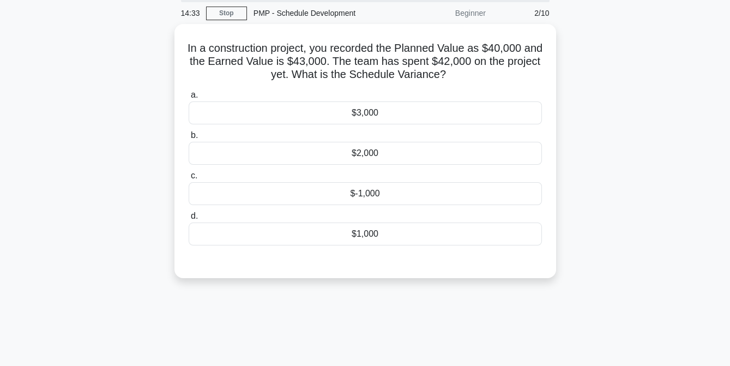
scroll to position [34, 0]
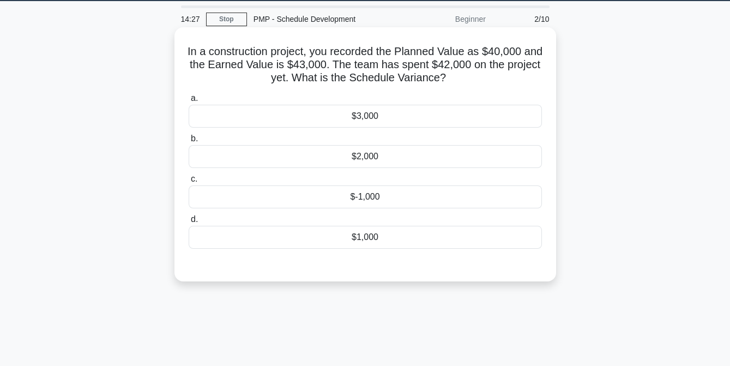
click at [349, 120] on div "$3,000" at bounding box center [365, 116] width 353 height 23
click at [189, 102] on input "a. $3,000" at bounding box center [189, 98] width 0 height 7
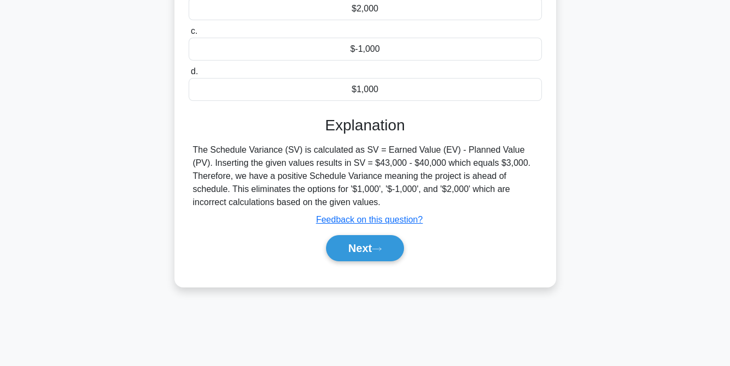
scroll to position [223, 0]
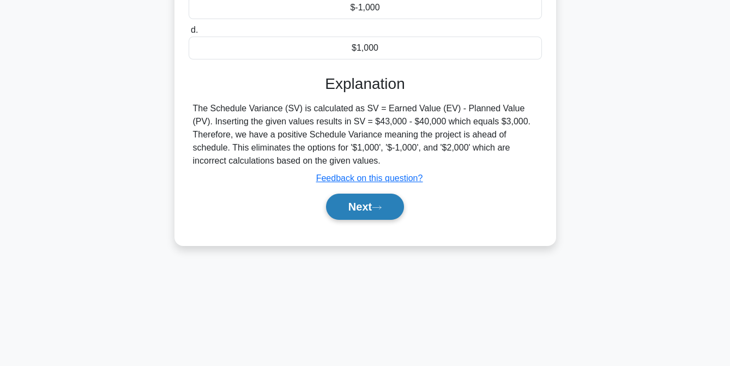
click at [362, 212] on button "Next" at bounding box center [365, 207] width 78 height 26
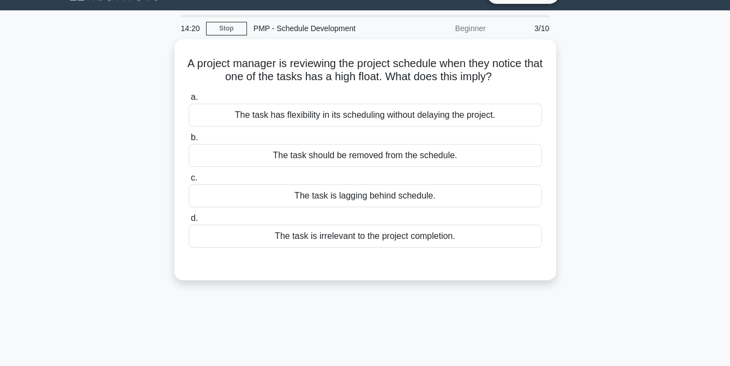
scroll to position [25, 0]
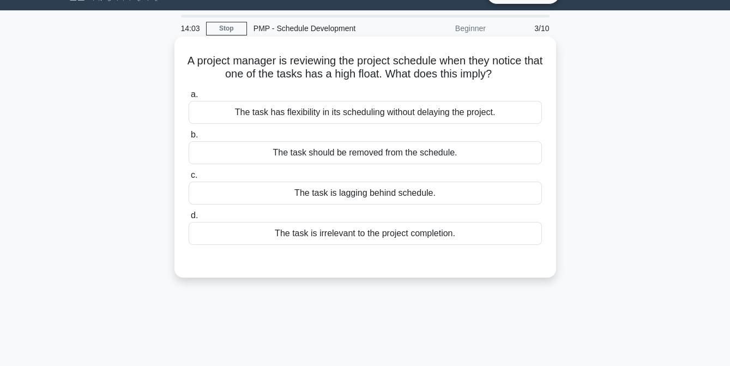
click at [362, 115] on div "The task has flexibility in its scheduling without delaying the project." at bounding box center [365, 112] width 353 height 23
click at [189, 98] on input "a. The task has flexibility in its scheduling without delaying the project." at bounding box center [189, 94] width 0 height 7
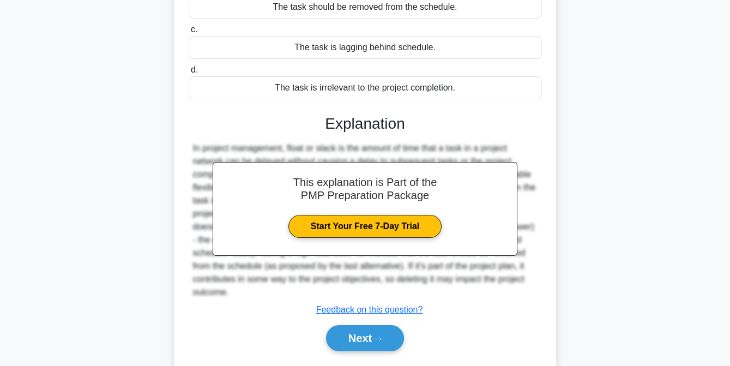
scroll to position [223, 0]
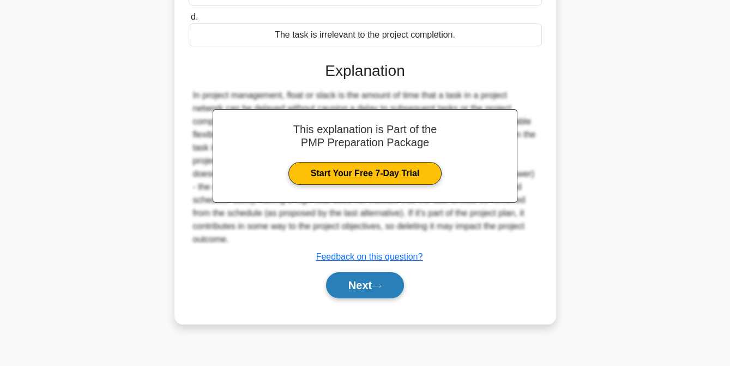
click at [361, 283] on button "Next" at bounding box center [365, 285] width 78 height 26
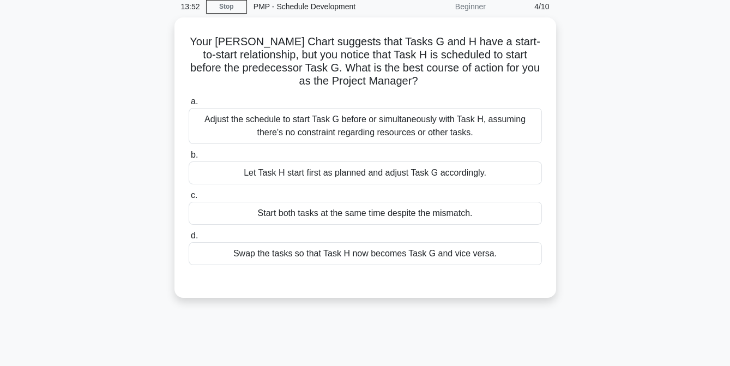
scroll to position [46, 0]
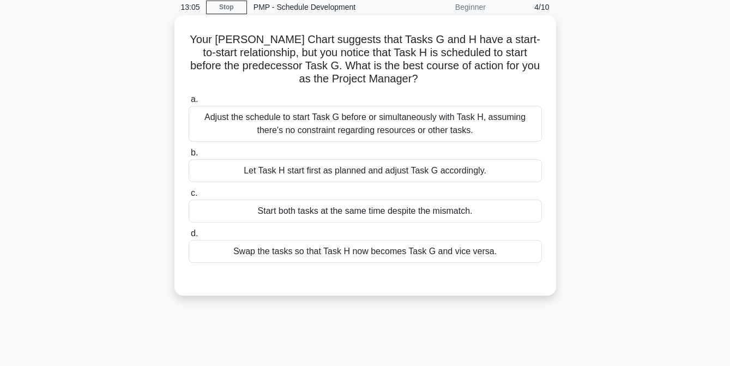
click at [367, 172] on div "Let Task H start first as planned and adjust Task G accordingly." at bounding box center [365, 170] width 353 height 23
click at [189, 157] on input "b. Let Task H start first as planned and adjust Task G accordingly." at bounding box center [189, 152] width 0 height 7
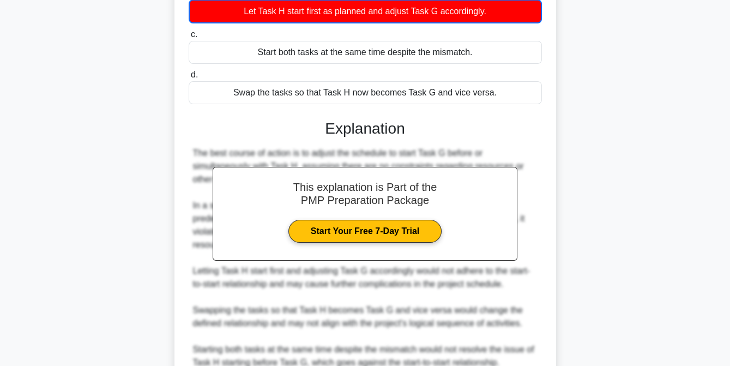
scroll to position [307, 0]
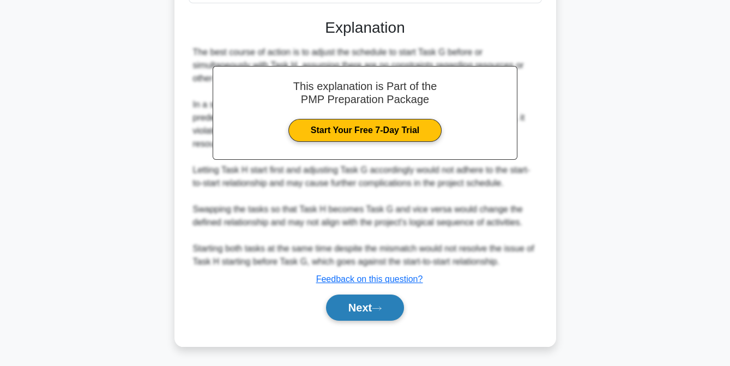
click at [364, 308] on button "Next" at bounding box center [365, 308] width 78 height 26
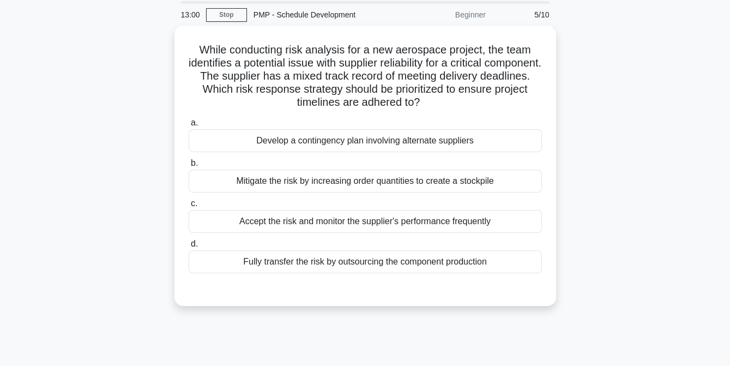
scroll to position [30, 0]
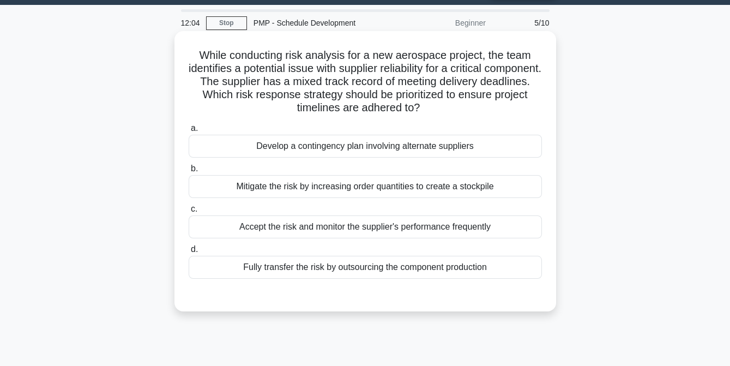
click at [368, 149] on div "Develop a contingency plan involving alternate suppliers" at bounding box center [365, 146] width 353 height 23
click at [189, 132] on input "a. Develop a contingency plan involving alternate suppliers" at bounding box center [189, 128] width 0 height 7
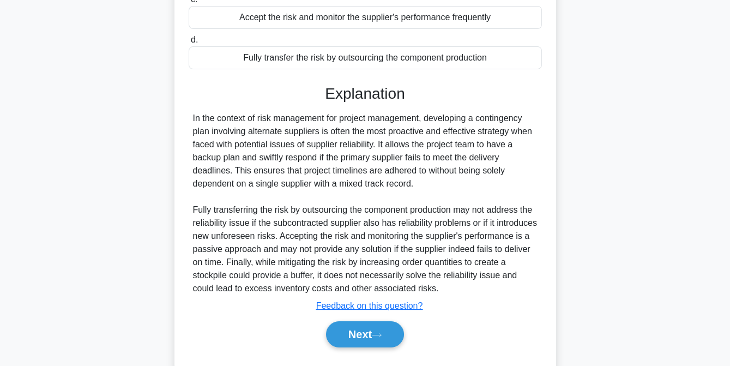
scroll to position [266, 0]
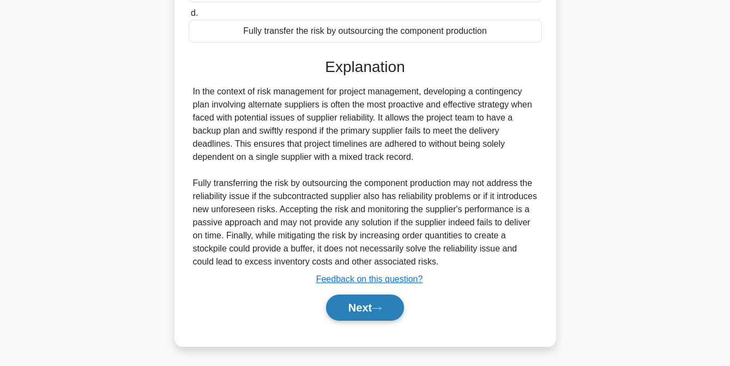
click at [357, 305] on button "Next" at bounding box center [365, 308] width 78 height 26
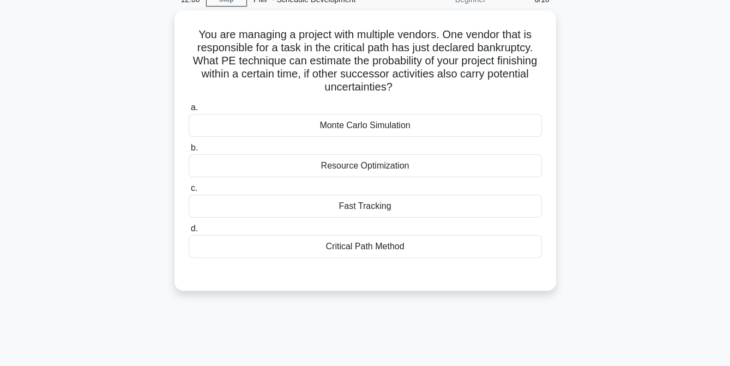
scroll to position [51, 0]
click at [349, 127] on div "Monte Carlo Simulation" at bounding box center [365, 125] width 353 height 23
click at [189, 111] on input "a. Monte Carlo Simulation" at bounding box center [189, 107] width 0 height 7
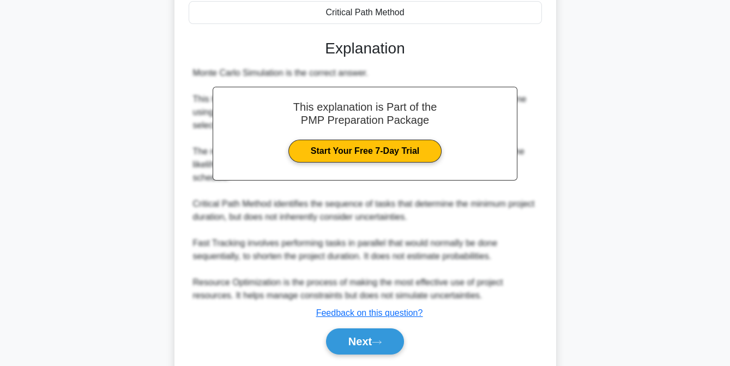
scroll to position [286, 0]
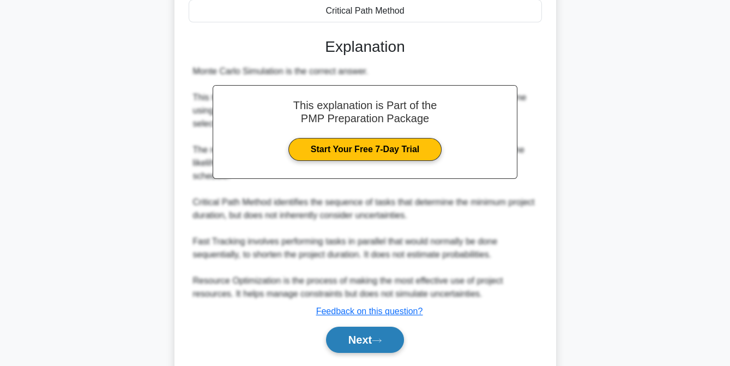
click at [354, 333] on button "Next" at bounding box center [365, 340] width 78 height 26
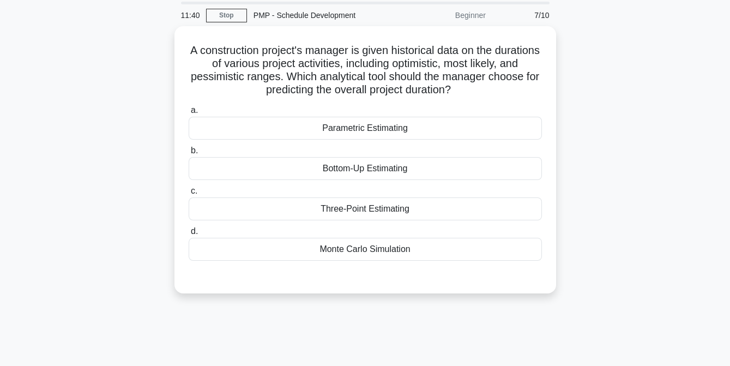
scroll to position [37, 0]
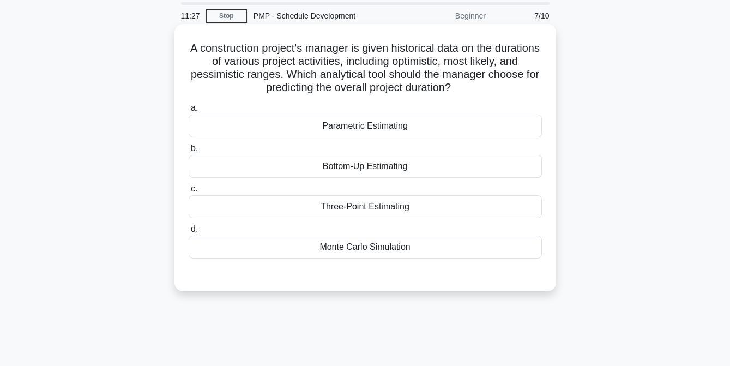
click at [368, 203] on div "Three-Point Estimating" at bounding box center [365, 206] width 353 height 23
click at [189, 193] on input "c. Three-Point Estimating" at bounding box center [189, 188] width 0 height 7
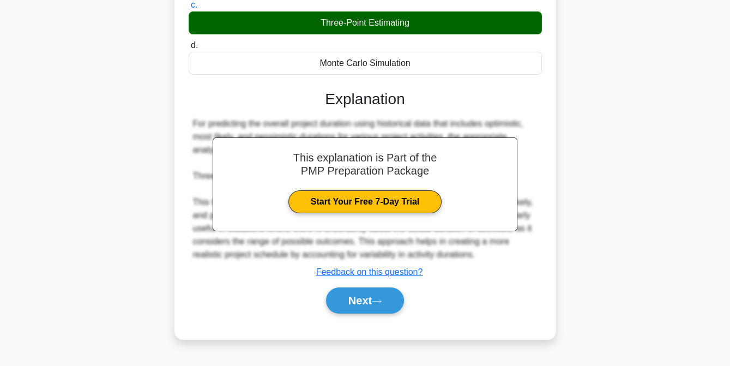
scroll to position [223, 0]
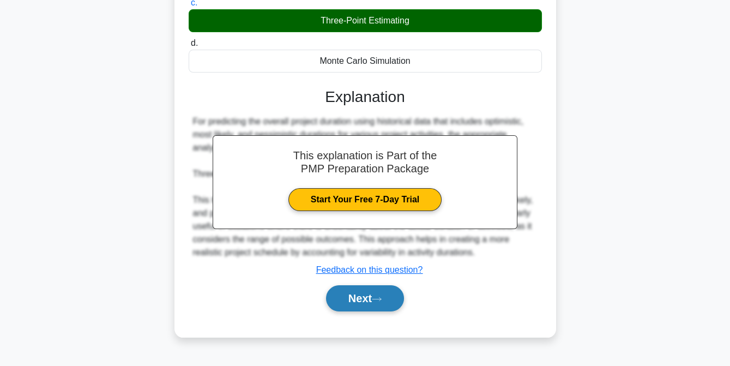
click at [358, 295] on button "Next" at bounding box center [365, 298] width 78 height 26
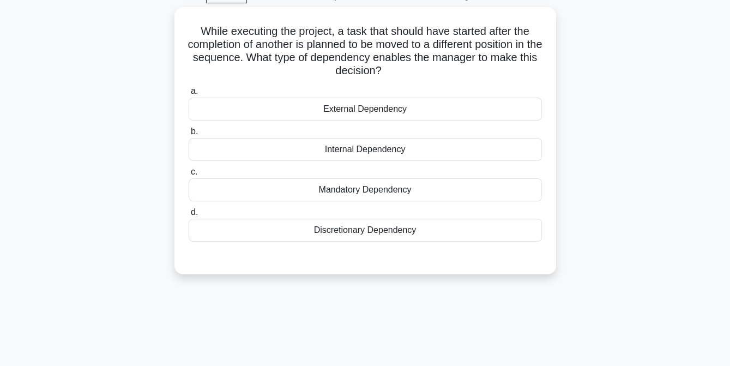
scroll to position [57, 0]
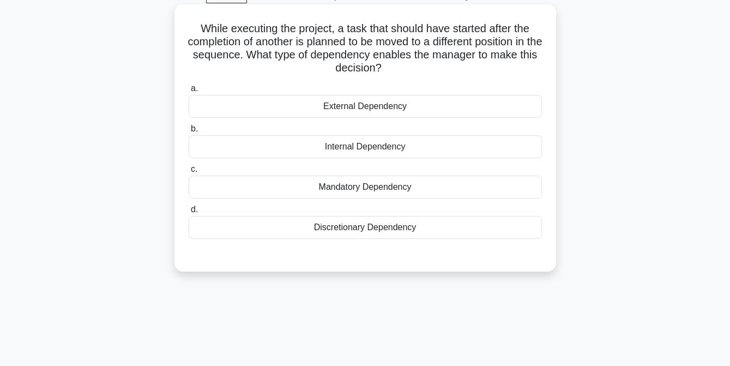
click at [339, 147] on div "Internal Dependency" at bounding box center [365, 146] width 353 height 23
click at [189, 133] on input "b. Internal Dependency" at bounding box center [189, 128] width 0 height 7
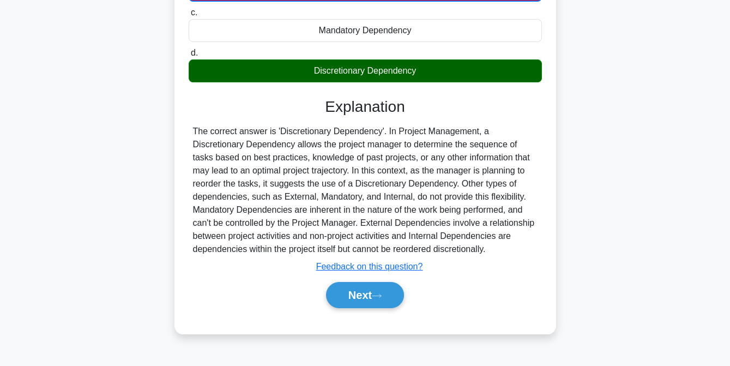
scroll to position [223, 0]
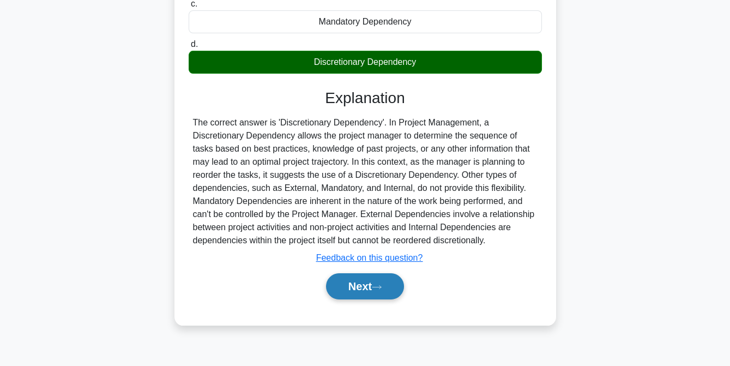
click at [357, 287] on button "Next" at bounding box center [365, 286] width 78 height 26
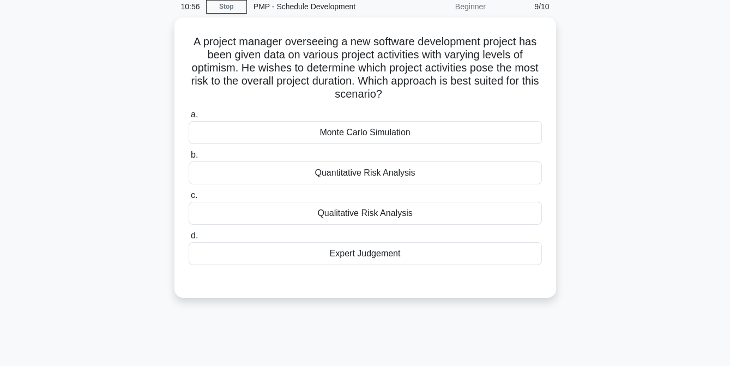
scroll to position [40, 0]
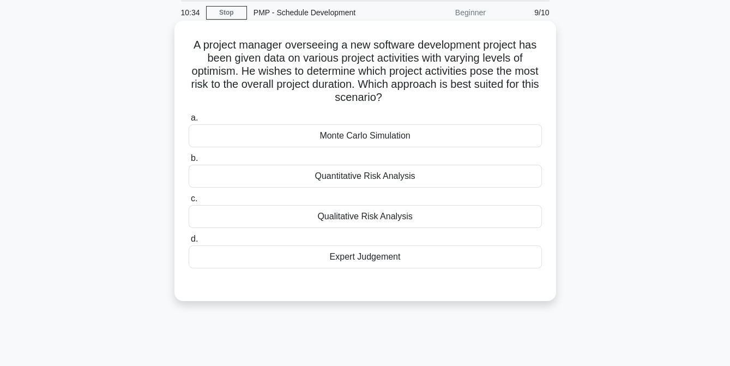
click at [345, 135] on div "Monte Carlo Simulation" at bounding box center [365, 135] width 353 height 23
click at [189, 122] on input "a. Monte Carlo Simulation" at bounding box center [189, 118] width 0 height 7
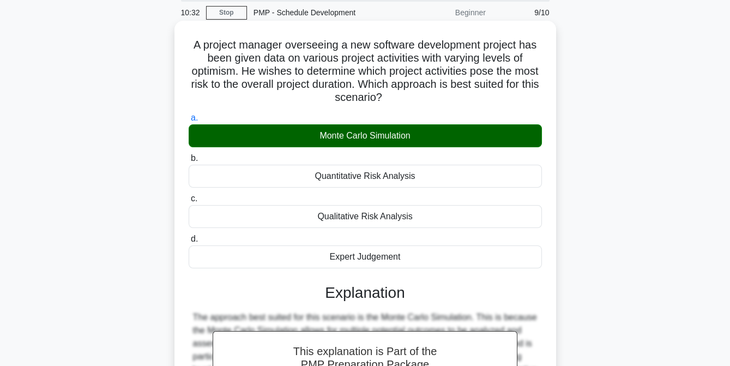
scroll to position [227, 0]
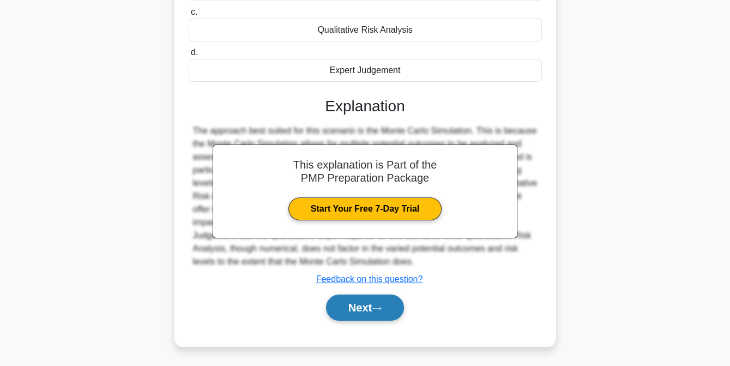
click at [356, 304] on button "Next" at bounding box center [365, 308] width 78 height 26
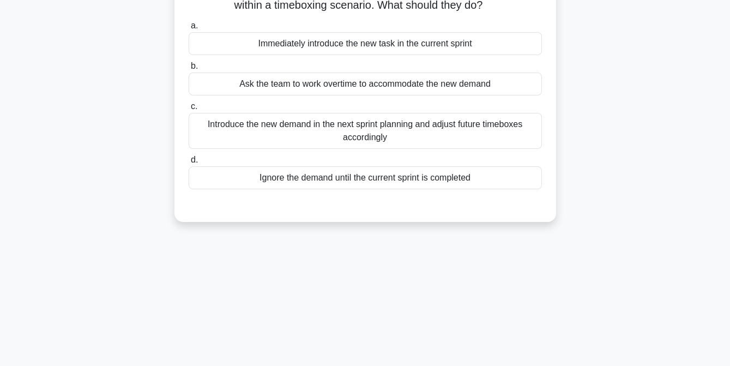
scroll to position [0, 0]
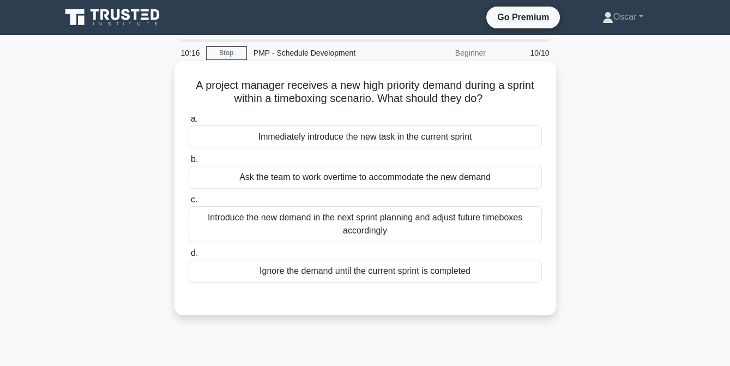
click at [374, 230] on div "Introduce the new demand in the next sprint planning and adjust future timeboxe…" at bounding box center [365, 224] width 353 height 36
click at [189, 203] on input "c. Introduce the new demand in the next sprint planning and adjust future timeb…" at bounding box center [189, 199] width 0 height 7
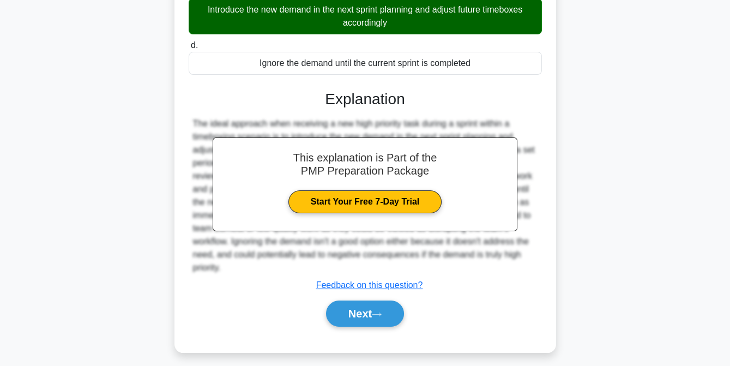
scroll to position [218, 0]
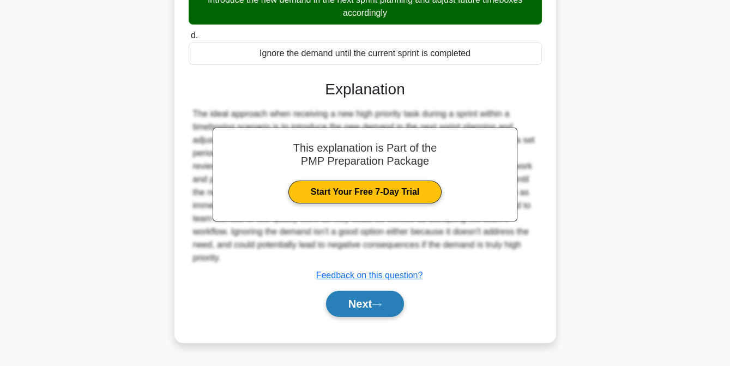
click at [360, 306] on button "Next" at bounding box center [365, 304] width 78 height 26
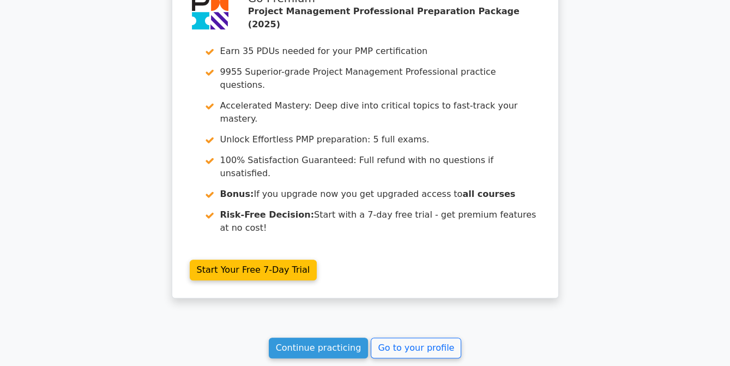
scroll to position [1798, 0]
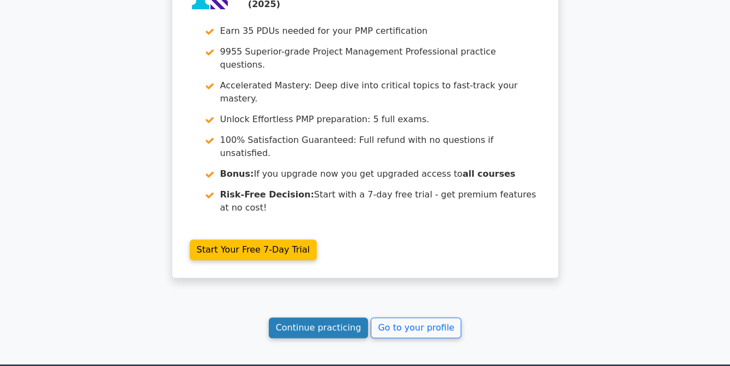
click at [335, 317] on link "Continue practicing" at bounding box center [319, 327] width 100 height 21
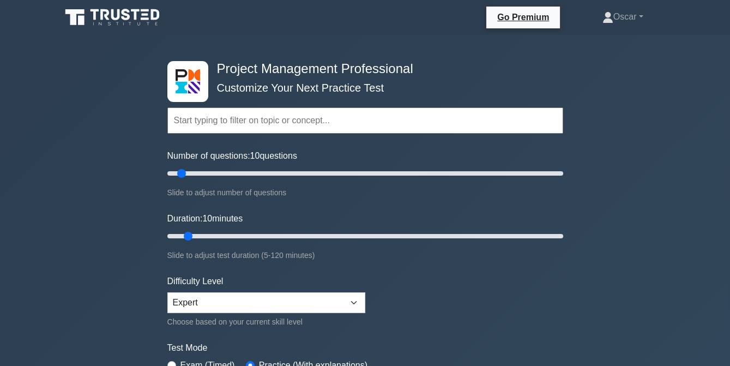
click at [198, 119] on input "text" at bounding box center [365, 120] width 396 height 26
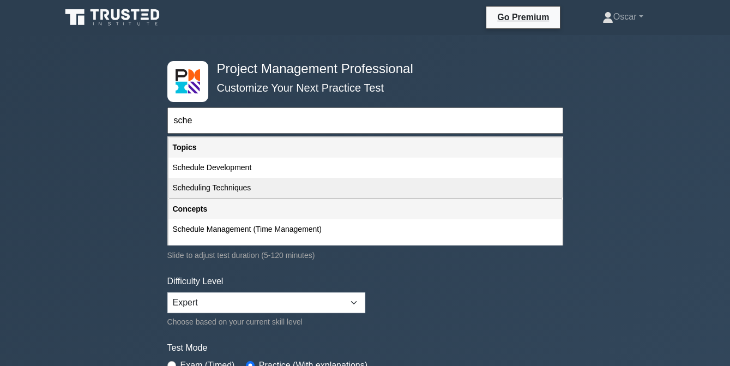
click at [201, 185] on div "Scheduling Techniques" at bounding box center [366, 188] width 394 height 20
type input "Scheduling Techniques"
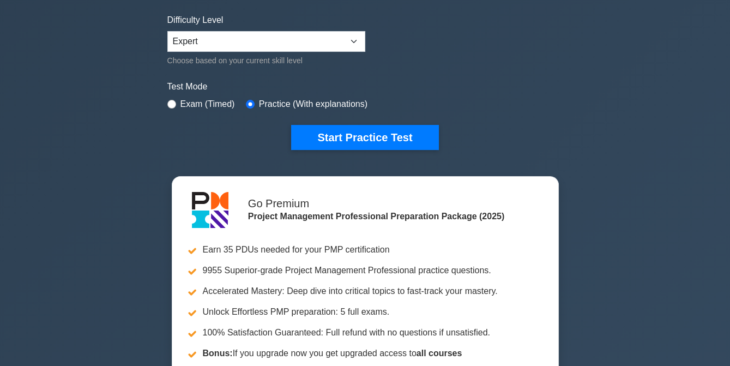
scroll to position [188, 0]
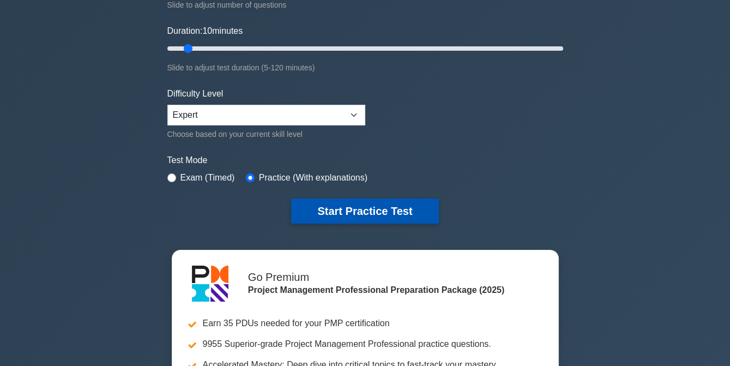
click at [358, 207] on button "Start Practice Test" at bounding box center [364, 211] width 147 height 25
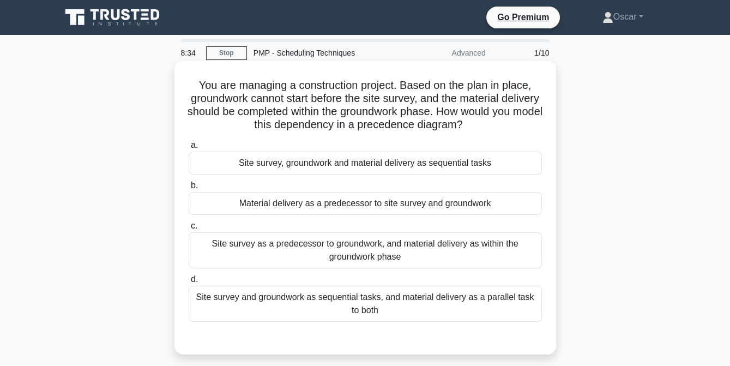
click at [406, 305] on div "Site survey and groundwork as sequential tasks, and material delivery as a para…" at bounding box center [365, 304] width 353 height 36
click at [189, 283] on input "d. Site survey and groundwork as sequential tasks, and material delivery as a p…" at bounding box center [189, 279] width 0 height 7
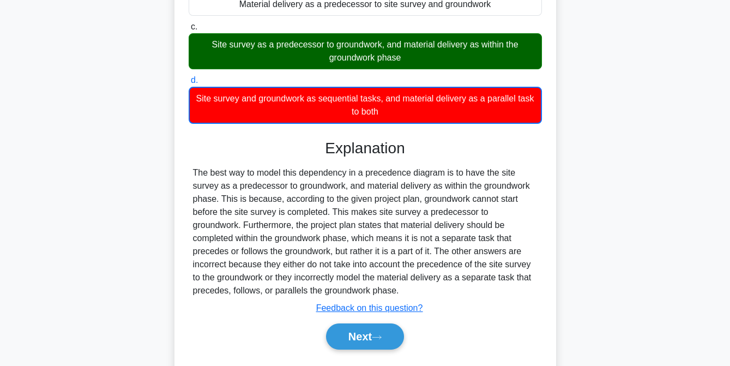
scroll to position [228, 0]
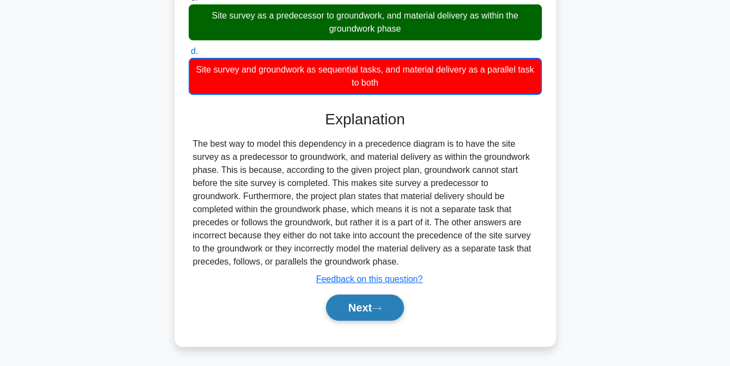
click at [361, 309] on button "Next" at bounding box center [365, 308] width 78 height 26
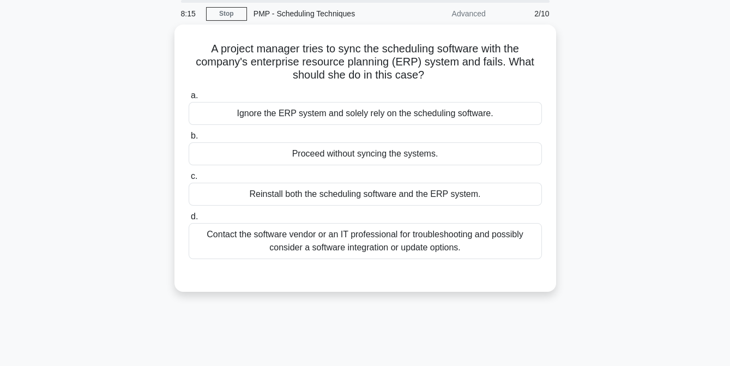
scroll to position [32, 0]
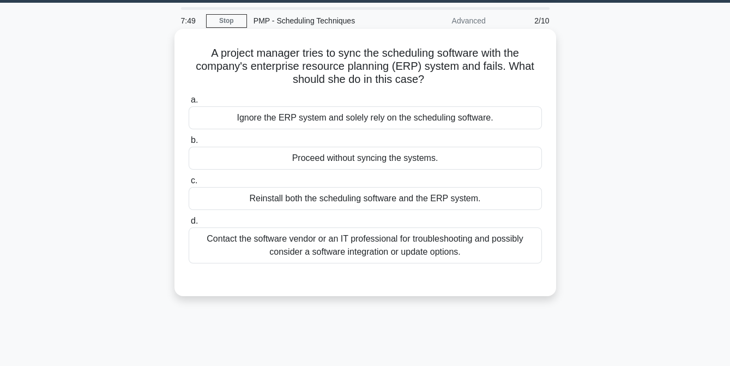
click at [378, 251] on div "Contact the software vendor or an IT professional for troubleshooting and possi…" at bounding box center [365, 245] width 353 height 36
click at [189, 225] on input "d. Contact the software vendor or an IT professional for troubleshooting and po…" at bounding box center [189, 221] width 0 height 7
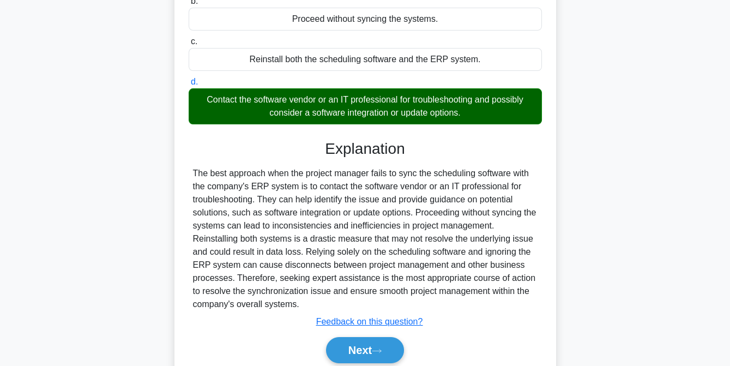
scroll to position [182, 0]
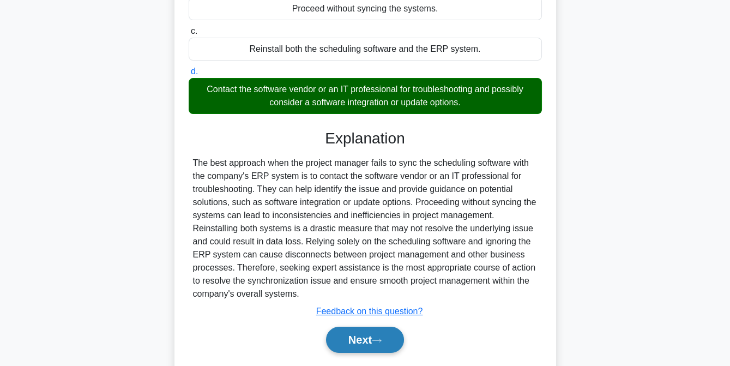
click at [374, 343] on button "Next" at bounding box center [365, 340] width 78 height 26
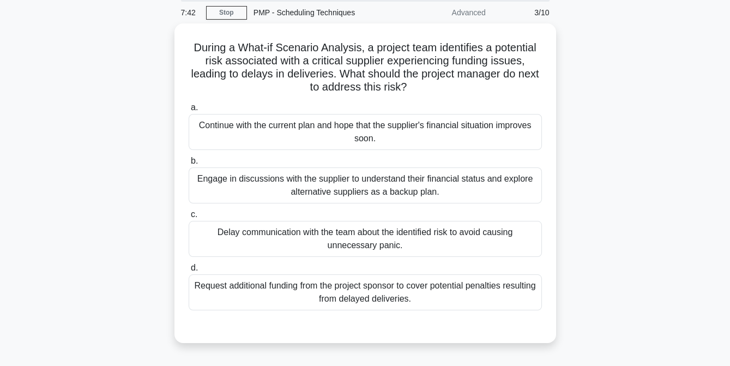
scroll to position [40, 0]
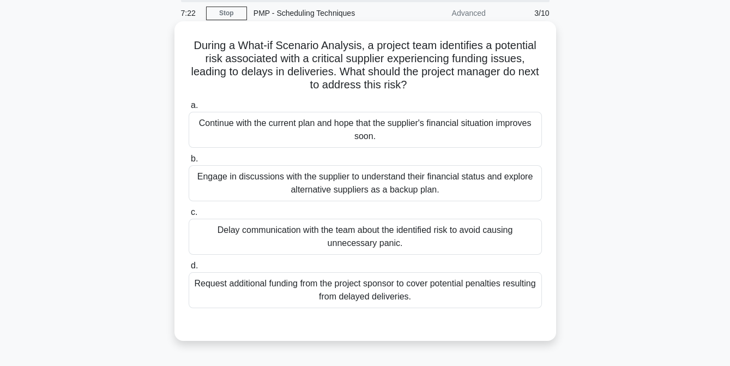
click at [397, 178] on div "Engage in discussions with the supplier to understand their financial status an…" at bounding box center [365, 183] width 353 height 36
click at [189, 163] on input "b. Engage in discussions with the supplier to understand their financial status…" at bounding box center [189, 158] width 0 height 7
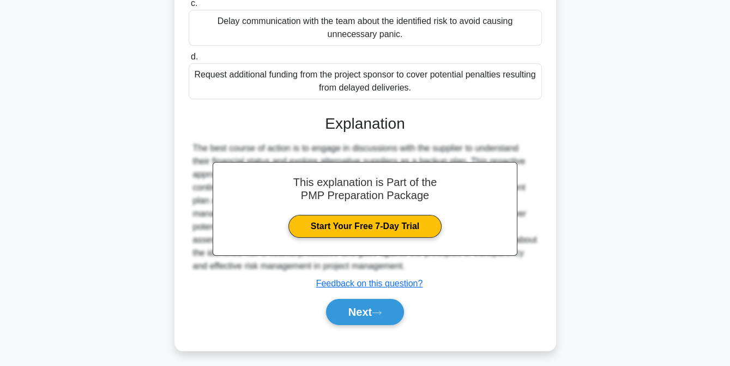
scroll to position [253, 0]
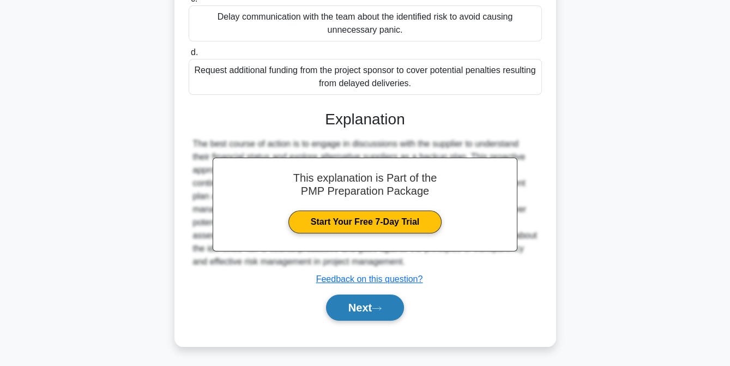
click at [369, 301] on button "Next" at bounding box center [365, 308] width 78 height 26
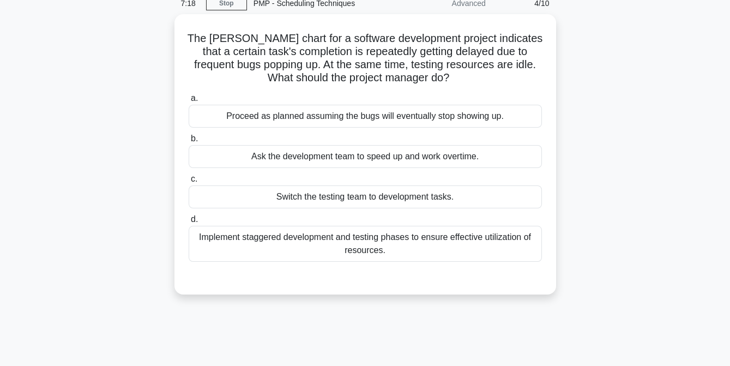
scroll to position [46, 0]
click at [346, 243] on div "Implement staggered development and testing phases to ensure effective utilizat…" at bounding box center [365, 244] width 353 height 36
click at [189, 224] on input "d. Implement staggered development and testing phases to ensure effective utili…" at bounding box center [189, 220] width 0 height 7
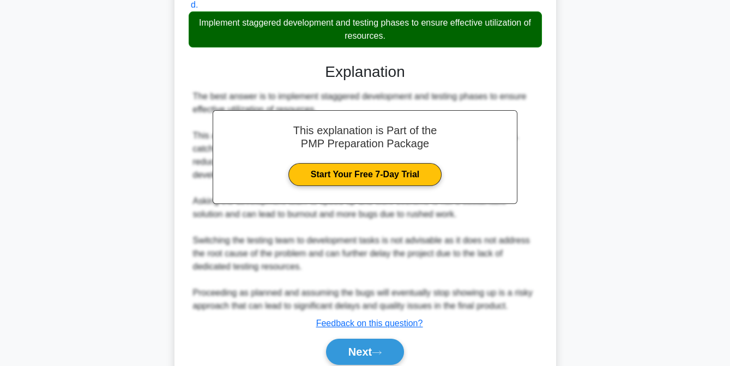
scroll to position [267, 0]
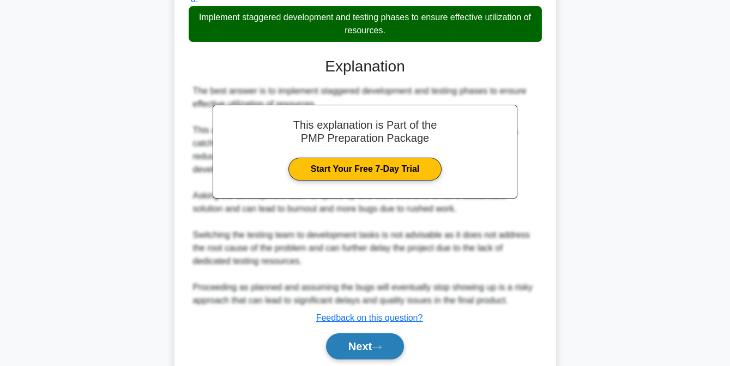
click at [351, 349] on button "Next" at bounding box center [365, 346] width 78 height 26
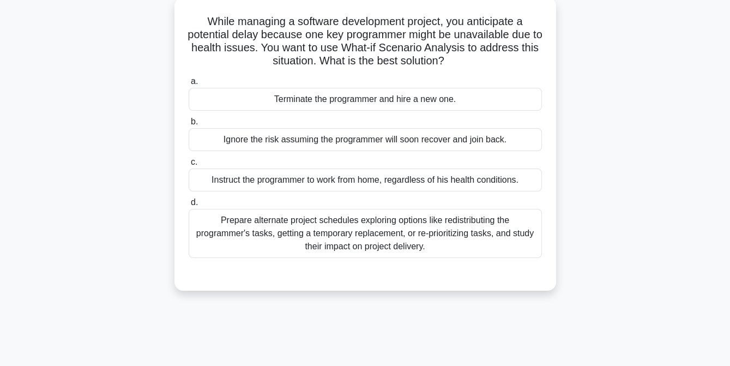
scroll to position [67, 0]
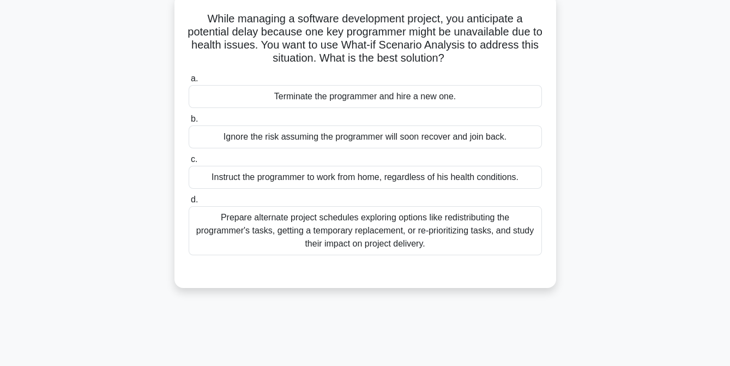
click at [329, 249] on div "Prepare alternate project schedules exploring options like redistributing the p…" at bounding box center [365, 230] width 353 height 49
click at [189, 203] on input "d. Prepare alternate project schedules exploring options like redistributing th…" at bounding box center [189, 199] width 0 height 7
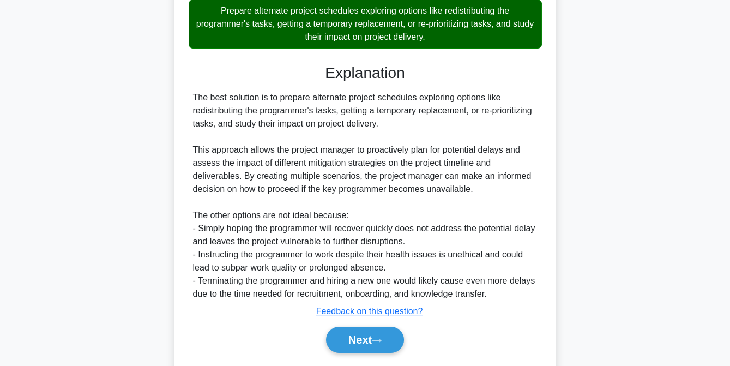
scroll to position [305, 0]
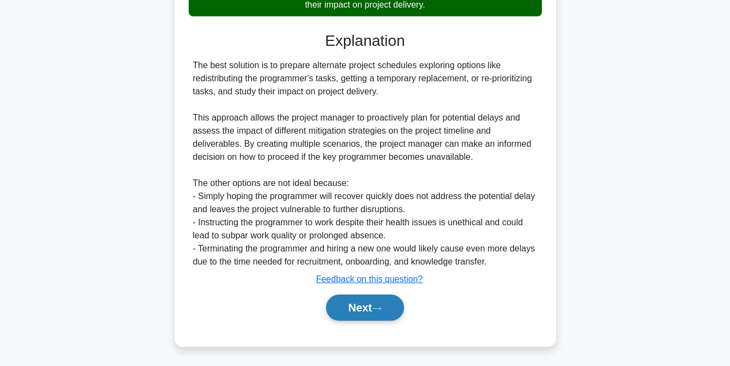
click at [353, 304] on button "Next" at bounding box center [365, 308] width 78 height 26
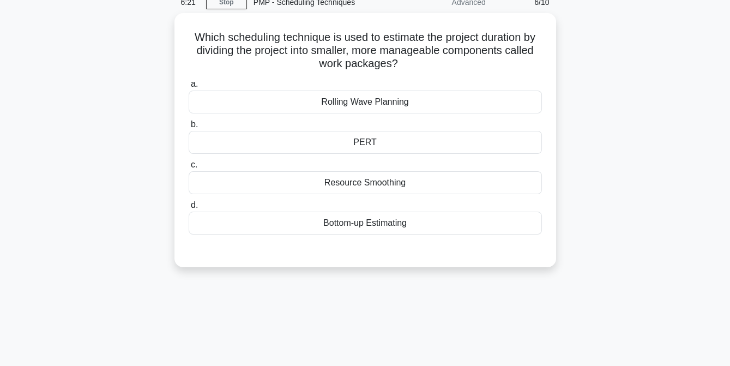
scroll to position [51, 0]
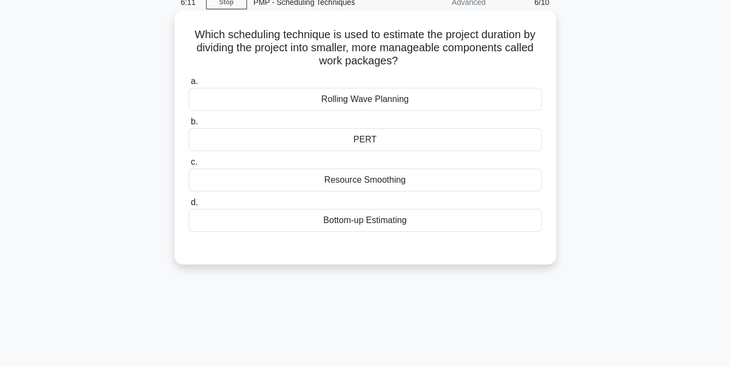
click at [352, 217] on div "Bottom-up Estimating" at bounding box center [365, 220] width 353 height 23
click at [189, 206] on input "d. Bottom-up Estimating" at bounding box center [189, 202] width 0 height 7
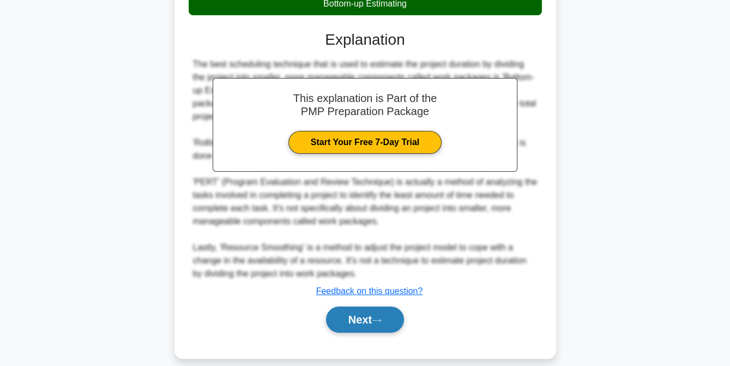
scroll to position [279, 0]
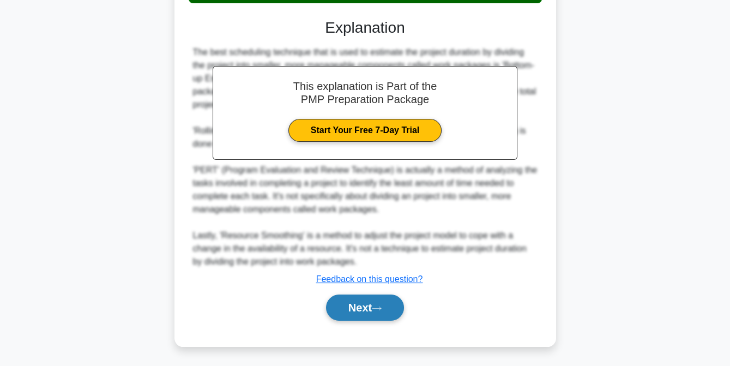
click at [354, 305] on button "Next" at bounding box center [365, 308] width 78 height 26
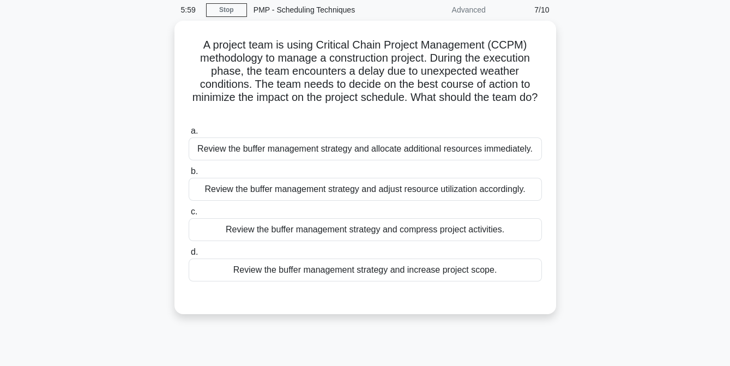
scroll to position [41, 0]
click at [393, 191] on div "Review the buffer management strategy and adjust resource utilization according…" at bounding box center [365, 188] width 353 height 23
click at [189, 175] on input "b. Review the buffer management strategy and adjust resource utilization accord…" at bounding box center [189, 170] width 0 height 7
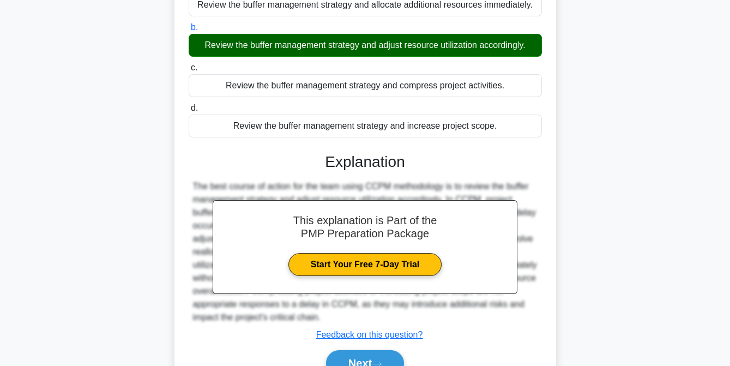
scroll to position [240, 0]
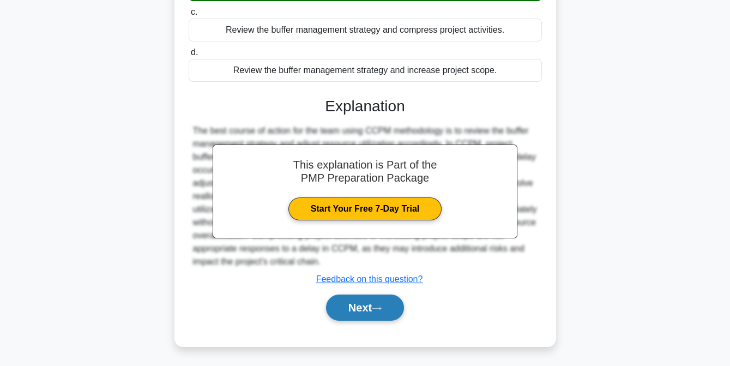
click at [358, 310] on button "Next" at bounding box center [365, 308] width 78 height 26
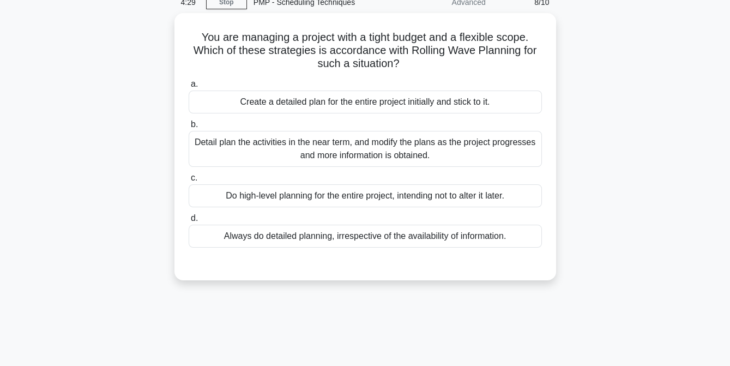
scroll to position [50, 0]
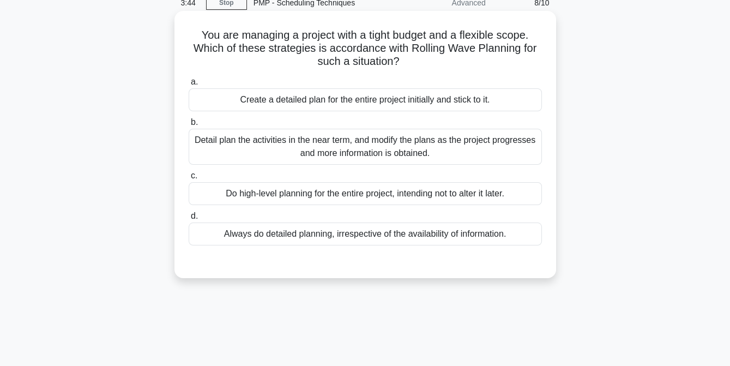
click at [353, 153] on div "Detail plan the activities in the near term, and modify the plans as the projec…" at bounding box center [365, 147] width 353 height 36
click at [189, 126] on input "b. Detail plan the activities in the near term, and modify the plans as the pro…" at bounding box center [189, 122] width 0 height 7
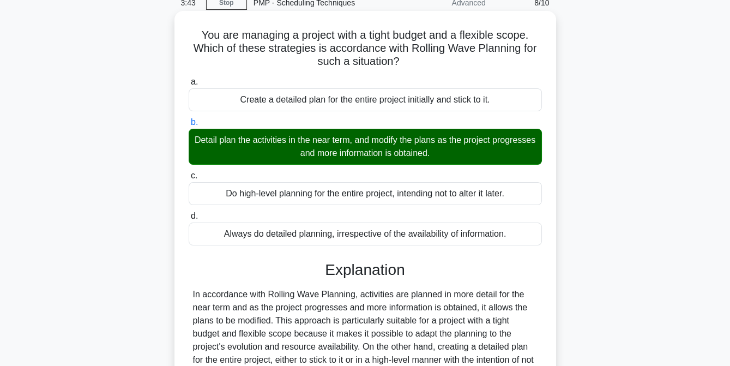
scroll to position [223, 0]
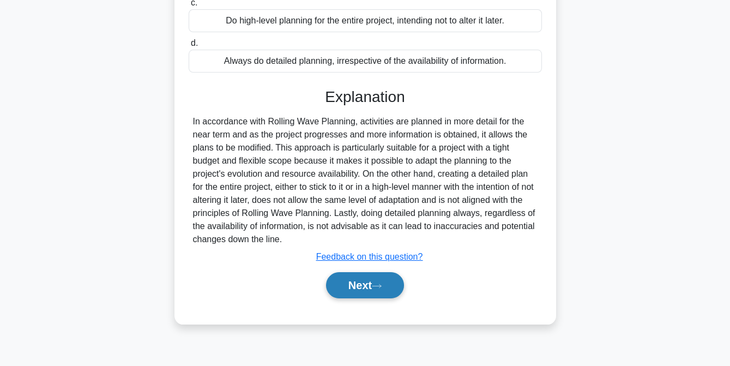
click at [382, 289] on button "Next" at bounding box center [365, 285] width 78 height 26
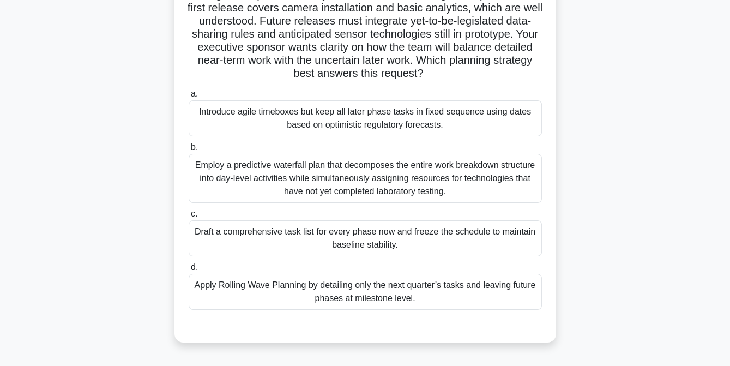
scroll to position [93, 0]
click at [382, 289] on div "Apply Rolling Wave Planning by detailing only the next quarter’s tasks and leav…" at bounding box center [365, 292] width 353 height 36
click at [189, 272] on input "d. Apply Rolling Wave Planning by detailing only the next quarter’s tasks and l…" at bounding box center [189, 268] width 0 height 7
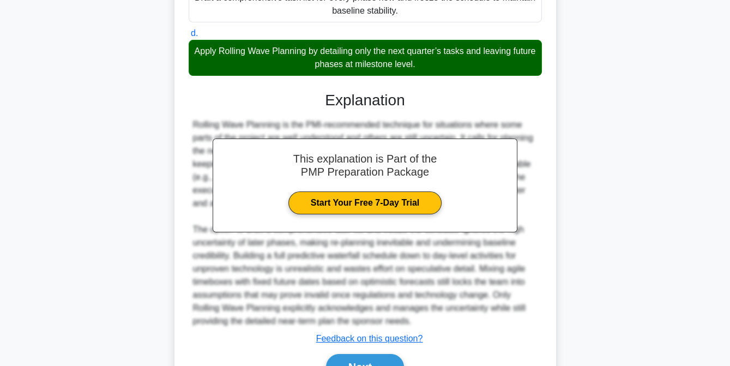
scroll to position [384, 0]
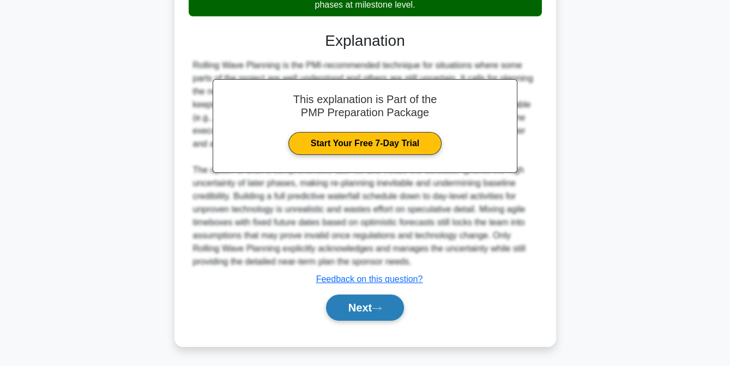
click at [356, 306] on button "Next" at bounding box center [365, 308] width 78 height 26
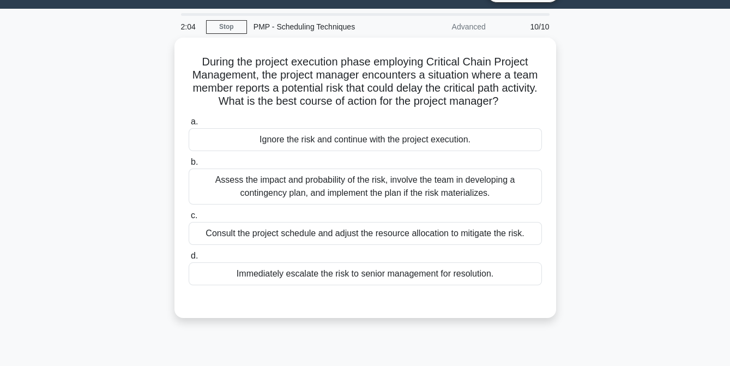
scroll to position [25, 0]
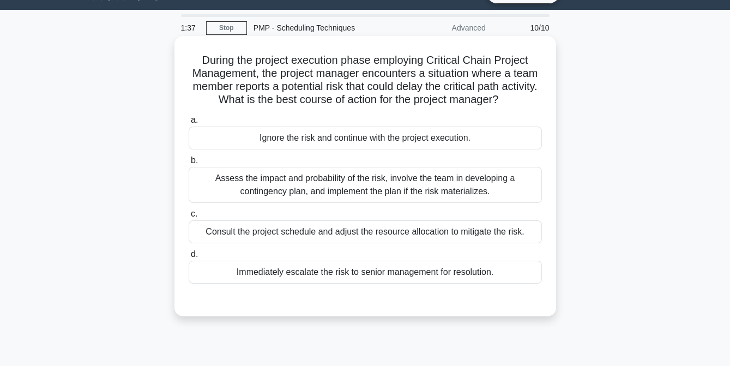
click at [289, 189] on div "Assess the impact and probability of the risk, involve the team in developing a…" at bounding box center [365, 185] width 353 height 36
click at [189, 164] on input "b. Assess the impact and probability of the risk, involve the team in developin…" at bounding box center [189, 160] width 0 height 7
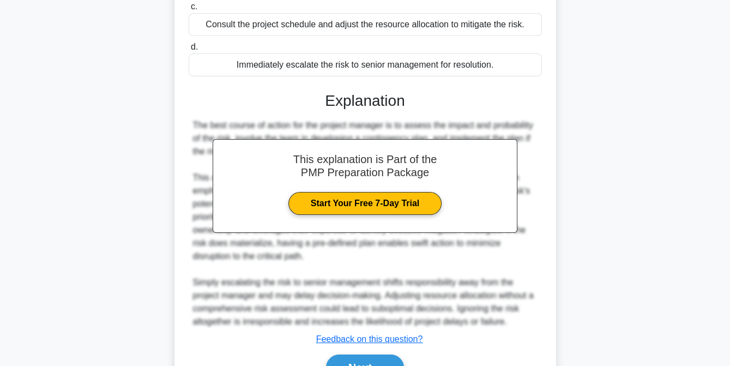
scroll to position [292, 0]
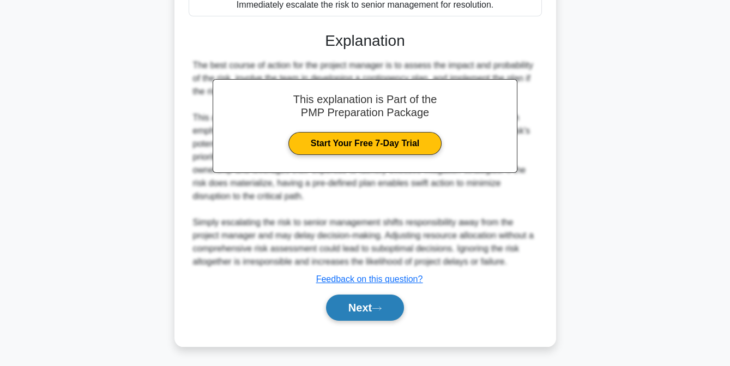
click at [356, 310] on button "Next" at bounding box center [365, 308] width 78 height 26
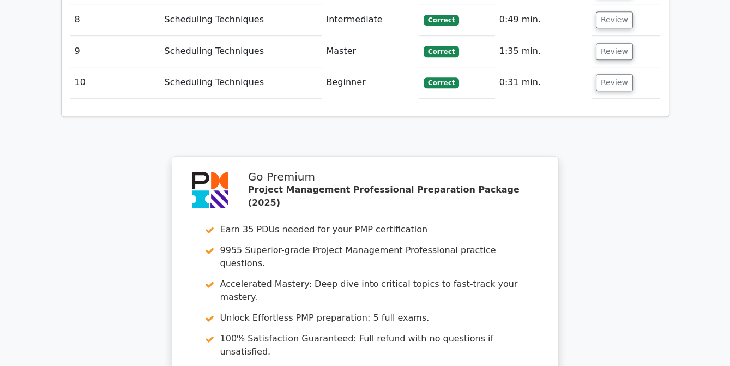
scroll to position [1823, 0]
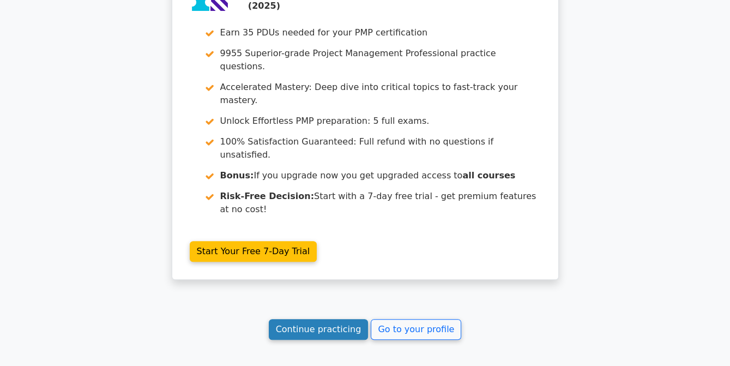
click at [326, 319] on link "Continue practicing" at bounding box center [319, 329] width 100 height 21
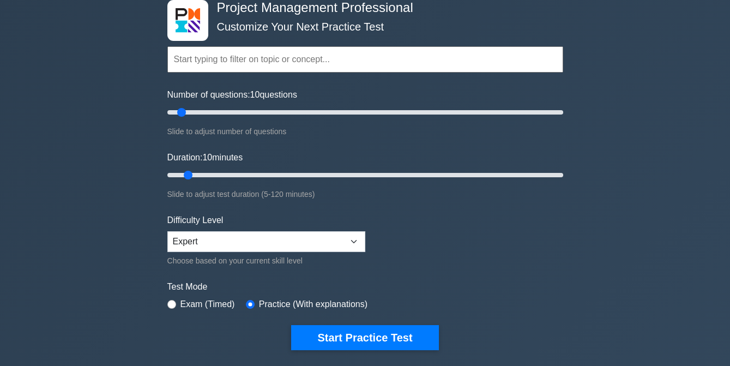
scroll to position [71, 0]
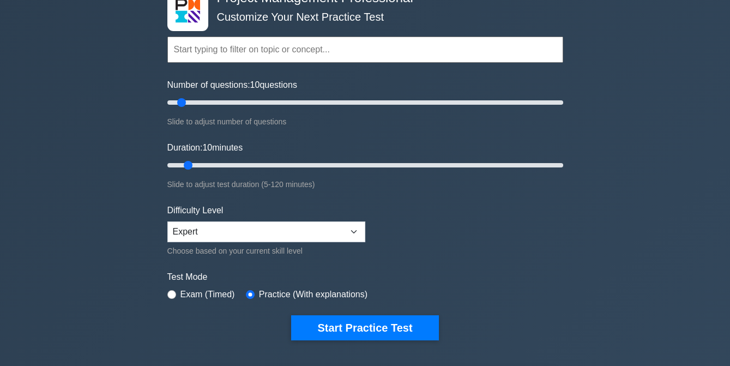
click at [219, 54] on input "text" at bounding box center [365, 50] width 396 height 26
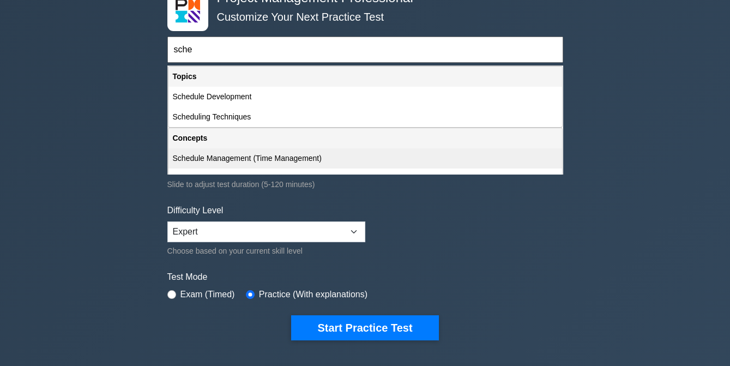
click at [237, 153] on div "Schedule Management (Time Management)" at bounding box center [366, 158] width 394 height 20
type input "Schedule Management (Time Management)"
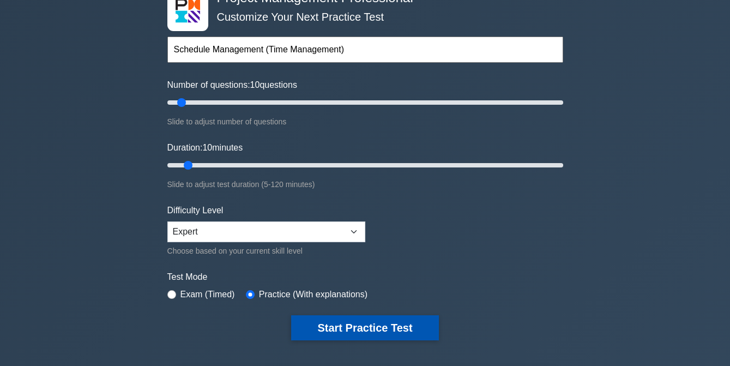
click at [356, 327] on button "Start Practice Test" at bounding box center [364, 327] width 147 height 25
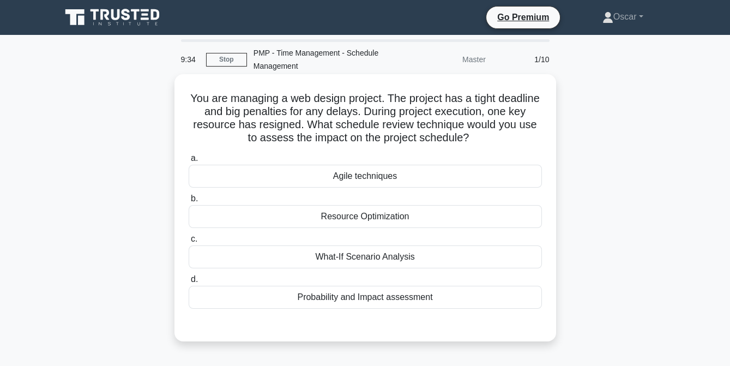
click at [368, 178] on div "Agile techniques" at bounding box center [365, 176] width 353 height 23
click at [189, 162] on input "a. Agile techniques" at bounding box center [189, 158] width 0 height 7
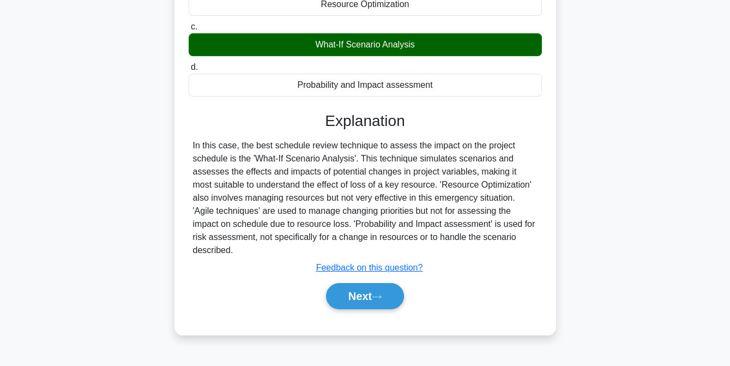
scroll to position [223, 0]
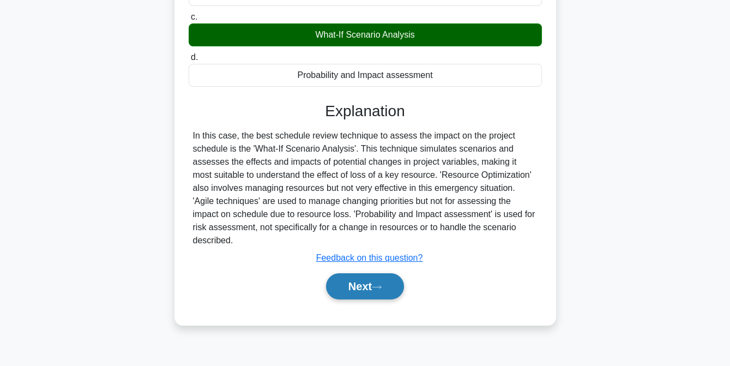
click at [353, 274] on button "Next" at bounding box center [365, 286] width 78 height 26
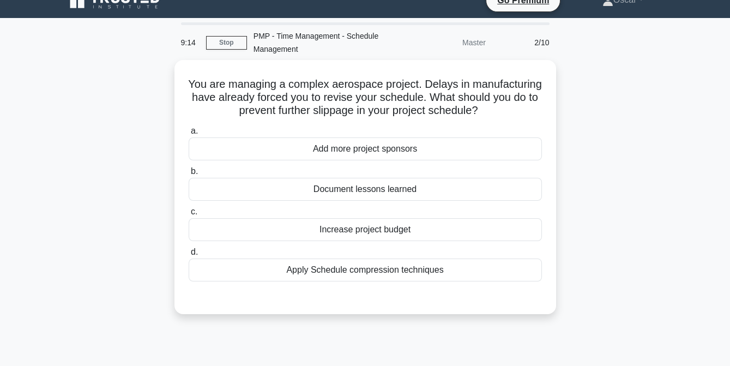
scroll to position [0, 0]
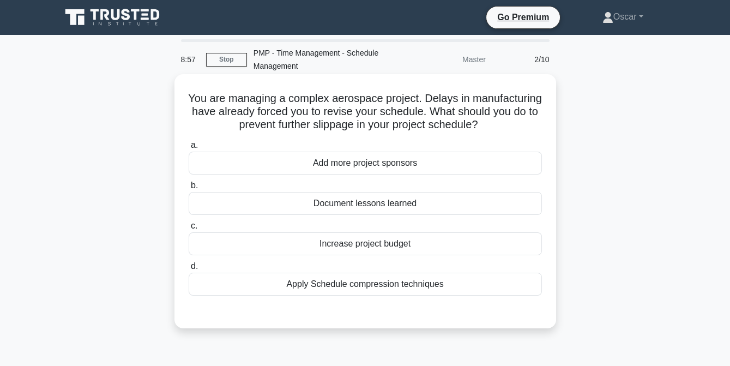
click at [365, 290] on div "Apply Schedule compression techniques" at bounding box center [365, 284] width 353 height 23
click at [189, 270] on input "d. Apply Schedule compression techniques" at bounding box center [189, 266] width 0 height 7
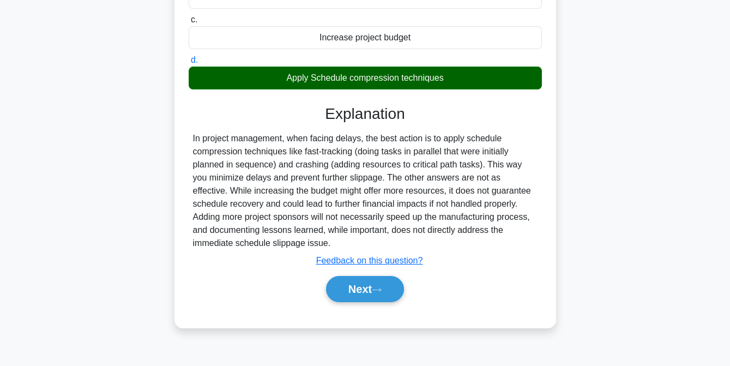
scroll to position [223, 0]
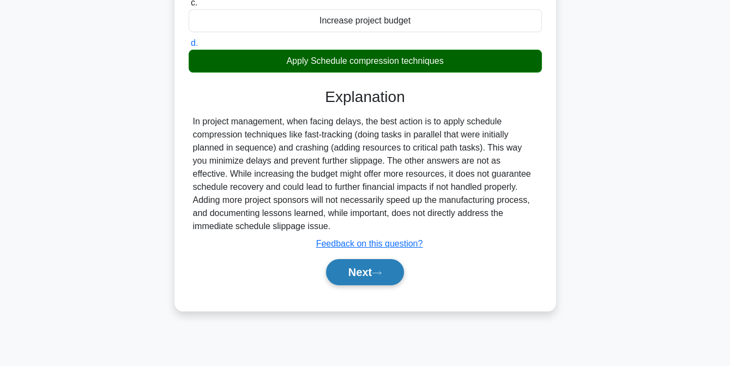
click at [361, 280] on button "Next" at bounding box center [365, 272] width 78 height 26
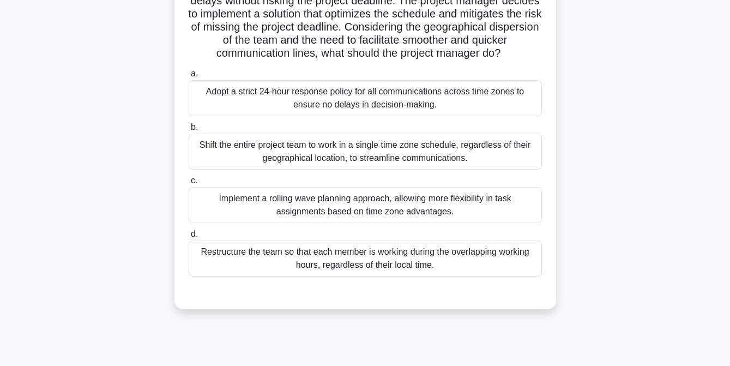
scroll to position [166, 0]
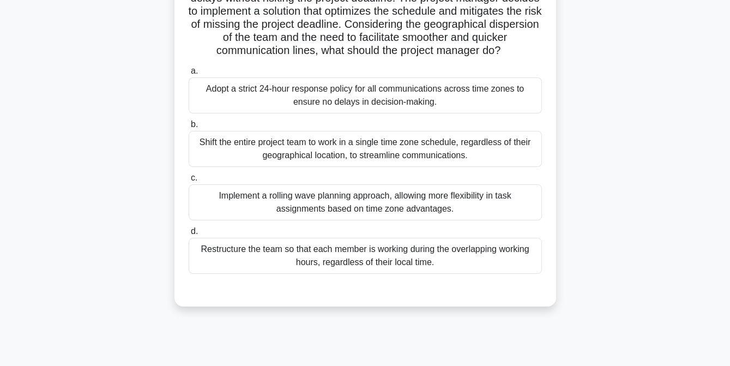
click at [349, 220] on div "Implement a rolling wave planning approach, allowing more flexibility in task a…" at bounding box center [365, 202] width 353 height 36
click at [189, 182] on input "c. Implement a rolling wave planning approach, allowing more flexibility in tas…" at bounding box center [189, 178] width 0 height 7
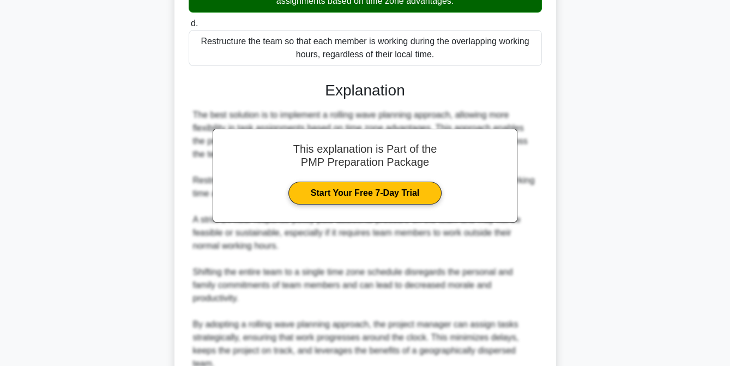
scroll to position [489, 0]
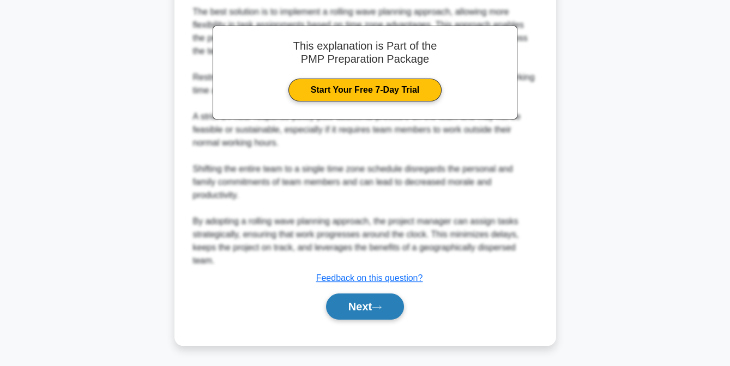
click at [359, 307] on button "Next" at bounding box center [365, 306] width 78 height 26
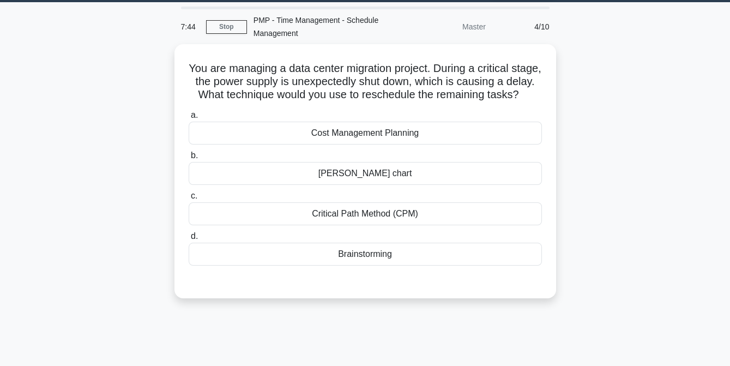
scroll to position [32, 0]
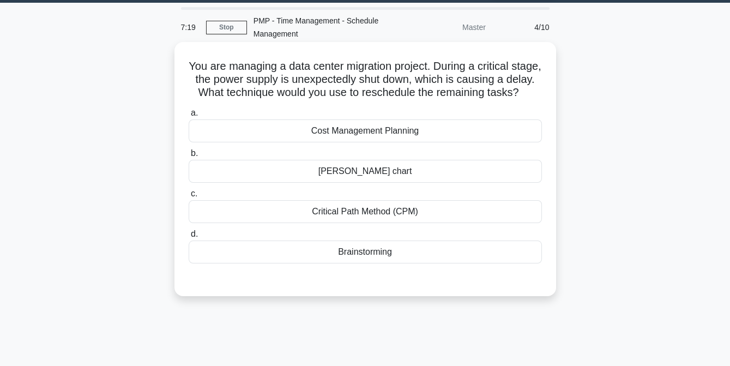
click at [357, 263] on div "Brainstorming" at bounding box center [365, 252] width 353 height 23
click at [189, 238] on input "d. Brainstorming" at bounding box center [189, 234] width 0 height 7
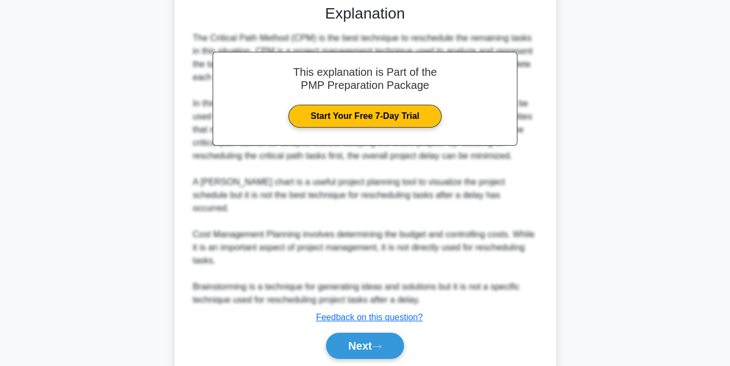
scroll to position [321, 0]
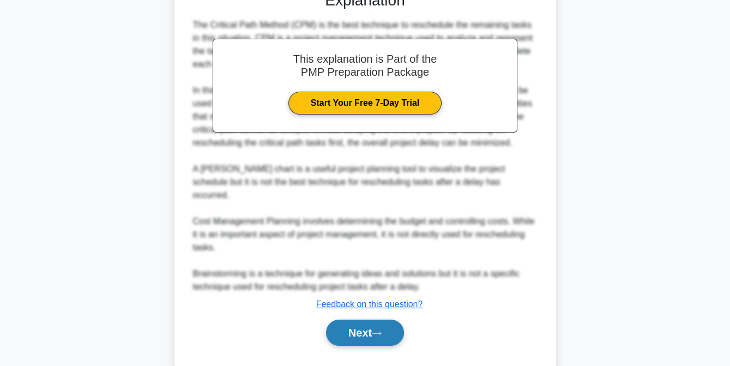
click at [359, 334] on button "Next" at bounding box center [365, 333] width 78 height 26
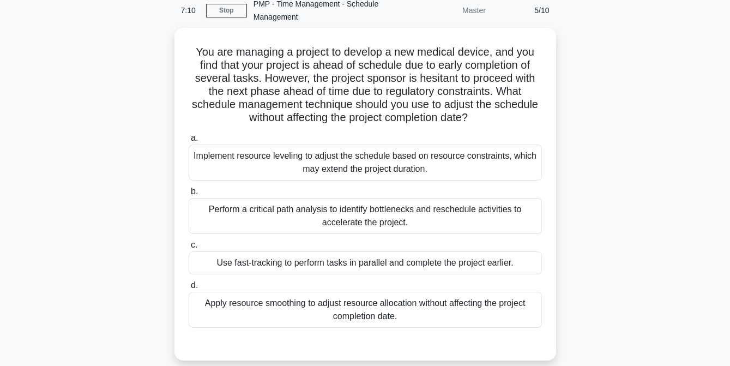
scroll to position [49, 0]
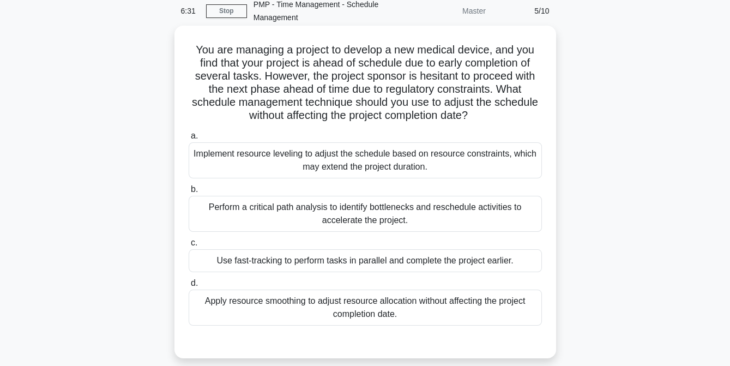
click at [358, 308] on div "Apply resource smoothing to adjust resource allocation without affecting the pr…" at bounding box center [365, 308] width 353 height 36
click at [189, 287] on input "d. Apply resource smoothing to adjust resource allocation without affecting the…" at bounding box center [189, 283] width 0 height 7
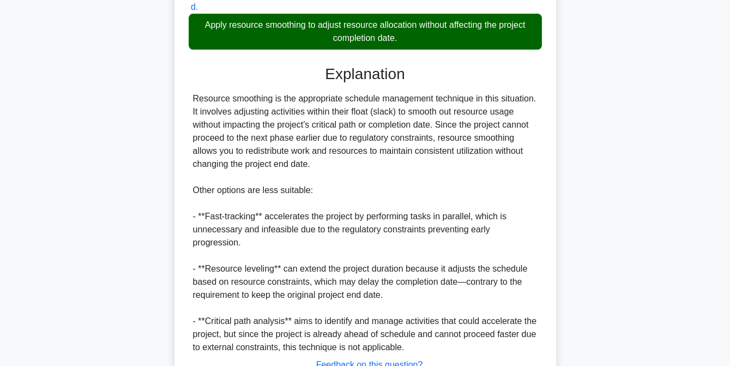
scroll to position [410, 0]
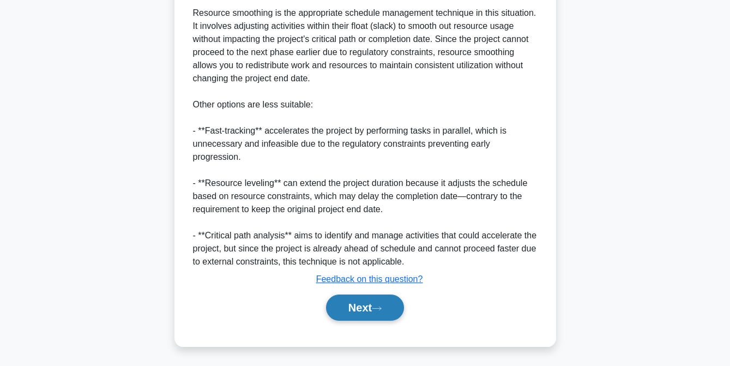
click at [362, 304] on button "Next" at bounding box center [365, 308] width 78 height 26
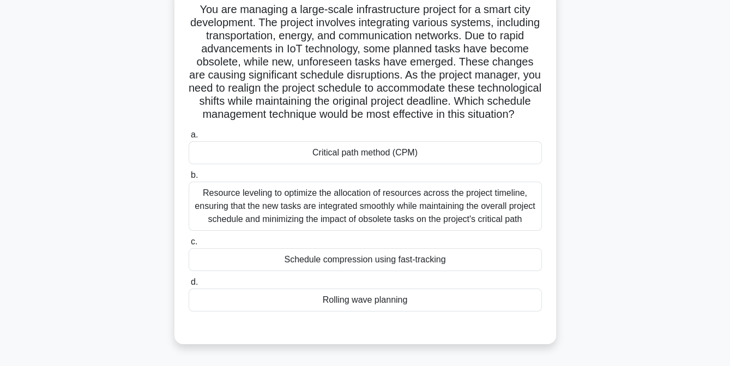
scroll to position [92, 0]
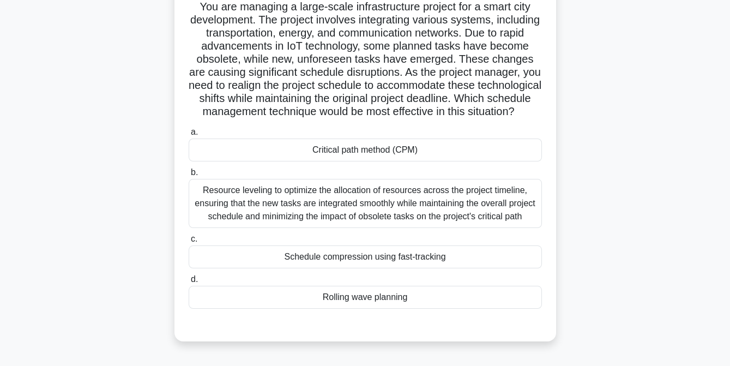
click at [358, 268] on div "Schedule compression using fast-tracking" at bounding box center [365, 256] width 353 height 23
click at [189, 243] on input "c. Schedule compression using fast-tracking" at bounding box center [189, 239] width 0 height 7
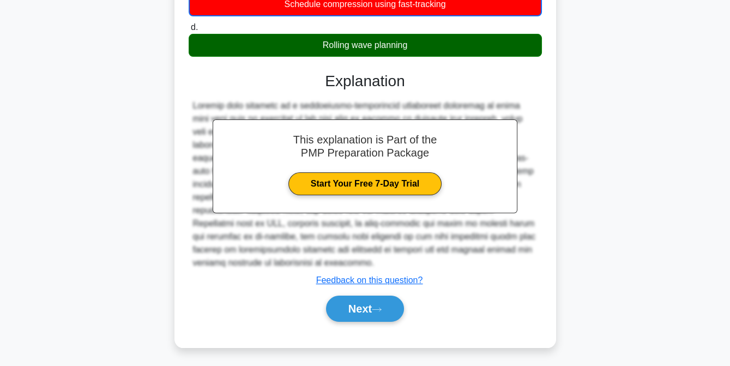
scroll to position [346, 0]
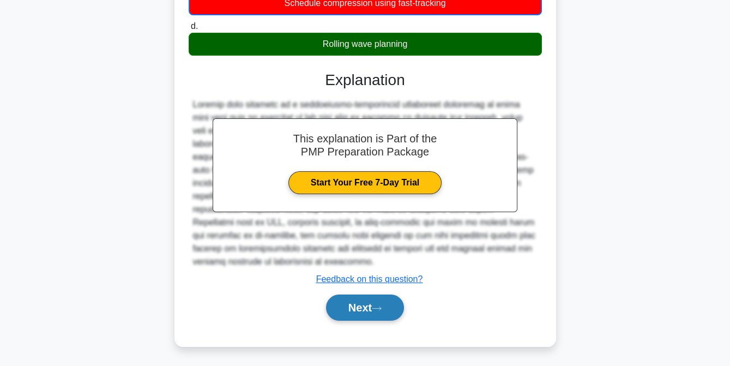
click at [358, 308] on button "Next" at bounding box center [365, 308] width 78 height 26
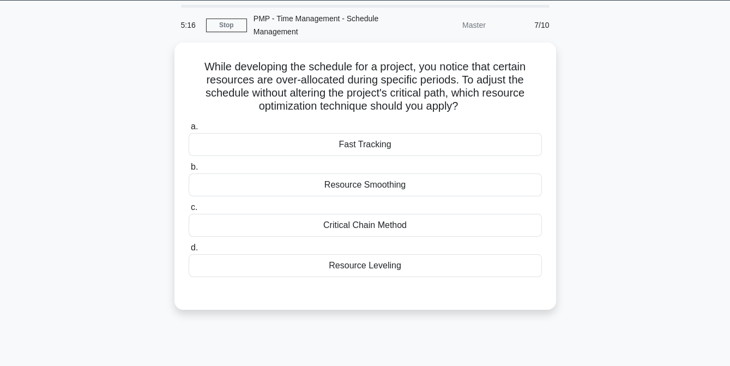
scroll to position [33, 0]
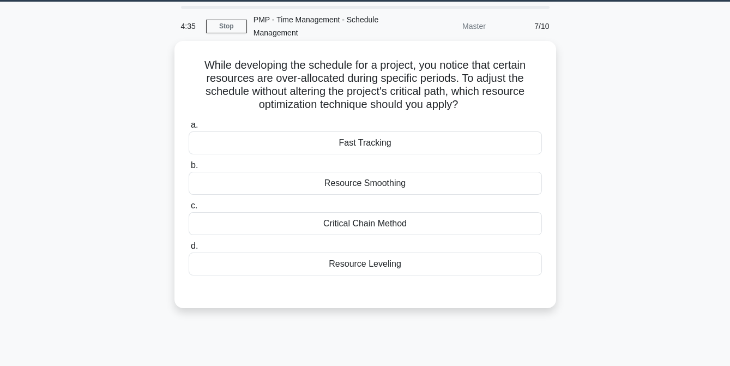
click at [374, 264] on div "Resource Leveling" at bounding box center [365, 264] width 353 height 23
click at [189, 250] on input "d. Resource Leveling" at bounding box center [189, 246] width 0 height 7
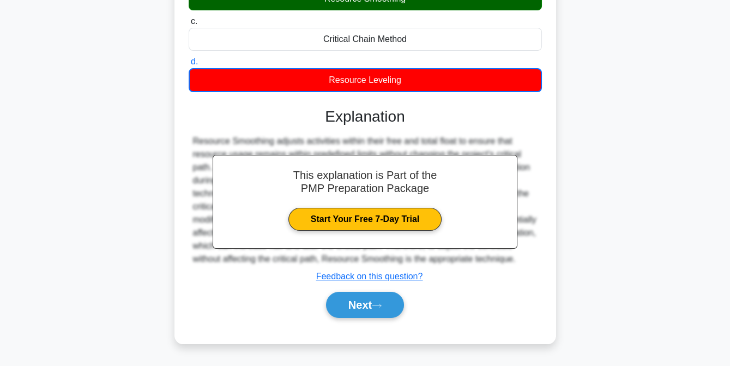
scroll to position [223, 0]
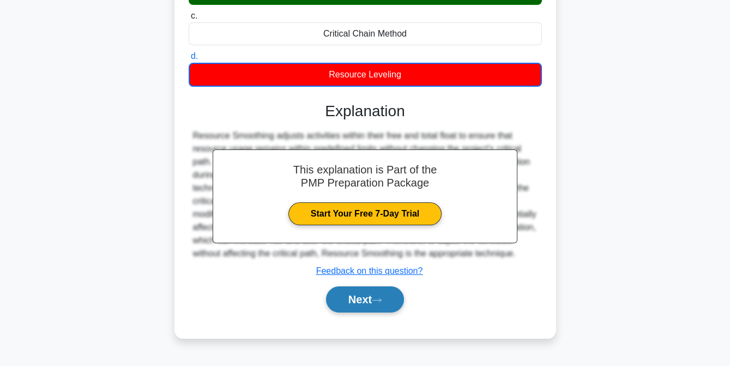
click at [371, 295] on button "Next" at bounding box center [365, 299] width 78 height 26
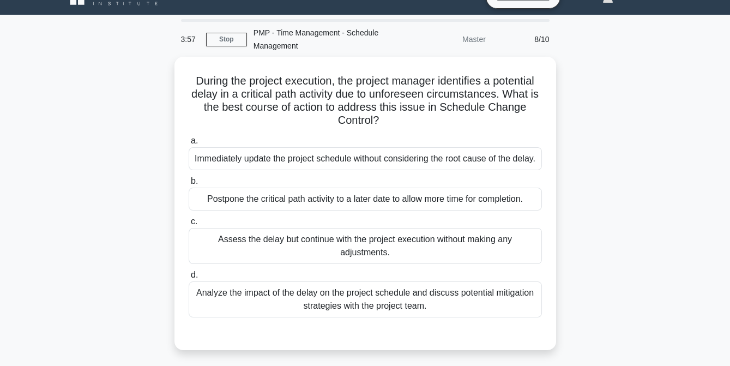
scroll to position [19, 0]
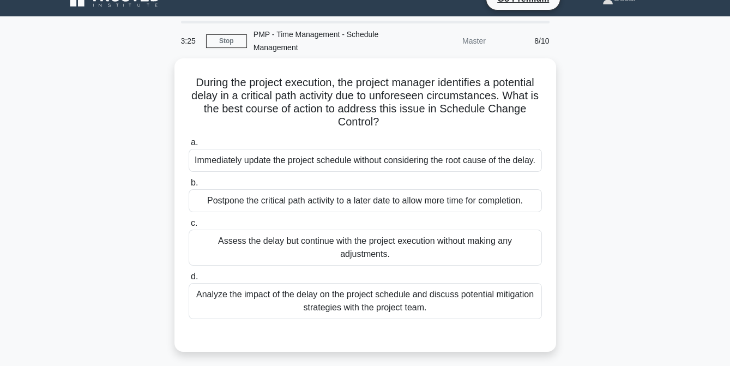
click at [371, 295] on div "Analyze the impact of the delay on the project schedule and discuss potential m…" at bounding box center [365, 301] width 353 height 36
click at [189, 280] on input "d. Analyze the impact of the delay on the project schedule and discuss potentia…" at bounding box center [189, 276] width 0 height 7
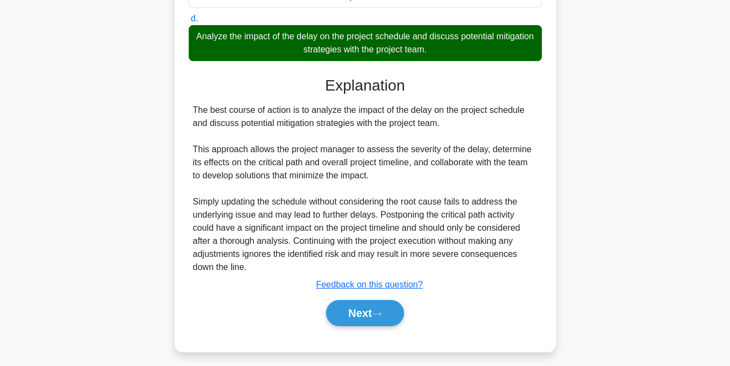
scroll to position [279, 0]
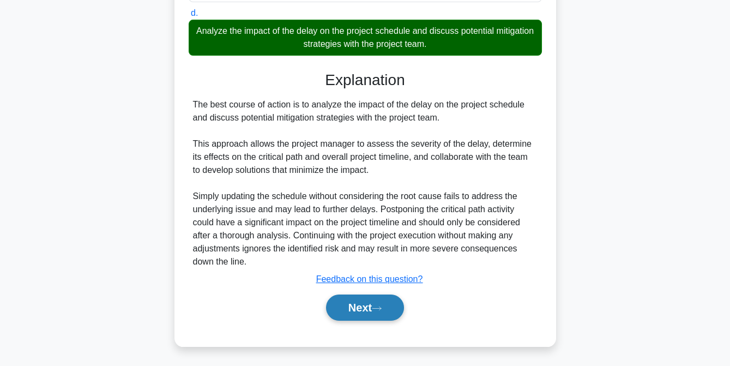
click at [364, 315] on button "Next" at bounding box center [365, 308] width 78 height 26
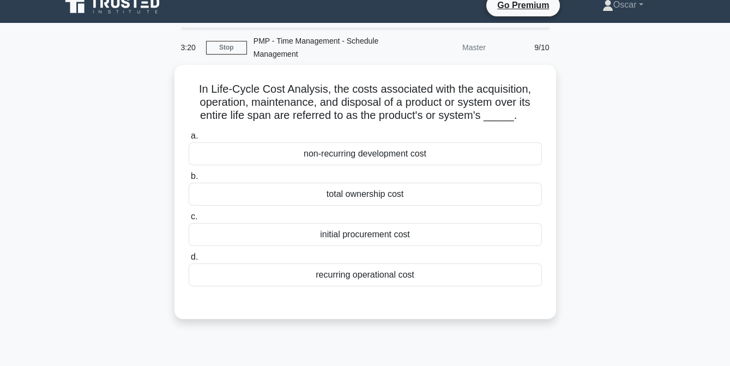
scroll to position [10, 0]
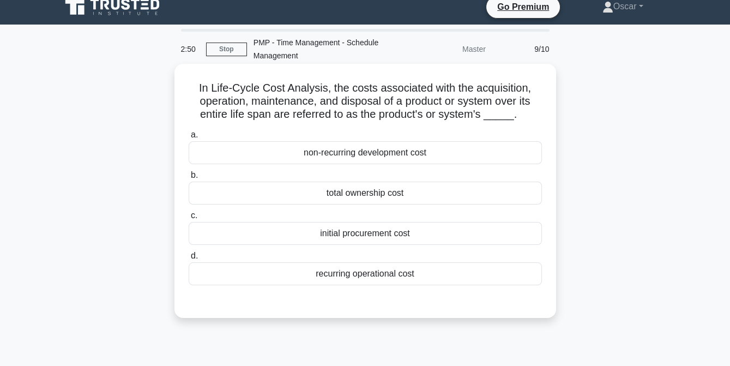
click at [365, 271] on div "recurring operational cost" at bounding box center [365, 273] width 353 height 23
click at [189, 260] on input "d. recurring operational cost" at bounding box center [189, 256] width 0 height 7
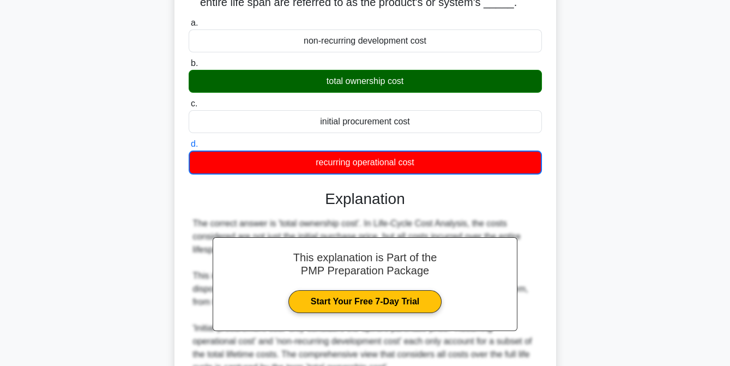
scroll to position [228, 0]
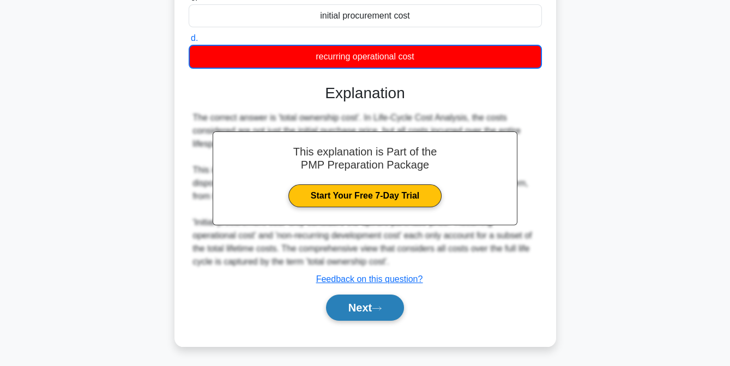
click at [363, 303] on button "Next" at bounding box center [365, 308] width 78 height 26
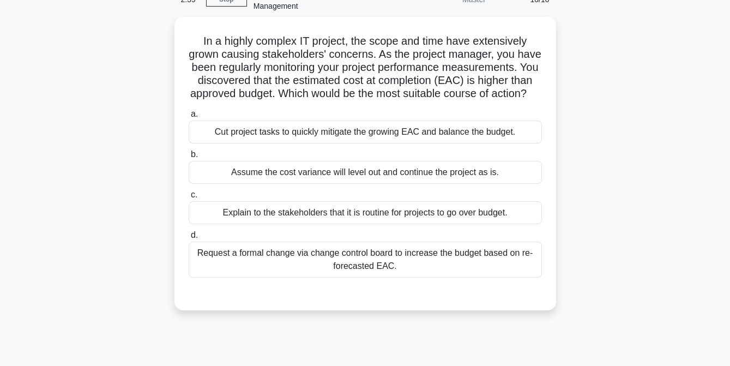
scroll to position [61, 0]
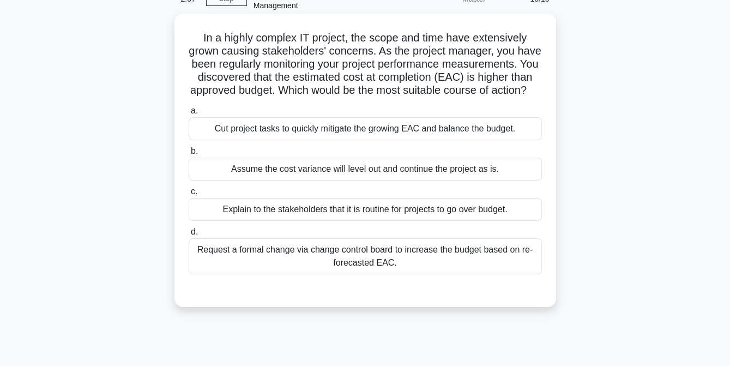
click at [383, 274] on div "Request a formal change via change control board to increase the budget based o…" at bounding box center [365, 256] width 353 height 36
click at [189, 236] on input "d. Request a formal change via change control board to increase the budget base…" at bounding box center [189, 232] width 0 height 7
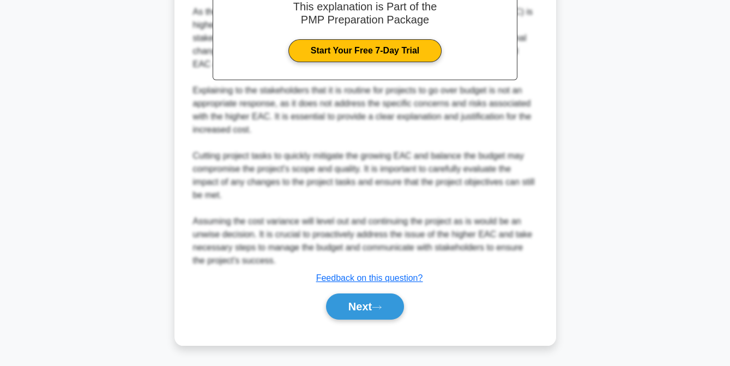
scroll to position [423, 0]
click at [358, 315] on button "Next" at bounding box center [365, 306] width 78 height 26
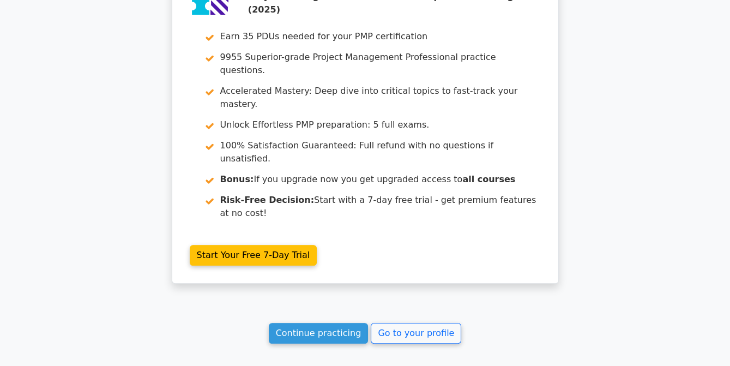
scroll to position [1789, 0]
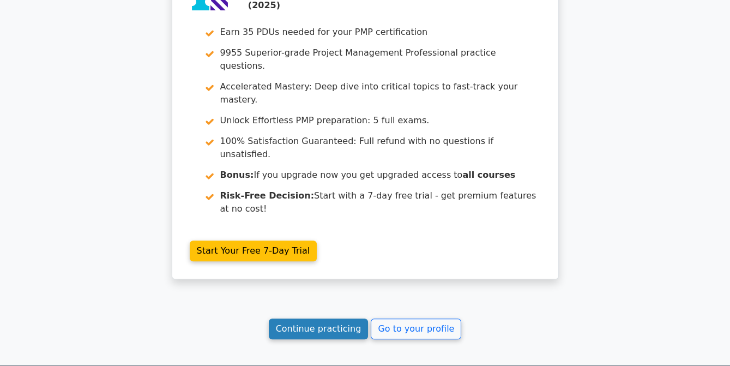
click at [326, 319] on link "Continue practicing" at bounding box center [319, 329] width 100 height 21
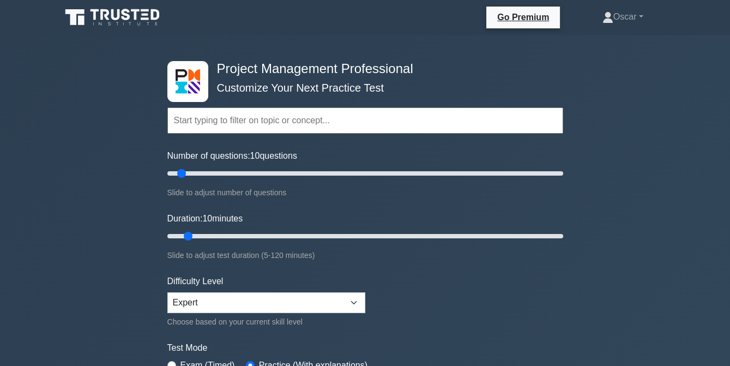
click at [207, 121] on input "text" at bounding box center [365, 120] width 396 height 26
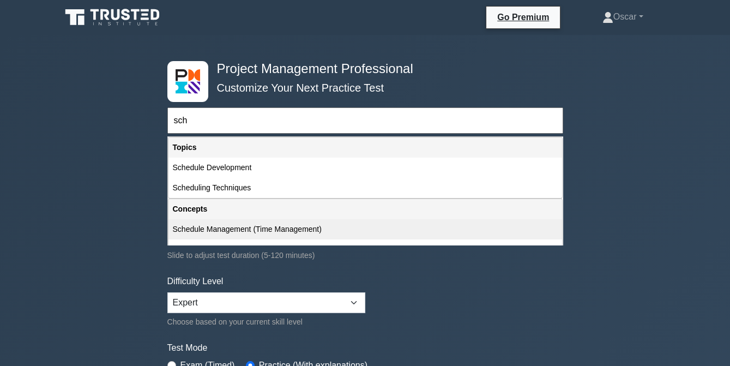
click at [226, 224] on div "Schedule Management (Time Management)" at bounding box center [366, 229] width 394 height 20
type input "Schedule Management (Time Management)"
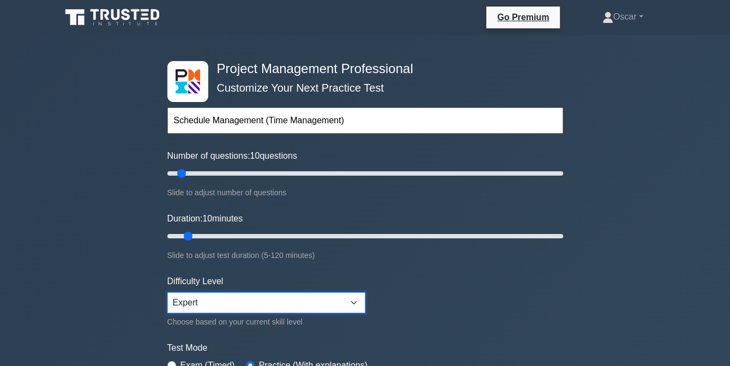
click at [357, 302] on select "Beginner Intermediate Expert" at bounding box center [266, 302] width 198 height 21
select select "intermediate"
click at [167, 292] on select "Beginner Intermediate Expert" at bounding box center [266, 302] width 198 height 21
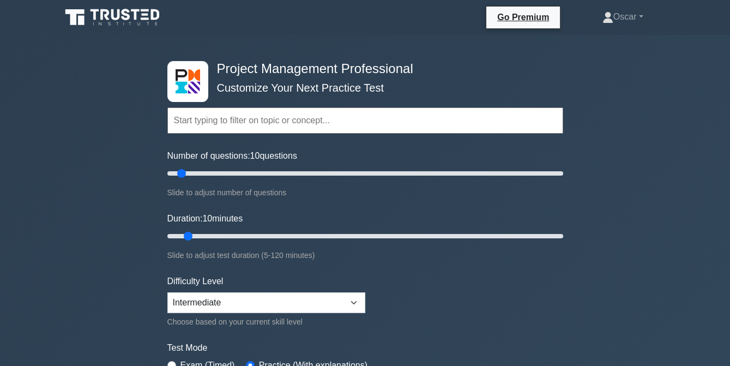
click at [190, 128] on input "text" at bounding box center [365, 120] width 396 height 26
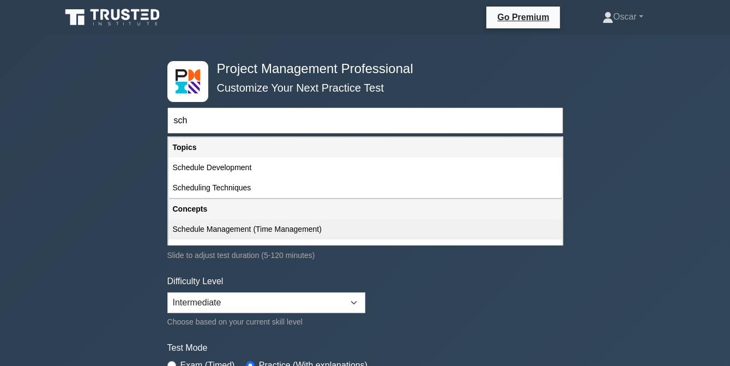
click at [224, 226] on div "Schedule Management (Time Management)" at bounding box center [366, 229] width 394 height 20
type input "Schedule Management (Time Management)"
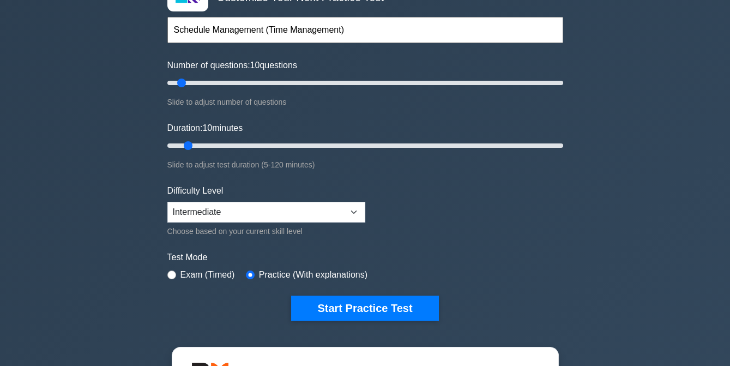
scroll to position [91, 0]
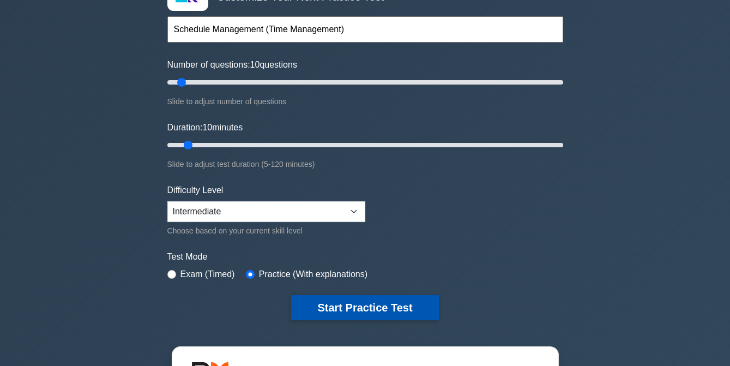
click at [377, 308] on button "Start Practice Test" at bounding box center [364, 307] width 147 height 25
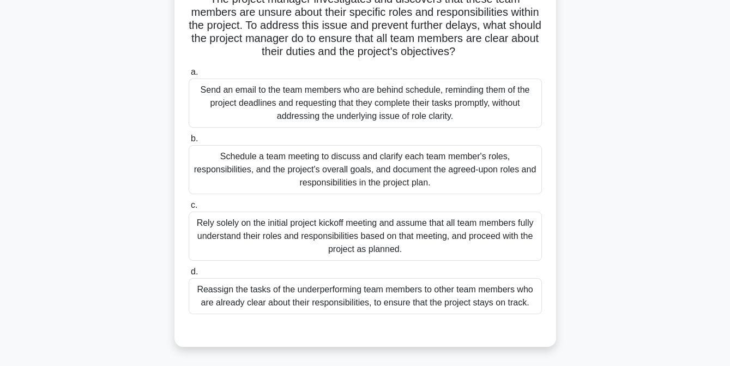
scroll to position [128, 0]
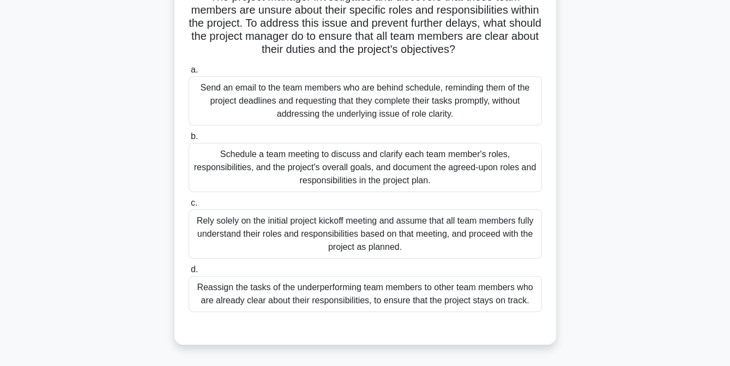
click at [356, 192] on div "Schedule a team meeting to discuss and clarify each team member's roles, respon…" at bounding box center [365, 167] width 353 height 49
click at [189, 140] on input "b. Schedule a team meeting to discuss and clarify each team member's roles, res…" at bounding box center [189, 136] width 0 height 7
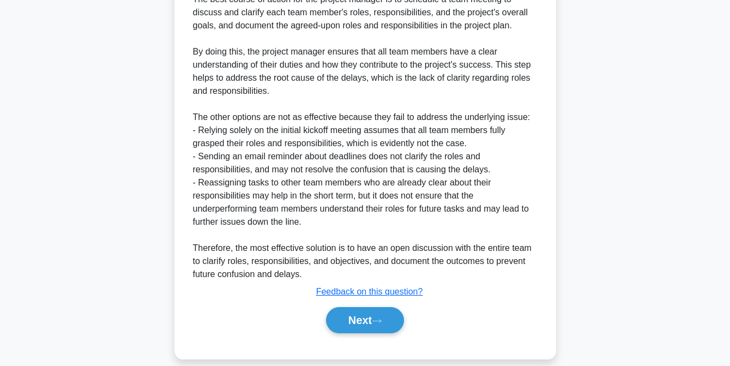
scroll to position [515, 0]
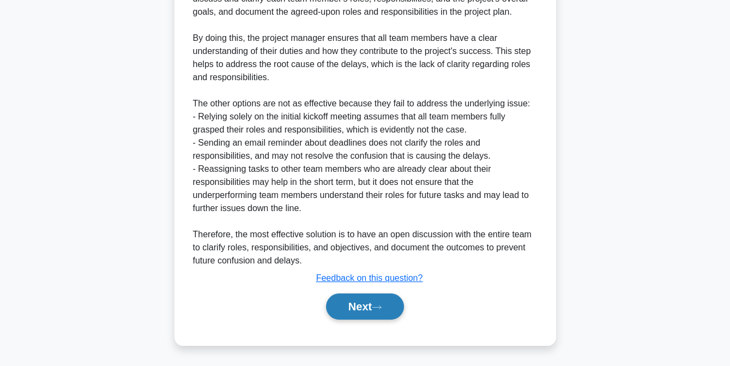
click at [372, 309] on button "Next" at bounding box center [365, 306] width 78 height 26
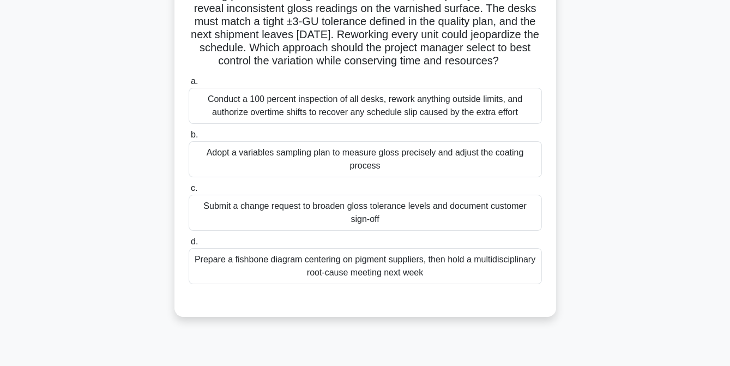
scroll to position [106, 0]
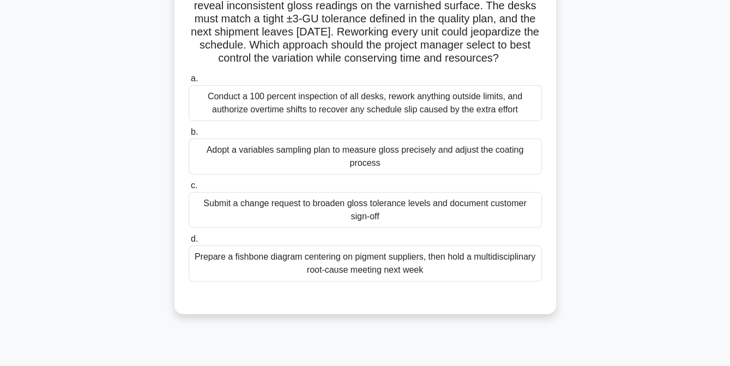
click at [338, 278] on div "Prepare a fishbone diagram centering on pigment suppliers, then hold a multidis…" at bounding box center [365, 263] width 353 height 36
click at [189, 243] on input "d. Prepare a fishbone diagram centering on pigment suppliers, then hold a multi…" at bounding box center [189, 239] width 0 height 7
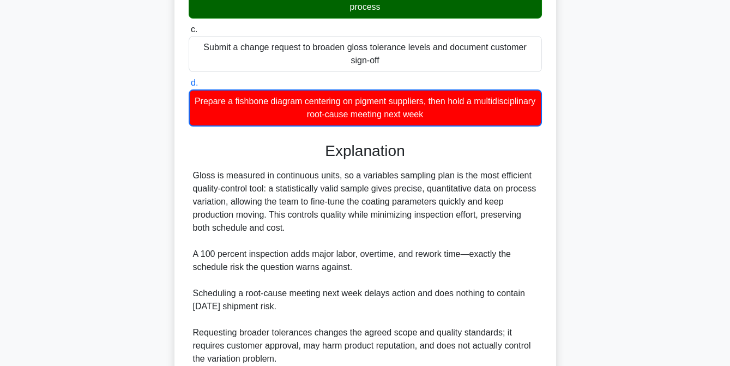
scroll to position [372, 0]
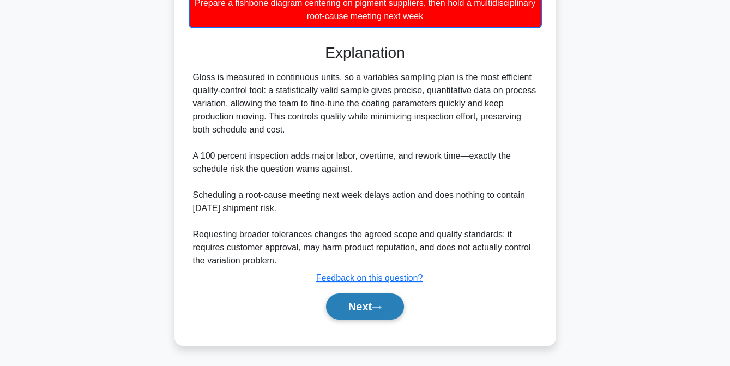
click at [358, 308] on button "Next" at bounding box center [365, 306] width 78 height 26
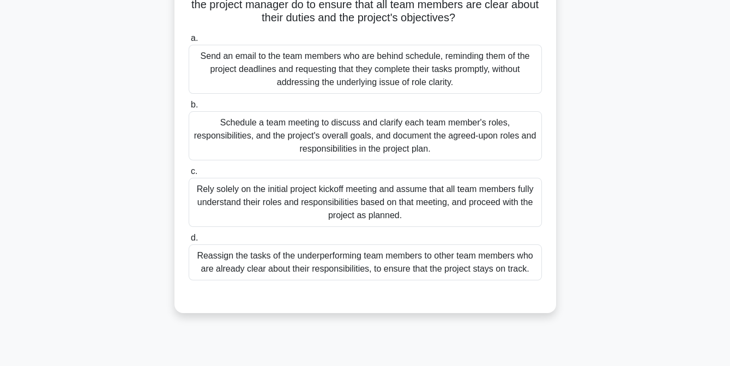
scroll to position [161, 0]
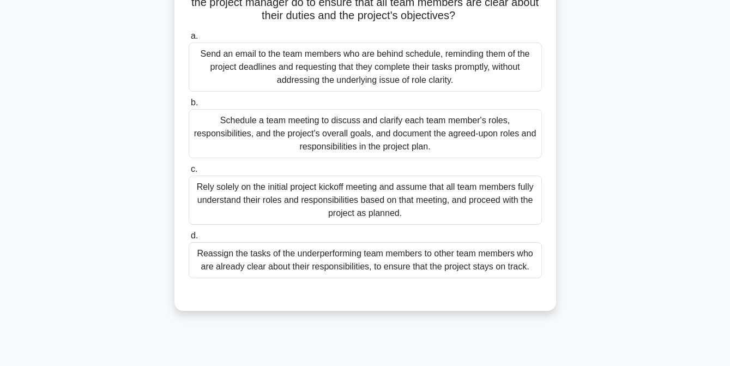
click at [353, 158] on div "Schedule a team meeting to discuss and clarify each team member's roles, respon…" at bounding box center [365, 133] width 353 height 49
click at [189, 106] on input "b. Schedule a team meeting to discuss and clarify each team member's roles, res…" at bounding box center [189, 102] width 0 height 7
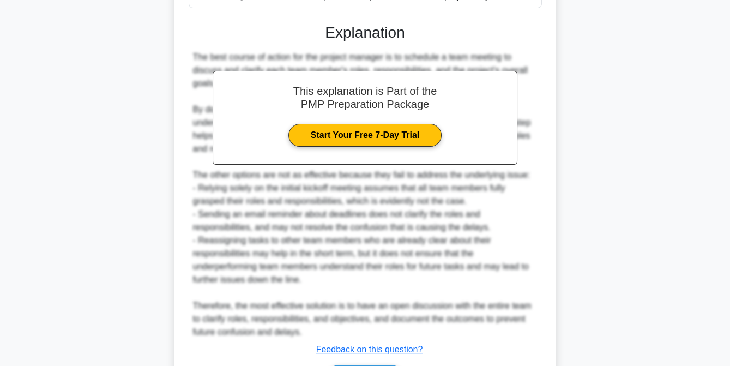
scroll to position [515, 0]
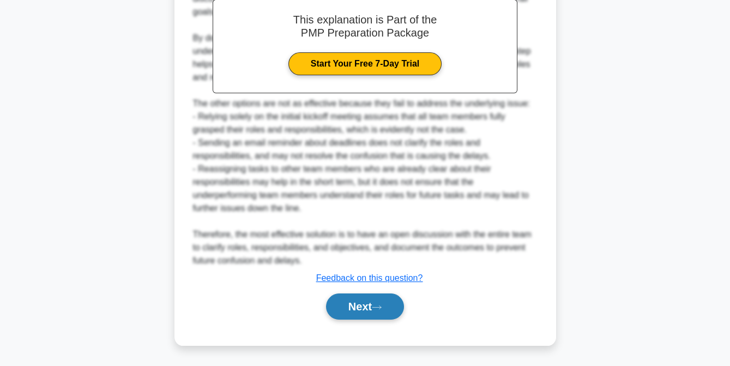
click at [363, 316] on button "Next" at bounding box center [365, 306] width 78 height 26
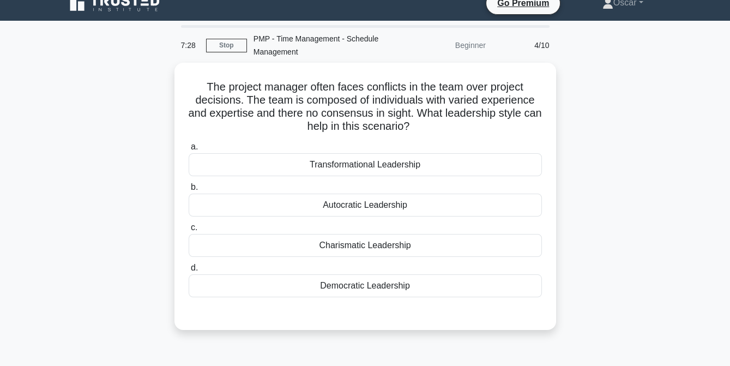
scroll to position [13, 0]
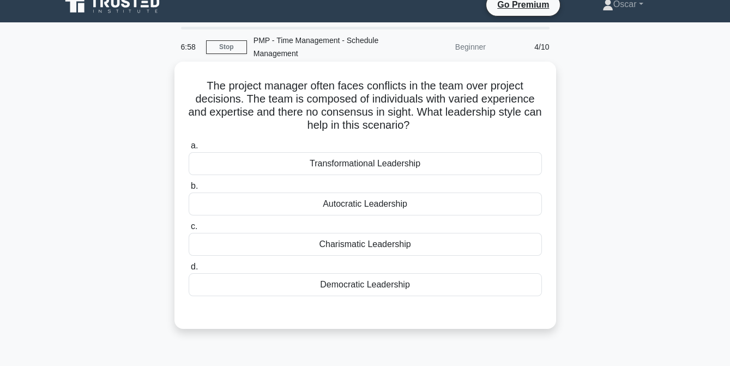
click at [367, 165] on div "Transformational Leadership" at bounding box center [365, 163] width 353 height 23
click at [189, 149] on input "a. Transformational Leadership" at bounding box center [189, 145] width 0 height 7
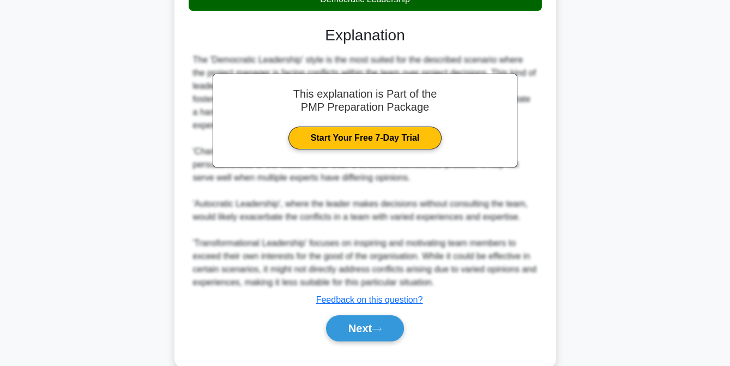
scroll to position [320, 0]
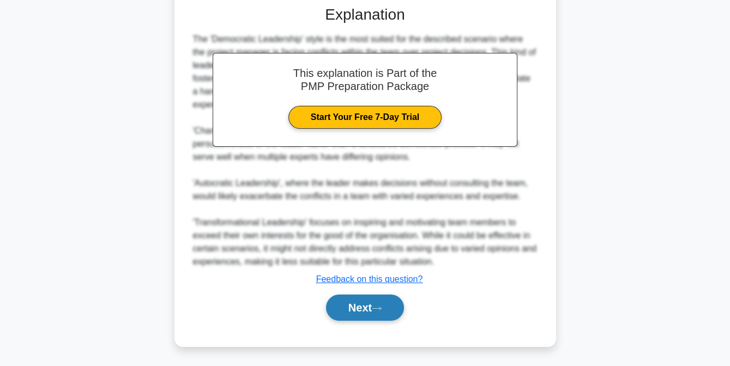
click at [365, 308] on button "Next" at bounding box center [365, 308] width 78 height 26
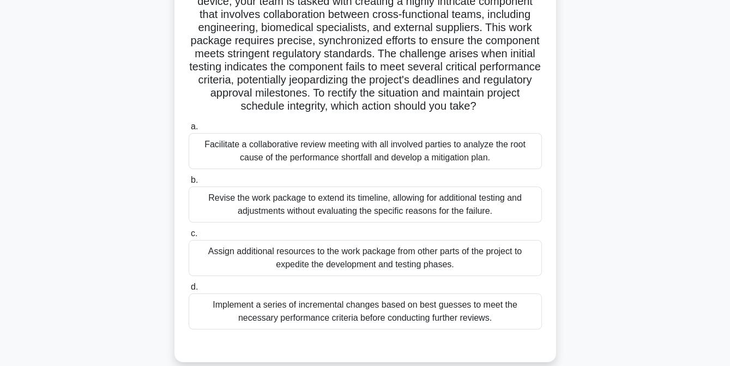
scroll to position [101, 0]
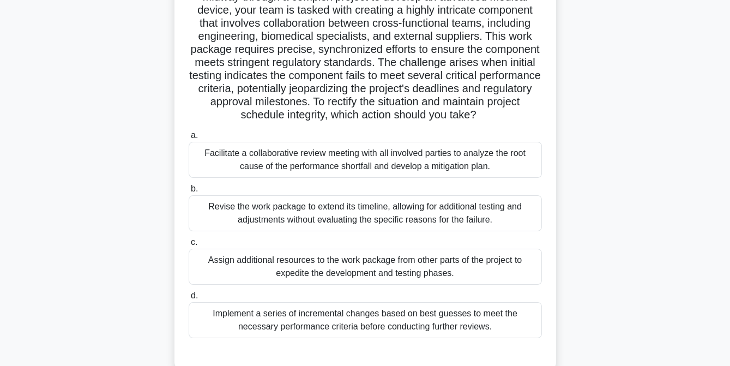
click at [299, 169] on div "Facilitate a collaborative review meeting with all involved parties to analyze …" at bounding box center [365, 160] width 353 height 36
click at [189, 139] on input "a. Facilitate a collaborative review meeting with all involved parties to analy…" at bounding box center [189, 135] width 0 height 7
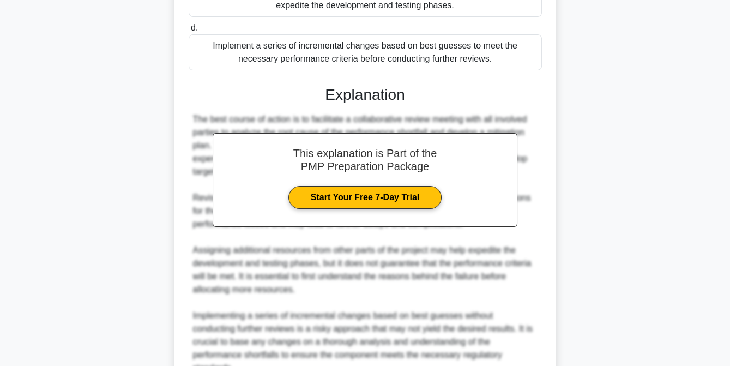
scroll to position [476, 0]
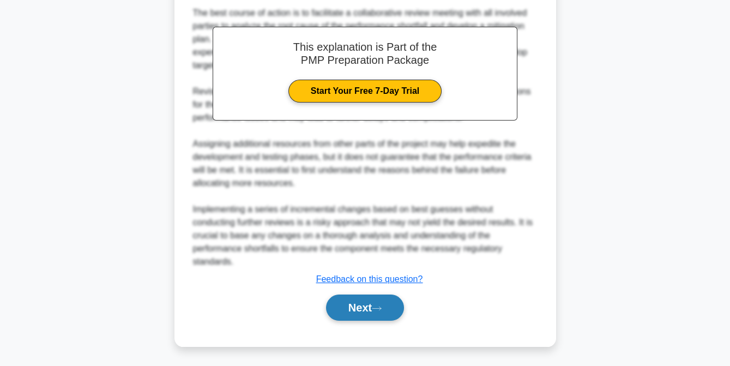
click at [353, 304] on button "Next" at bounding box center [365, 308] width 78 height 26
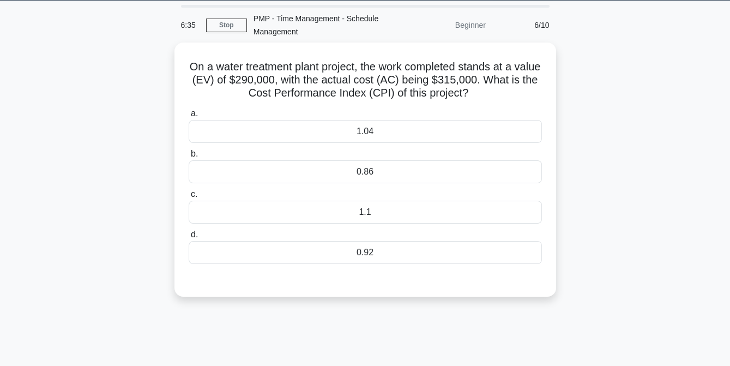
scroll to position [34, 0]
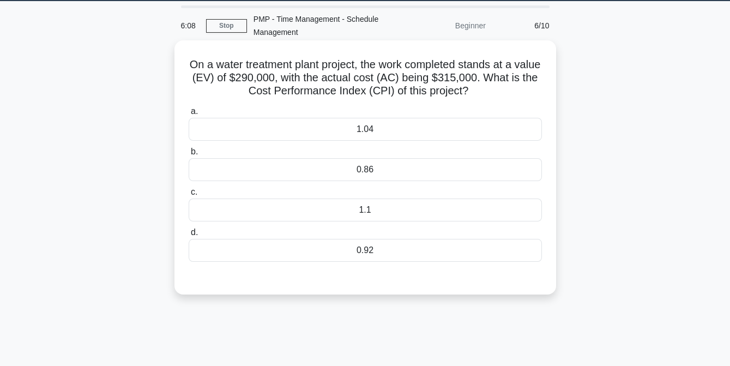
click at [361, 253] on div "0.92" at bounding box center [365, 250] width 353 height 23
click at [189, 236] on input "d. 0.92" at bounding box center [189, 232] width 0 height 7
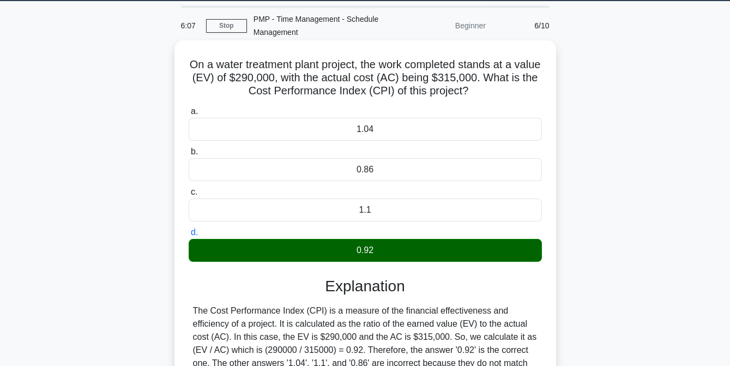
scroll to position [223, 0]
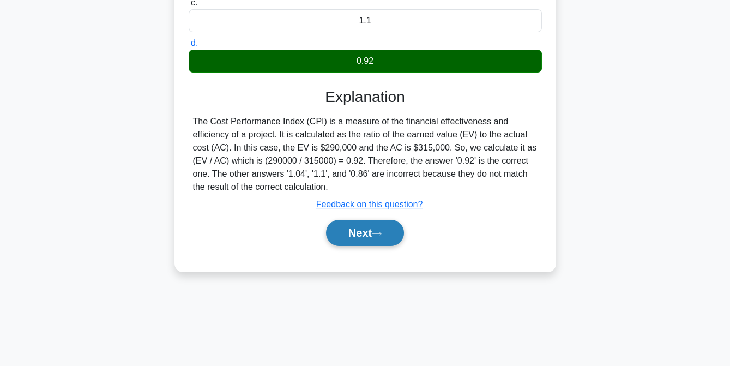
click at [359, 231] on button "Next" at bounding box center [365, 233] width 78 height 26
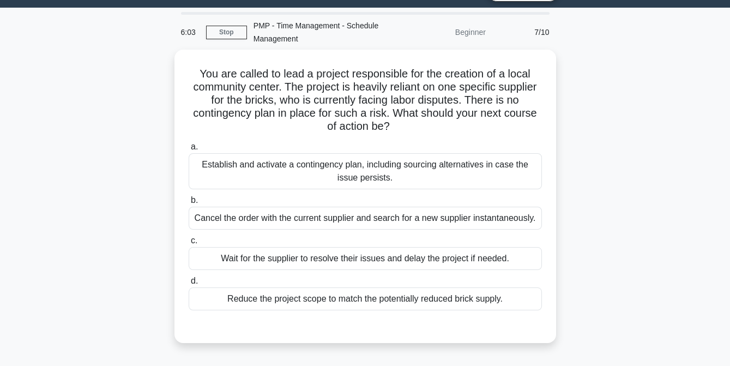
scroll to position [27, 0]
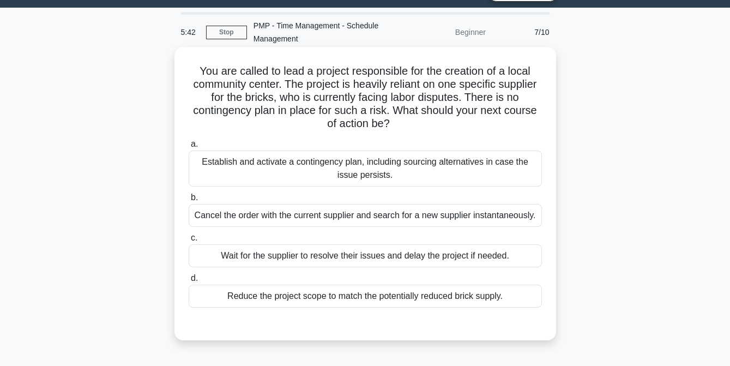
click at [344, 178] on div "Establish and activate a contingency plan, including sourcing alternatives in c…" at bounding box center [365, 169] width 353 height 36
click at [189, 148] on input "a. Establish and activate a contingency plan, including sourcing alternatives i…" at bounding box center [189, 144] width 0 height 7
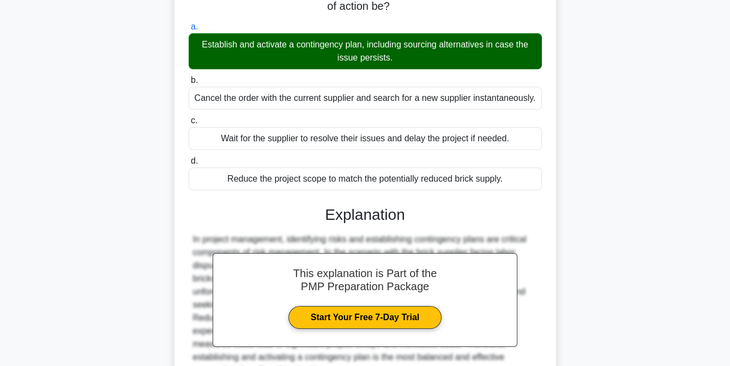
scroll to position [253, 0]
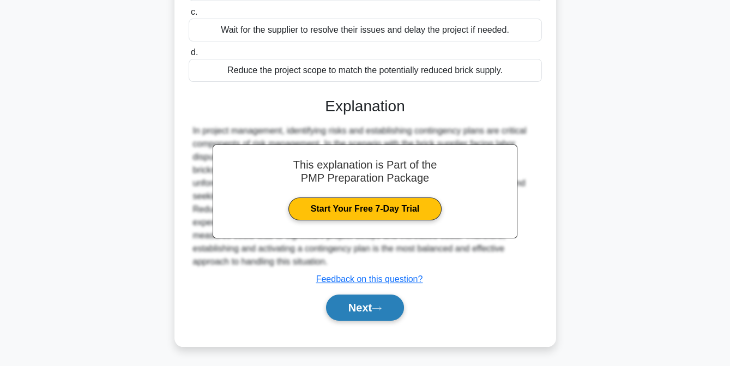
click at [370, 306] on button "Next" at bounding box center [365, 308] width 78 height 26
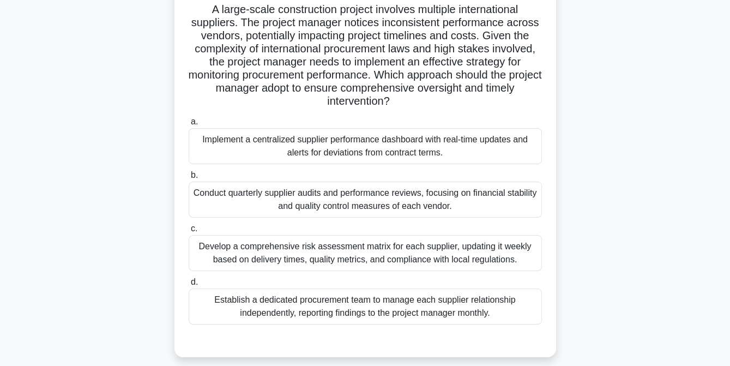
scroll to position [91, 0]
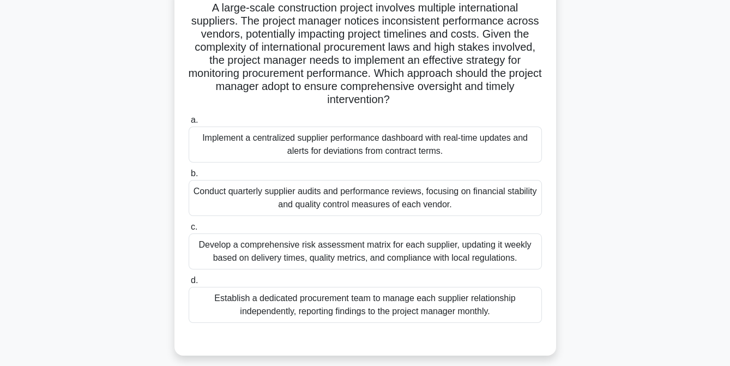
click at [358, 259] on div "Develop a comprehensive risk assessment matrix for each supplier, updating it w…" at bounding box center [365, 251] width 353 height 36
click at [189, 231] on input "c. Develop a comprehensive risk assessment matrix for each supplier, updating i…" at bounding box center [189, 227] width 0 height 7
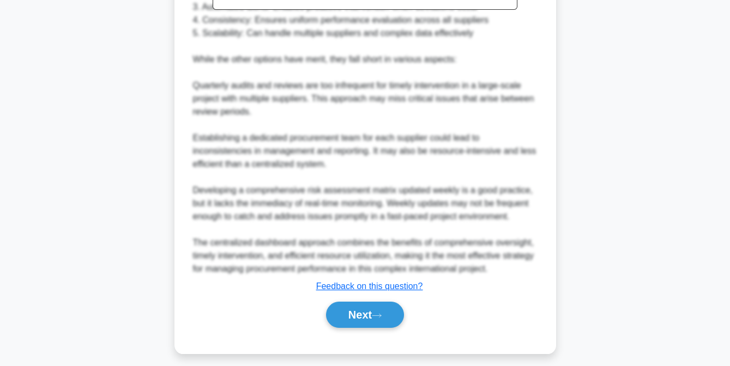
scroll to position [568, 0]
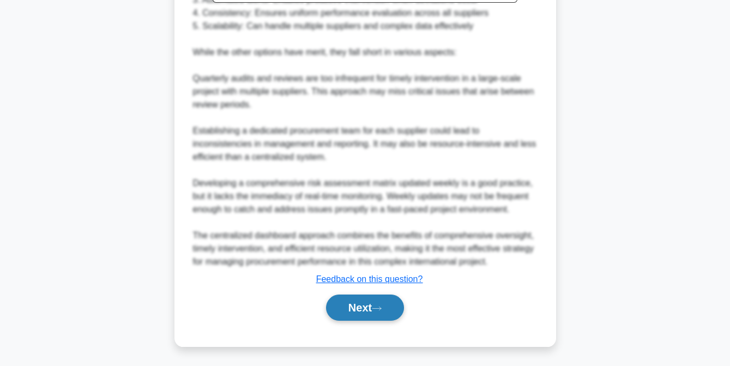
click at [353, 304] on button "Next" at bounding box center [365, 308] width 78 height 26
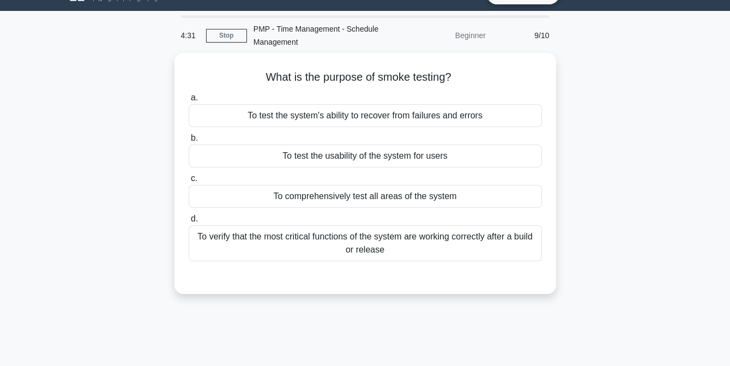
scroll to position [23, 0]
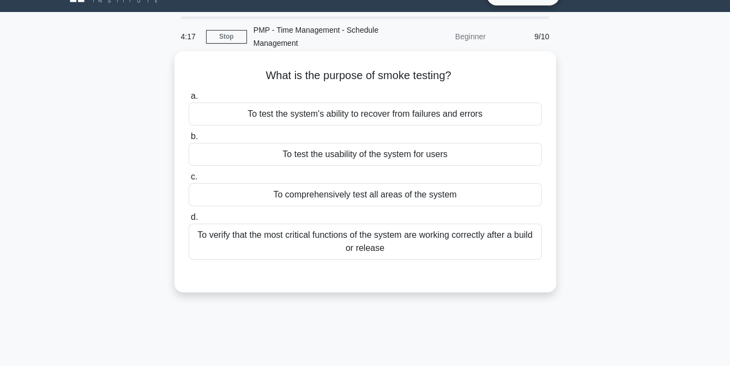
click at [358, 254] on div "To verify that the most critical functions of the system are working correctly …" at bounding box center [365, 242] width 353 height 36
click at [189, 221] on input "d. To verify that the most critical functions of the system are working correct…" at bounding box center [189, 217] width 0 height 7
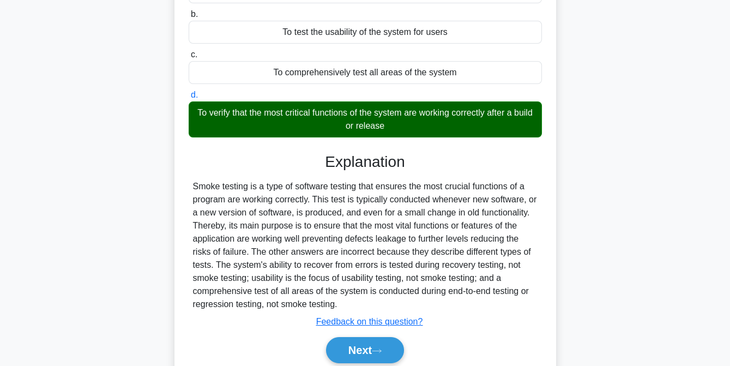
scroll to position [223, 0]
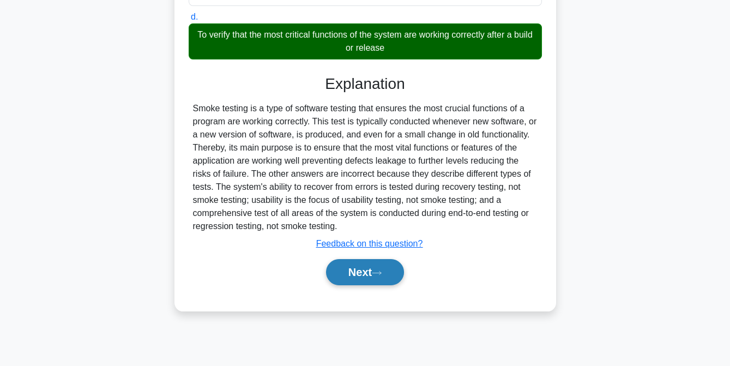
click at [361, 278] on button "Next" at bounding box center [365, 272] width 78 height 26
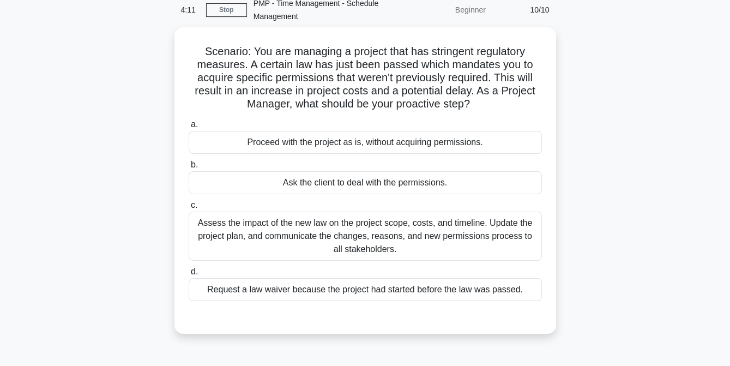
scroll to position [46, 0]
click at [322, 239] on div "Assess the impact of the new law on the project scope, costs, and timeline. Upd…" at bounding box center [365, 236] width 353 height 49
click at [189, 209] on input "c. Assess the impact of the new law on the project scope, costs, and timeline. …" at bounding box center [189, 205] width 0 height 7
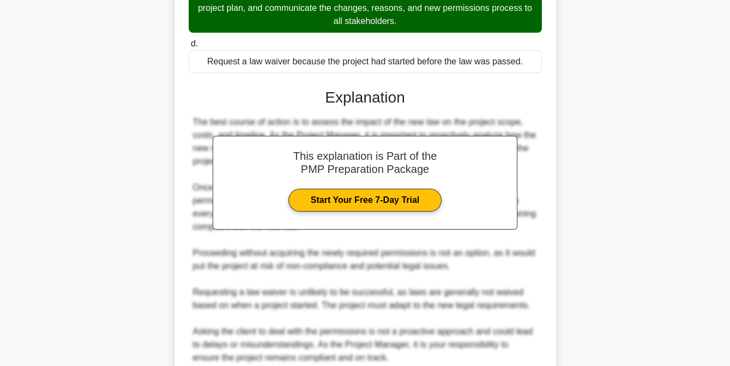
scroll to position [371, 0]
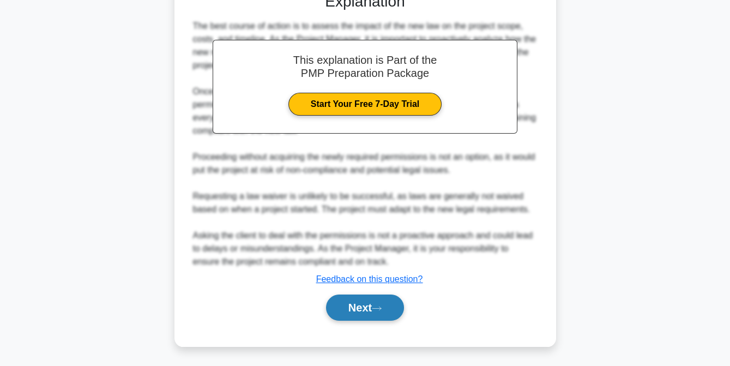
click at [355, 305] on button "Next" at bounding box center [365, 308] width 78 height 26
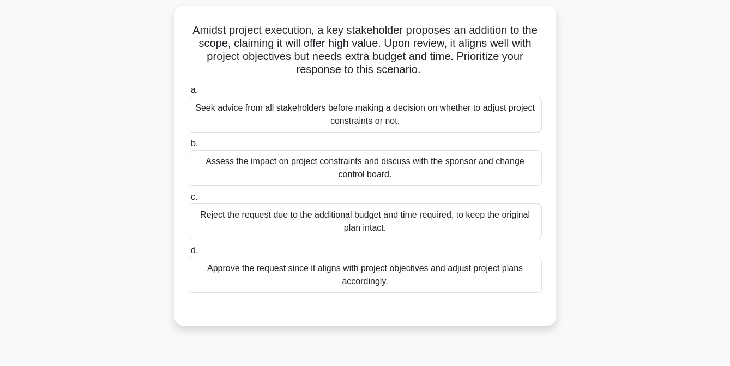
scroll to position [59, 0]
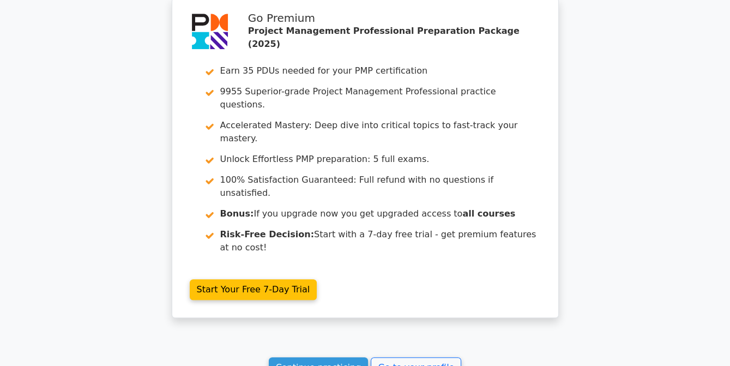
scroll to position [2013, 0]
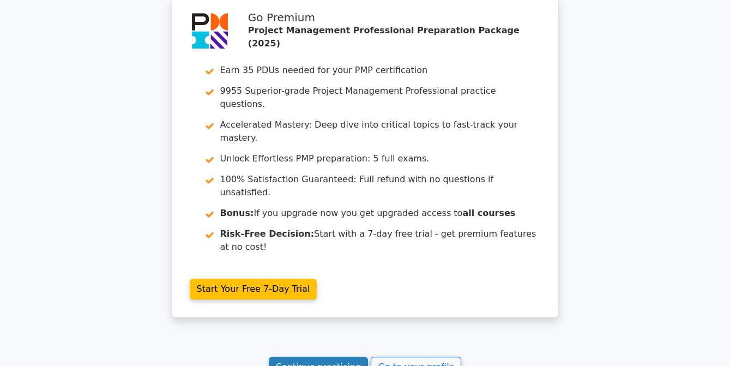
click at [324, 357] on link "Continue practicing" at bounding box center [319, 367] width 100 height 21
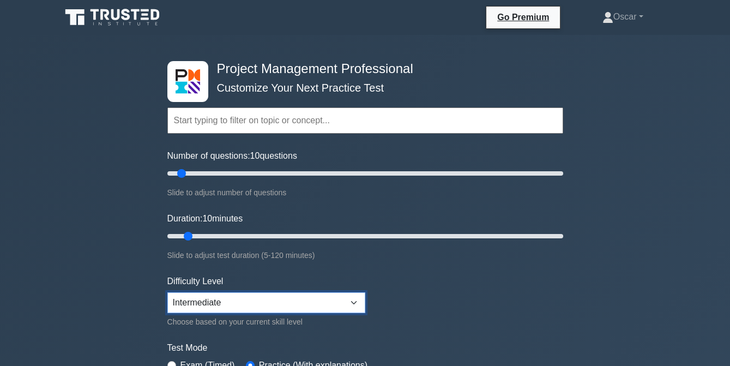
click at [352, 302] on select "Beginner Intermediate Expert" at bounding box center [266, 302] width 198 height 21
select select "expert"
click at [167, 292] on select "Beginner Intermediate Expert" at bounding box center [266, 302] width 198 height 21
click at [259, 122] on input "text" at bounding box center [365, 120] width 396 height 26
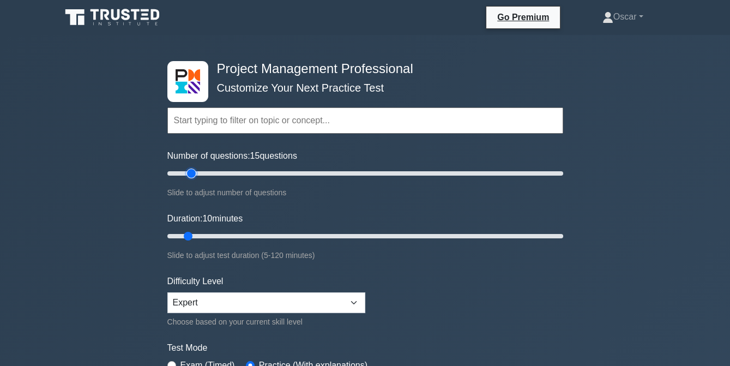
click at [189, 172] on input "Number of questions: 15 questions" at bounding box center [365, 173] width 396 height 13
type input "10"
click at [183, 172] on input "Number of questions: 10 questions" at bounding box center [365, 173] width 396 height 13
click at [195, 234] on input "Duration: 10 minutes" at bounding box center [365, 236] width 396 height 13
type input "15"
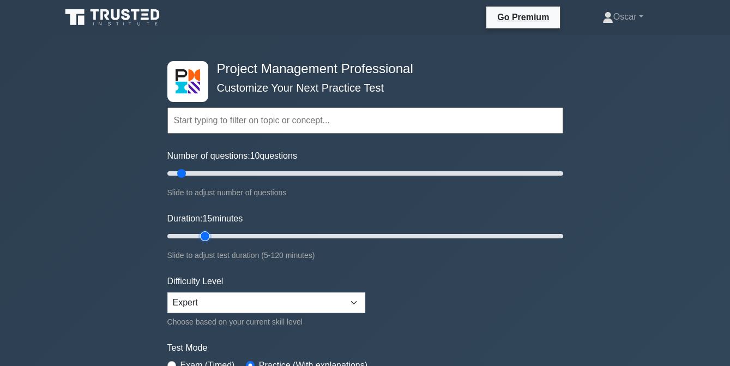
click at [198, 234] on input "Duration: 15 minutes" at bounding box center [365, 236] width 396 height 13
click at [206, 126] on input "text" at bounding box center [365, 120] width 396 height 26
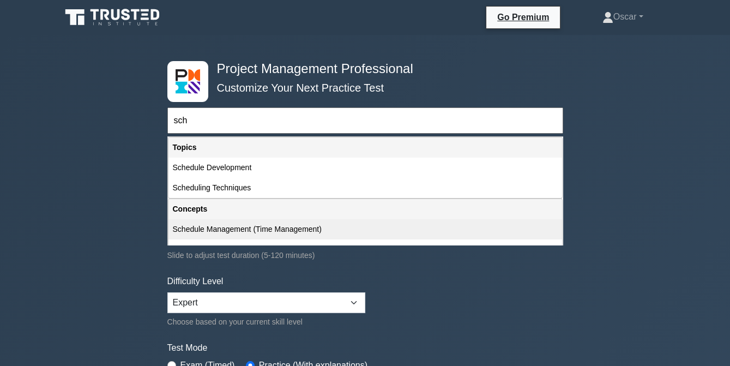
click at [251, 226] on div "Schedule Management (Time Management)" at bounding box center [366, 229] width 394 height 20
type input "Schedule Management (Time Management)"
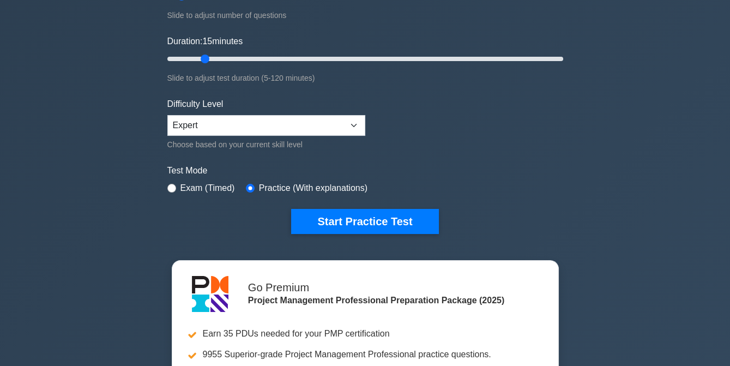
scroll to position [180, 0]
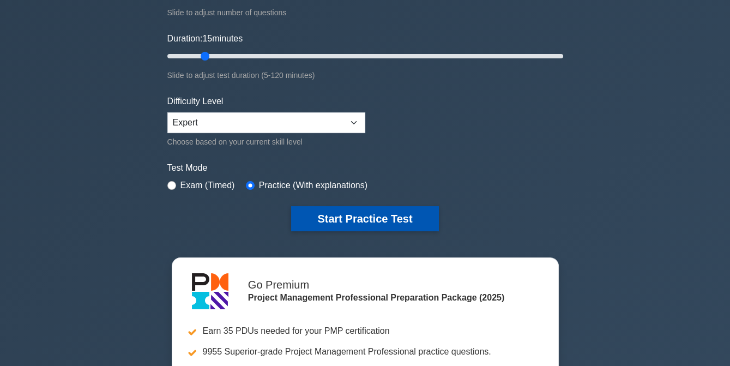
click at [332, 215] on button "Start Practice Test" at bounding box center [364, 218] width 147 height 25
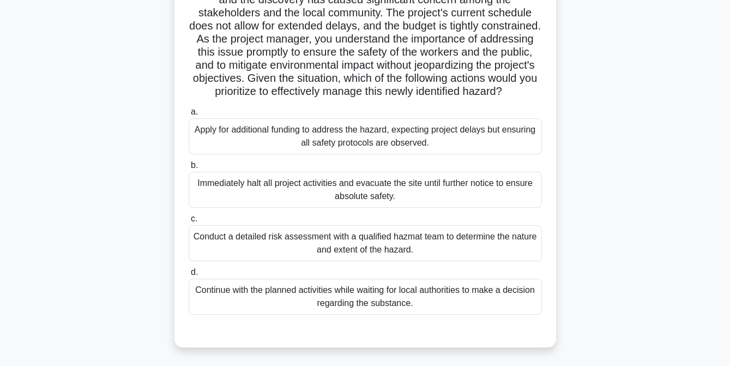
scroll to position [170, 0]
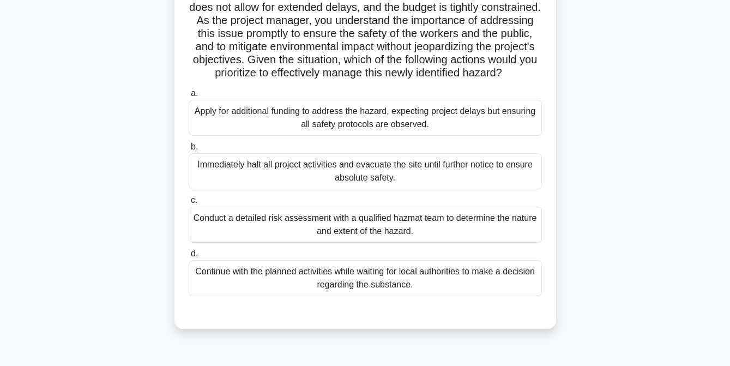
click at [347, 242] on div "Conduct a detailed risk assessment with a qualified hazmat team to determine th…" at bounding box center [365, 225] width 353 height 36
click at [189, 204] on input "c. Conduct a detailed risk assessment with a qualified hazmat team to determine…" at bounding box center [189, 200] width 0 height 7
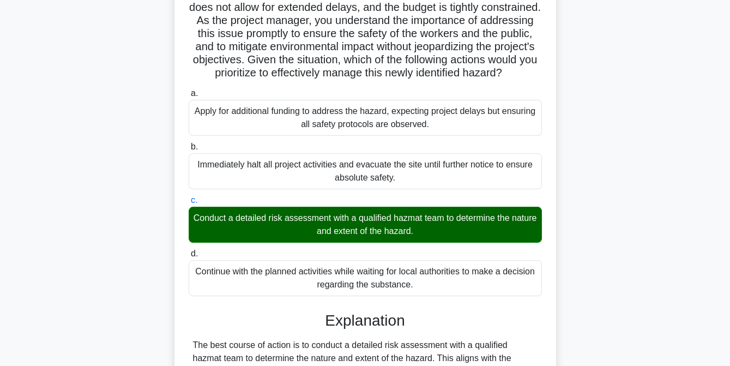
scroll to position [384, 0]
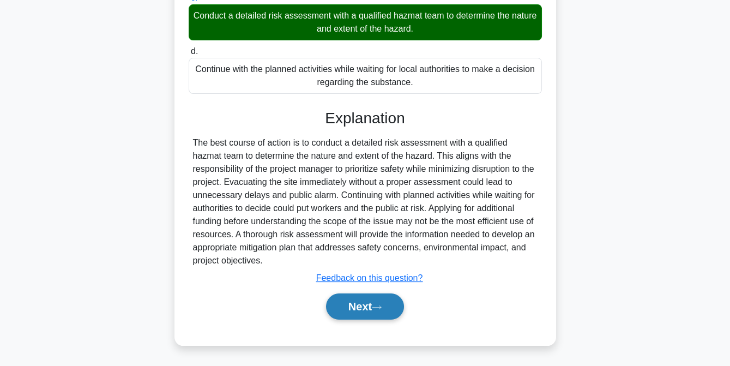
click at [361, 308] on button "Next" at bounding box center [365, 306] width 78 height 26
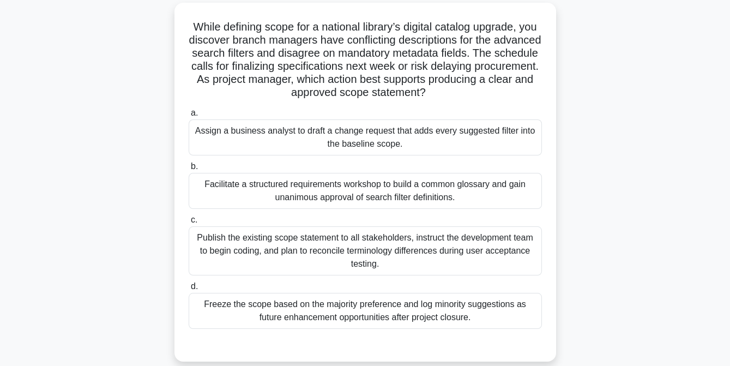
scroll to position [70, 0]
click at [424, 198] on div "Facilitate a structured requirements workshop to build a common glossary and ga…" at bounding box center [365, 192] width 353 height 36
click at [189, 171] on input "b. Facilitate a structured requirements workshop to build a common glossary and…" at bounding box center [189, 167] width 0 height 7
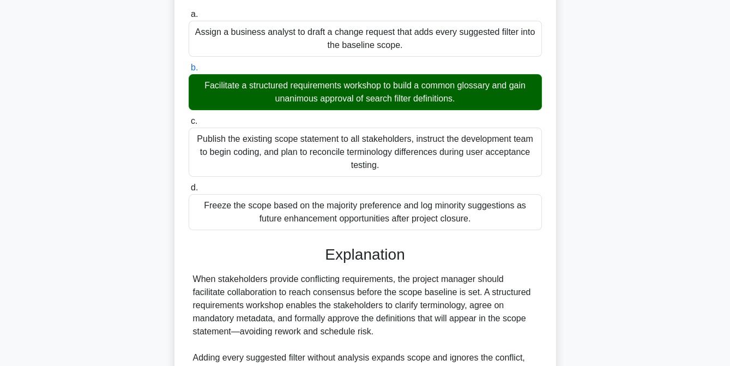
scroll to position [319, 0]
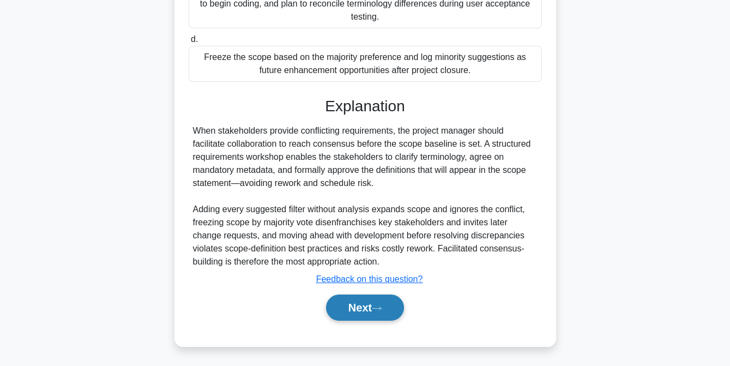
click at [358, 309] on button "Next" at bounding box center [365, 308] width 78 height 26
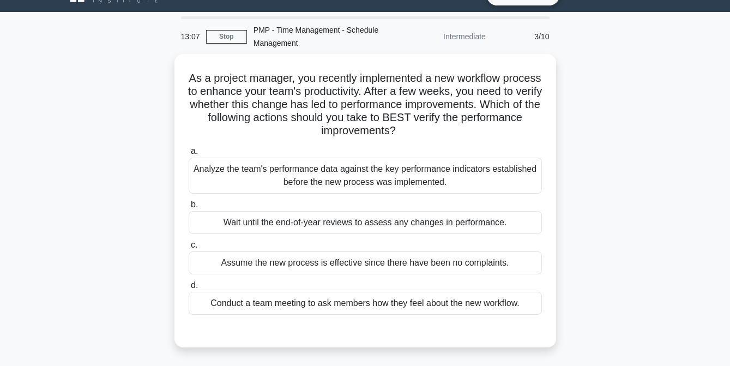
scroll to position [23, 0]
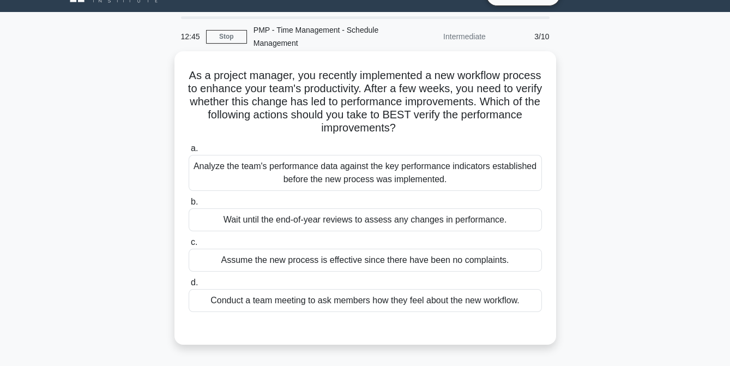
click at [368, 165] on div "Analyze the team's performance data against the key performance indicators esta…" at bounding box center [365, 173] width 353 height 36
click at [189, 152] on input "a. Analyze the team's performance data against the key performance indicators e…" at bounding box center [189, 148] width 0 height 7
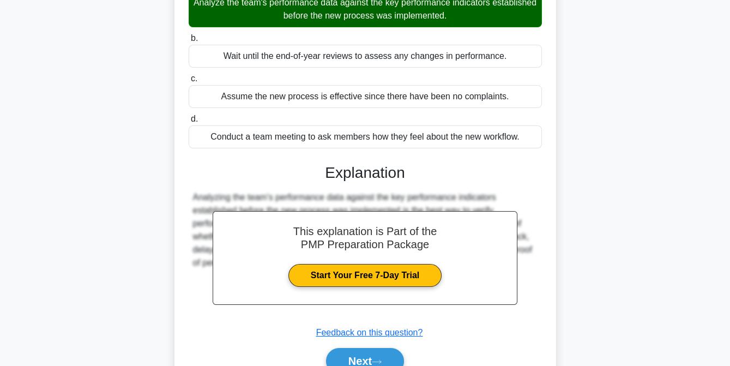
scroll to position [240, 0]
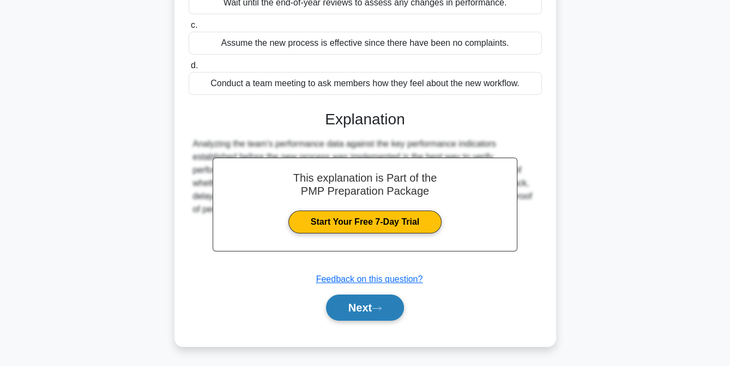
click at [356, 304] on button "Next" at bounding box center [365, 308] width 78 height 26
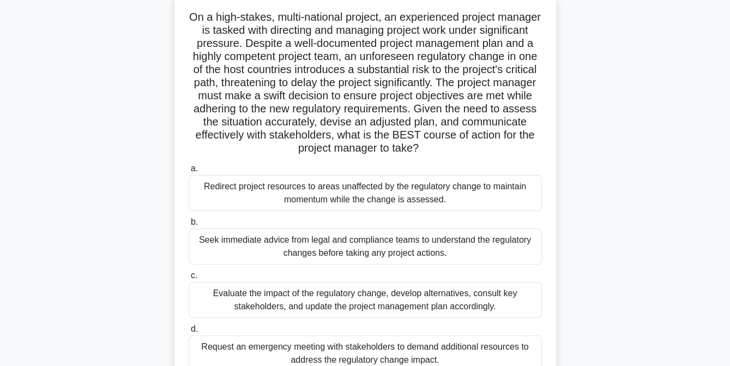
scroll to position [84, 0]
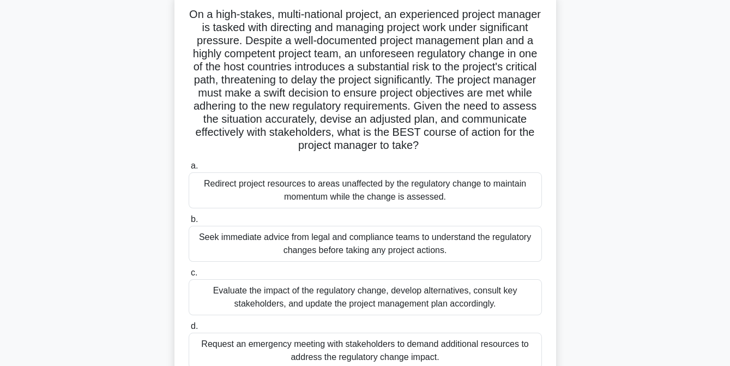
click at [335, 298] on div "Evaluate the impact of the regulatory change, develop alternatives, consult key…" at bounding box center [365, 297] width 353 height 36
click at [189, 277] on input "c. Evaluate the impact of the regulatory change, develop alternatives, consult …" at bounding box center [189, 272] width 0 height 7
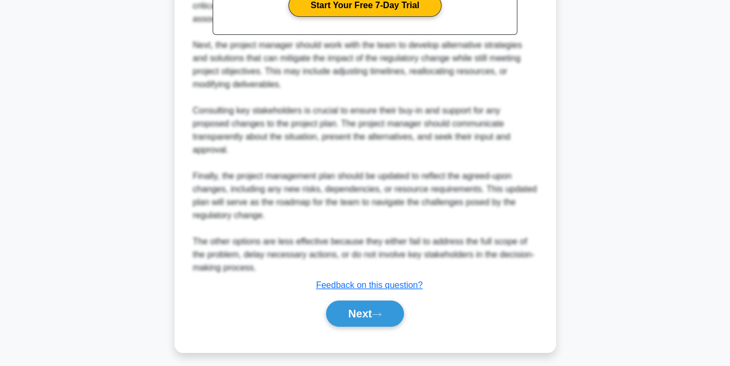
scroll to position [580, 0]
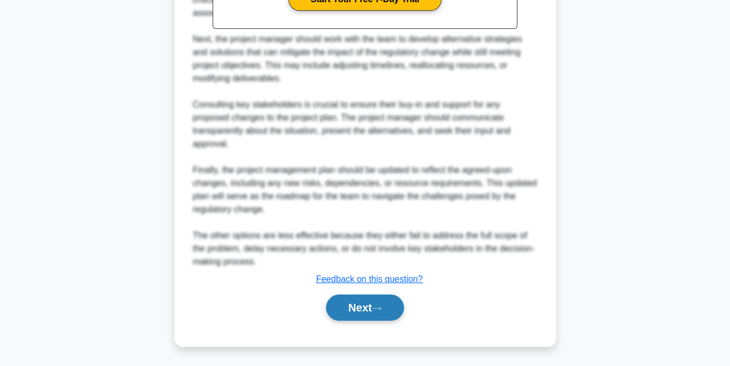
click at [357, 311] on button "Next" at bounding box center [365, 308] width 78 height 26
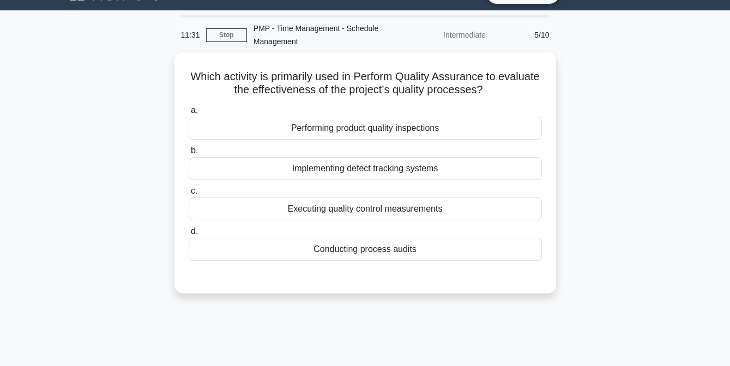
scroll to position [24, 0]
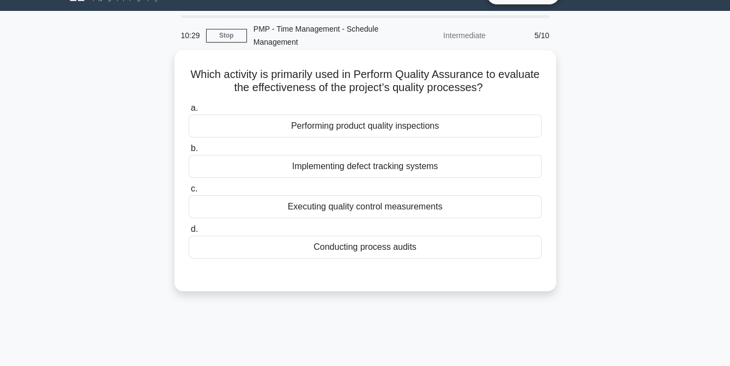
click at [378, 246] on div "Conducting process audits" at bounding box center [365, 247] width 353 height 23
click at [189, 233] on input "d. Conducting process audits" at bounding box center [189, 229] width 0 height 7
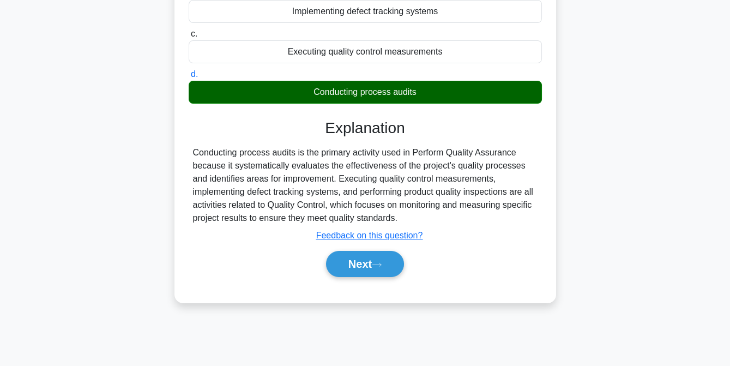
scroll to position [223, 0]
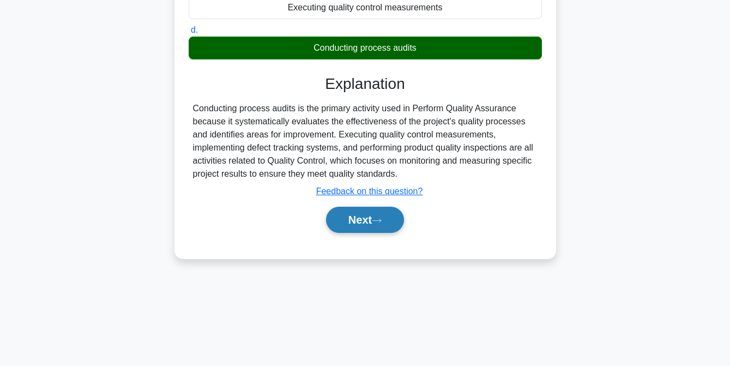
click at [362, 219] on button "Next" at bounding box center [365, 220] width 78 height 26
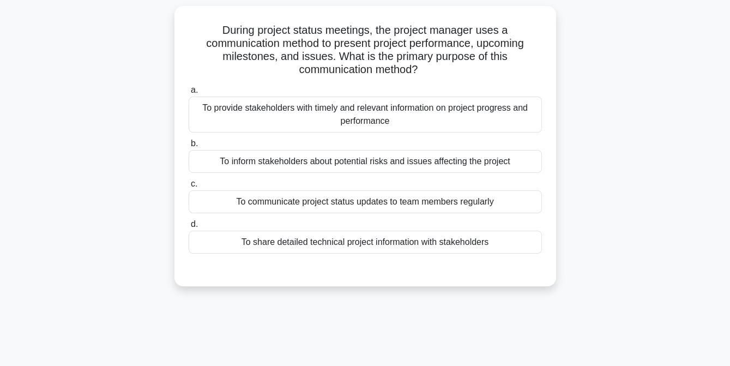
scroll to position [68, 0]
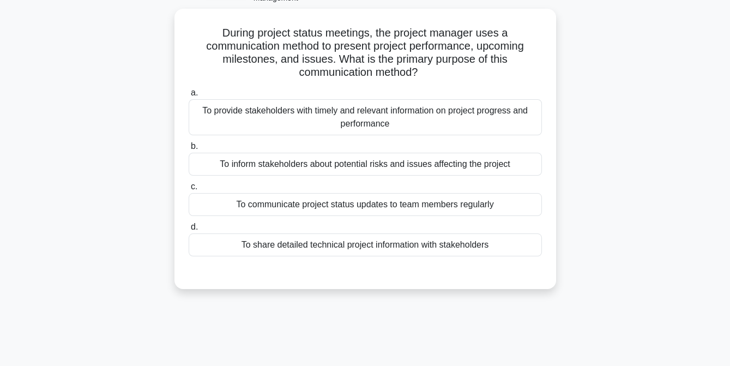
click at [362, 220] on label "d. To share detailed technical project information with stakeholders" at bounding box center [365, 238] width 353 height 36
click at [189, 224] on input "d. To share detailed technical project information with stakeholders" at bounding box center [189, 227] width 0 height 7
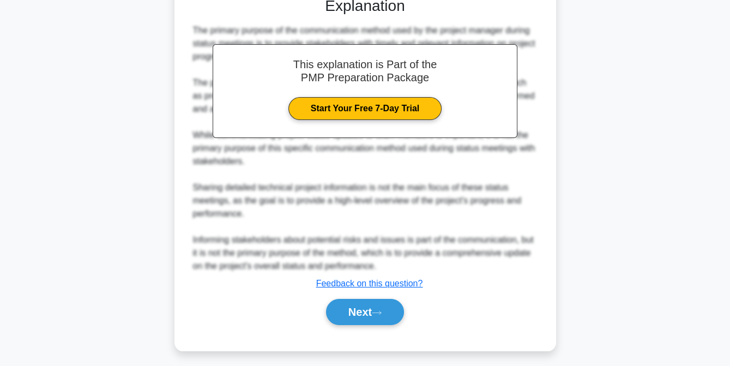
scroll to position [346, 0]
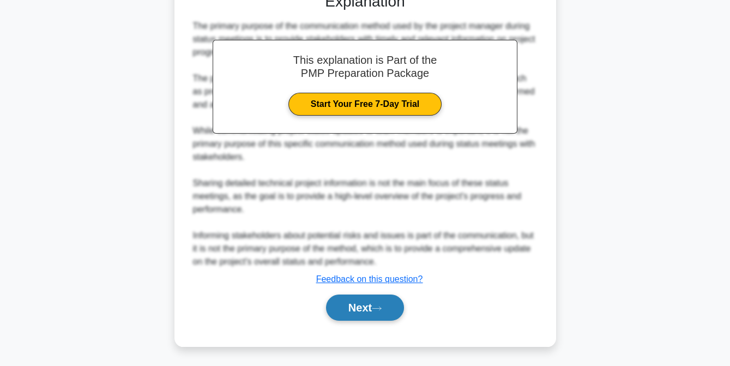
click at [358, 302] on button "Next" at bounding box center [365, 308] width 78 height 26
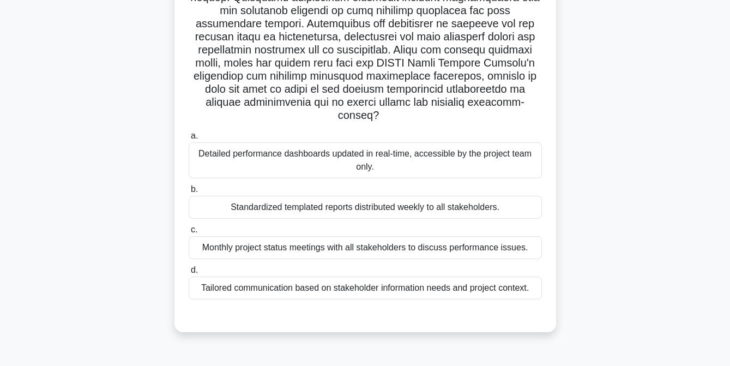
scroll to position [196, 0]
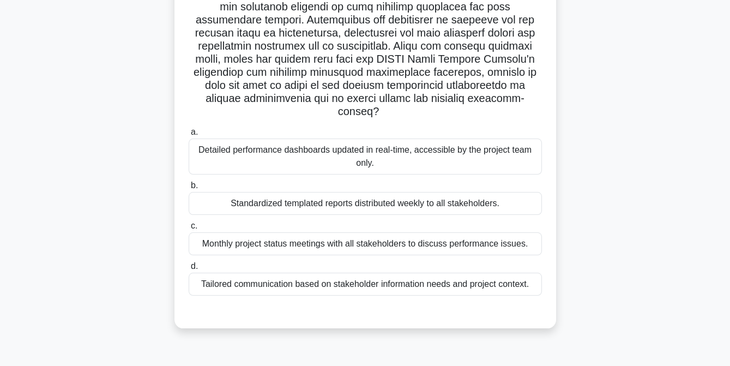
click at [341, 290] on div "Tailored communication based on stakeholder information needs and project conte…" at bounding box center [365, 284] width 353 height 23
click at [189, 270] on input "d. Tailored communication based on stakeholder information needs and project co…" at bounding box center [189, 266] width 0 height 7
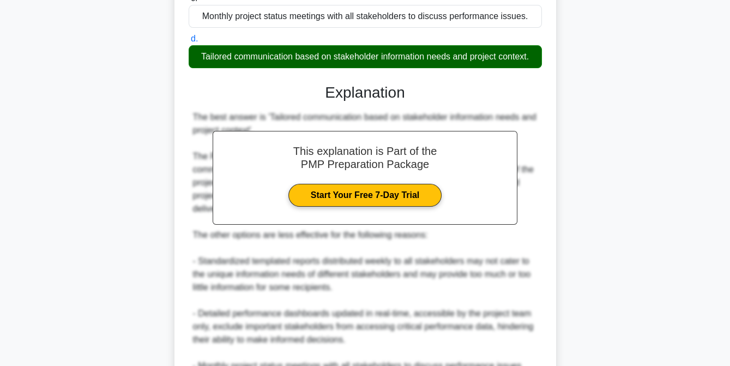
scroll to position [567, 0]
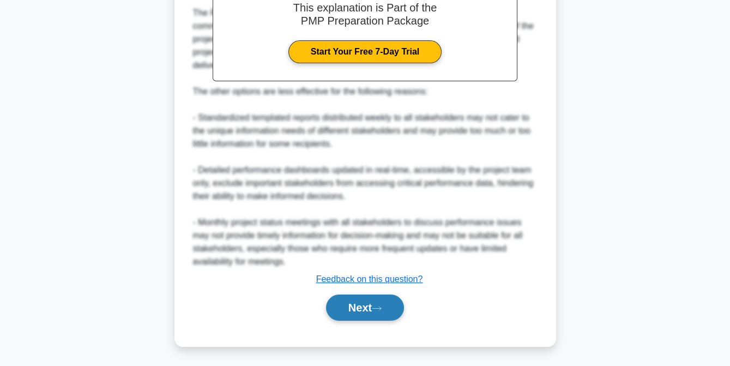
click at [350, 303] on button "Next" at bounding box center [365, 308] width 78 height 26
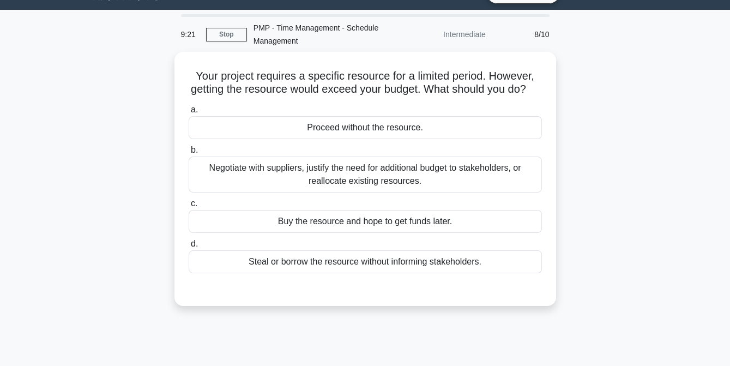
scroll to position [25, 0]
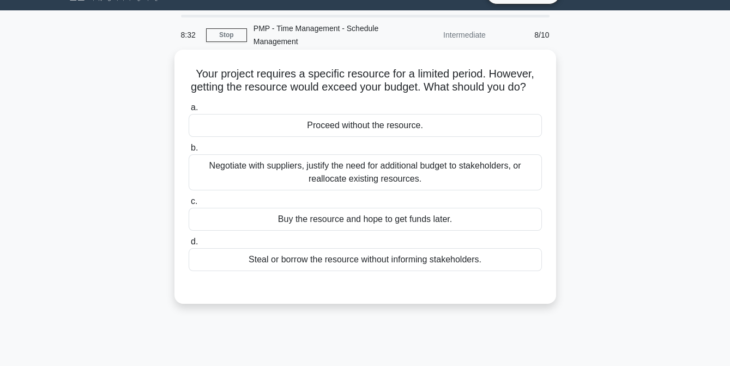
click at [346, 190] on div "Negotiate with suppliers, justify the need for additional budget to stakeholder…" at bounding box center [365, 172] width 353 height 36
click at [189, 152] on input "b. Negotiate with suppliers, justify the need for additional budget to stakehol…" at bounding box center [189, 148] width 0 height 7
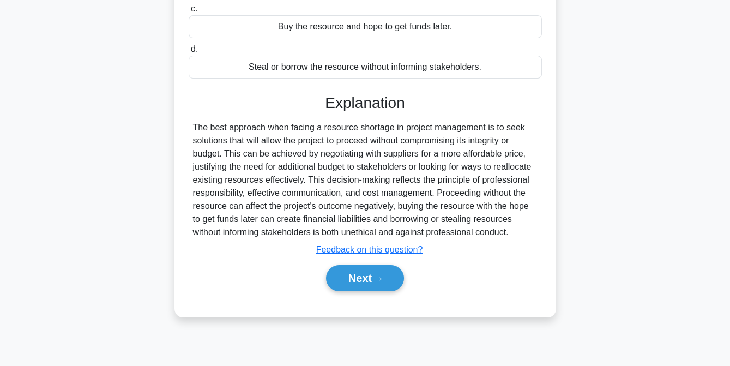
scroll to position [218, 0]
click at [361, 289] on button "Next" at bounding box center [365, 278] width 78 height 26
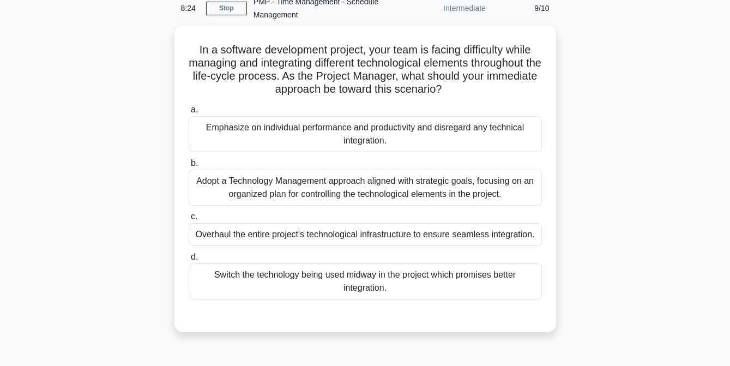
scroll to position [50, 0]
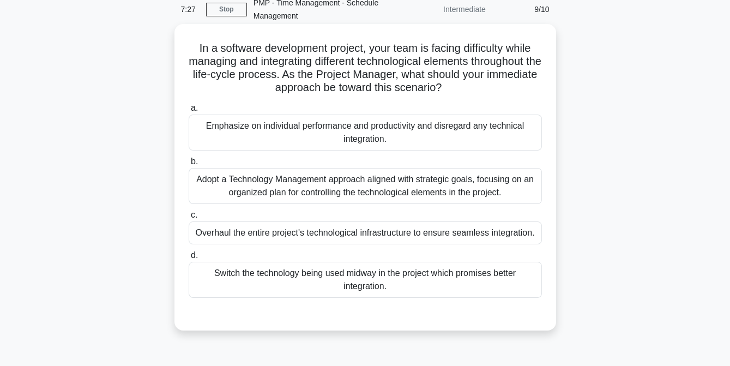
click at [372, 181] on div "Adopt a Technology Management approach aligned with strategic goals, focusing o…" at bounding box center [365, 186] width 353 height 36
click at [189, 165] on input "b. Adopt a Technology Management approach aligned with strategic goals, focusin…" at bounding box center [189, 161] width 0 height 7
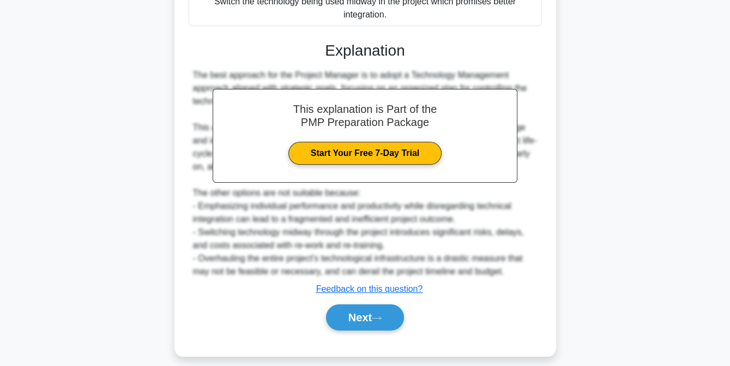
scroll to position [332, 0]
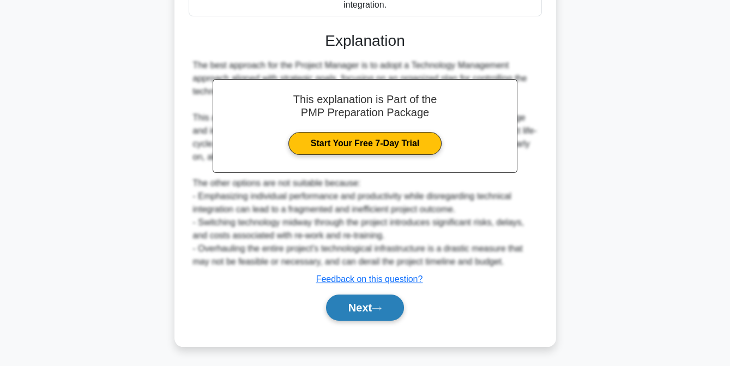
click at [365, 306] on button "Next" at bounding box center [365, 308] width 78 height 26
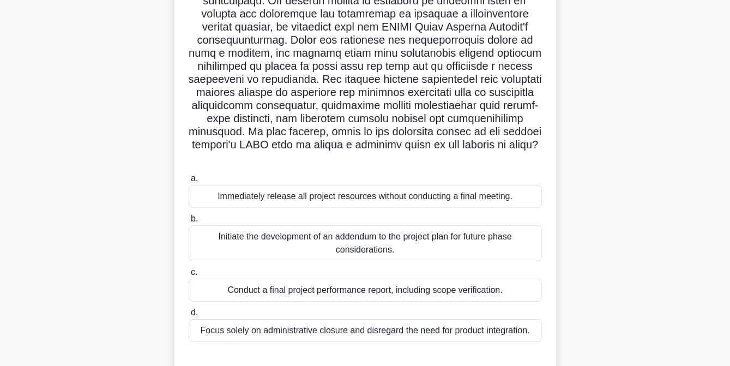
scroll to position [141, 0]
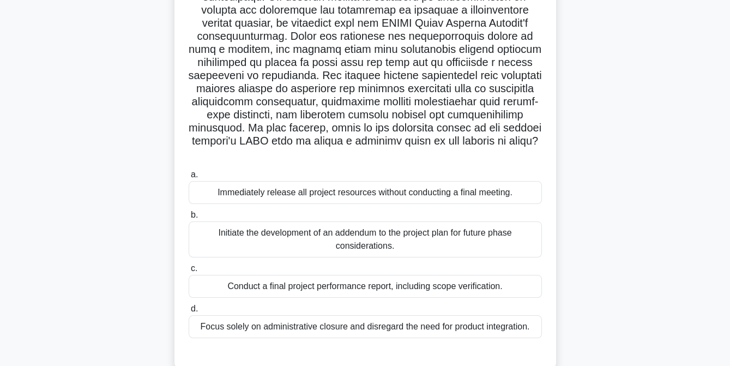
click at [328, 283] on div "Conduct a final project performance report, including scope verification." at bounding box center [365, 286] width 353 height 23
click at [189, 272] on input "c. Conduct a final project performance report, including scope verification." at bounding box center [189, 268] width 0 height 7
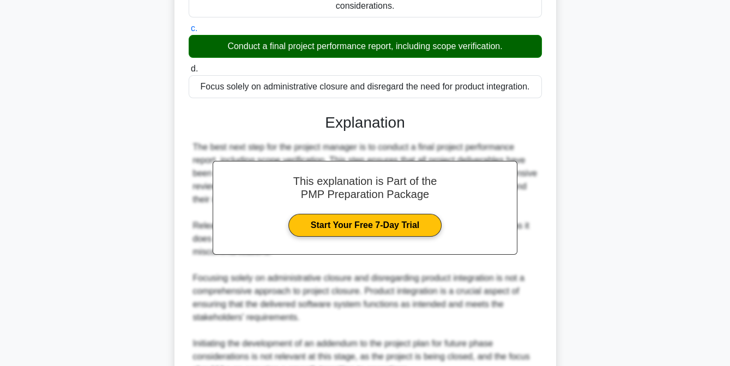
scroll to position [489, 0]
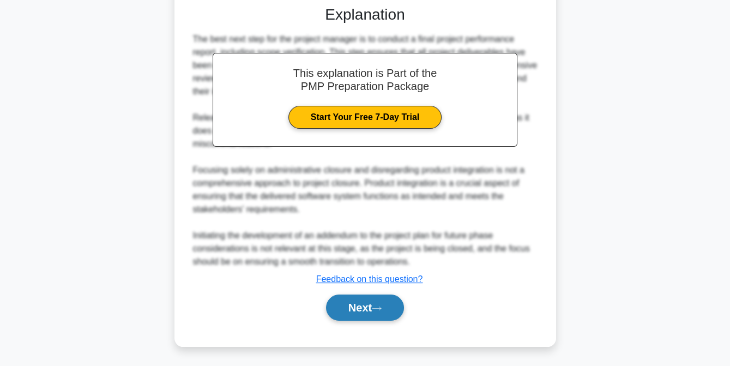
click at [358, 310] on button "Next" at bounding box center [365, 308] width 78 height 26
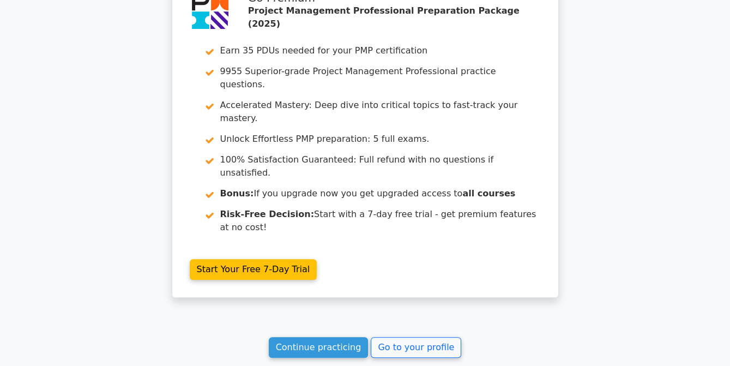
scroll to position [2077, 0]
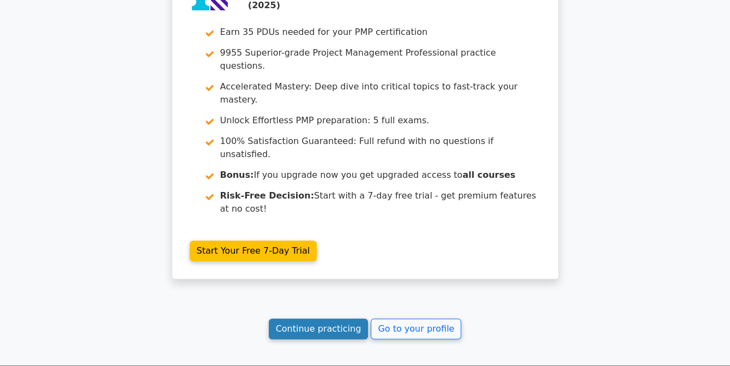
click at [308, 319] on link "Continue practicing" at bounding box center [319, 329] width 100 height 21
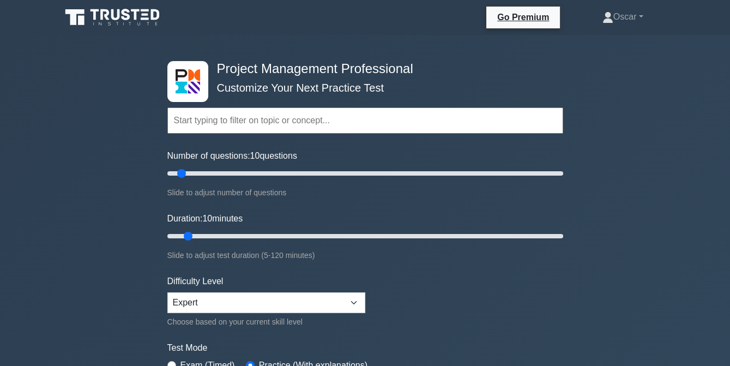
click at [197, 129] on input "text" at bounding box center [365, 120] width 396 height 26
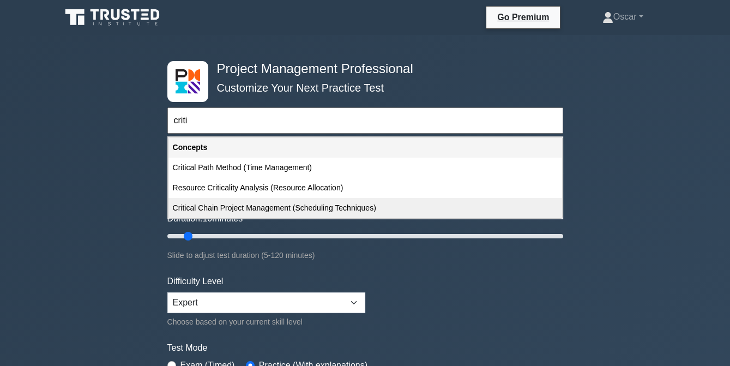
click at [229, 207] on div "Critical Chain Project Management (Scheduling Techniques)" at bounding box center [366, 208] width 394 height 20
type input "Critical Chain Project Management (Scheduling Techniques)"
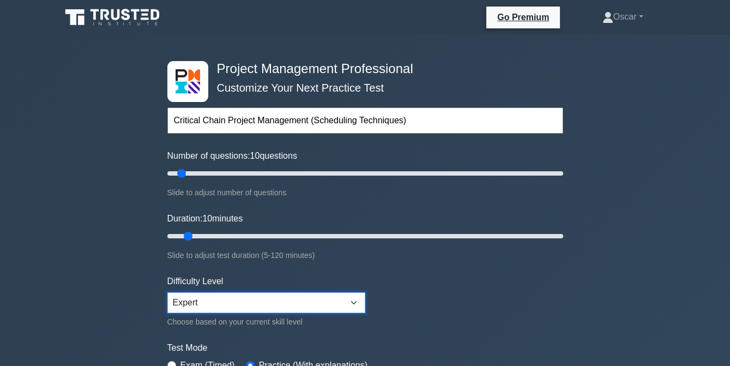
click at [353, 299] on select "Beginner Intermediate Expert" at bounding box center [266, 302] width 198 height 21
select select "beginner"
click at [167, 292] on select "Beginner Intermediate Expert" at bounding box center [266, 302] width 198 height 21
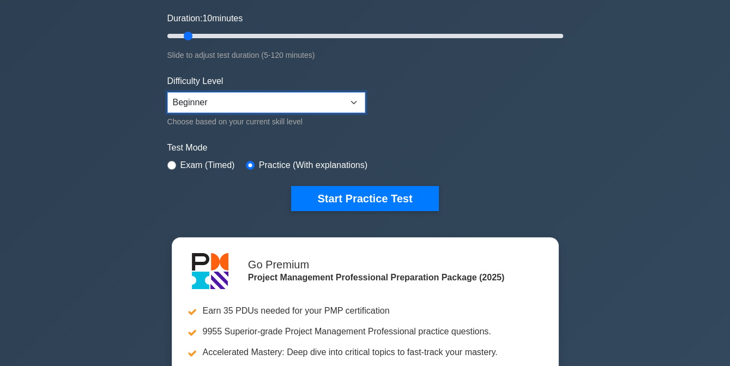
scroll to position [208, 0]
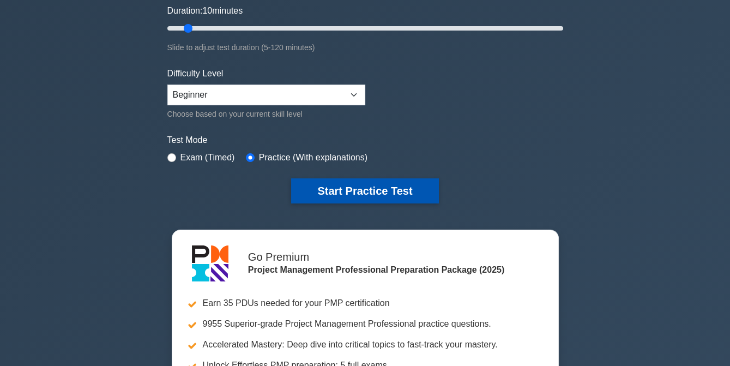
click at [330, 189] on button "Start Practice Test" at bounding box center [364, 190] width 147 height 25
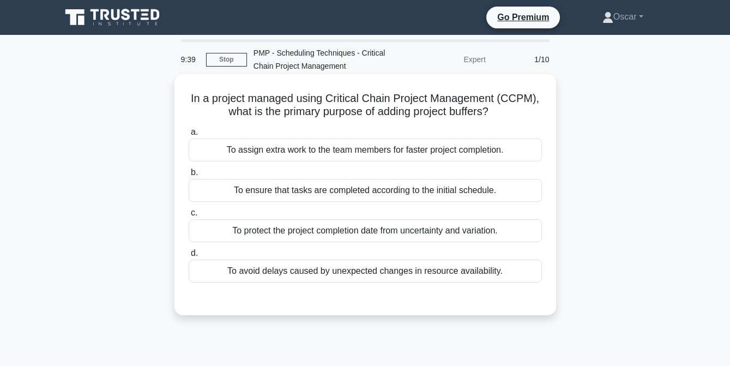
click at [314, 194] on div "To ensure that tasks are completed according to the initial schedule." at bounding box center [365, 190] width 353 height 23
click at [189, 176] on input "b. To ensure that tasks are completed according to the initial schedule." at bounding box center [189, 172] width 0 height 7
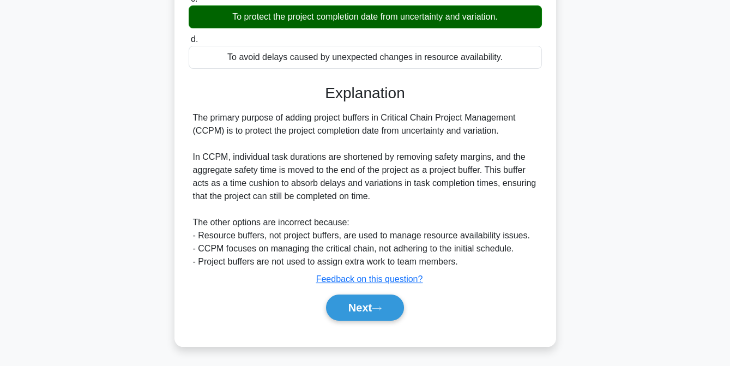
scroll to position [223, 0]
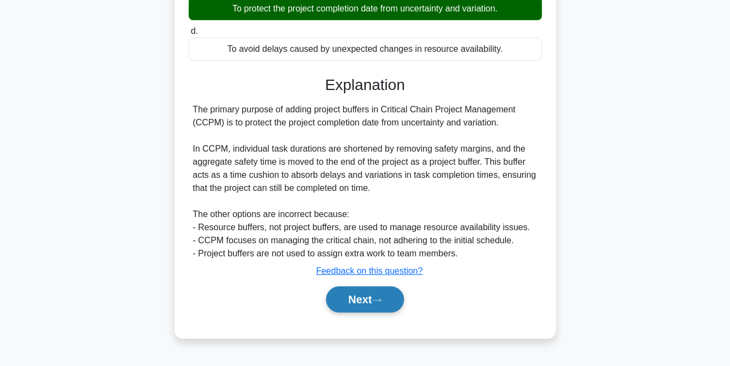
click at [376, 300] on button "Next" at bounding box center [365, 299] width 78 height 26
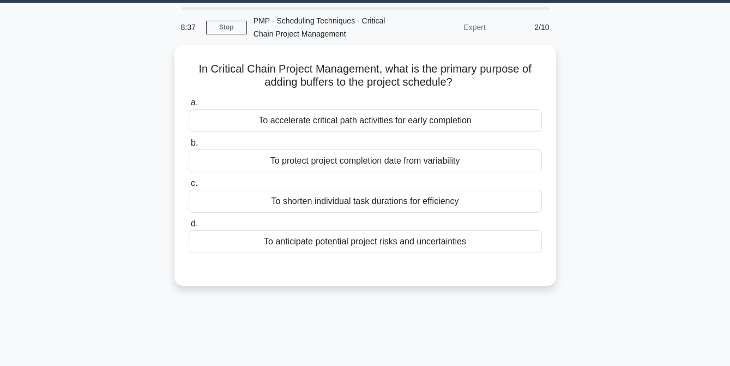
scroll to position [32, 0]
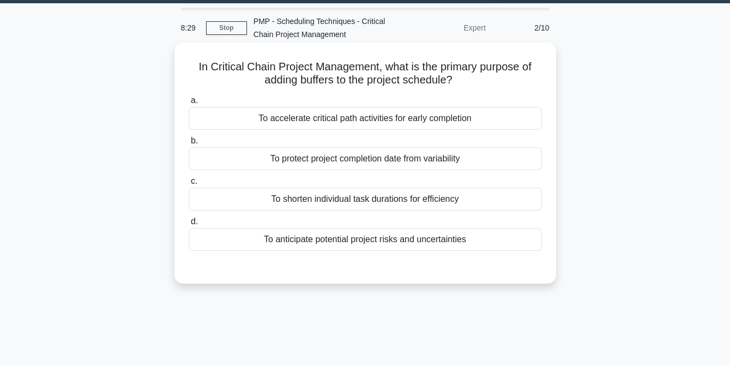
click at [400, 160] on div "To protect project completion date from variability" at bounding box center [365, 158] width 353 height 23
click at [189, 145] on input "b. To protect project completion date from variability" at bounding box center [189, 140] width 0 height 7
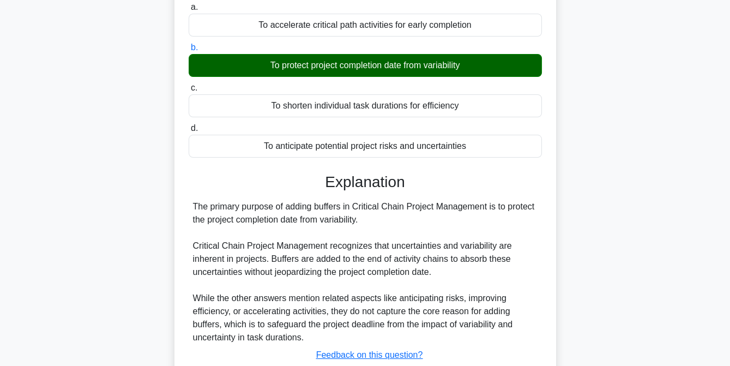
scroll to position [223, 0]
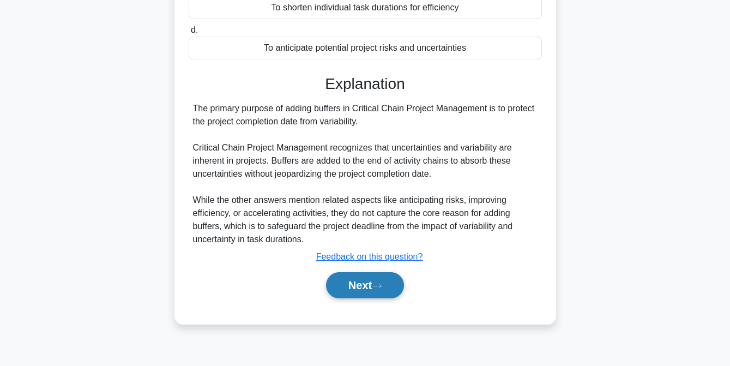
click at [349, 286] on button "Next" at bounding box center [365, 285] width 78 height 26
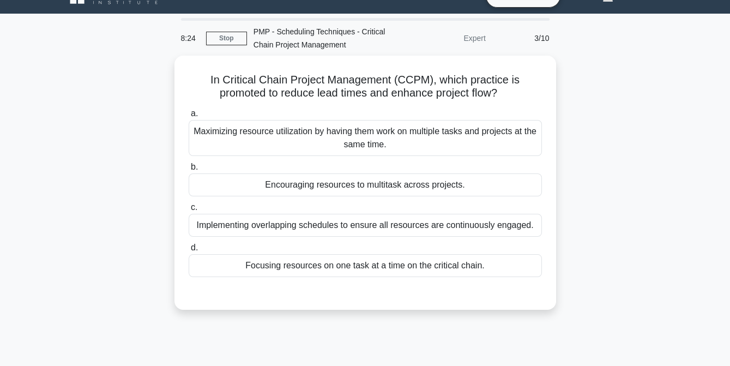
scroll to position [19, 0]
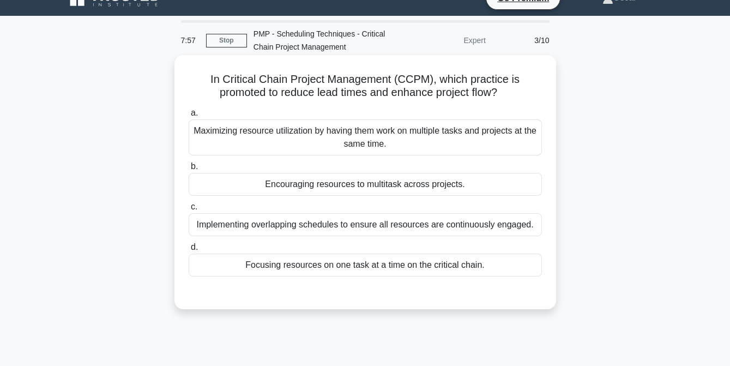
click at [368, 274] on div "Focusing resources on one task at a time on the critical chain." at bounding box center [365, 265] width 353 height 23
click at [189, 251] on input "d. Focusing resources on one task at a time on the critical chain." at bounding box center [189, 247] width 0 height 7
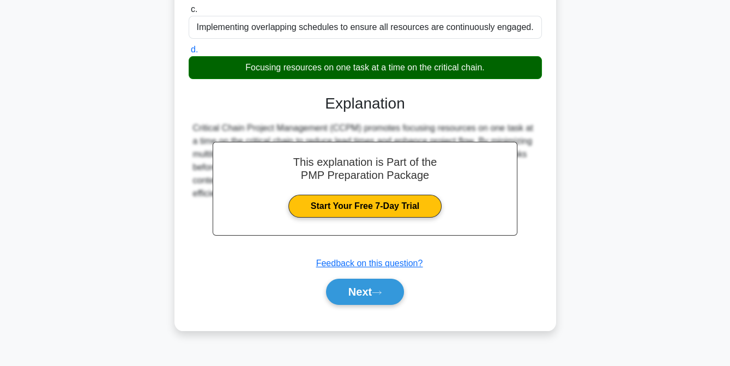
scroll to position [221, 0]
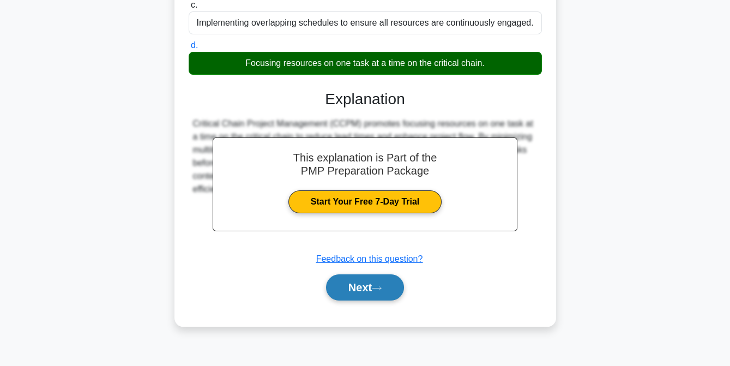
click at [356, 287] on button "Next" at bounding box center [365, 287] width 78 height 26
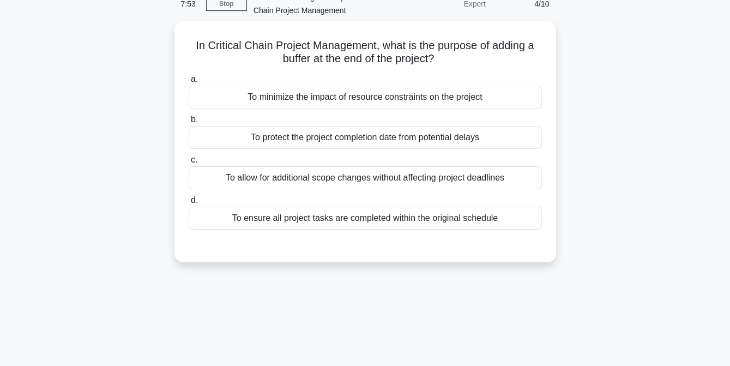
scroll to position [54, 0]
drag, startPoint x: 399, startPoint y: 136, endPoint x: 339, endPoint y: 140, distance: 59.5
click at [339, 140] on div "To protect the project completion date from potential delays" at bounding box center [365, 136] width 353 height 23
click at [189, 122] on input "b. To protect the project completion date from potential delays" at bounding box center [189, 118] width 0 height 7
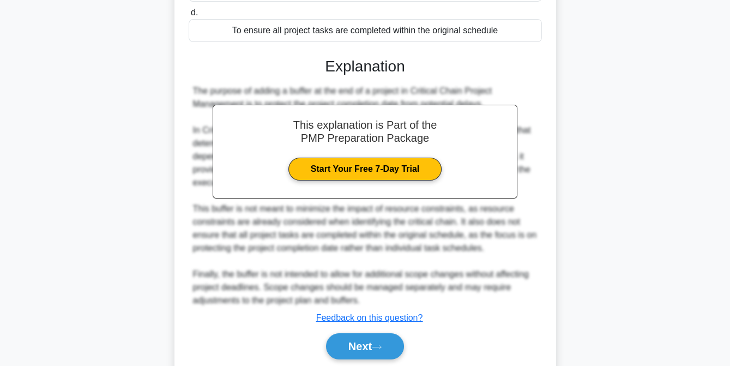
scroll to position [279, 0]
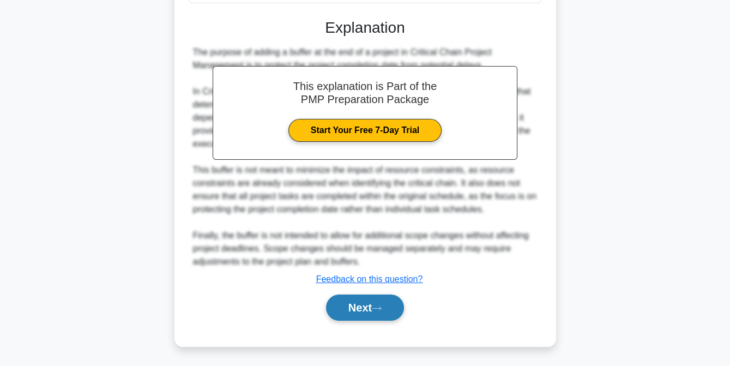
click at [352, 300] on button "Next" at bounding box center [365, 308] width 78 height 26
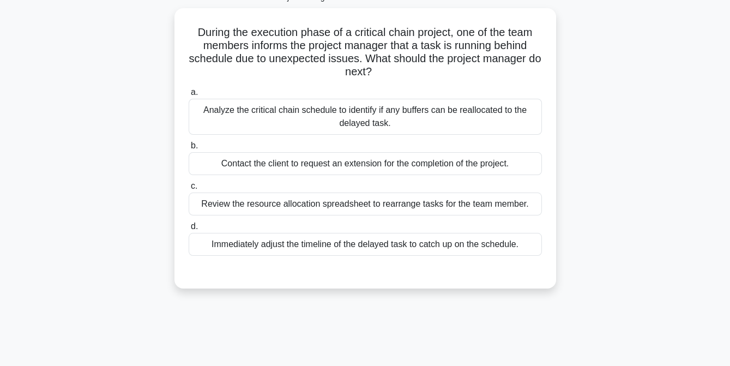
scroll to position [51, 0]
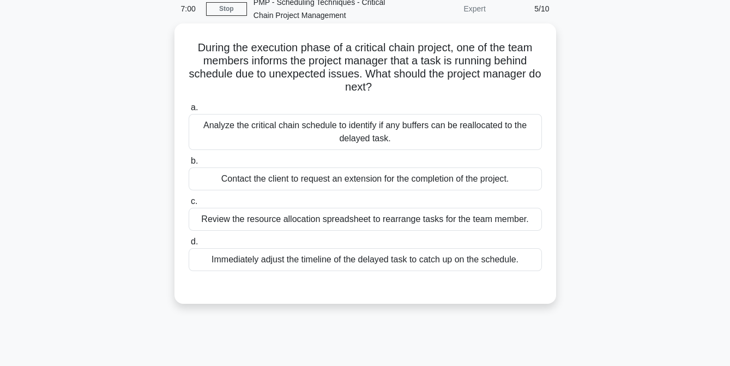
click at [282, 130] on div "Analyze the critical chain schedule to identify if any buffers can be reallocat…" at bounding box center [365, 132] width 353 height 36
click at [189, 111] on input "a. Analyze the critical chain schedule to identify if any buffers can be reallo…" at bounding box center [189, 107] width 0 height 7
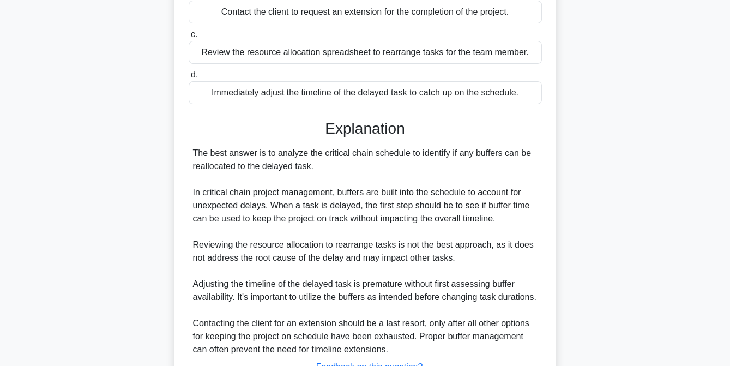
scroll to position [319, 0]
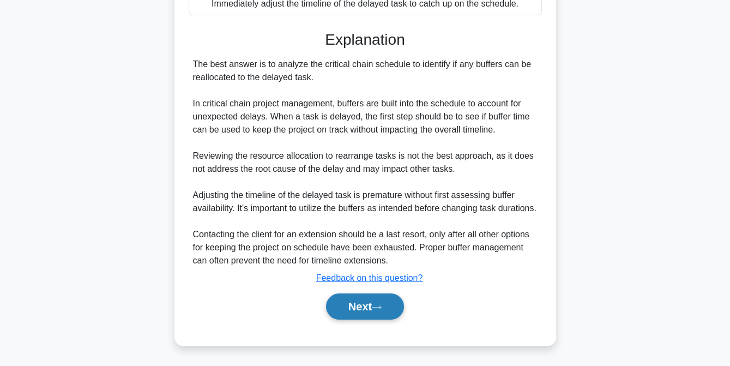
click at [360, 308] on button "Next" at bounding box center [365, 306] width 78 height 26
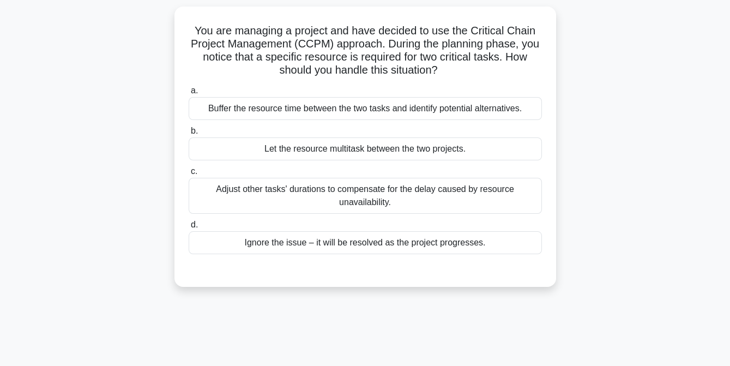
scroll to position [68, 0]
click at [339, 108] on div "Buffer the resource time between the two tasks and identify potential alternati…" at bounding box center [365, 108] width 353 height 23
click at [189, 94] on input "a. Buffer the resource time between the two tasks and identify potential altern…" at bounding box center [189, 90] width 0 height 7
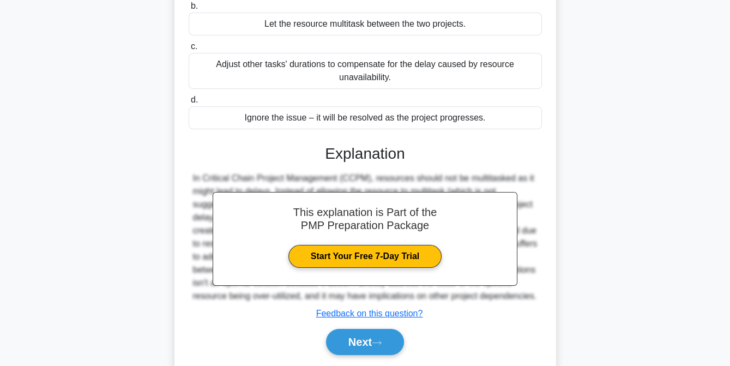
scroll to position [227, 0]
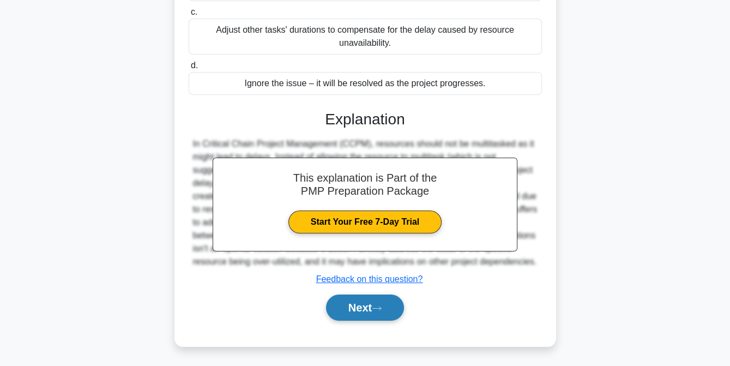
click at [361, 318] on button "Next" at bounding box center [365, 308] width 78 height 26
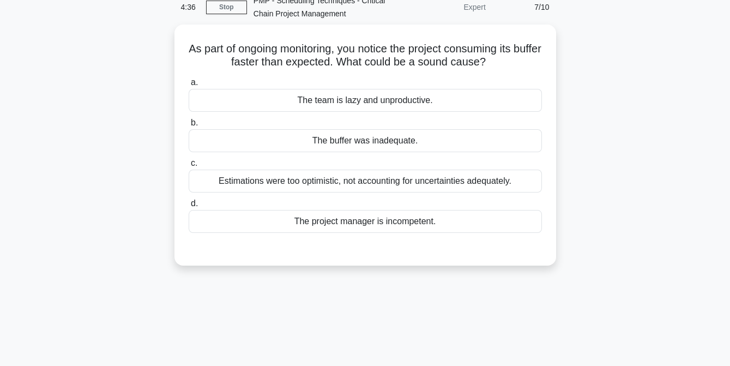
scroll to position [52, 0]
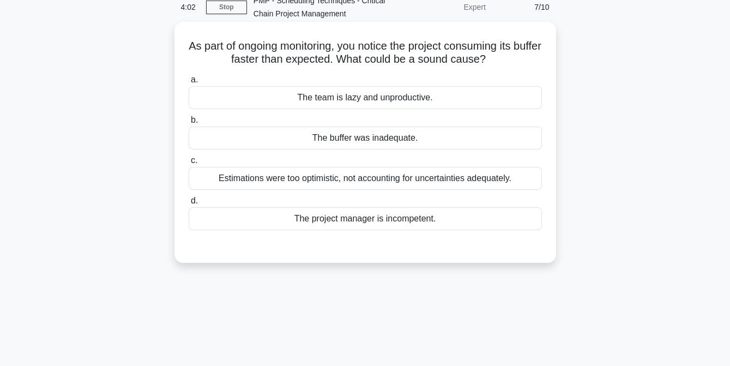
click at [368, 175] on div "Estimations were too optimistic, not accounting for uncertainties adequately." at bounding box center [365, 178] width 353 height 23
click at [189, 164] on input "c. Estimations were too optimistic, not accounting for uncertainties adequately." at bounding box center [189, 160] width 0 height 7
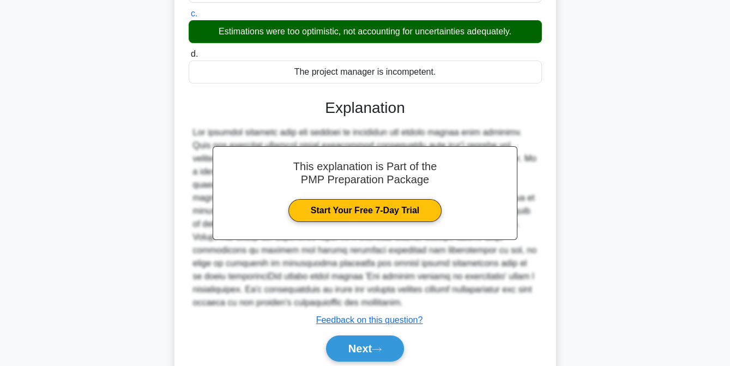
scroll to position [240, 0]
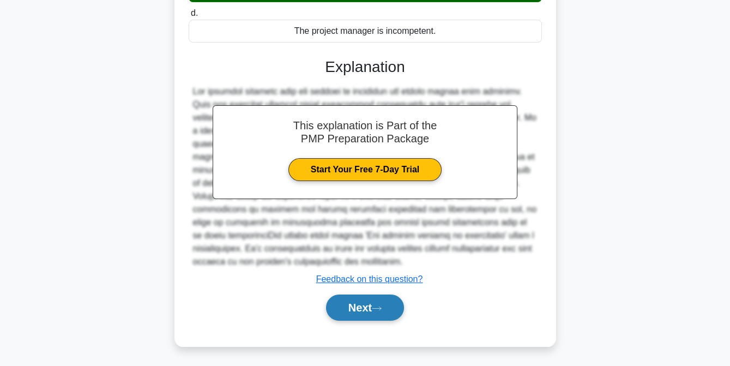
click at [360, 303] on button "Next" at bounding box center [365, 308] width 78 height 26
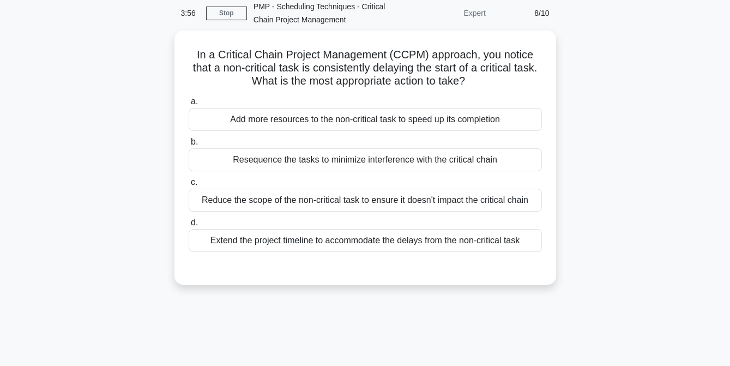
scroll to position [46, 0]
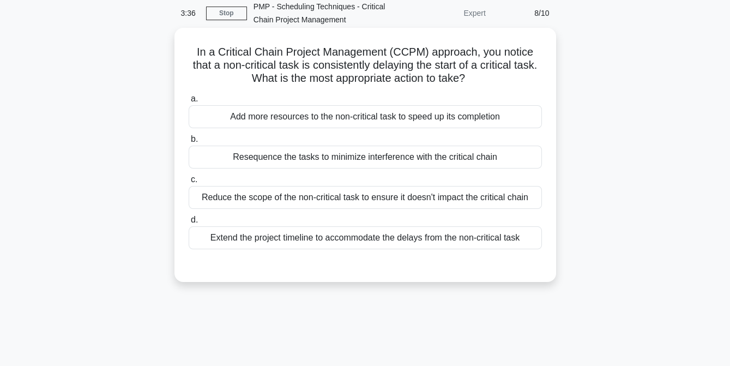
click at [371, 160] on div "Resequence the tasks to minimize interference with the critical chain" at bounding box center [365, 157] width 353 height 23
click at [189, 143] on input "b. Resequence the tasks to minimize interference with the critical chain" at bounding box center [189, 139] width 0 height 7
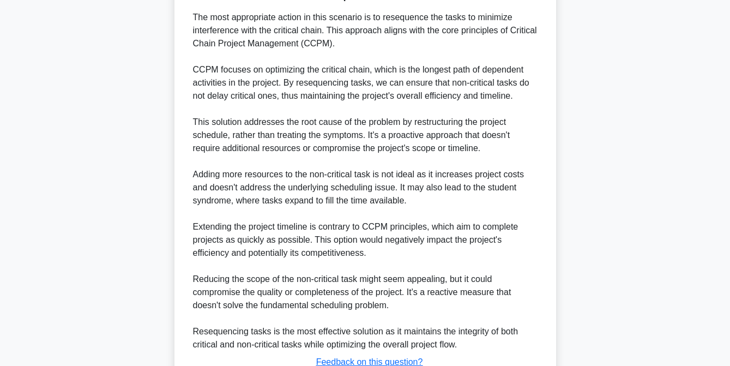
scroll to position [410, 0]
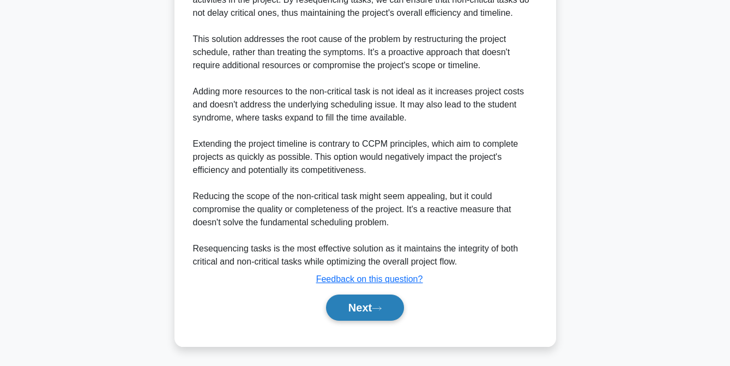
click at [356, 304] on button "Next" at bounding box center [365, 308] width 78 height 26
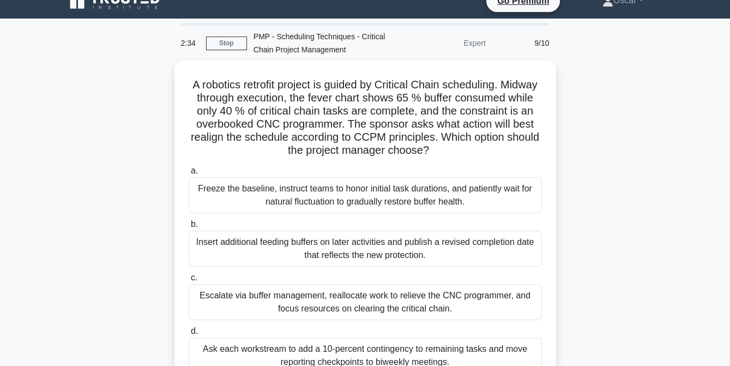
scroll to position [51, 0]
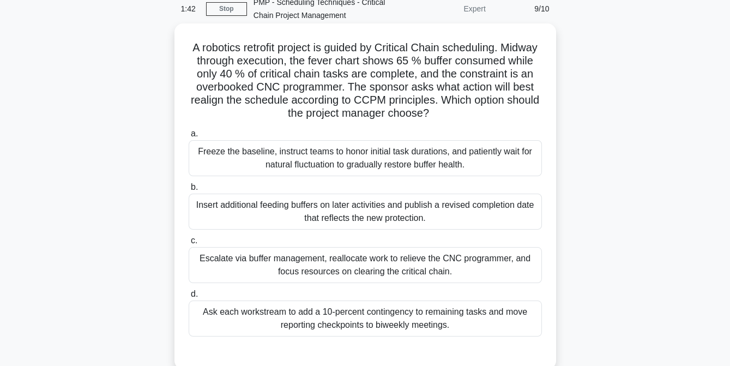
click at [354, 265] on div "Escalate via buffer management, reallocate work to relieve the CNC programmer, …" at bounding box center [365, 265] width 353 height 36
click at [189, 244] on input "c. Escalate via buffer management, reallocate work to relieve the CNC programme…" at bounding box center [189, 240] width 0 height 7
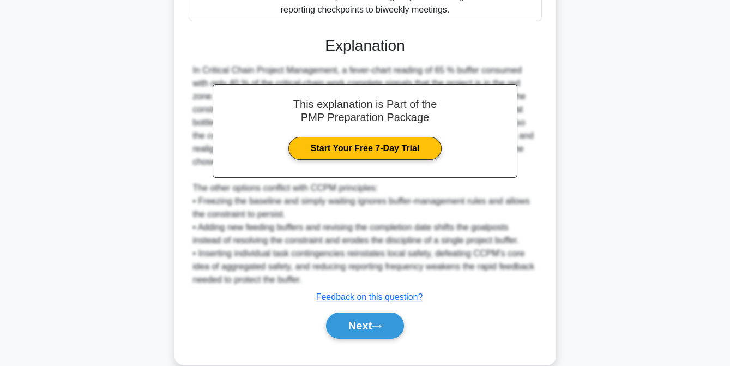
scroll to position [384, 0]
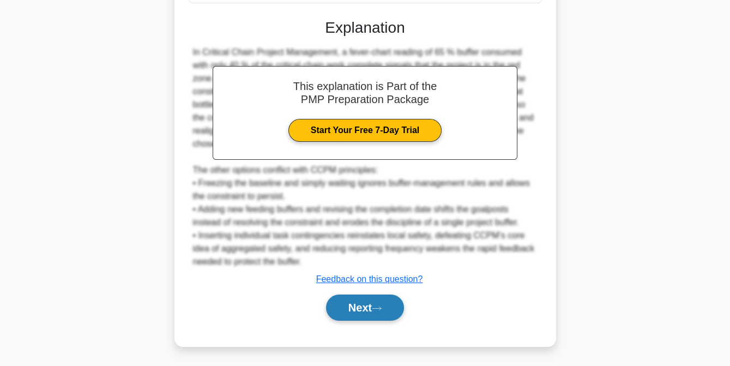
click at [360, 307] on button "Next" at bounding box center [365, 308] width 78 height 26
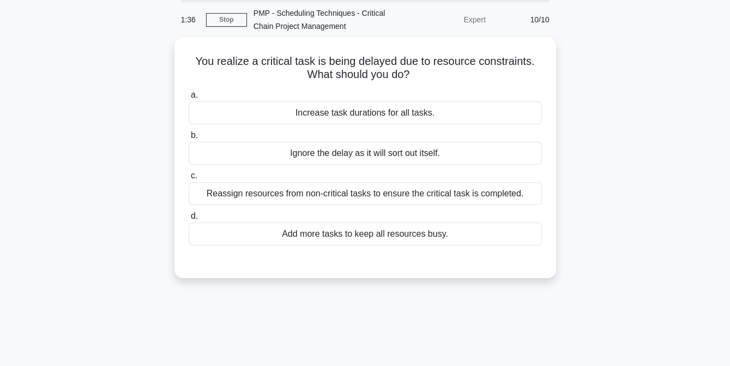
scroll to position [39, 0]
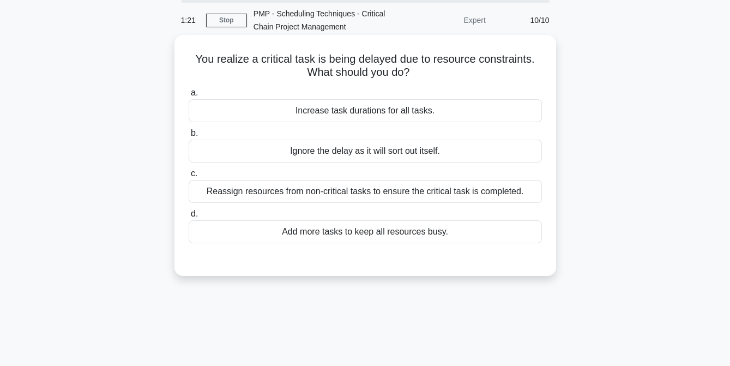
click at [354, 193] on div "Reassign resources from non-critical tasks to ensure the critical task is compl…" at bounding box center [365, 191] width 353 height 23
click at [189, 177] on input "c. Reassign resources from non-critical tasks to ensure the critical task is co…" at bounding box center [189, 173] width 0 height 7
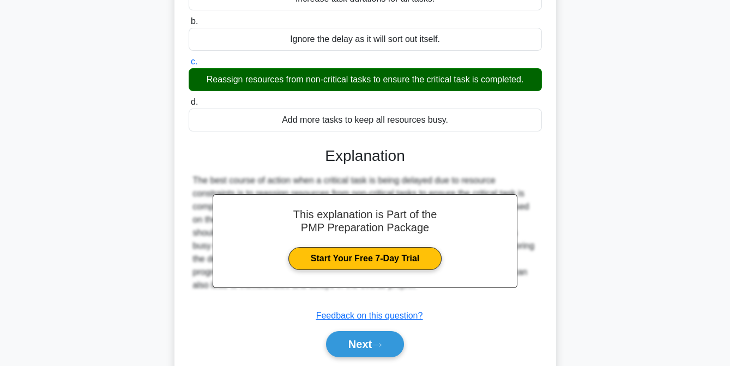
scroll to position [223, 0]
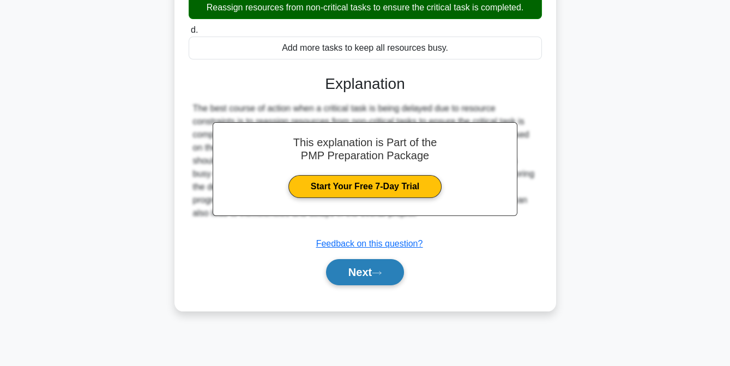
click at [355, 274] on button "Next" at bounding box center [365, 272] width 78 height 26
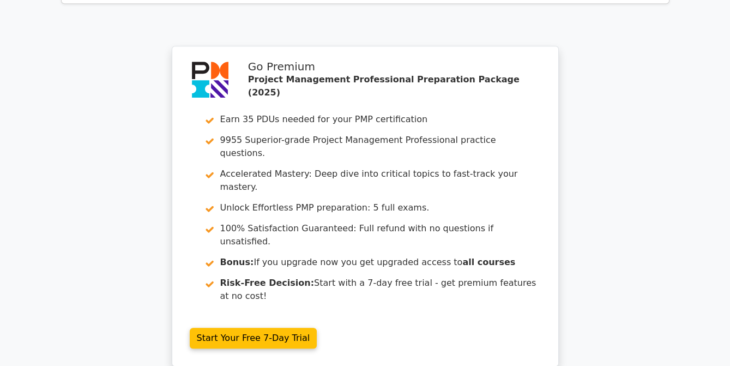
scroll to position [1797, 0]
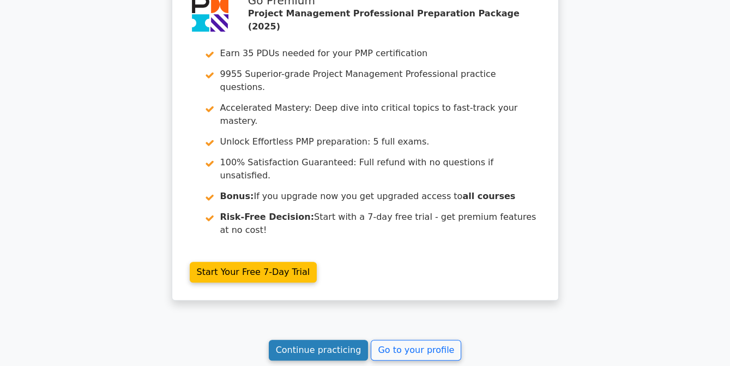
click at [311, 340] on link "Continue practicing" at bounding box center [319, 350] width 100 height 21
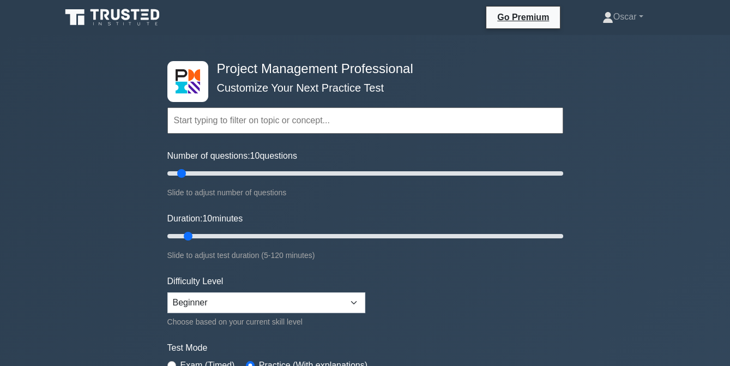
click at [231, 119] on input "text" at bounding box center [365, 120] width 396 height 26
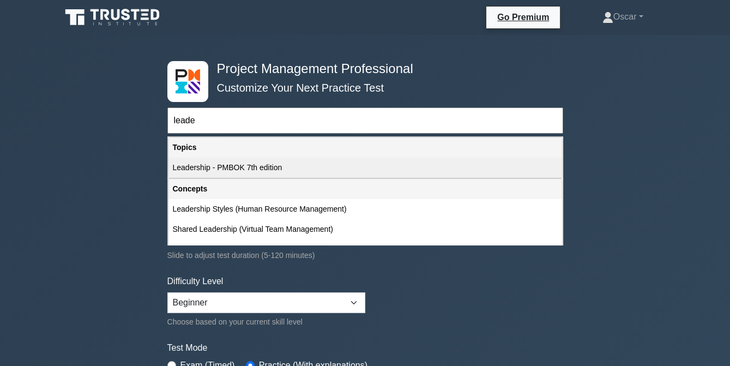
click at [203, 164] on div "Leadership - PMBOK 7th edition" at bounding box center [366, 168] width 394 height 20
type input "Leadership - PMBOK 7th edition"
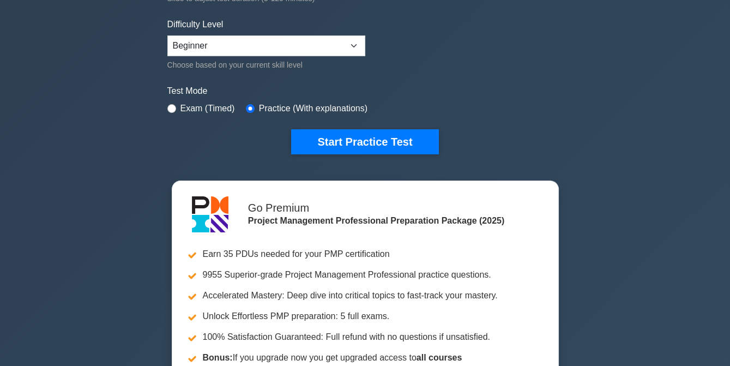
scroll to position [251, 0]
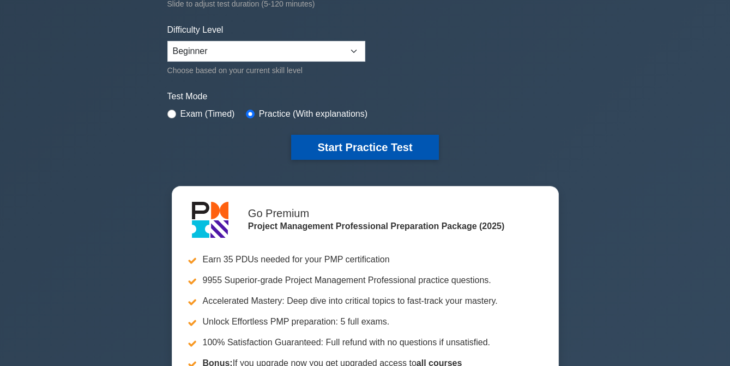
click at [356, 142] on button "Start Practice Test" at bounding box center [364, 147] width 147 height 25
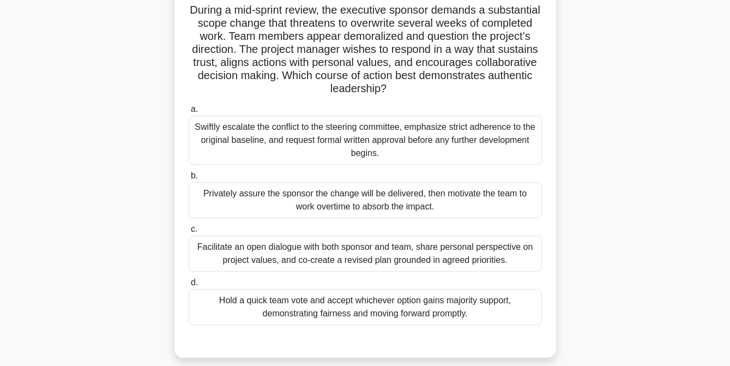
scroll to position [79, 0]
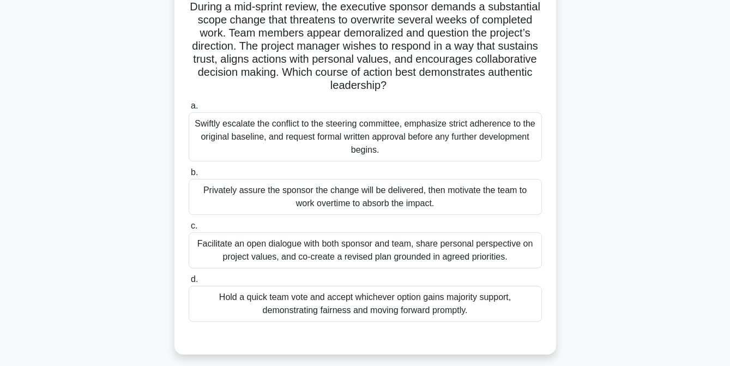
click at [280, 253] on div "Facilitate an open dialogue with both sponsor and team, share personal perspect…" at bounding box center [365, 250] width 353 height 36
click at [189, 230] on input "c. Facilitate an open dialogue with both sponsor and team, share personal persp…" at bounding box center [189, 226] width 0 height 7
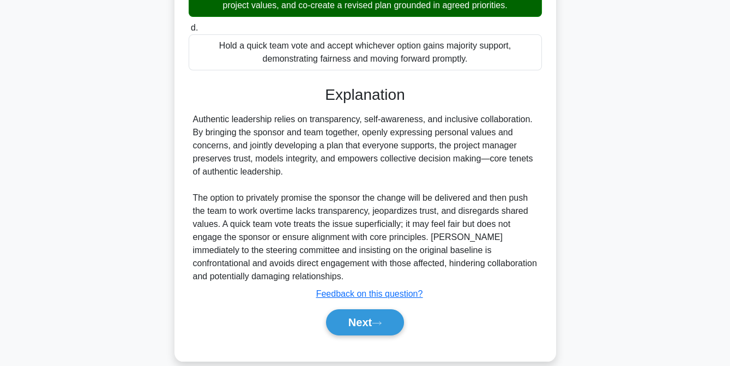
scroll to position [345, 0]
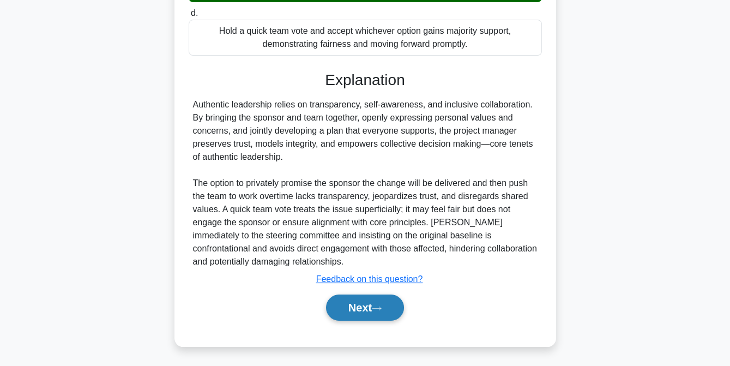
click at [353, 304] on button "Next" at bounding box center [365, 308] width 78 height 26
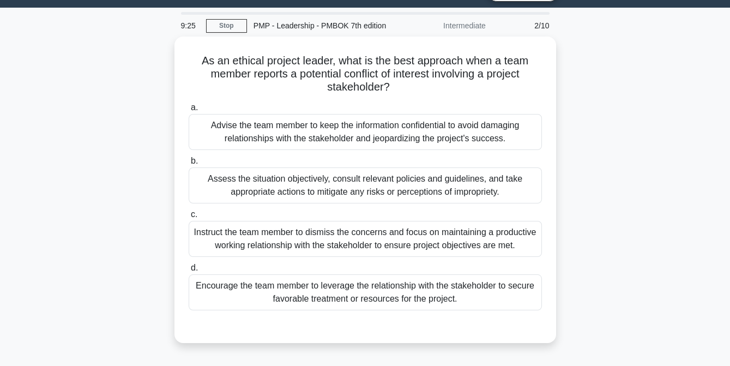
scroll to position [27, 0]
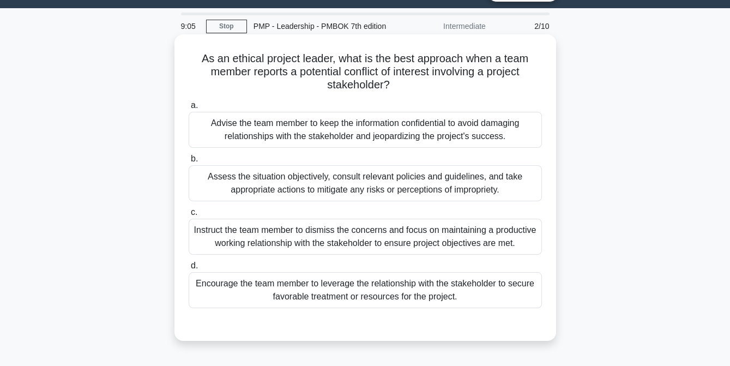
click at [313, 189] on div "Assess the situation objectively, consult relevant policies and guidelines, and…" at bounding box center [365, 183] width 353 height 36
click at [189, 163] on input "b. Assess the situation objectively, consult relevant policies and guidelines, …" at bounding box center [189, 158] width 0 height 7
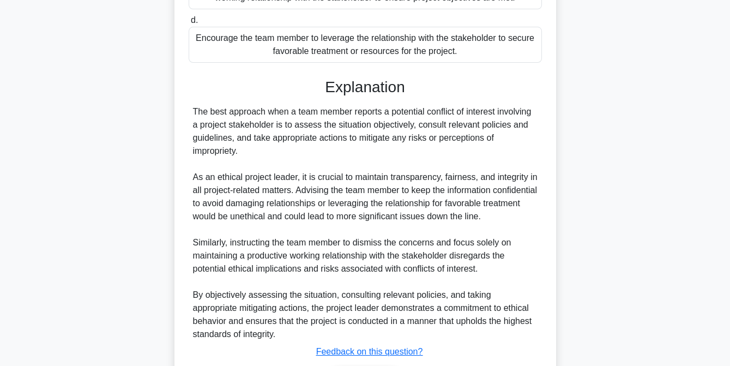
scroll to position [345, 0]
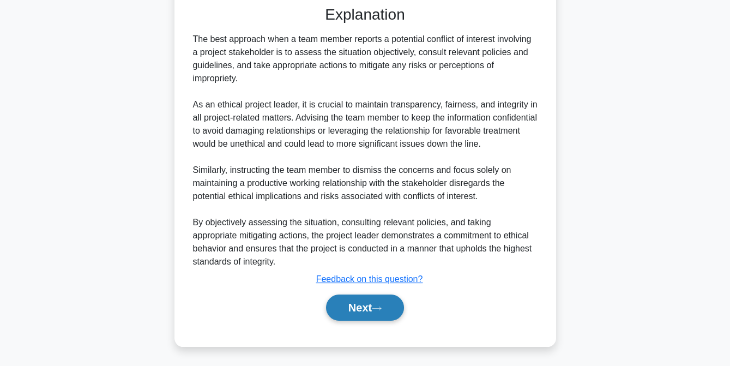
click at [356, 309] on button "Next" at bounding box center [365, 308] width 78 height 26
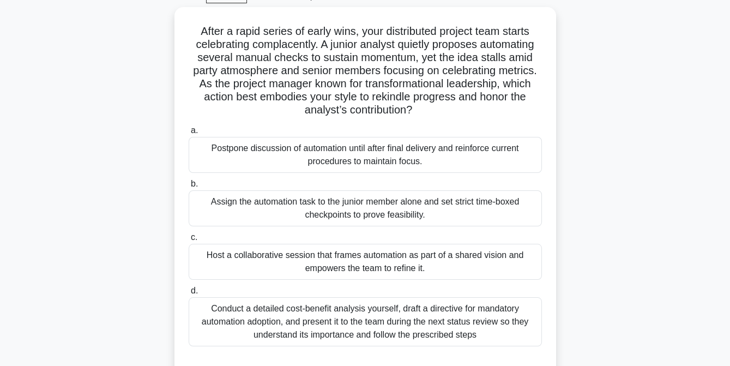
scroll to position [57, 0]
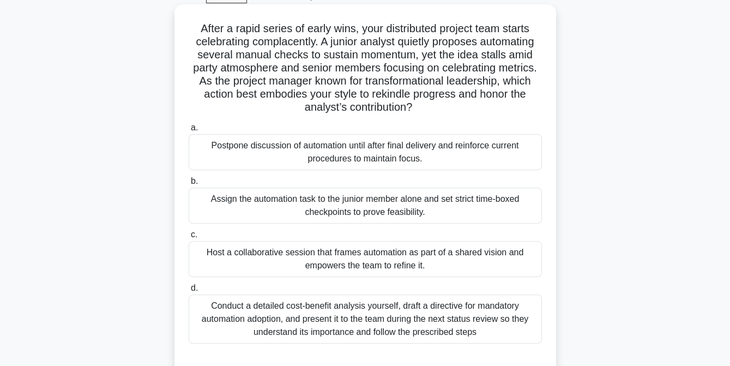
click at [331, 259] on div "Host a collaborative session that frames automation as part of a shared vision …" at bounding box center [365, 259] width 353 height 36
click at [189, 238] on input "c. Host a collaborative session that frames automation as part of a shared visi…" at bounding box center [189, 234] width 0 height 7
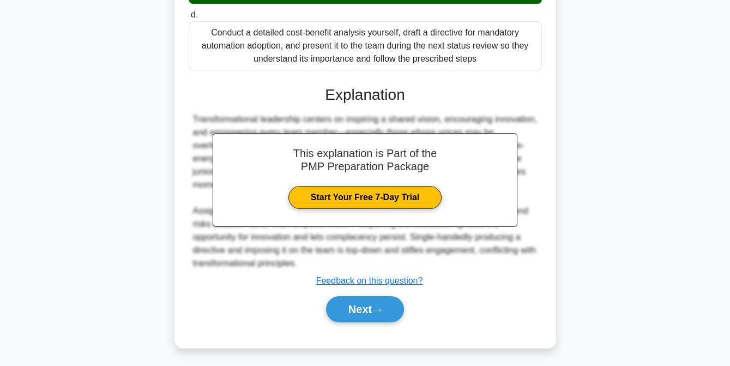
scroll to position [332, 0]
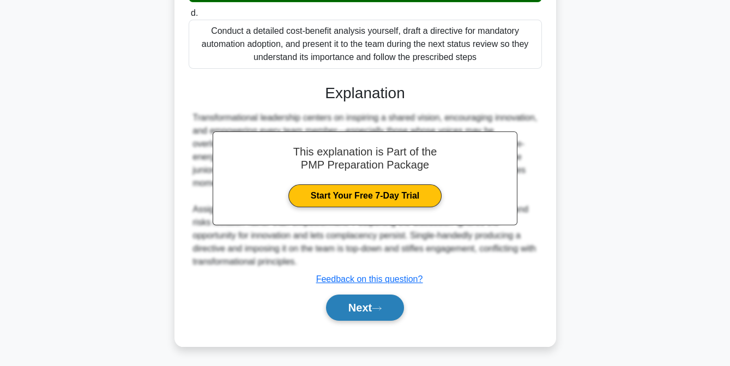
click at [363, 304] on button "Next" at bounding box center [365, 308] width 78 height 26
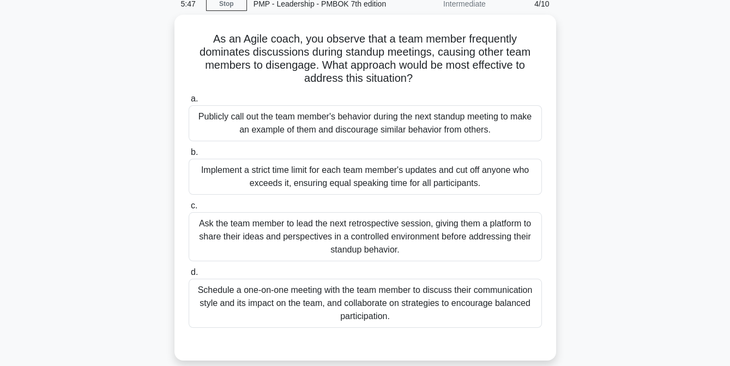
scroll to position [47, 0]
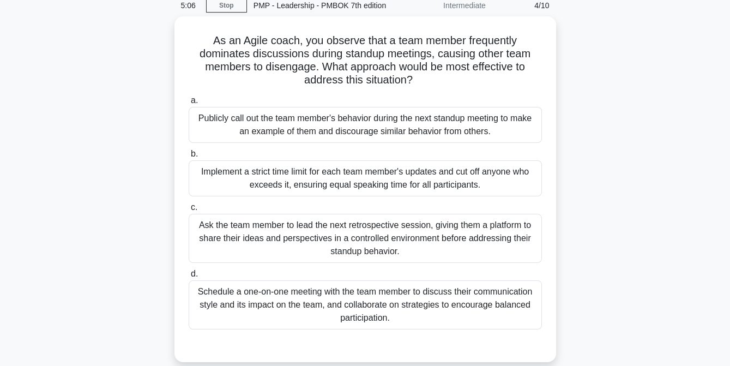
click at [363, 304] on div "Schedule a one-on-one meeting with the team member to discuss their communicati…" at bounding box center [365, 304] width 353 height 49
click at [189, 278] on input "d. Schedule a one-on-one meeting with the team member to discuss their communic…" at bounding box center [189, 274] width 0 height 7
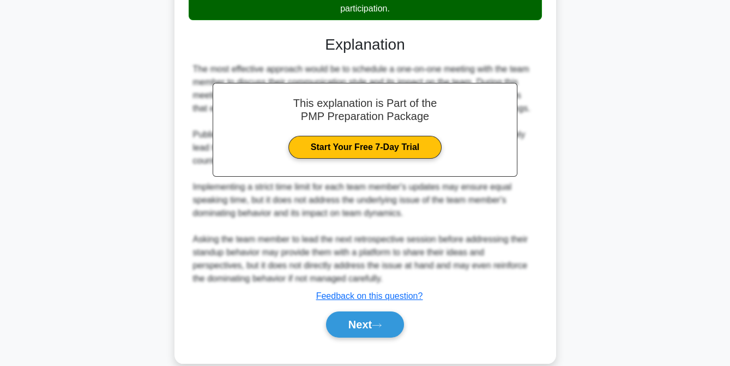
scroll to position [371, 0]
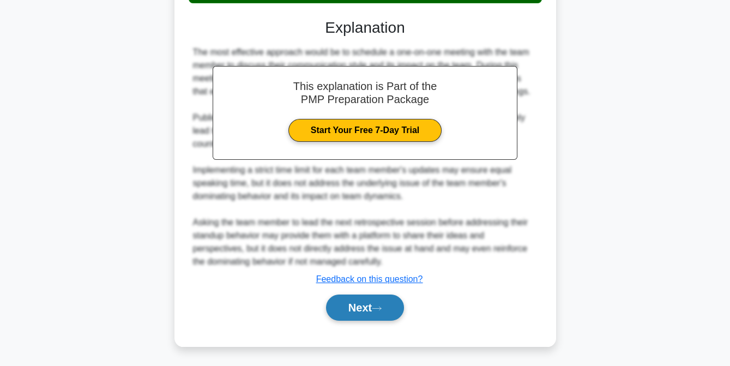
click at [363, 306] on button "Next" at bounding box center [365, 308] width 78 height 26
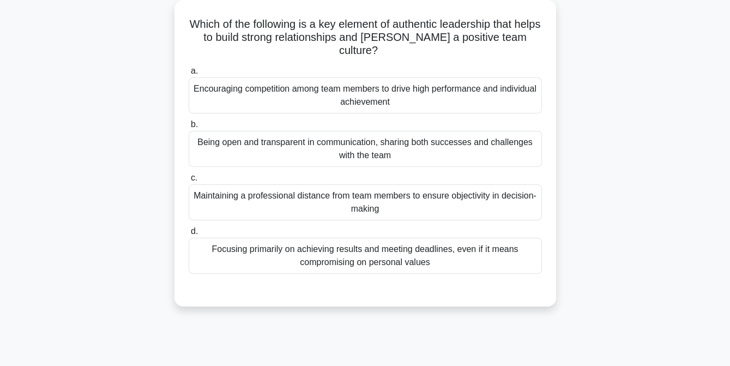
scroll to position [65, 0]
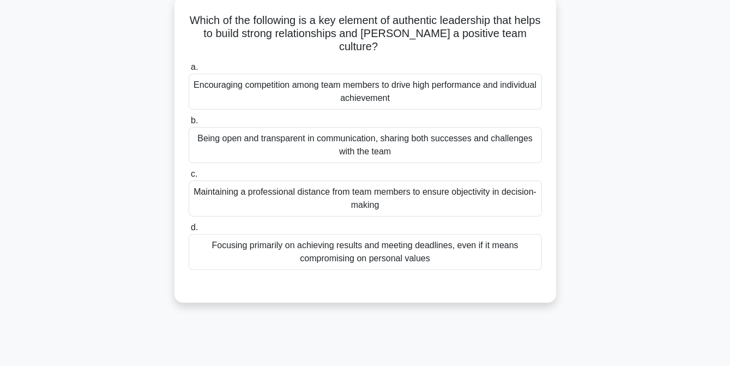
click at [360, 146] on div "Being open and transparent in communication, sharing both successes and challen…" at bounding box center [365, 145] width 353 height 36
click at [189, 124] on input "b. Being open and transparent in communication, sharing both successes and chal…" at bounding box center [189, 120] width 0 height 7
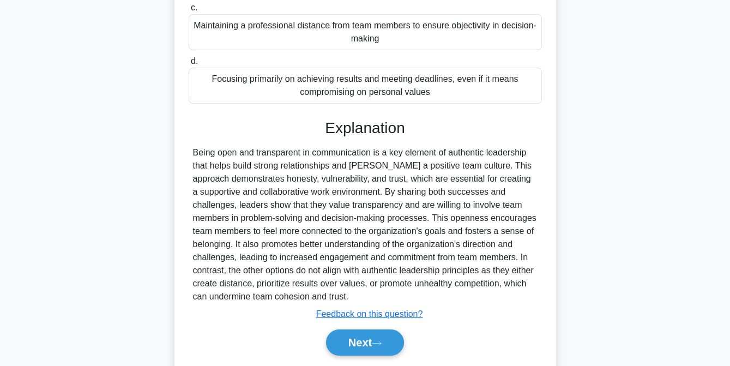
scroll to position [266, 0]
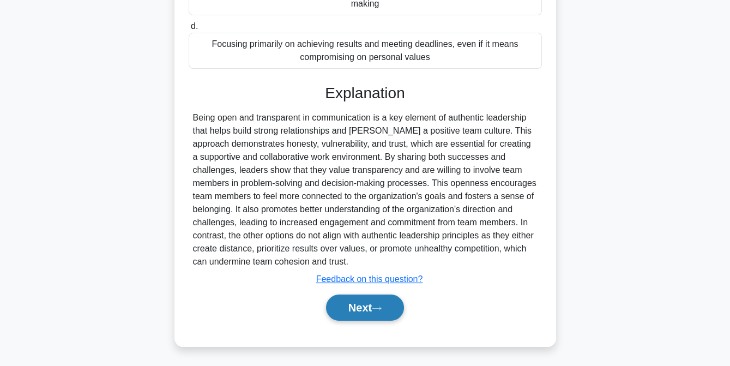
click at [358, 310] on button "Next" at bounding box center [365, 308] width 78 height 26
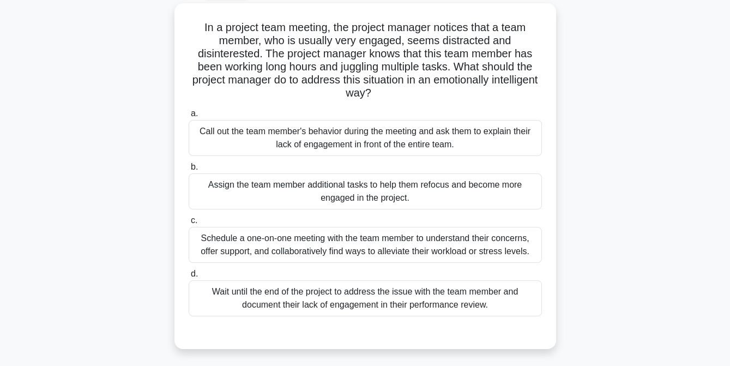
scroll to position [60, 0]
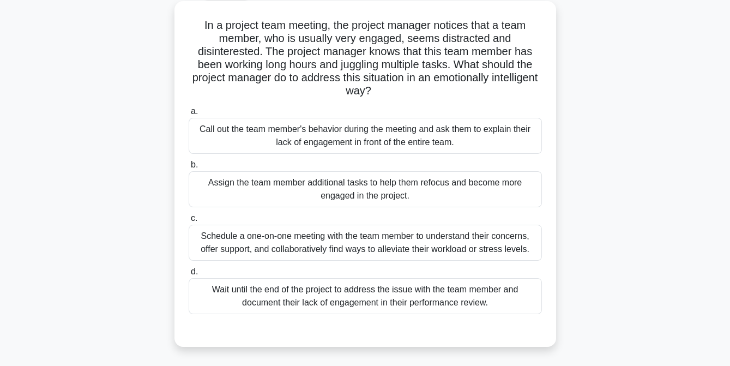
click at [353, 247] on div "Schedule a one-on-one meeting with the team member to understand their concerns…" at bounding box center [365, 243] width 353 height 36
click at [189, 222] on input "c. Schedule a one-on-one meeting with the team member to understand their conce…" at bounding box center [189, 218] width 0 height 7
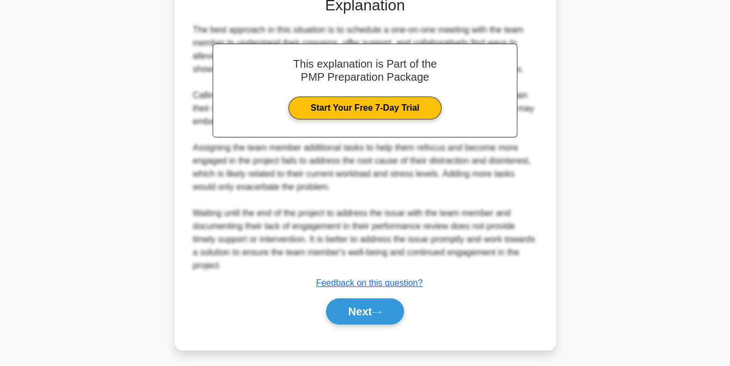
scroll to position [395, 0]
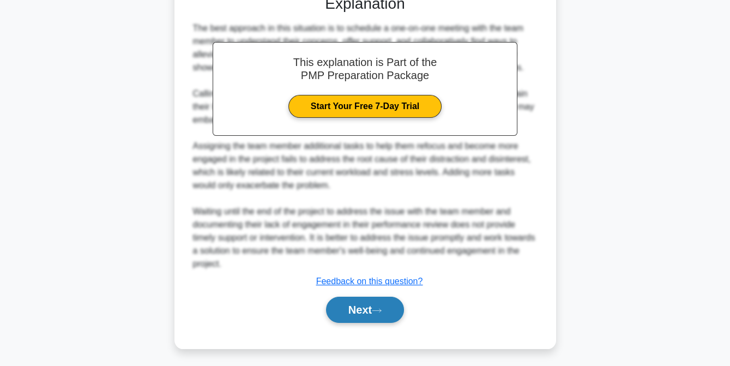
click at [352, 305] on button "Next" at bounding box center [365, 310] width 78 height 26
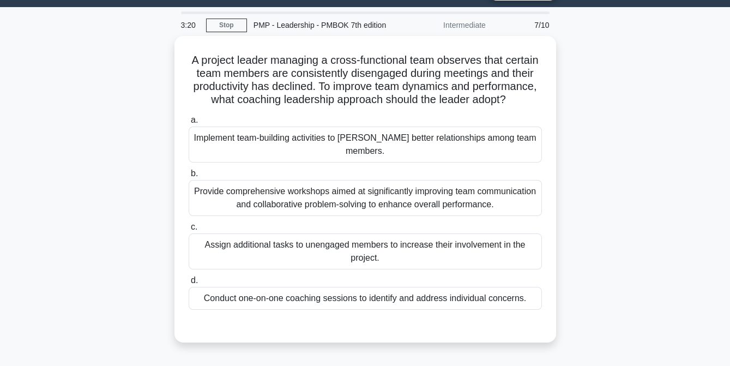
scroll to position [27, 0]
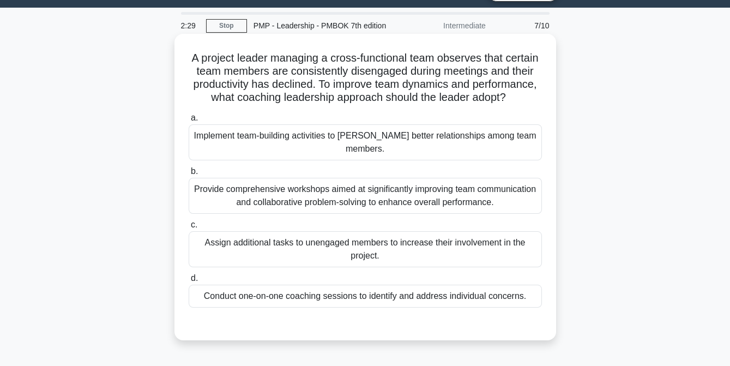
click at [339, 197] on div "Provide comprehensive workshops aimed at significantly improving team communica…" at bounding box center [365, 196] width 353 height 36
click at [189, 175] on input "b. Provide comprehensive workshops aimed at significantly improving team commun…" at bounding box center [189, 171] width 0 height 7
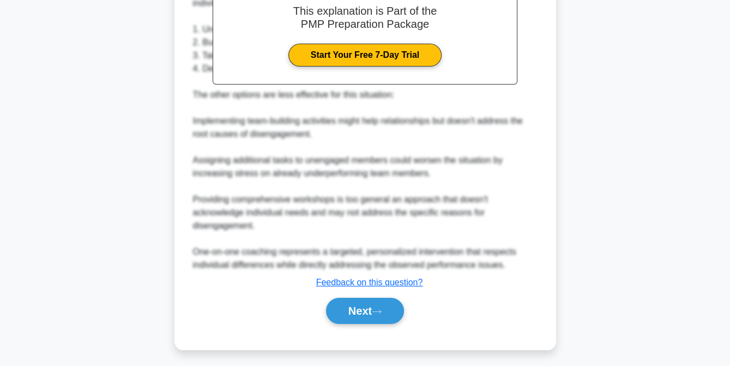
scroll to position [411, 0]
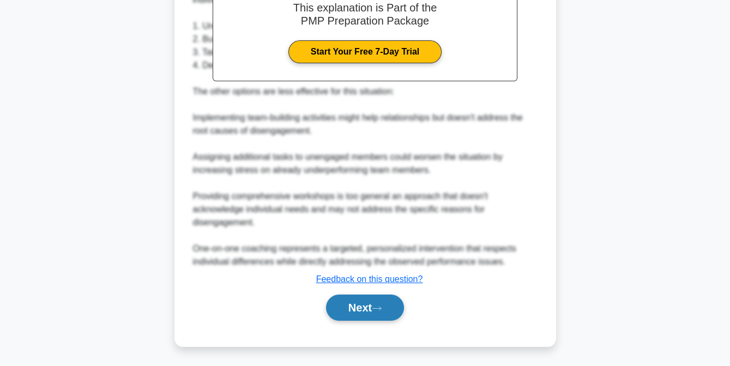
click at [357, 304] on button "Next" at bounding box center [365, 308] width 78 height 26
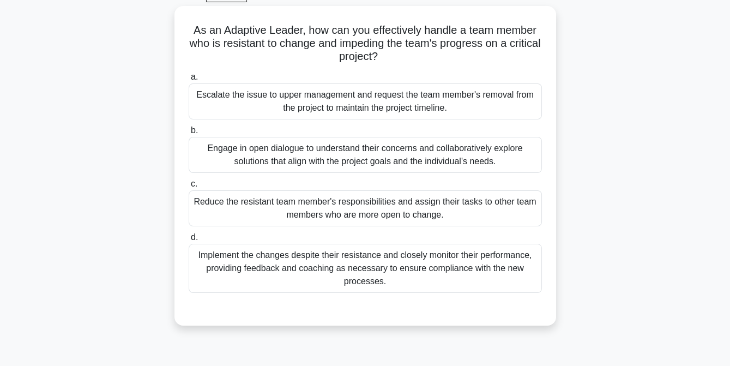
scroll to position [60, 0]
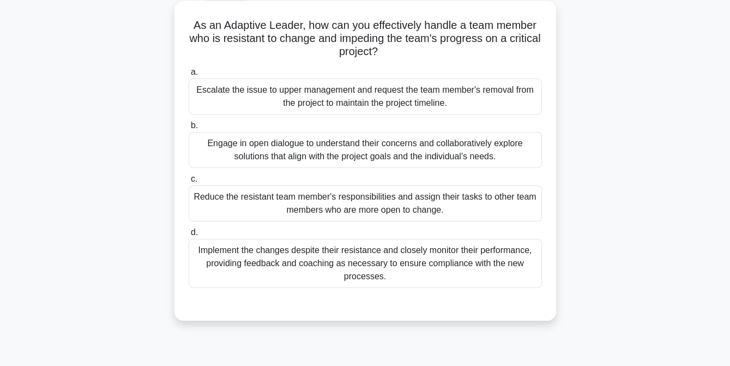
click at [342, 206] on div "Reduce the resistant team member's responsibilities and assign their tasks to o…" at bounding box center [365, 203] width 353 height 36
click at [189, 183] on input "c. Reduce the resistant team member's responsibilities and assign their tasks t…" at bounding box center [189, 179] width 0 height 7
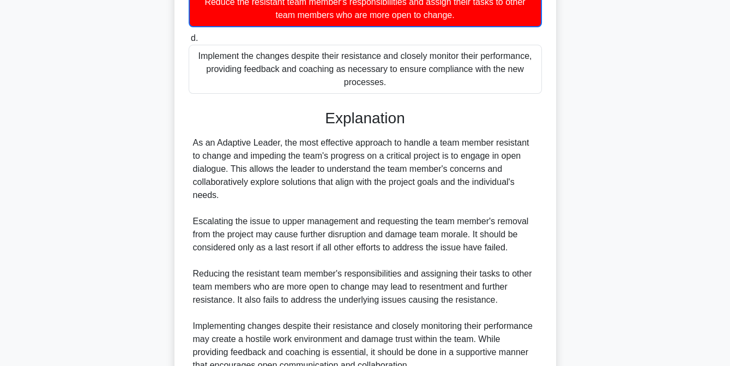
scroll to position [359, 0]
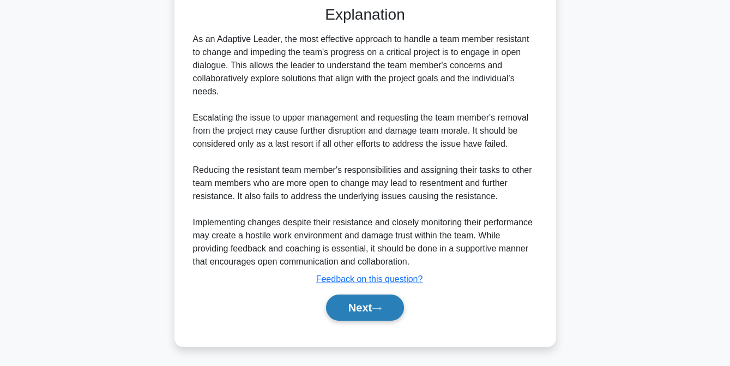
click at [354, 305] on button "Next" at bounding box center [365, 308] width 78 height 26
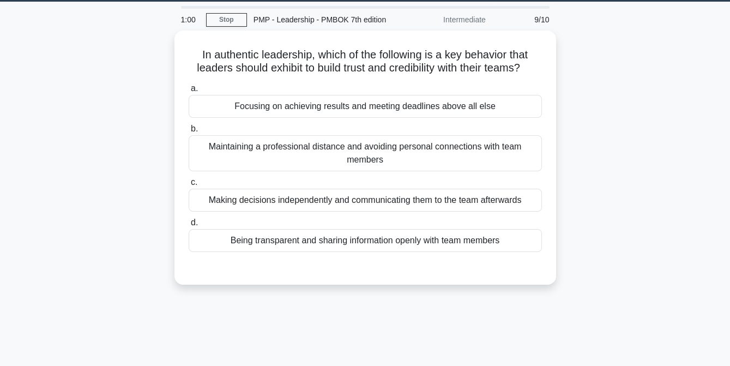
scroll to position [33, 0]
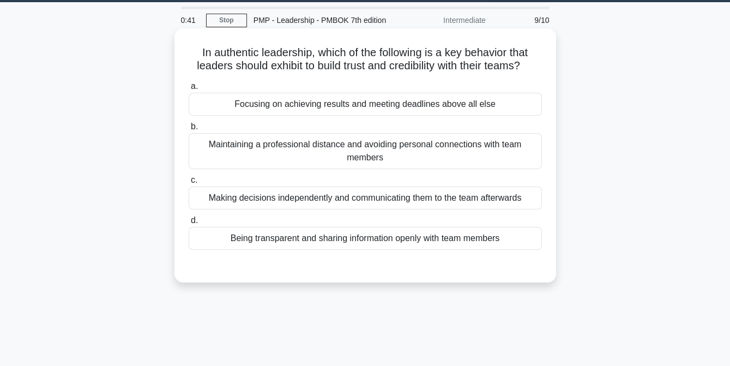
click at [337, 238] on div "Being transparent and sharing information openly with team members" at bounding box center [365, 238] width 353 height 23
click at [189, 224] on input "d. Being transparent and sharing information openly with team members" at bounding box center [189, 220] width 0 height 7
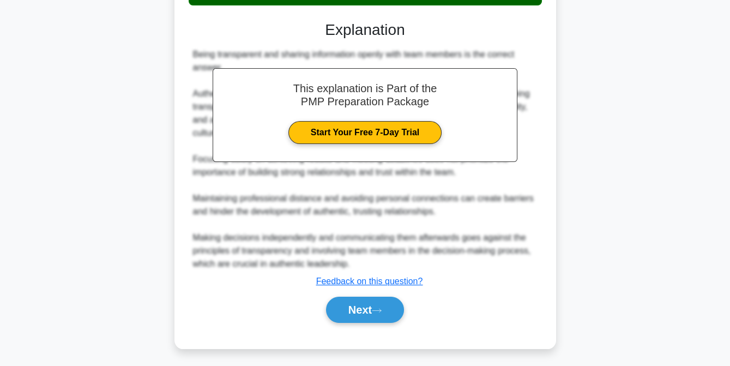
scroll to position [279, 0]
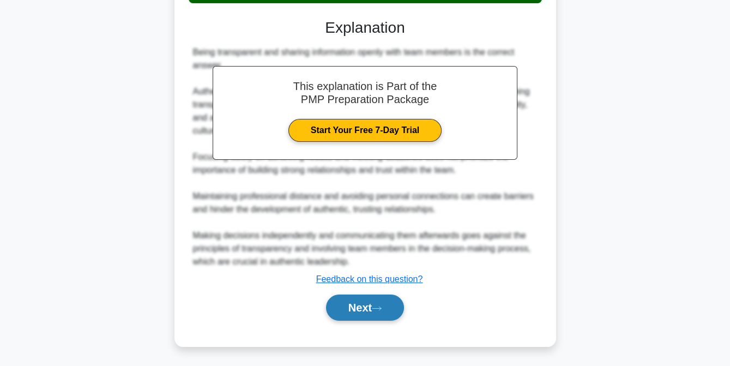
click at [360, 311] on button "Next" at bounding box center [365, 308] width 78 height 26
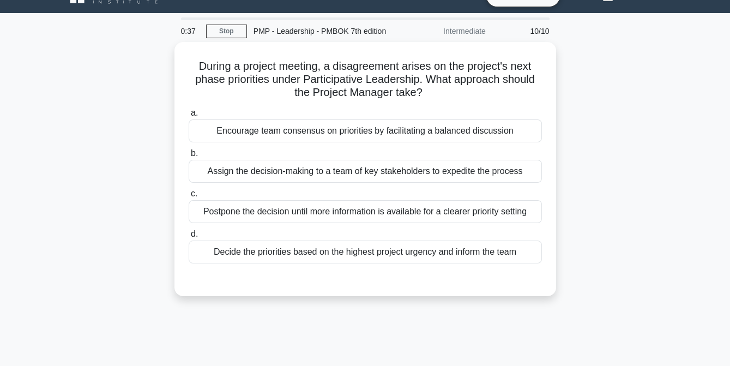
scroll to position [21, 0]
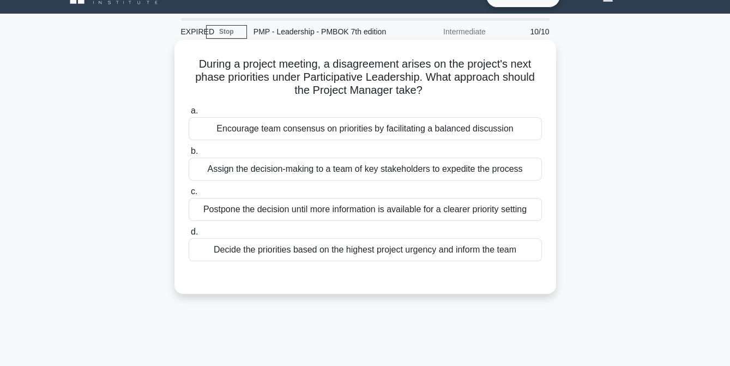
click at [292, 128] on div "Encourage team consensus on priorities by facilitating a balanced discussion" at bounding box center [365, 128] width 353 height 23
click at [189, 115] on input "a. Encourage team consensus on priorities by facilitating a balanced discussion" at bounding box center [189, 110] width 0 height 7
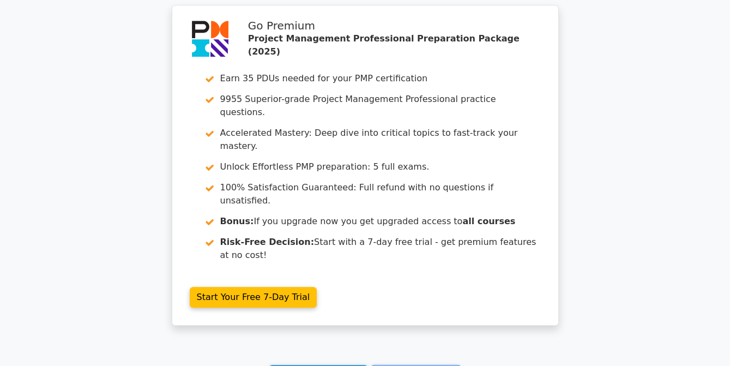
scroll to position [1899, 0]
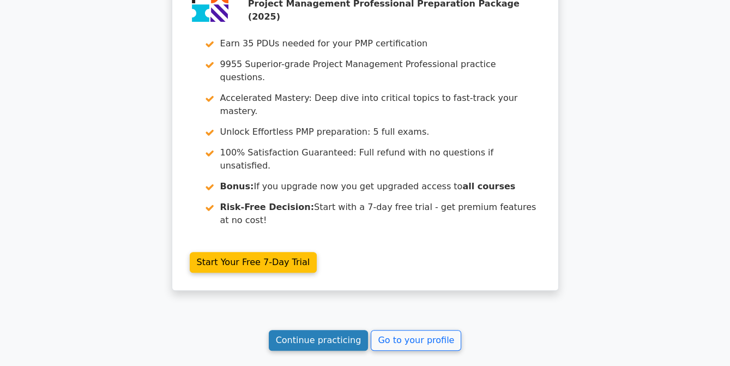
click at [322, 330] on link "Continue practicing" at bounding box center [319, 340] width 100 height 21
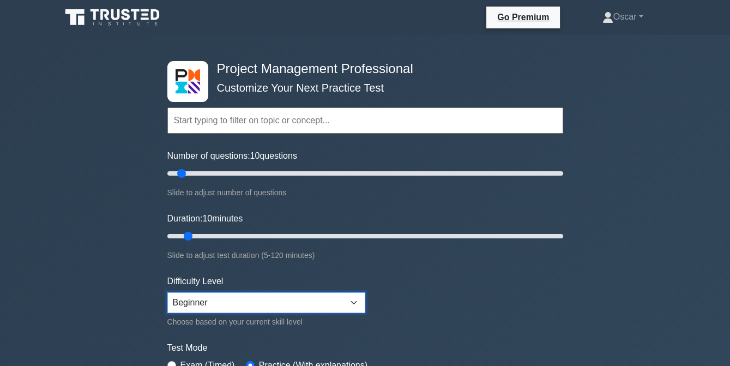
click at [355, 299] on select "Beginner Intermediate Expert" at bounding box center [266, 302] width 198 height 21
select select "intermediate"
click at [167, 292] on select "Beginner Intermediate Expert" at bounding box center [266, 302] width 198 height 21
click at [206, 123] on input "text" at bounding box center [365, 120] width 396 height 26
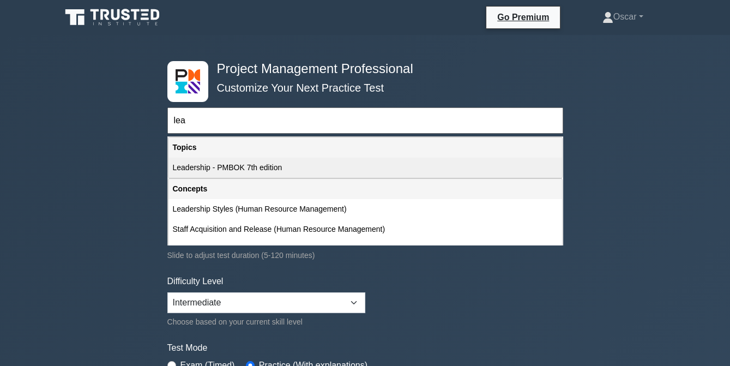
click at [226, 163] on div "Leadership - PMBOK 7th edition" at bounding box center [366, 168] width 394 height 20
type input "Leadership - PMBOK 7th edition"
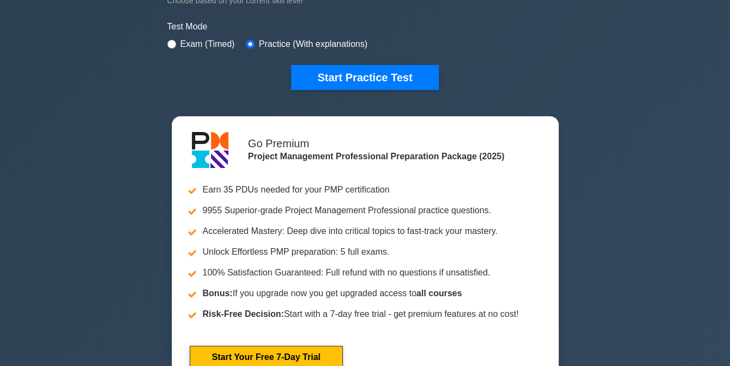
scroll to position [324, 0]
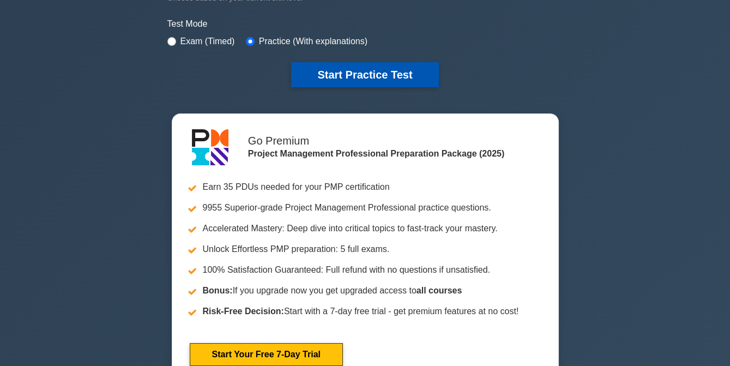
click at [363, 76] on button "Start Practice Test" at bounding box center [364, 74] width 147 height 25
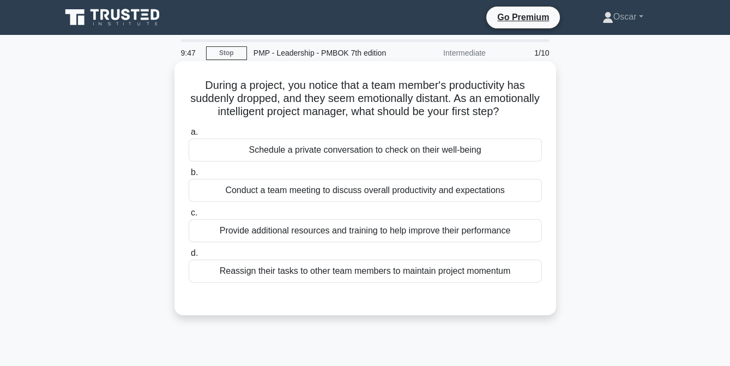
click at [346, 161] on div "Schedule a private conversation to check on their well-being" at bounding box center [365, 150] width 353 height 23
click at [189, 136] on input "a. Schedule a private conversation to check on their well-being" at bounding box center [189, 132] width 0 height 7
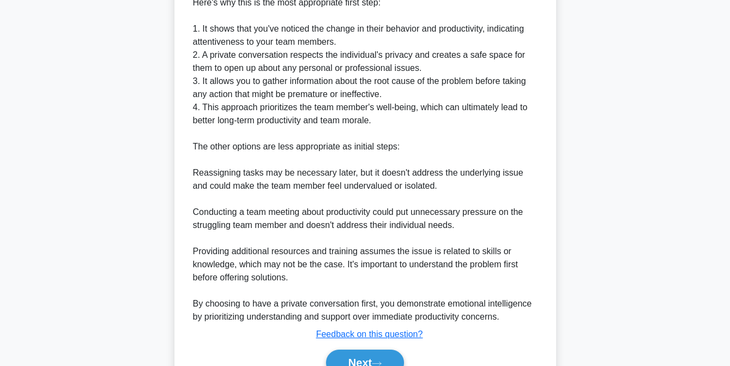
scroll to position [449, 0]
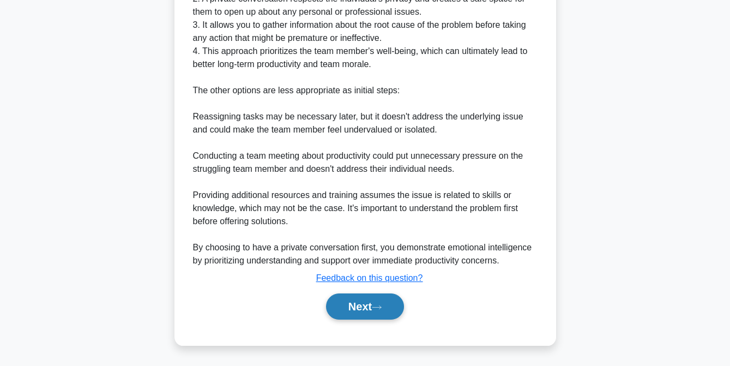
click at [356, 304] on button "Next" at bounding box center [365, 306] width 78 height 26
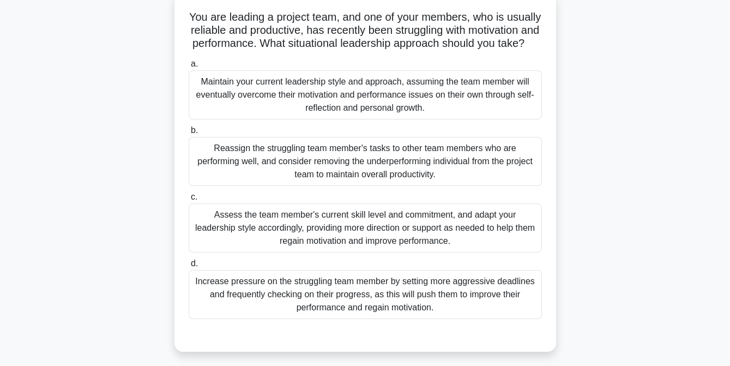
scroll to position [70, 0]
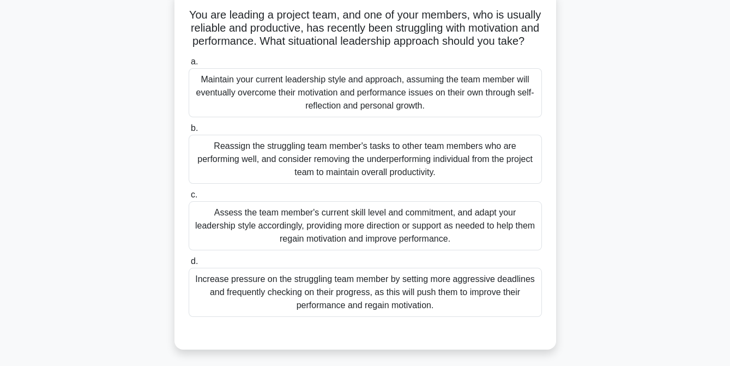
click at [375, 247] on div "Assess the team member's current skill level and commitment, and adapt your lea…" at bounding box center [365, 225] width 353 height 49
click at [189, 199] on input "c. Assess the team member's current skill level and commitment, and adapt your …" at bounding box center [189, 194] width 0 height 7
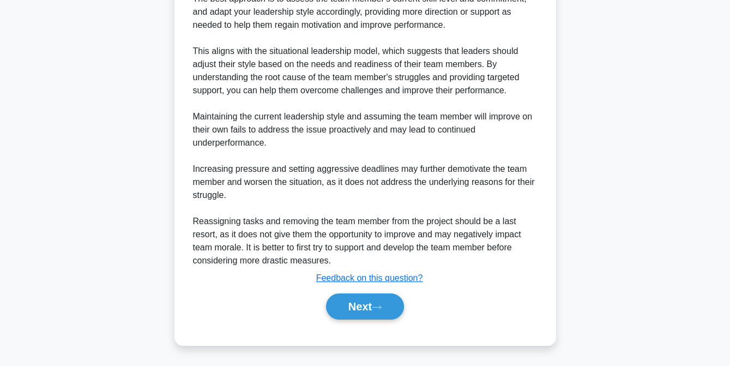
scroll to position [449, 0]
click at [369, 307] on button "Next" at bounding box center [365, 306] width 78 height 26
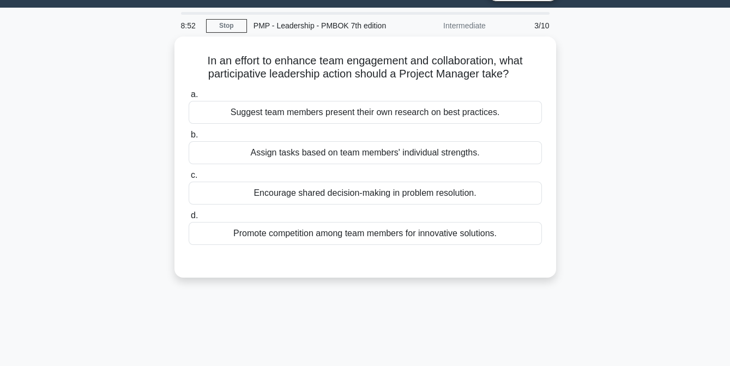
scroll to position [27, 0]
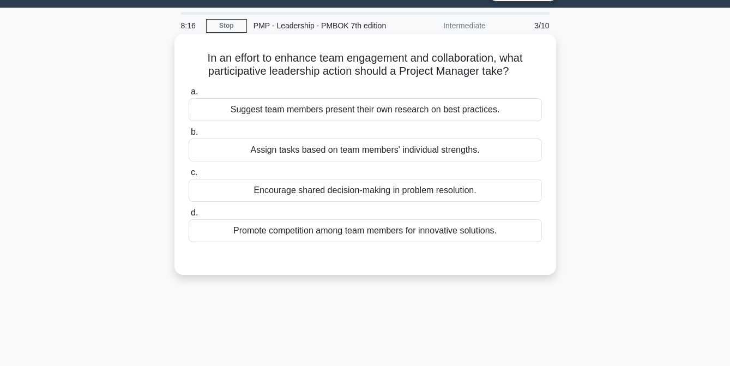
click at [368, 193] on div "Encourage shared decision-making in problem resolution." at bounding box center [365, 190] width 353 height 23
click at [189, 176] on input "c. Encourage shared decision-making in problem resolution." at bounding box center [189, 172] width 0 height 7
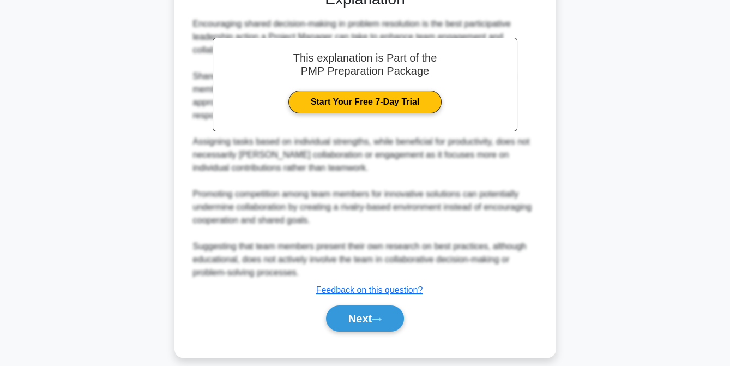
scroll to position [305, 0]
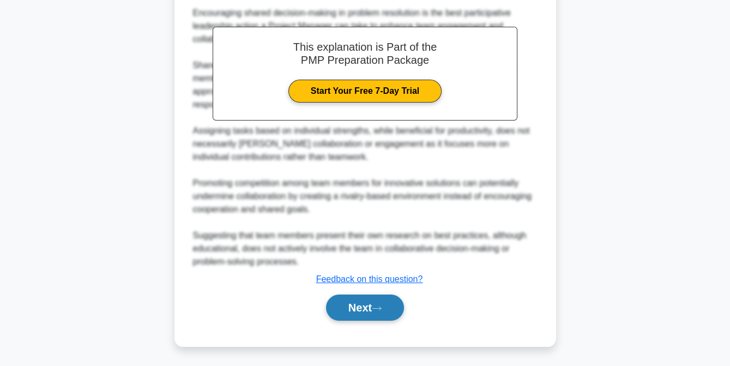
click at [354, 310] on button "Next" at bounding box center [365, 308] width 78 height 26
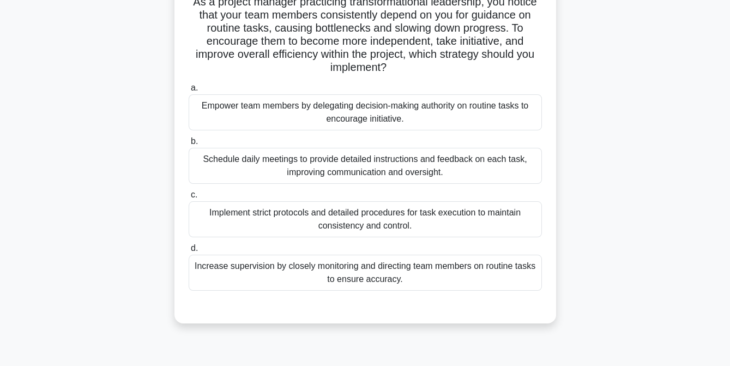
scroll to position [86, 0]
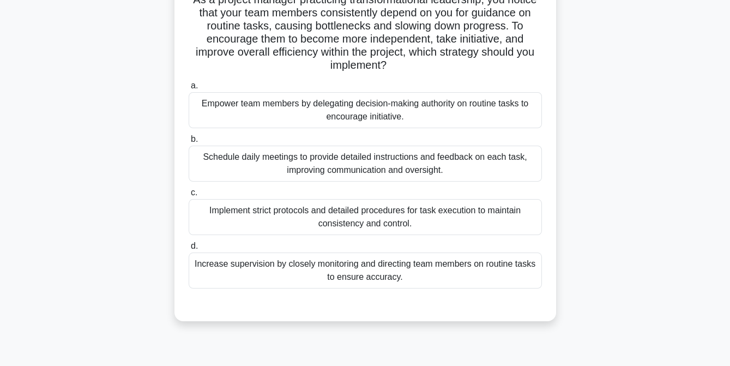
click at [367, 115] on div "Empower team members by delegating decision-making authority on routine tasks t…" at bounding box center [365, 110] width 353 height 36
click at [189, 89] on input "a. Empower team members by delegating decision-making authority on routine task…" at bounding box center [189, 85] width 0 height 7
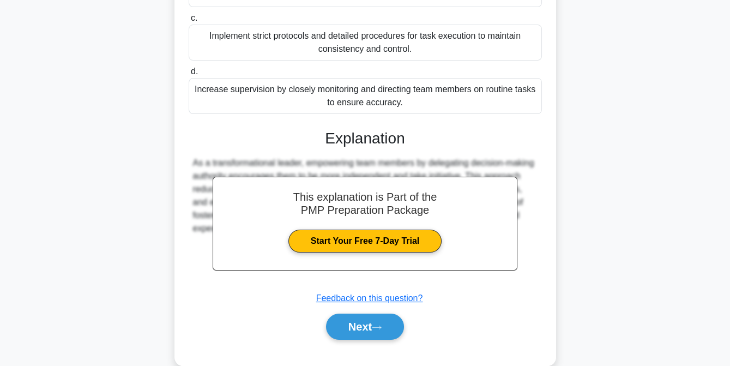
scroll to position [279, 0]
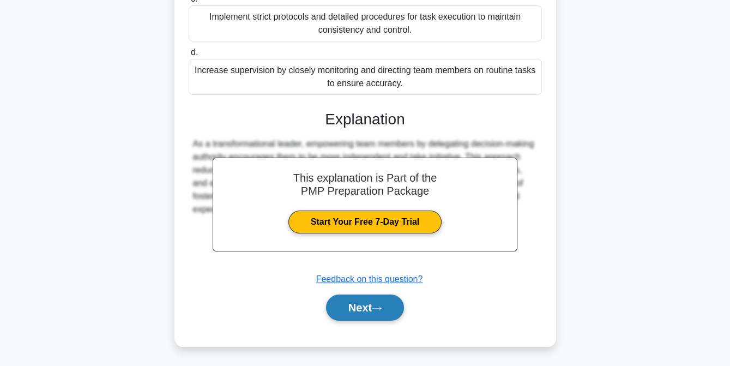
click at [359, 306] on button "Next" at bounding box center [365, 308] width 78 height 26
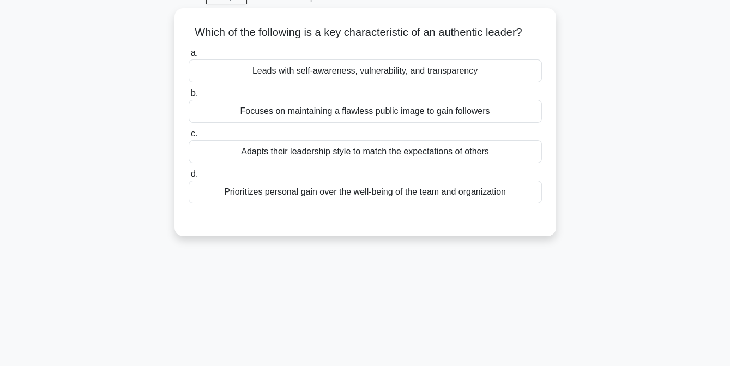
scroll to position [36, 0]
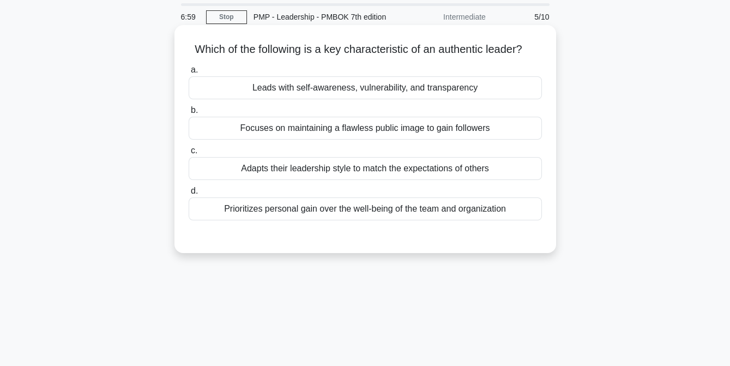
click at [346, 87] on div "Leads with self-awareness, vulnerability, and transparency" at bounding box center [365, 87] width 353 height 23
click at [189, 74] on input "a. Leads with self-awareness, vulnerability, and transparency" at bounding box center [189, 70] width 0 height 7
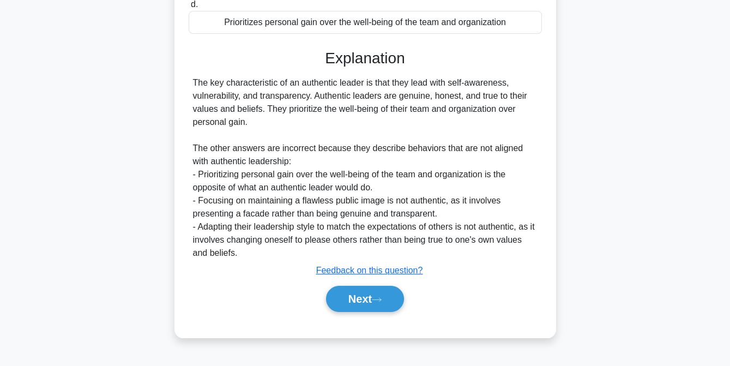
scroll to position [223, 0]
click at [362, 293] on button "Next" at bounding box center [365, 298] width 78 height 26
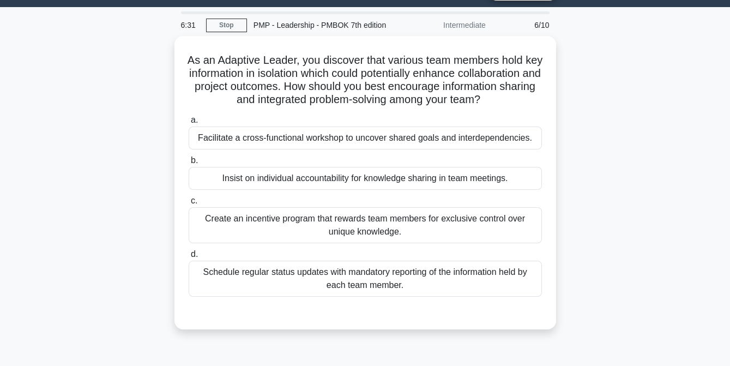
scroll to position [27, 0]
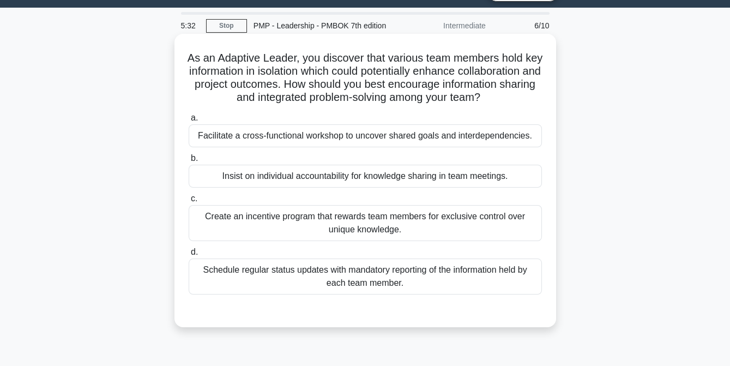
click at [380, 147] on div "Facilitate a cross-functional workshop to uncover shared goals and interdepende…" at bounding box center [365, 135] width 353 height 23
click at [189, 122] on input "a. Facilitate a cross-functional workshop to uncover shared goals and interdepe…" at bounding box center [189, 118] width 0 height 7
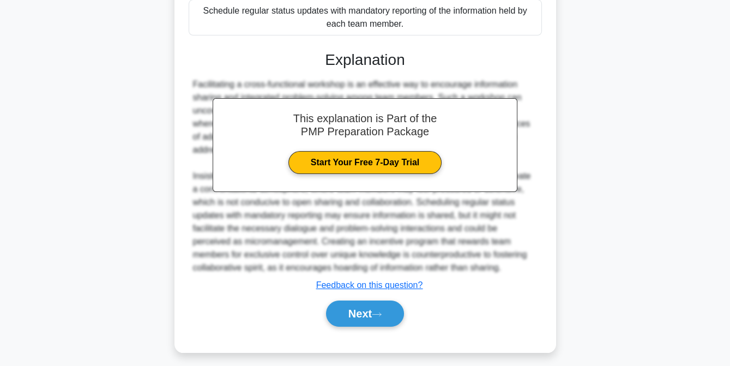
scroll to position [305, 0]
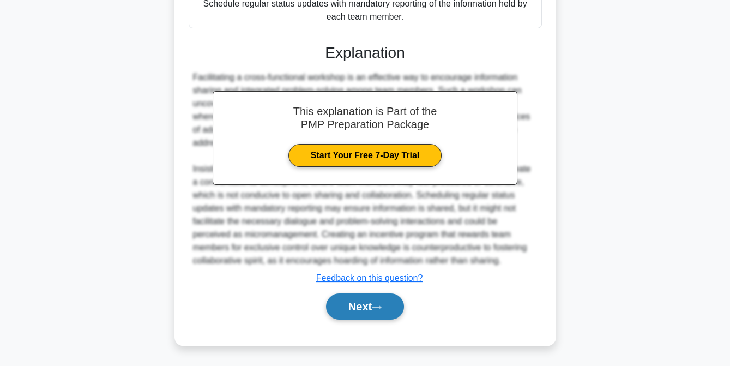
click at [367, 310] on button "Next" at bounding box center [365, 306] width 78 height 26
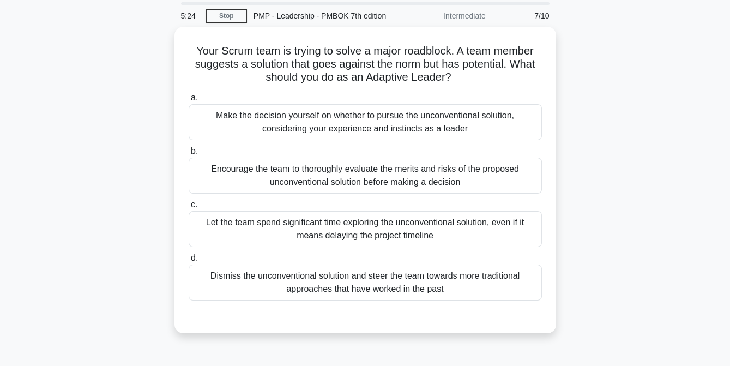
scroll to position [37, 0]
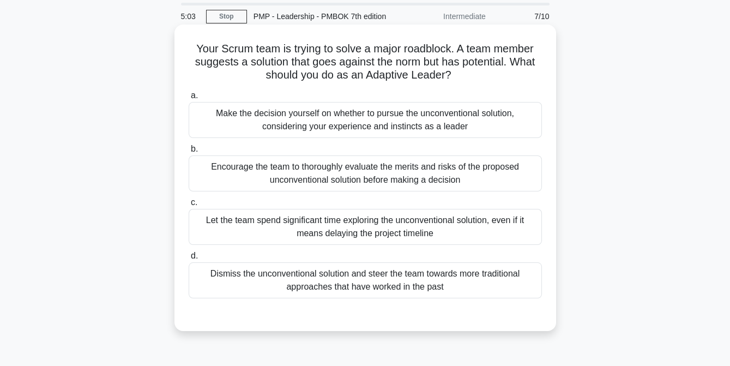
click at [359, 186] on div "Encourage the team to thoroughly evaluate the merits and risks of the proposed …" at bounding box center [365, 173] width 353 height 36
click at [189, 153] on input "b. Encourage the team to thoroughly evaluate the merits and risks of the propos…" at bounding box center [189, 149] width 0 height 7
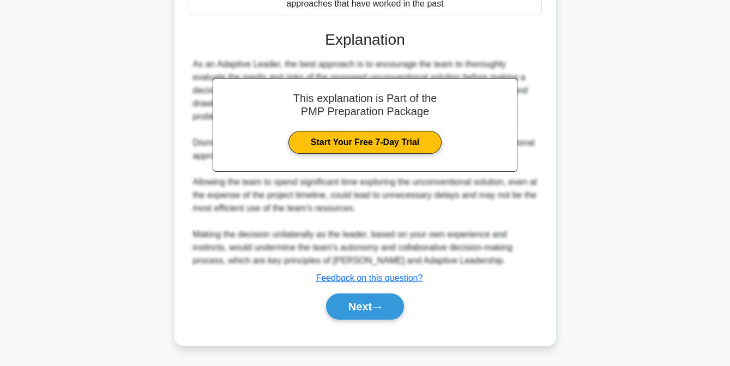
scroll to position [332, 0]
click at [351, 309] on button "Next" at bounding box center [365, 306] width 78 height 26
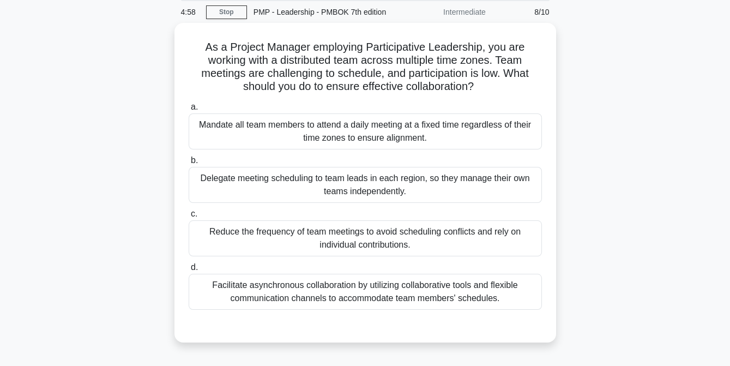
scroll to position [40, 0]
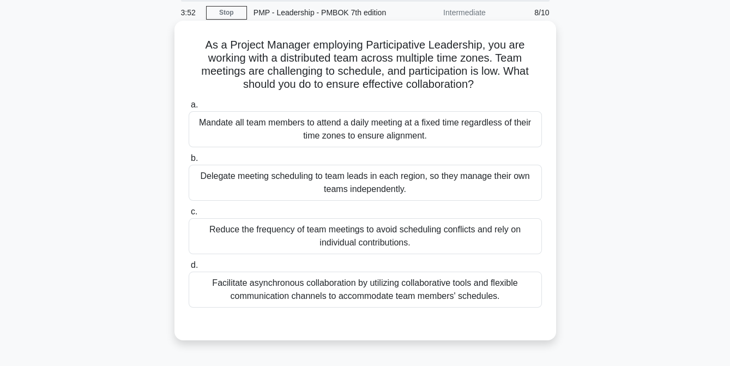
click at [343, 287] on div "Facilitate asynchronous collaboration by utilizing collaborative tools and flex…" at bounding box center [365, 290] width 353 height 36
click at [189, 269] on input "d. Facilitate asynchronous collaboration by utilizing collaborative tools and f…" at bounding box center [189, 265] width 0 height 7
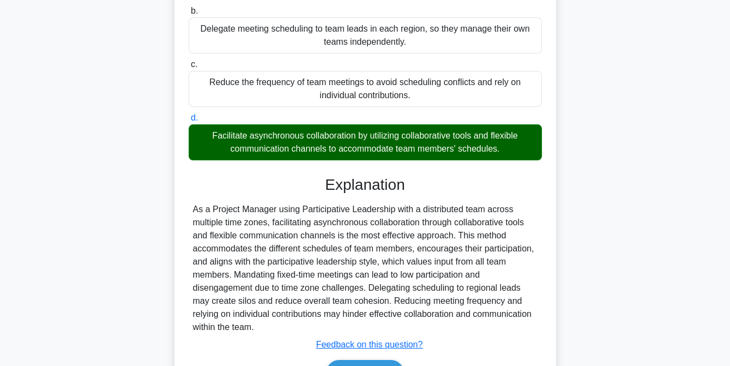
scroll to position [253, 0]
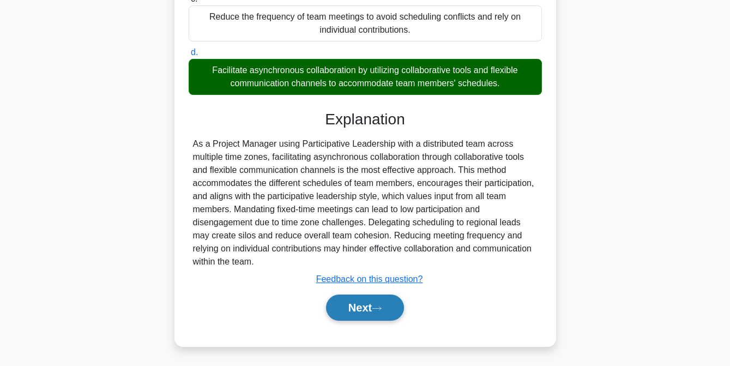
click at [358, 306] on button "Next" at bounding box center [365, 308] width 78 height 26
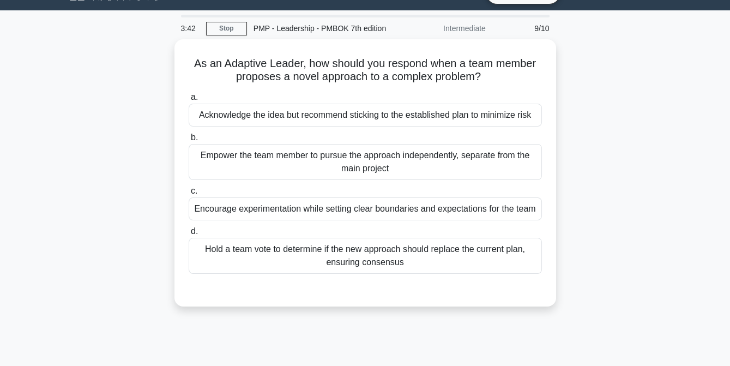
scroll to position [24, 0]
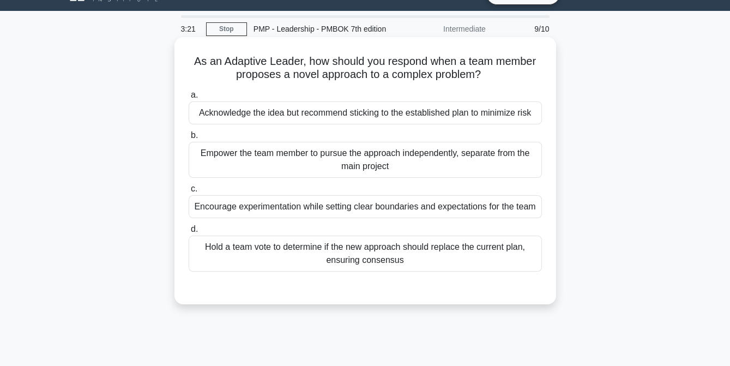
click at [442, 212] on div "Encourage experimentation while setting clear boundaries and expectations for t…" at bounding box center [365, 206] width 353 height 23
click at [189, 193] on input "c. Encourage experimentation while setting clear boundaries and expectations fo…" at bounding box center [189, 188] width 0 height 7
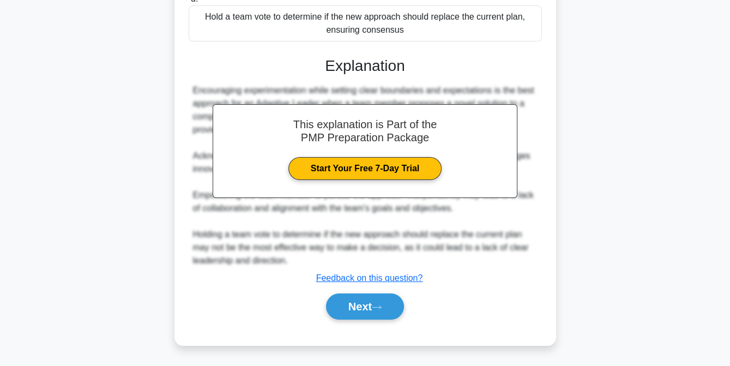
scroll to position [266, 0]
click at [364, 315] on button "Next" at bounding box center [365, 306] width 78 height 26
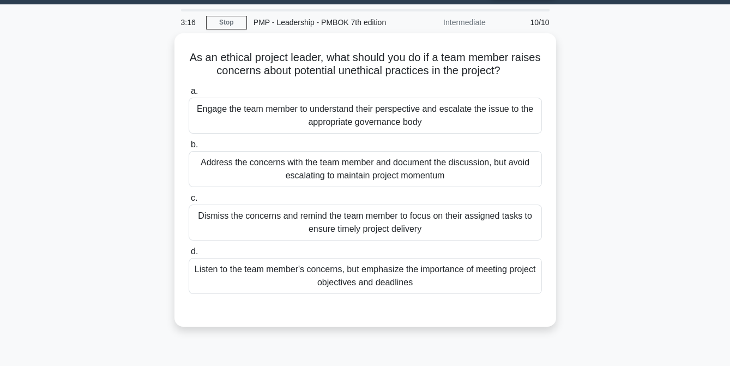
scroll to position [30, 0]
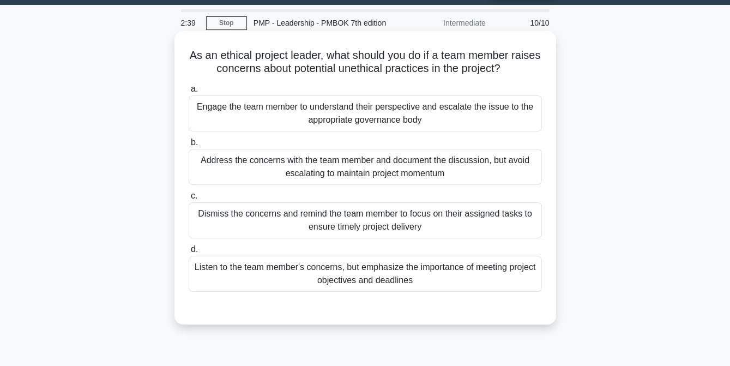
click at [362, 112] on div "Engage the team member to understand their perspective and escalate the issue t…" at bounding box center [365, 113] width 353 height 36
click at [189, 93] on input "a. Engage the team member to understand their perspective and escalate the issu…" at bounding box center [189, 89] width 0 height 7
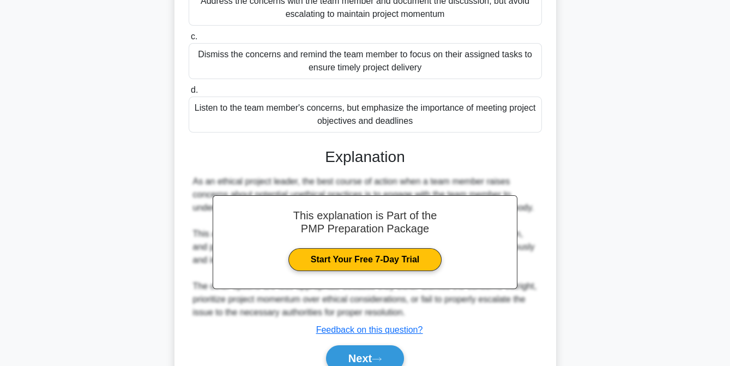
scroll to position [240, 0]
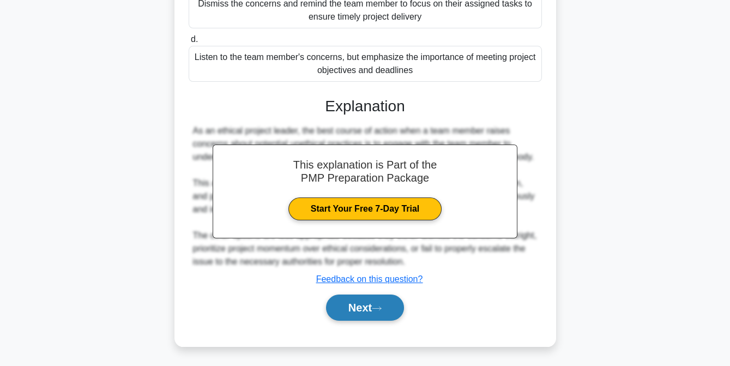
click at [363, 303] on button "Next" at bounding box center [365, 308] width 78 height 26
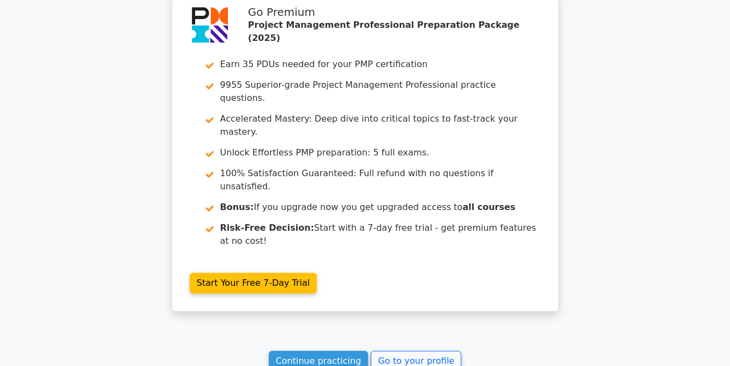
scroll to position [2015, 0]
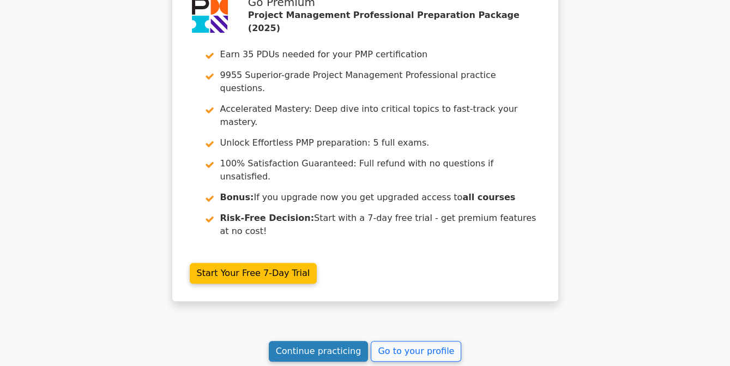
click at [338, 341] on link "Continue practicing" at bounding box center [319, 351] width 100 height 21
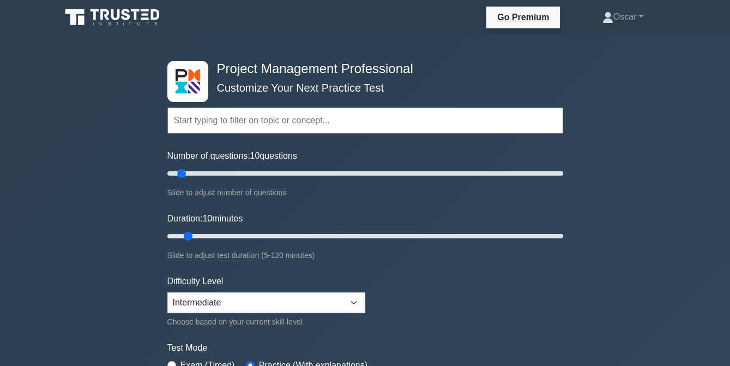
click at [186, 112] on input "text" at bounding box center [365, 120] width 396 height 26
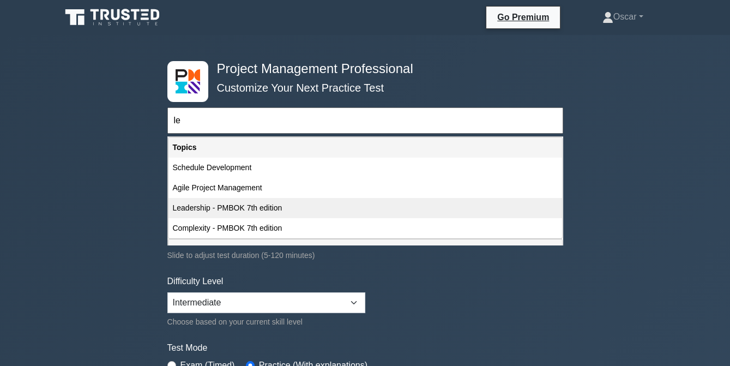
click at [202, 202] on div "Leadership - PMBOK 7th edition" at bounding box center [366, 208] width 394 height 20
type input "Leadership - PMBOK 7th edition"
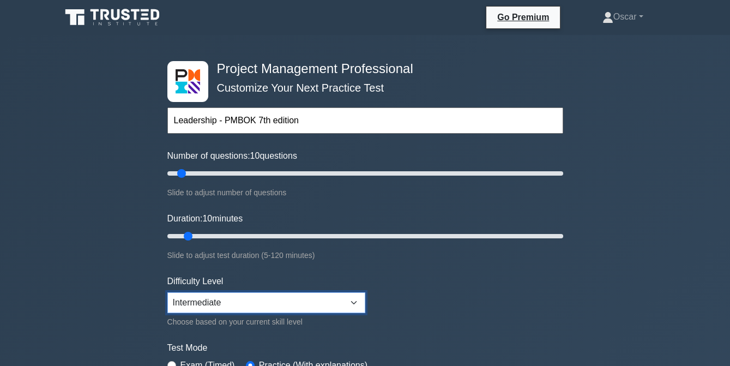
click at [355, 301] on select "Beginner Intermediate Expert" at bounding box center [266, 302] width 198 height 21
select select "expert"
click at [167, 292] on select "Beginner Intermediate Expert" at bounding box center [266, 302] width 198 height 21
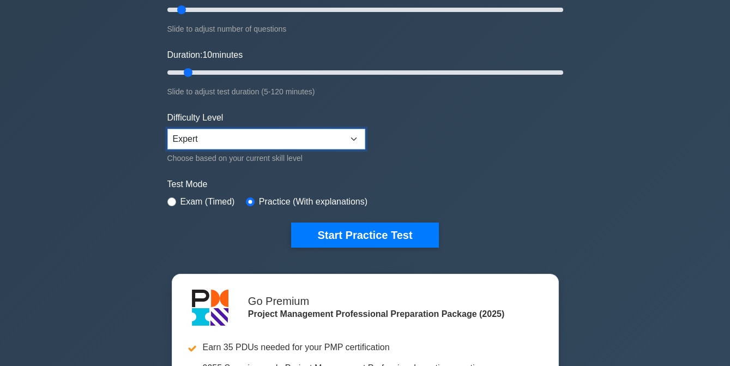
scroll to position [164, 0]
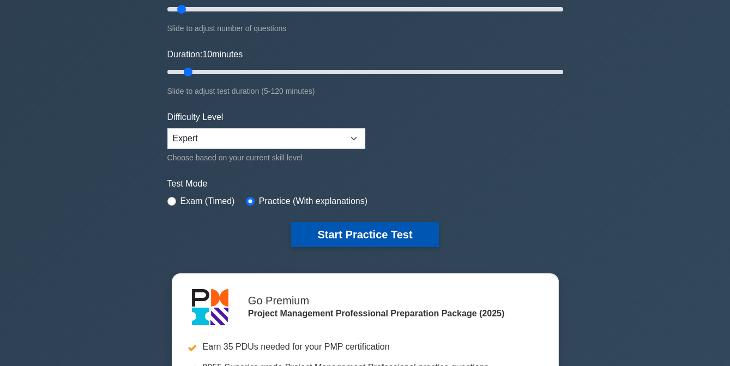
click at [371, 233] on button "Start Practice Test" at bounding box center [364, 234] width 147 height 25
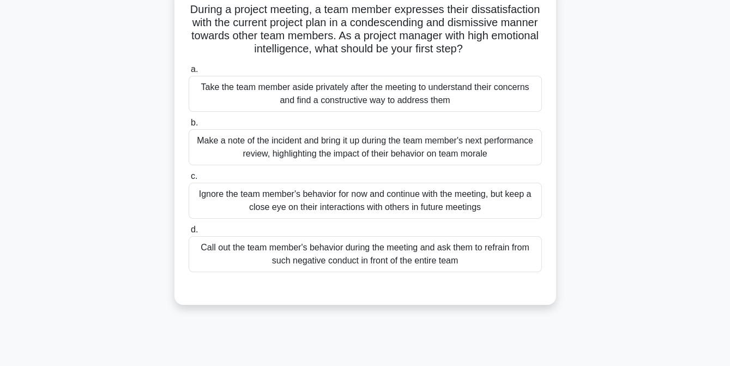
scroll to position [79, 0]
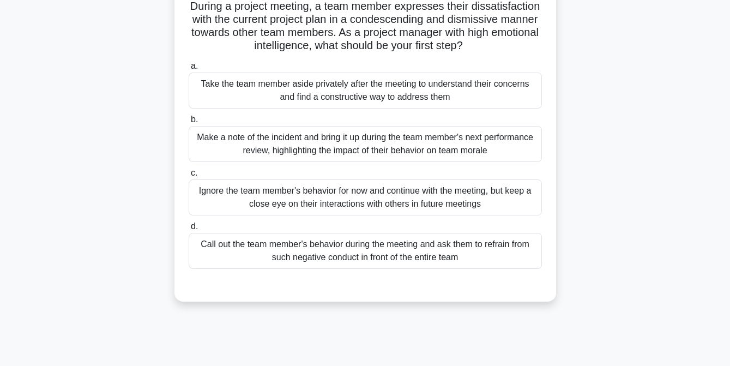
click at [320, 93] on div "Take the team member aside privately after the meeting to understand their conc…" at bounding box center [365, 91] width 353 height 36
click at [189, 70] on input "a. Take the team member aside privately after the meeting to understand their c…" at bounding box center [189, 66] width 0 height 7
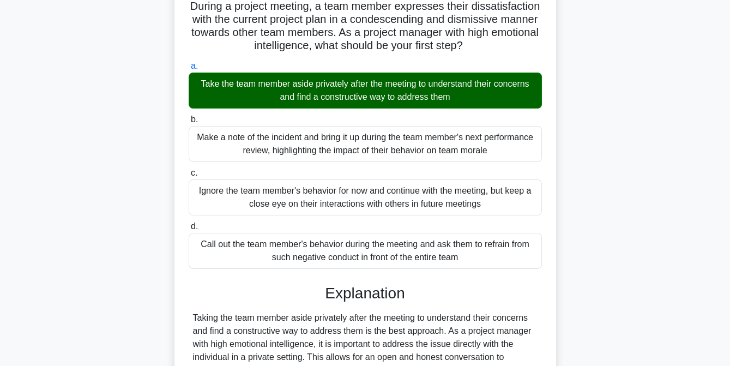
scroll to position [253, 0]
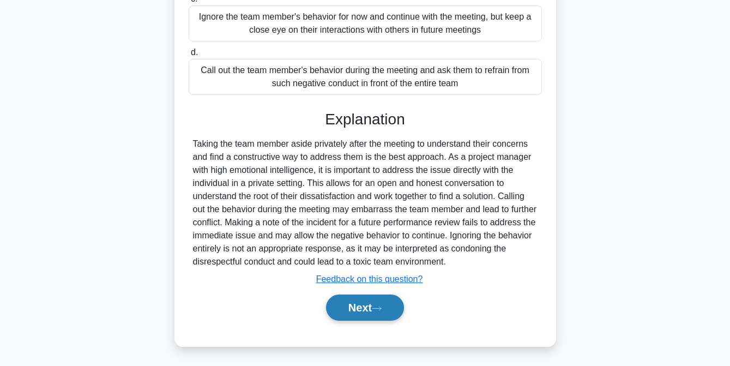
click at [365, 313] on button "Next" at bounding box center [365, 308] width 78 height 26
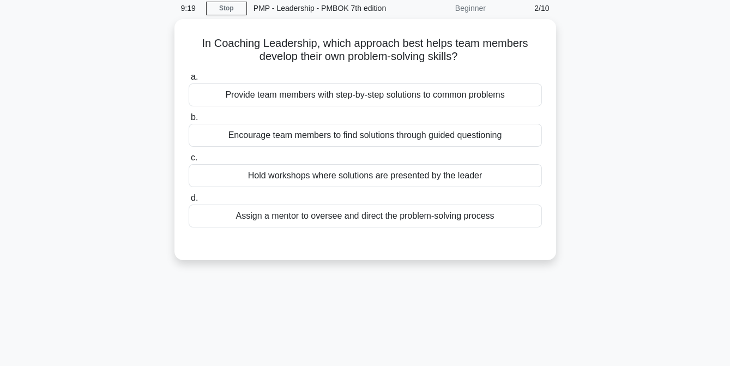
scroll to position [42, 0]
click at [374, 139] on div "Encourage team members to find solutions through guided questioning" at bounding box center [365, 135] width 353 height 23
click at [189, 121] on input "b. Encourage team members to find solutions through guided questioning" at bounding box center [189, 117] width 0 height 7
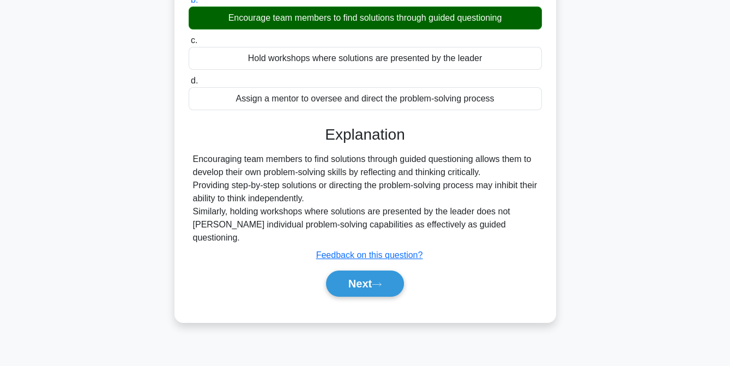
scroll to position [223, 0]
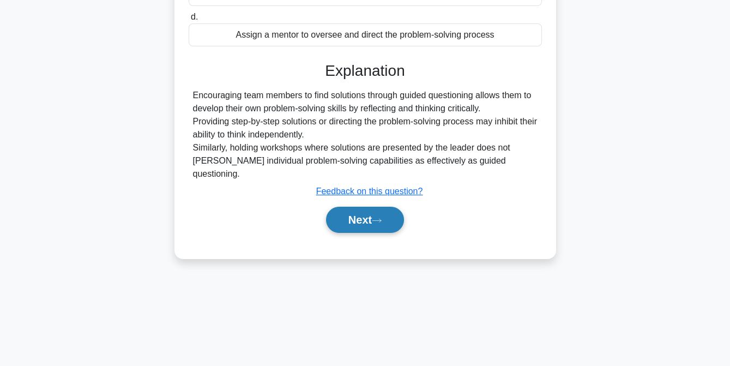
click at [368, 207] on button "Next" at bounding box center [365, 220] width 78 height 26
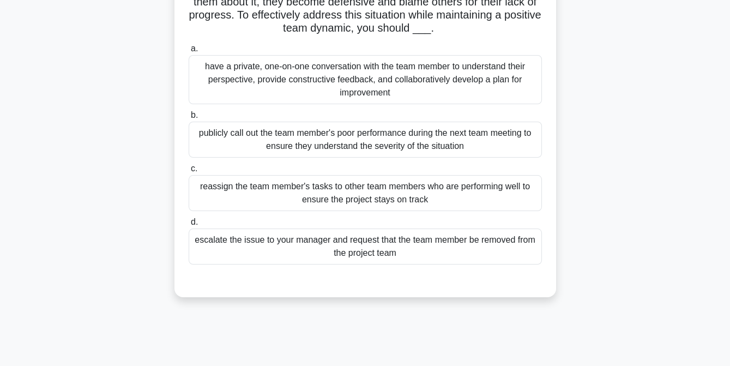
scroll to position [113, 0]
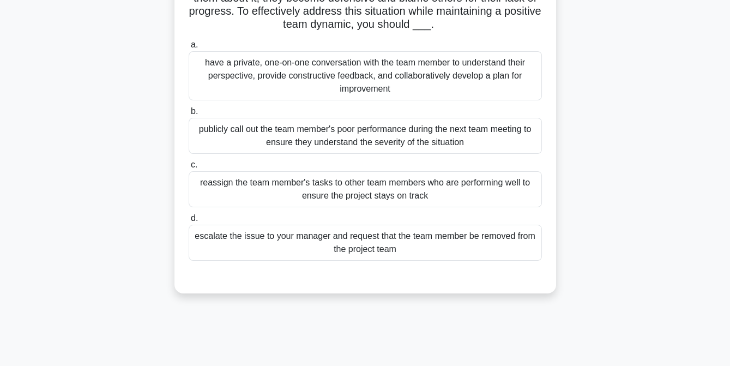
click at [349, 86] on div "have a private, one-on-one conversation with the team member to understand thei…" at bounding box center [365, 75] width 353 height 49
click at [189, 49] on input "a. have a private, one-on-one conversation with the team member to understand t…" at bounding box center [189, 44] width 0 height 7
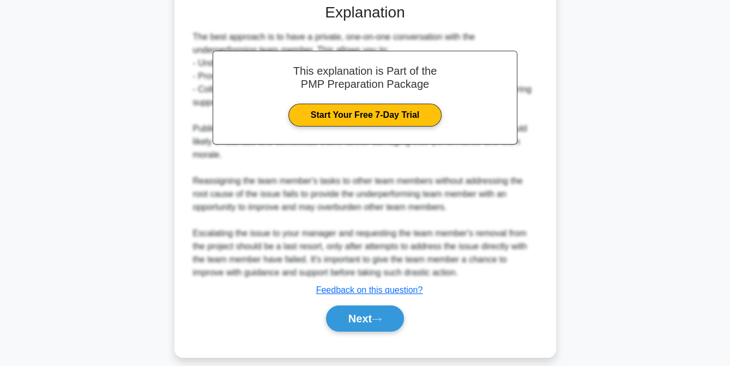
scroll to position [387, 0]
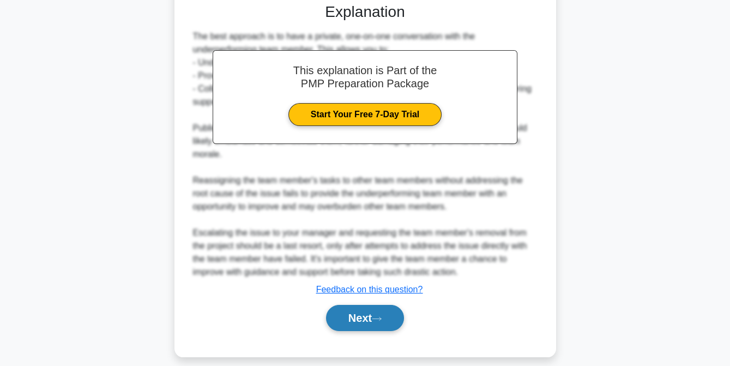
click at [358, 322] on button "Next" at bounding box center [365, 318] width 78 height 26
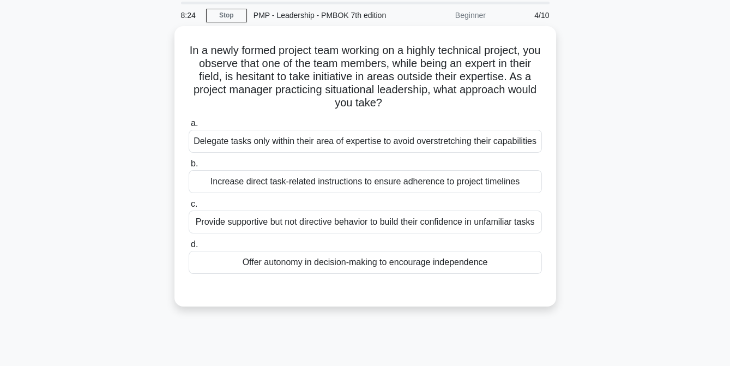
scroll to position [37, 0]
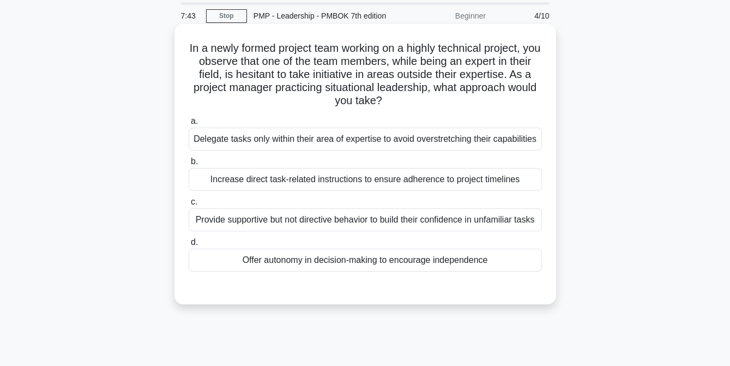
click at [339, 221] on div "Provide supportive but not directive behavior to build their confidence in unfa…" at bounding box center [365, 219] width 353 height 23
click at [189, 206] on input "c. Provide supportive but not directive behavior to build their confidence in u…" at bounding box center [189, 202] width 0 height 7
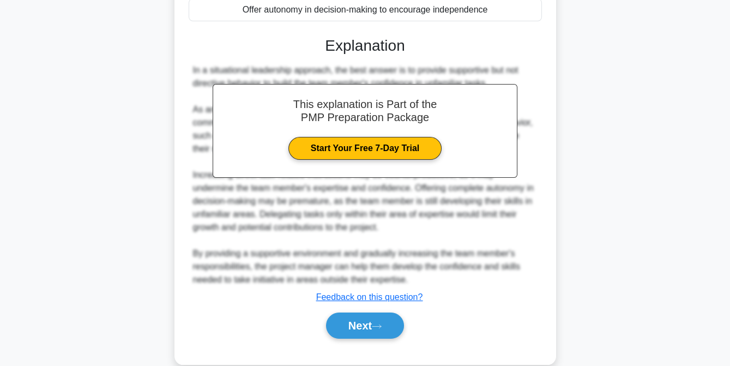
scroll to position [319, 0]
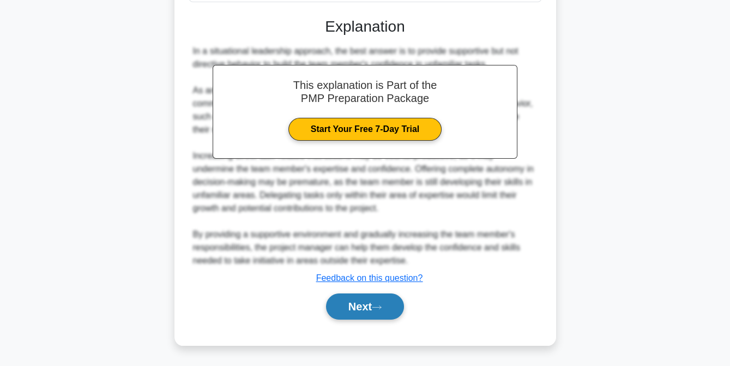
click at [360, 309] on button "Next" at bounding box center [365, 306] width 78 height 26
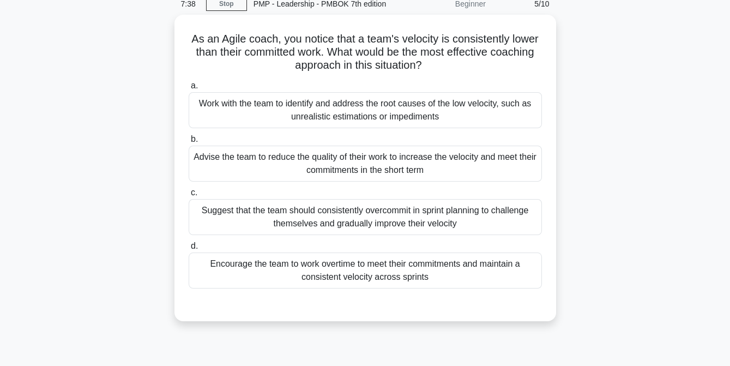
scroll to position [47, 0]
click at [365, 107] on div "Work with the team to identify and address the root causes of the low velocity,…" at bounding box center [365, 110] width 353 height 36
click at [189, 89] on input "a. Work with the team to identify and address the root causes of the low veloci…" at bounding box center [189, 85] width 0 height 7
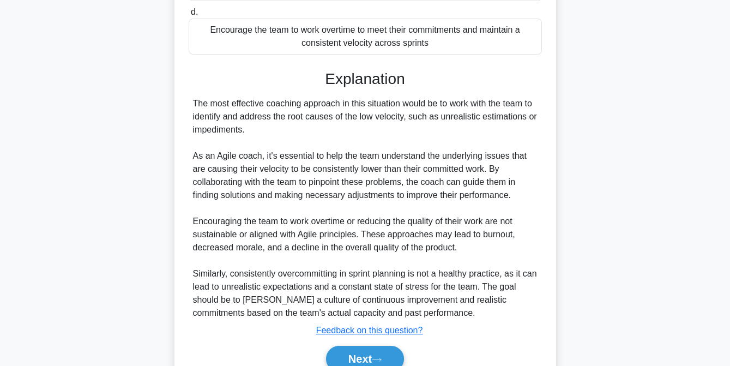
scroll to position [332, 0]
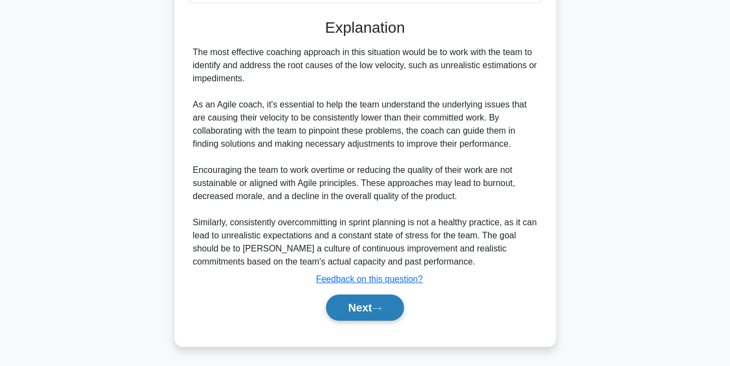
click at [365, 310] on button "Next" at bounding box center [365, 308] width 78 height 26
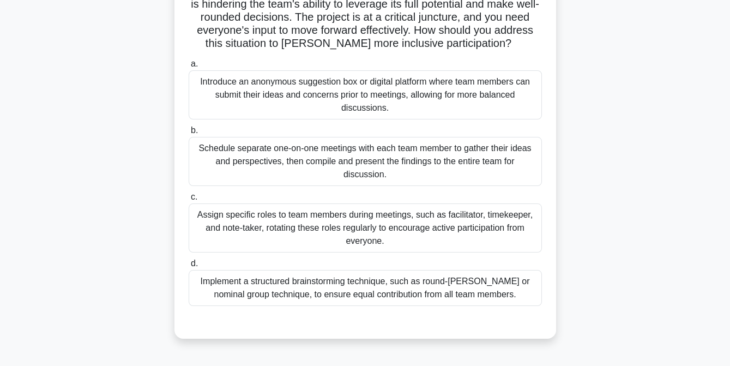
scroll to position [122, 0]
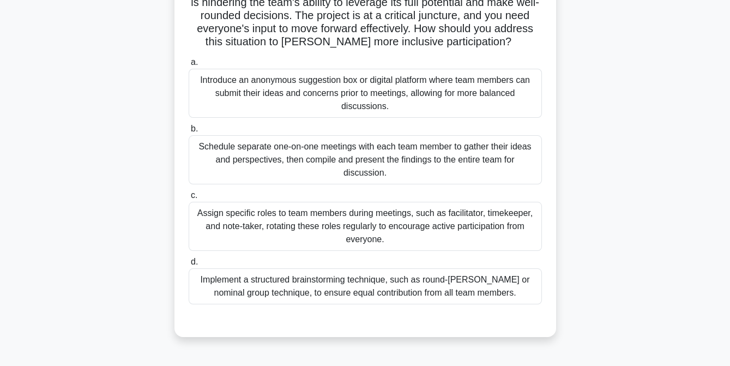
click at [365, 287] on div "Implement a structured brainstorming technique, such as round-[PERSON_NAME] or …" at bounding box center [365, 286] width 353 height 36
click at [189, 266] on input "d. Implement a structured brainstorming technique, such as round-[PERSON_NAME] …" at bounding box center [189, 262] width 0 height 7
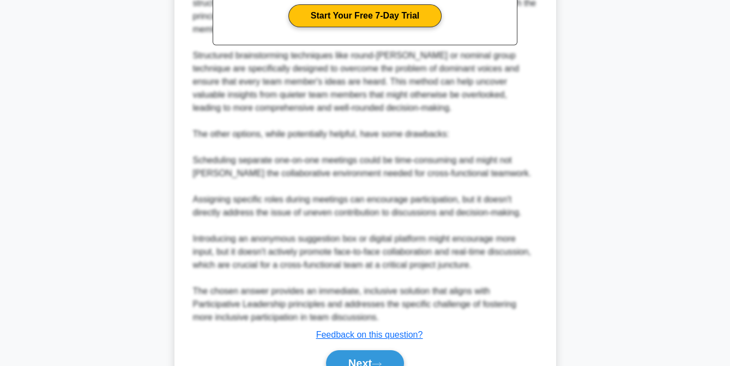
scroll to position [580, 0]
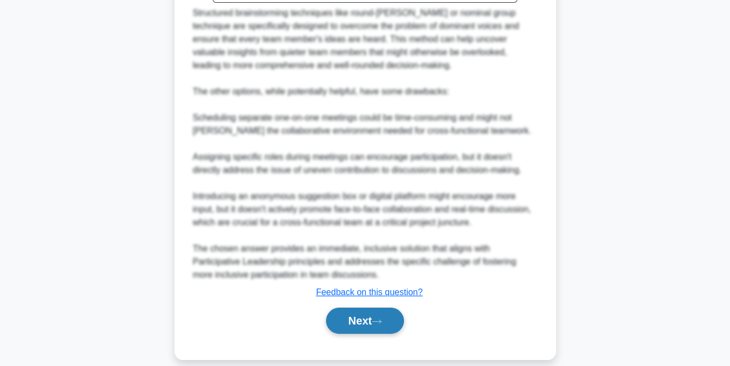
click at [365, 312] on button "Next" at bounding box center [365, 321] width 78 height 26
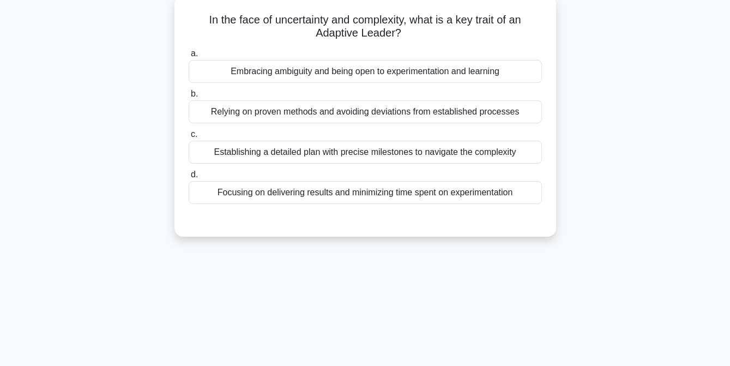
scroll to position [0, 0]
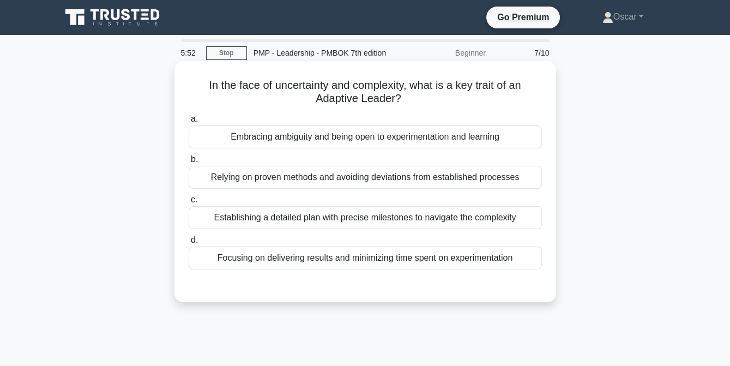
click at [338, 141] on div "Embracing ambiguity and being open to experimentation and learning" at bounding box center [365, 136] width 353 height 23
click at [189, 123] on input "a. Embracing ambiguity and being open to experimentation and learning" at bounding box center [189, 119] width 0 height 7
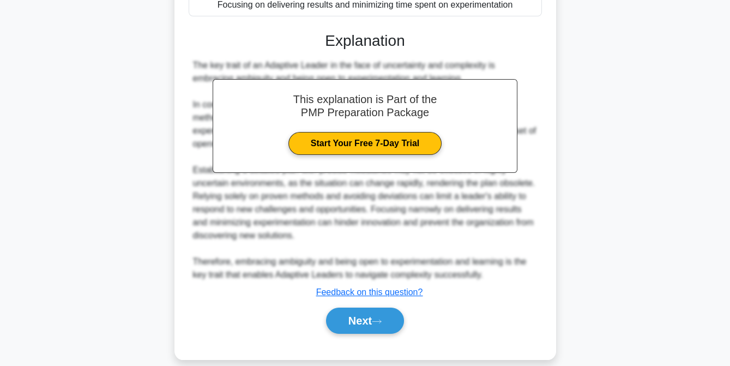
scroll to position [266, 0]
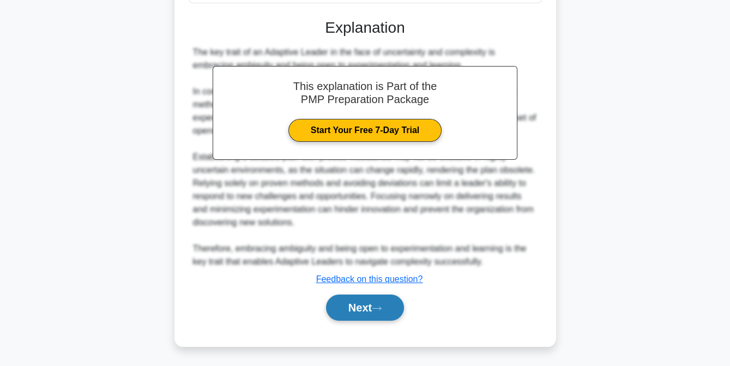
click at [358, 308] on button "Next" at bounding box center [365, 308] width 78 height 26
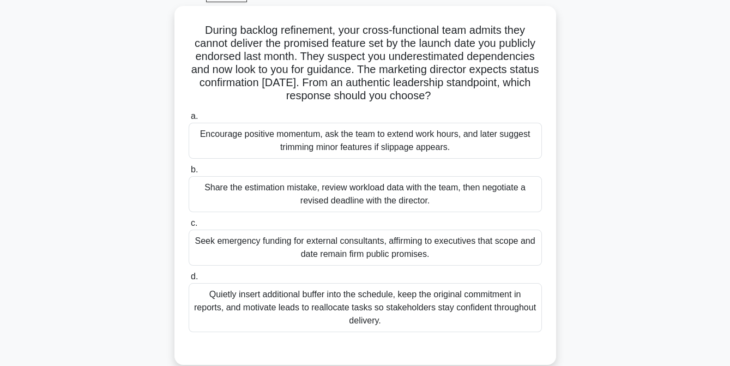
scroll to position [57, 0]
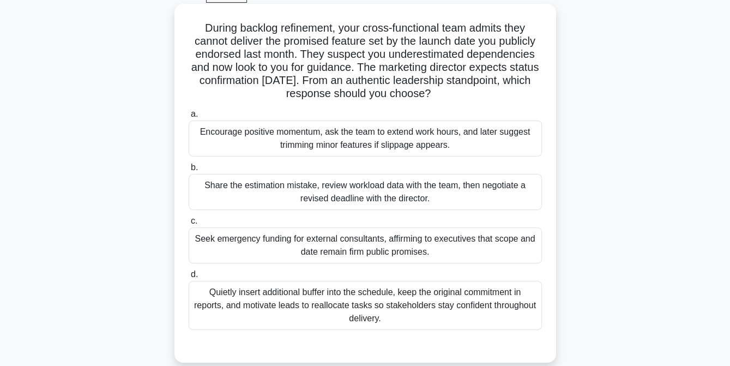
click at [355, 185] on div "Share the estimation mistake, review workload data with the team, then negotiat…" at bounding box center [365, 192] width 353 height 36
click at [189, 171] on input "b. Share the estimation mistake, review workload data with the team, then negot…" at bounding box center [189, 167] width 0 height 7
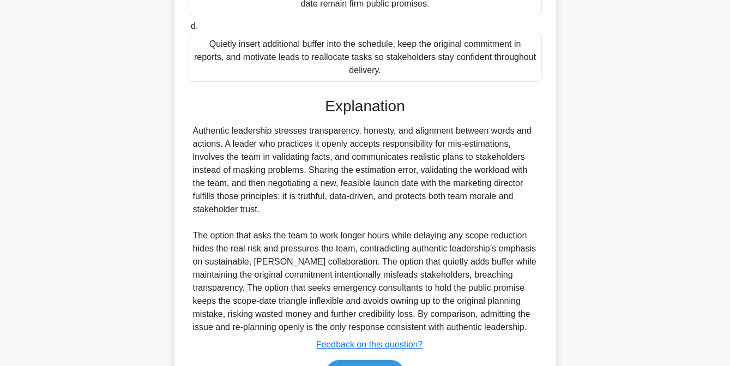
scroll to position [371, 0]
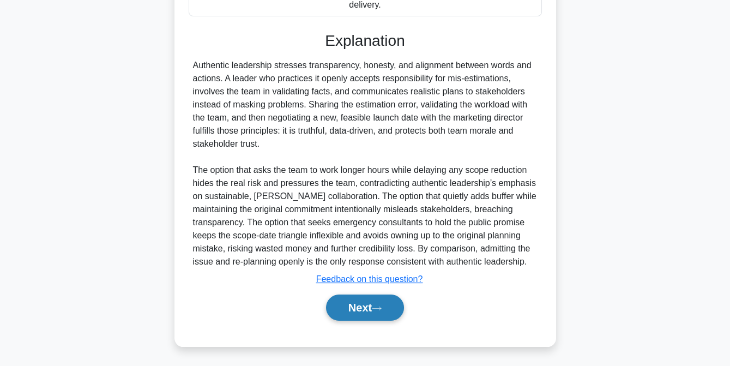
click at [365, 309] on button "Next" at bounding box center [365, 308] width 78 height 26
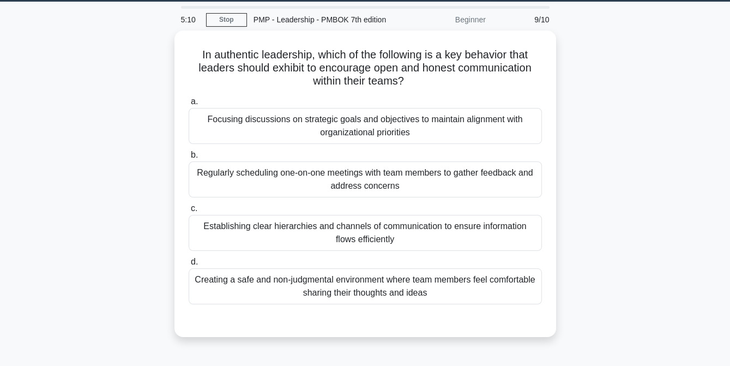
scroll to position [31, 0]
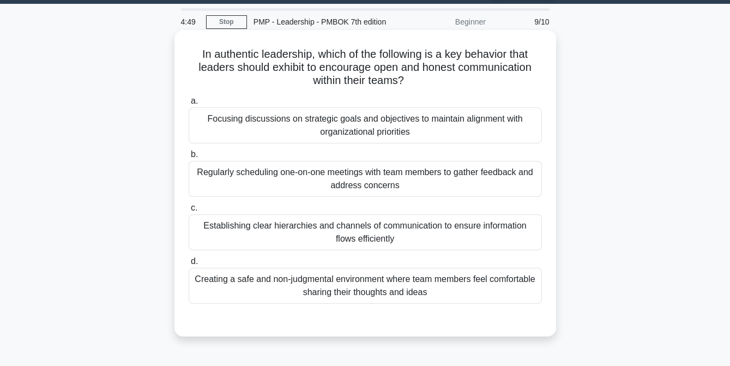
click at [365, 287] on div "Creating a safe and non-judgmental environment where team members feel comforta…" at bounding box center [365, 286] width 353 height 36
click at [189, 265] on input "d. Creating a safe and non-judgmental environment where team members feel comfo…" at bounding box center [189, 261] width 0 height 7
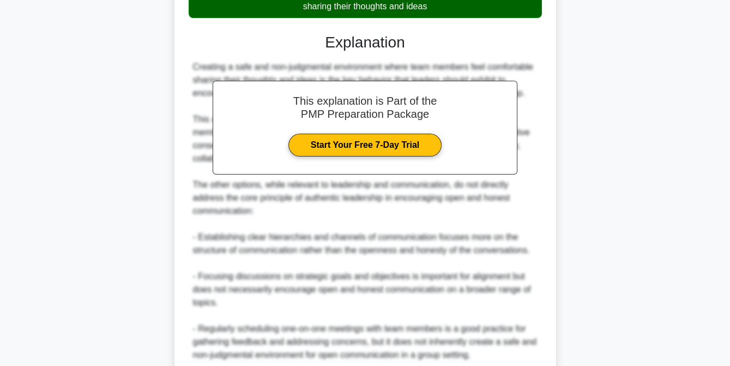
scroll to position [410, 0]
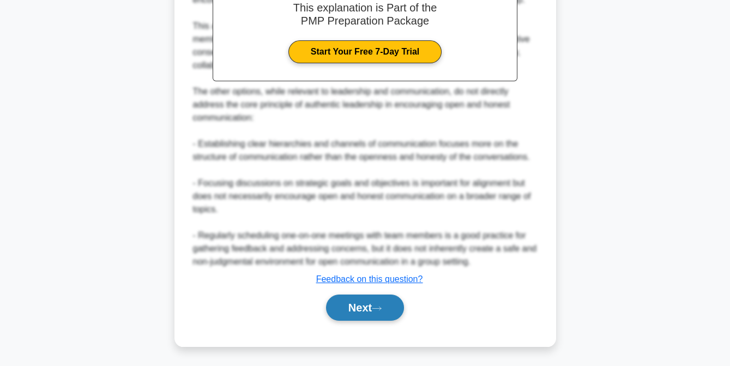
click at [360, 310] on button "Next" at bounding box center [365, 308] width 78 height 26
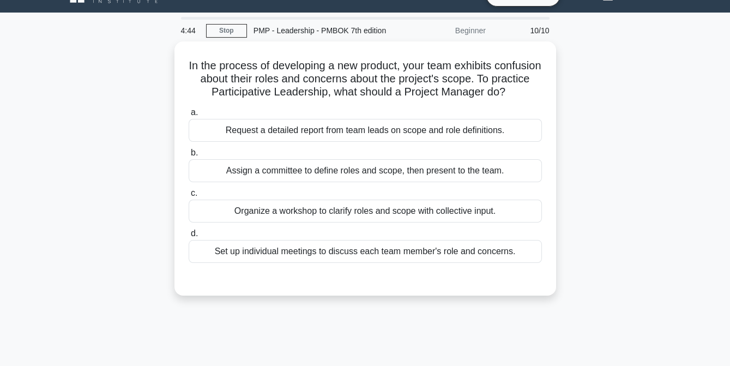
scroll to position [20, 0]
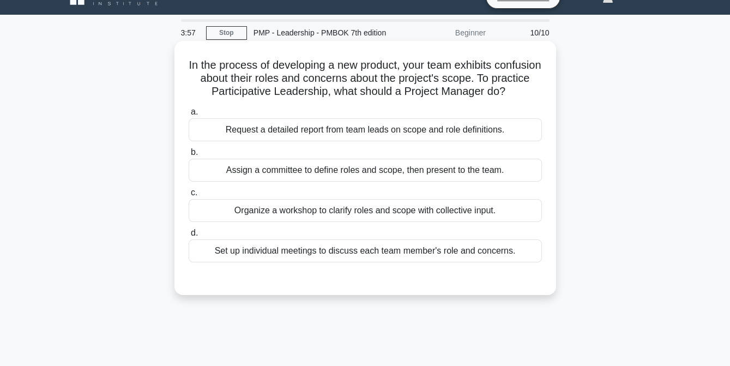
click at [446, 222] on div "Organize a workshop to clarify roles and scope with collective input." at bounding box center [365, 210] width 353 height 23
click at [189, 196] on input "c. Organize a workshop to clarify roles and scope with collective input." at bounding box center [189, 192] width 0 height 7
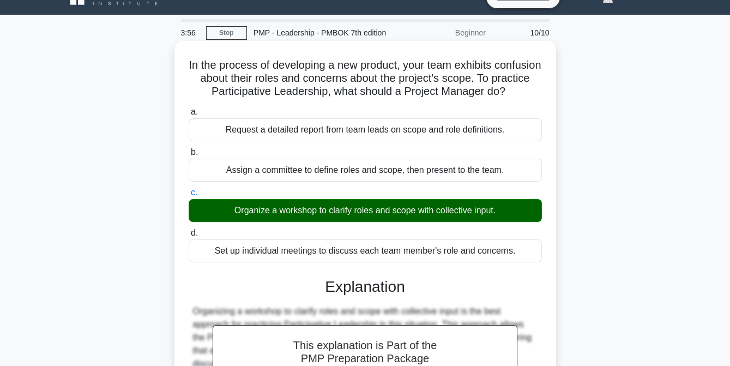
scroll to position [266, 0]
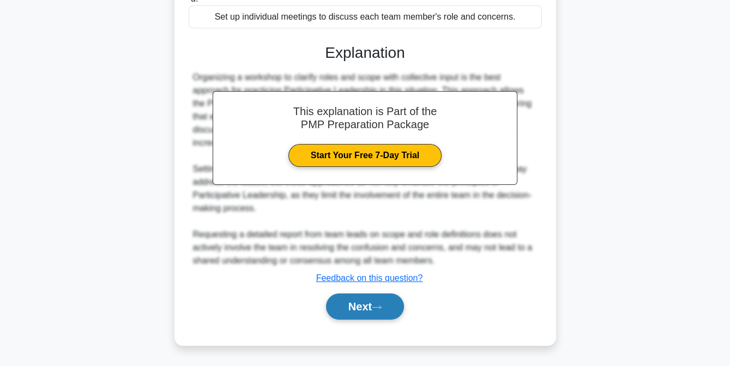
click at [359, 310] on button "Next" at bounding box center [365, 306] width 78 height 26
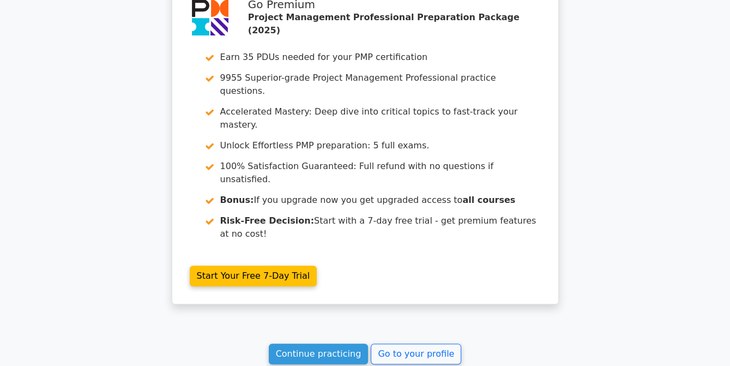
scroll to position [1844, 0]
